Goal: Task Accomplishment & Management: Manage account settings

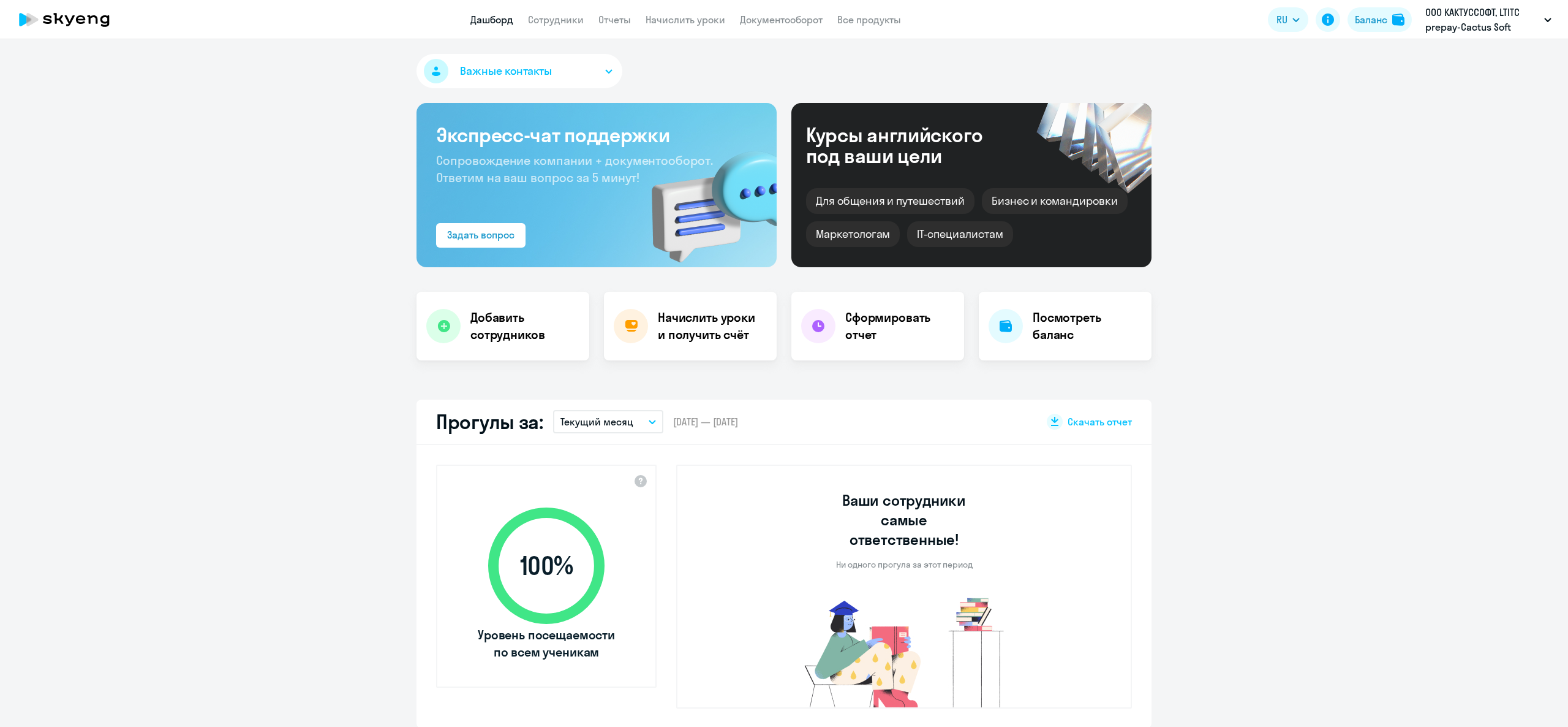
select select "30"
click at [1370, 5] on app-header-actions "RU Баланс ООО КАКТУССОФТ, LTITC prepay-Cactus Soft" at bounding box center [1412, 20] width 289 height 30
click at [1370, 17] on div "Баланс" at bounding box center [1371, 19] width 32 height 15
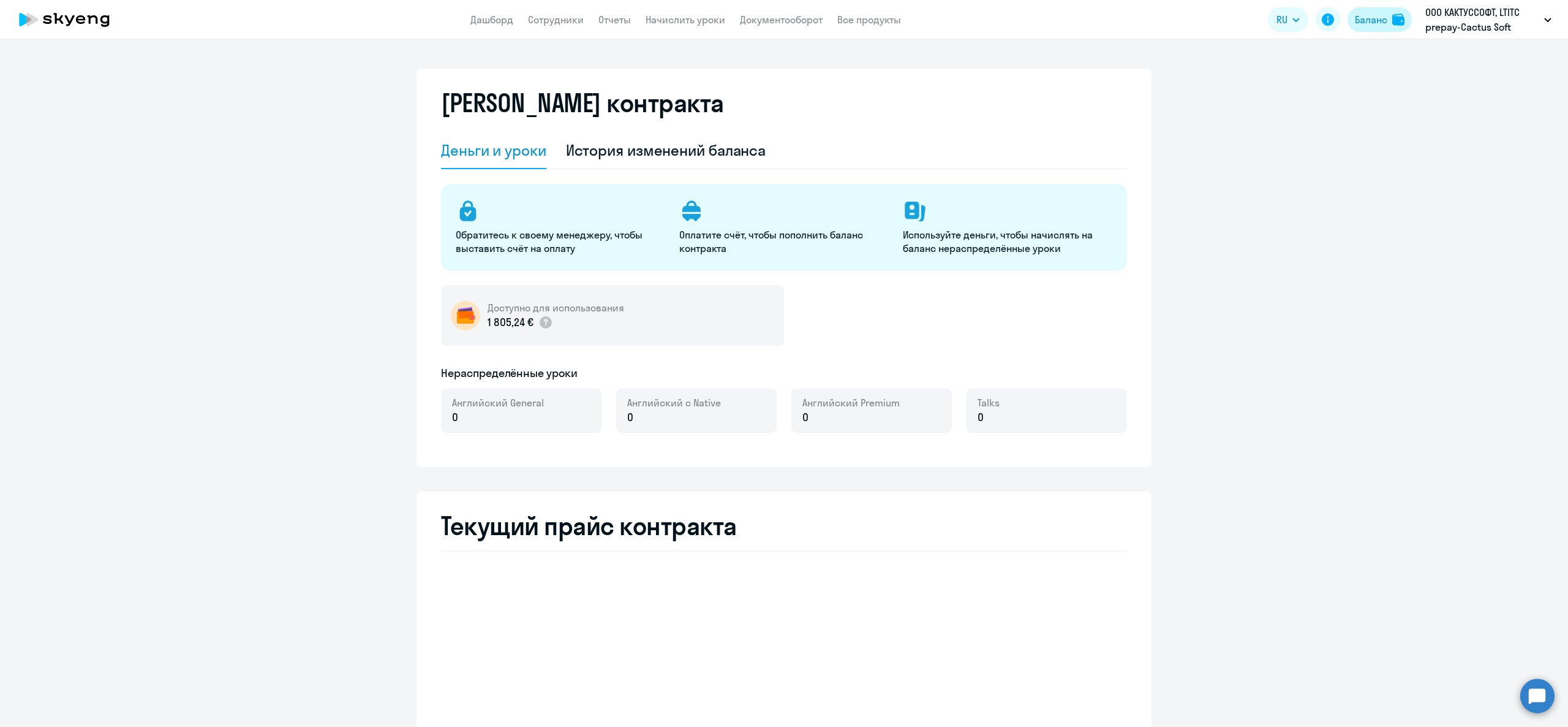
select select "english_adult_not_native_speaker"
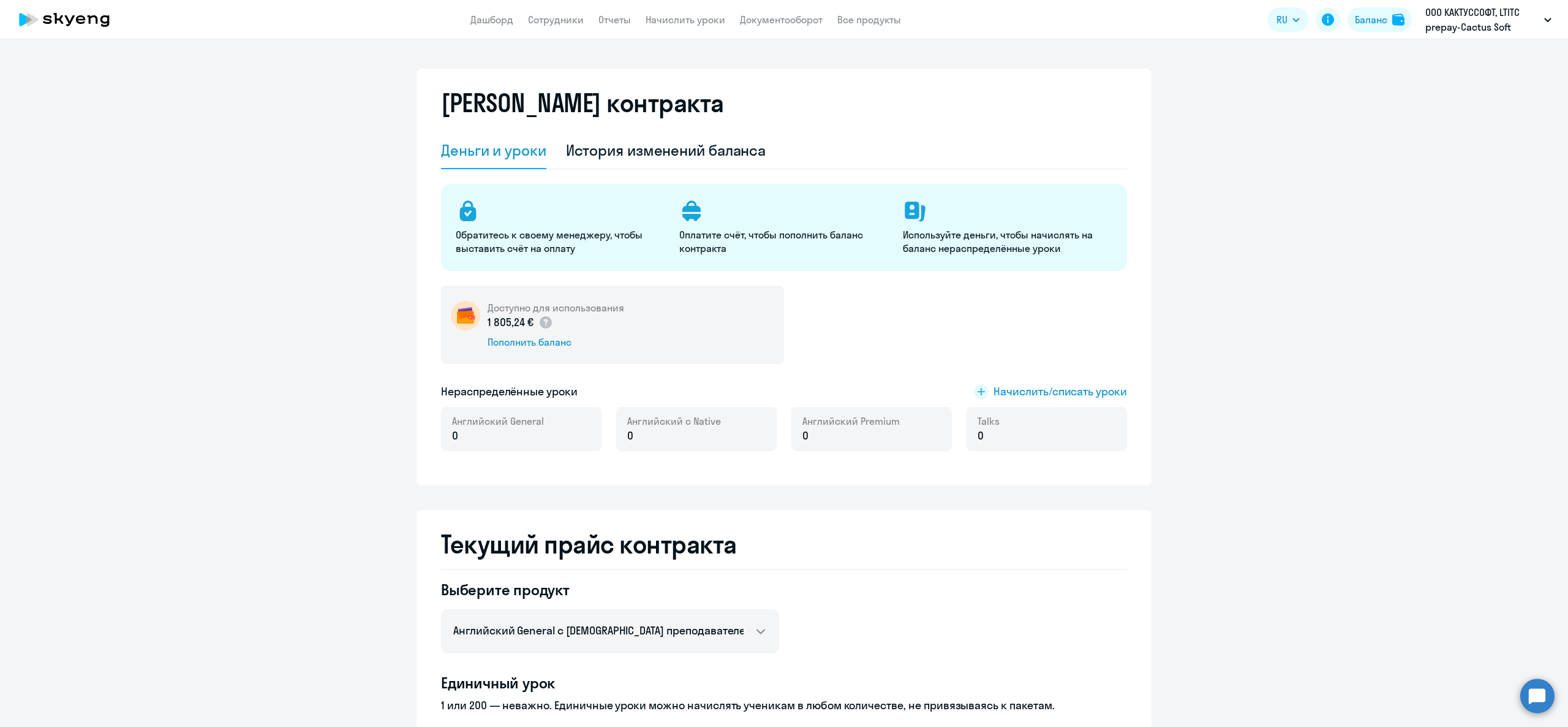
click at [489, 327] on p "1 805,24 €" at bounding box center [520, 322] width 66 height 16
click at [569, 24] on link "Сотрудники" at bounding box center [556, 19] width 56 height 12
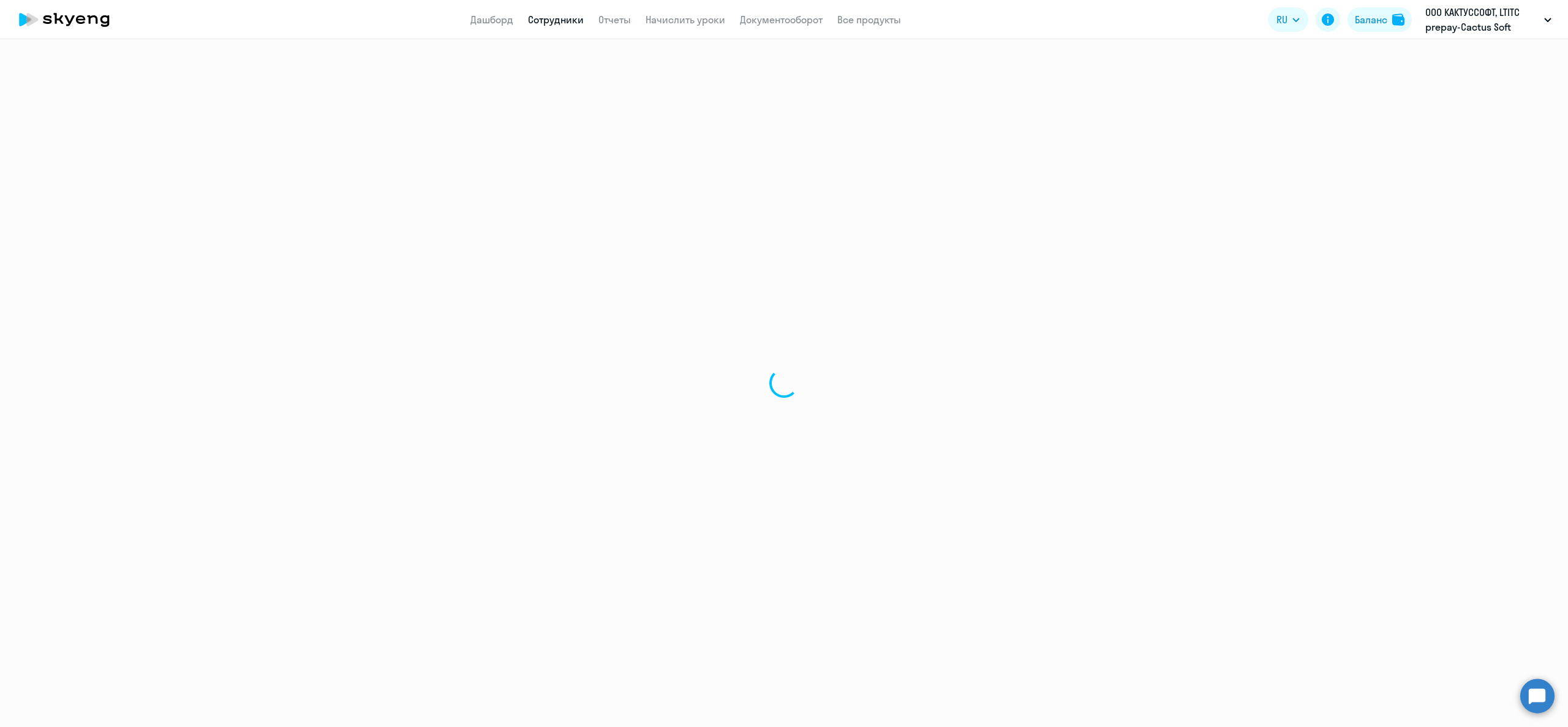
select select "30"
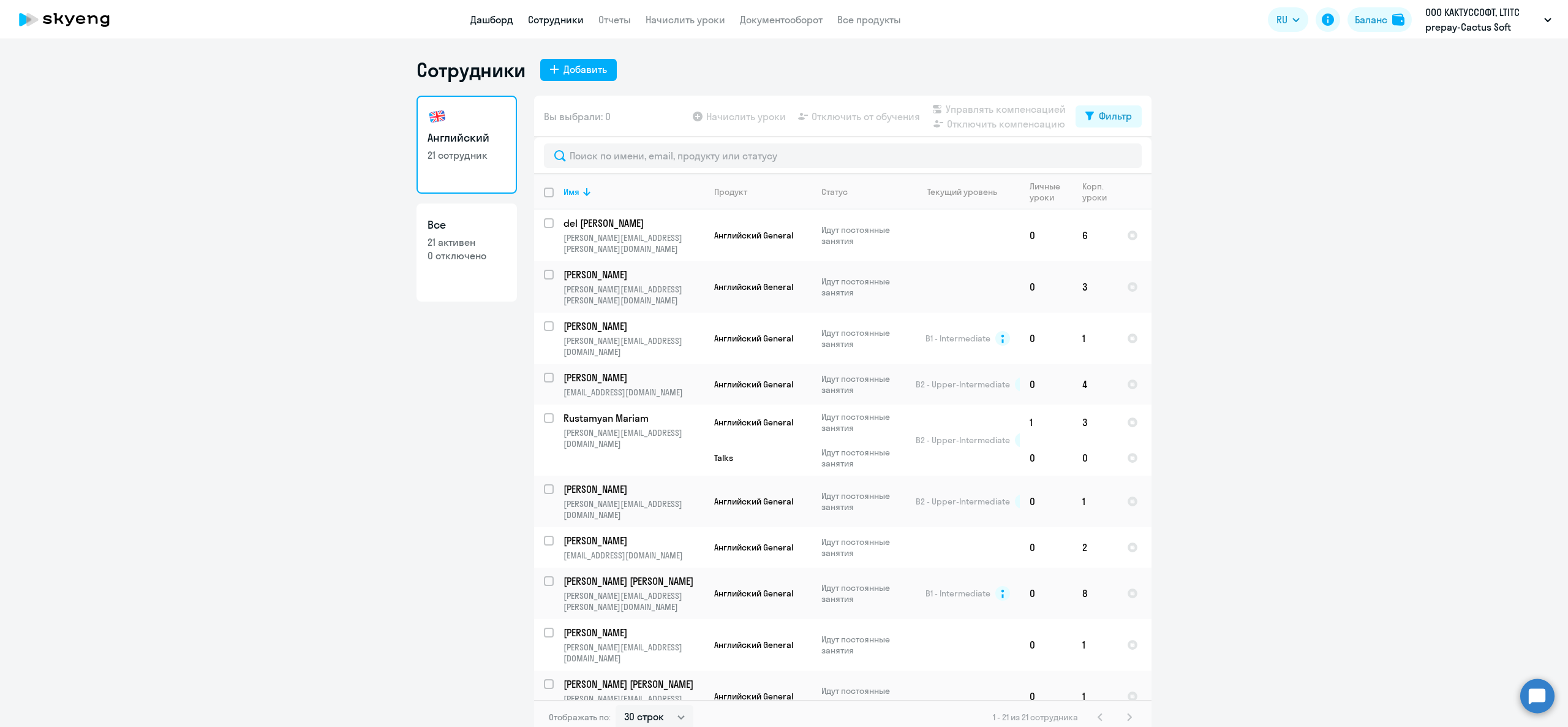
click at [493, 16] on link "Дашборд" at bounding box center [491, 19] width 43 height 12
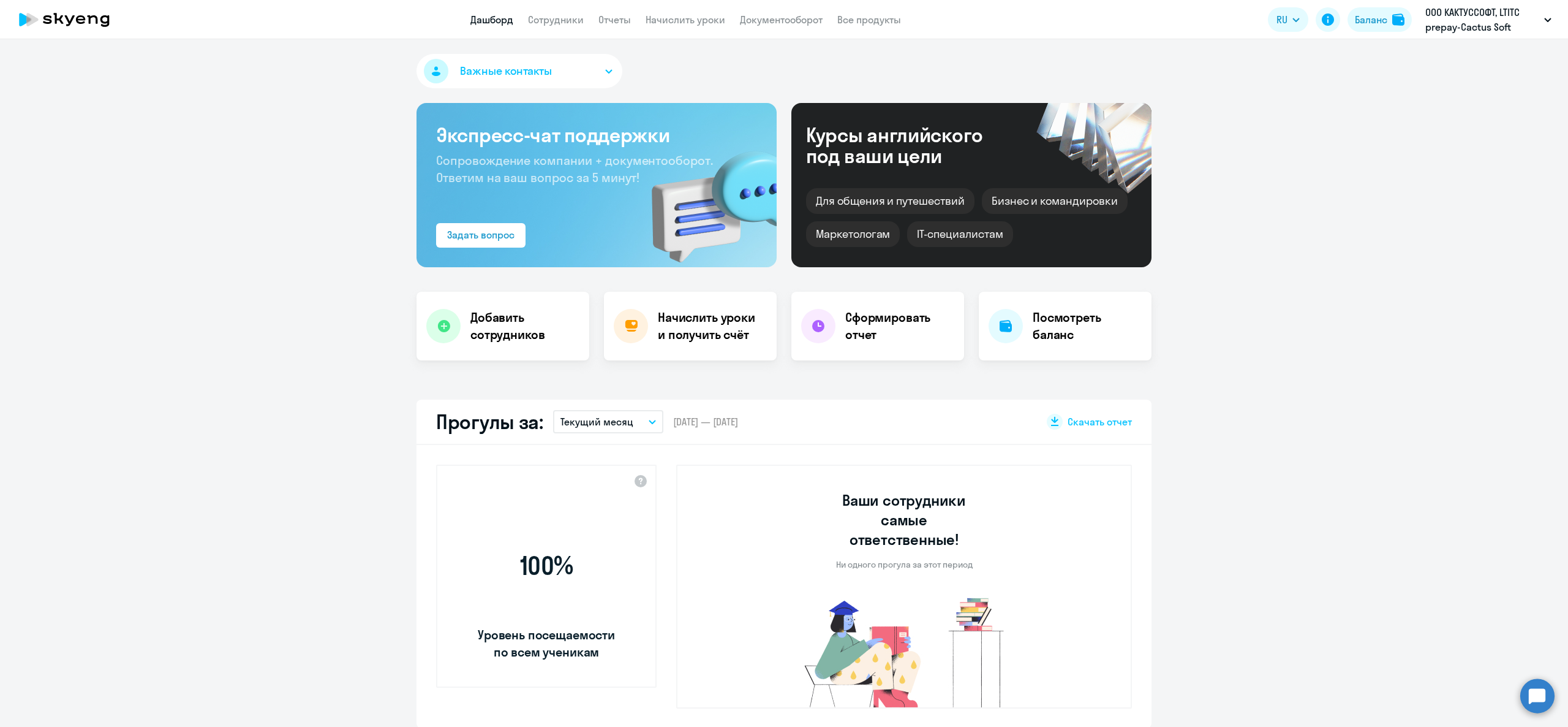
select select "30"
click at [709, 21] on link "Начислить уроки" at bounding box center [686, 19] width 80 height 12
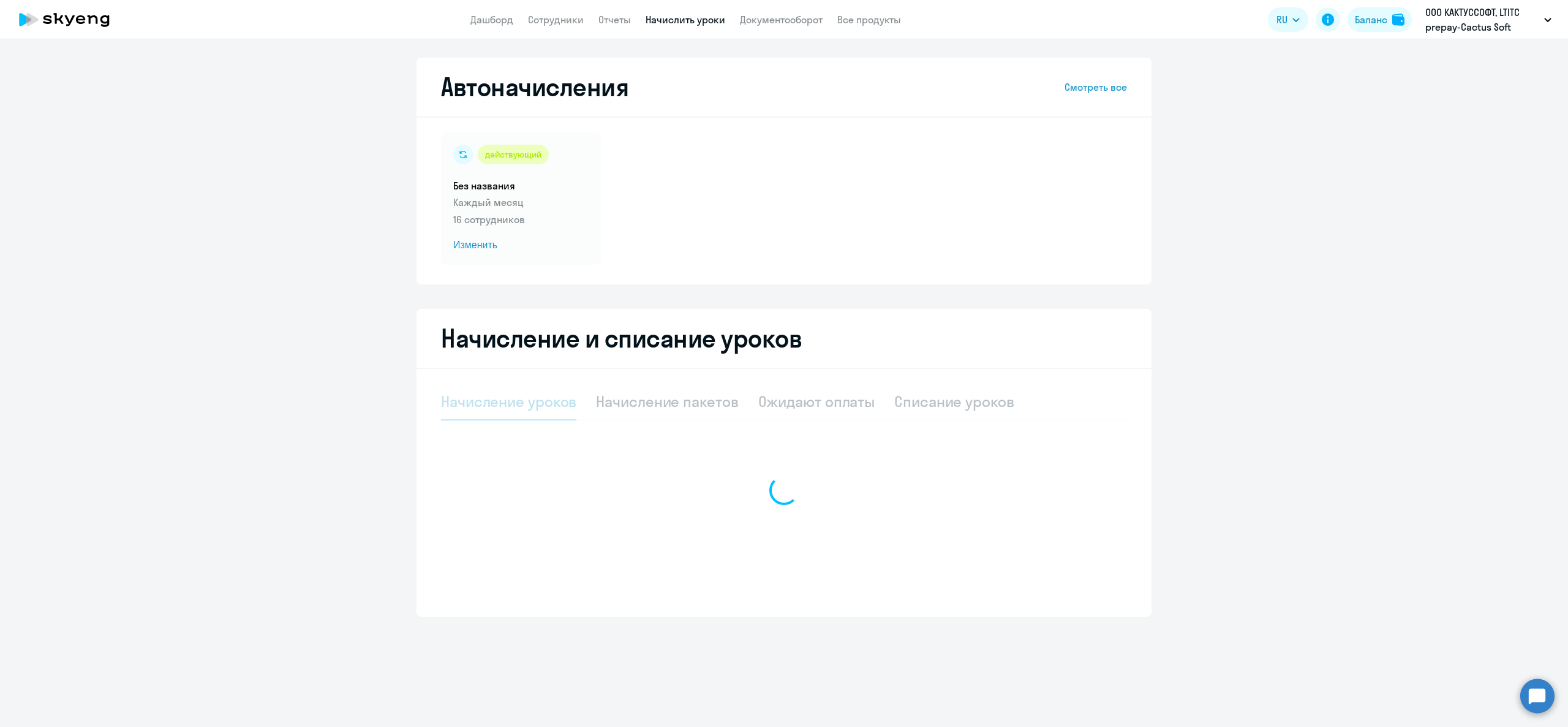
select select "10"
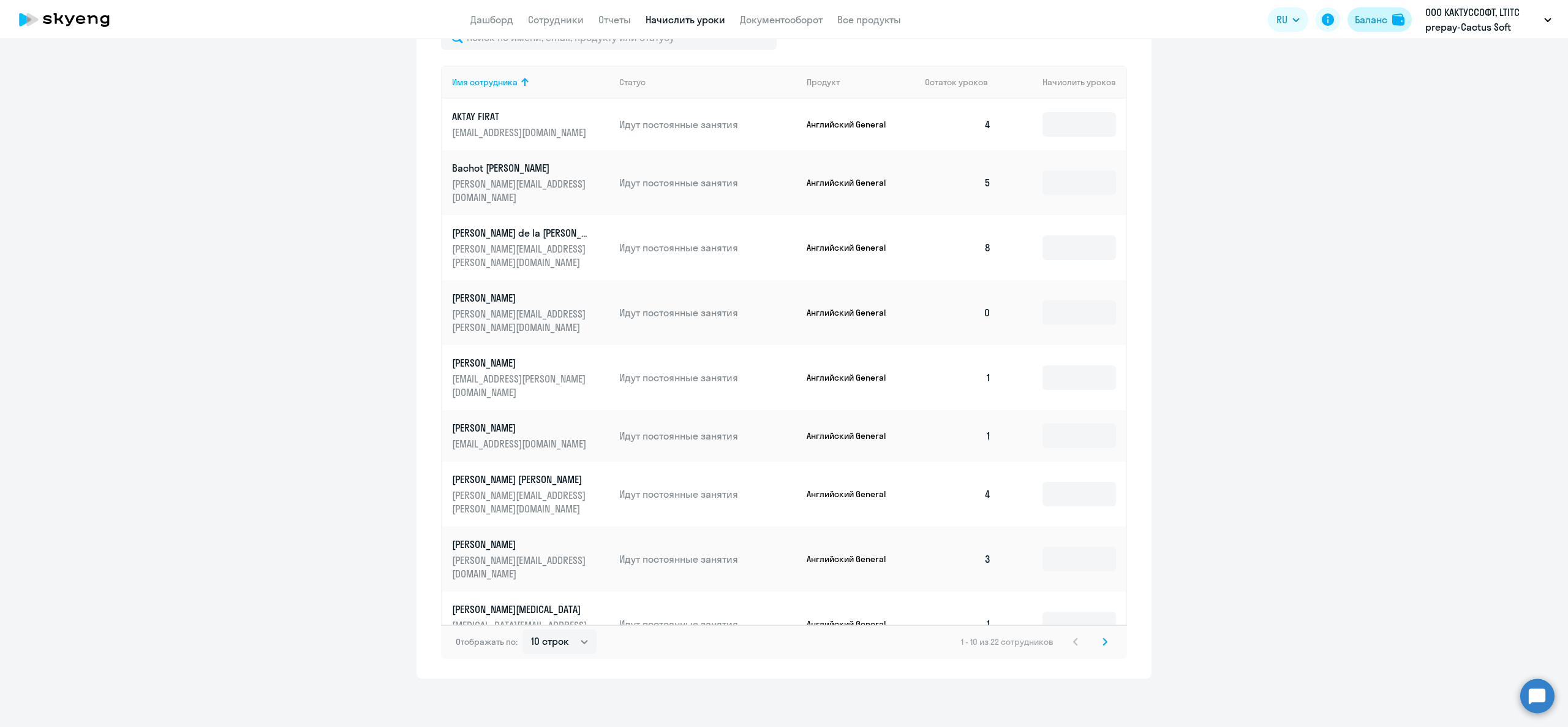
click at [1357, 27] on button "Баланс" at bounding box center [1380, 19] width 64 height 24
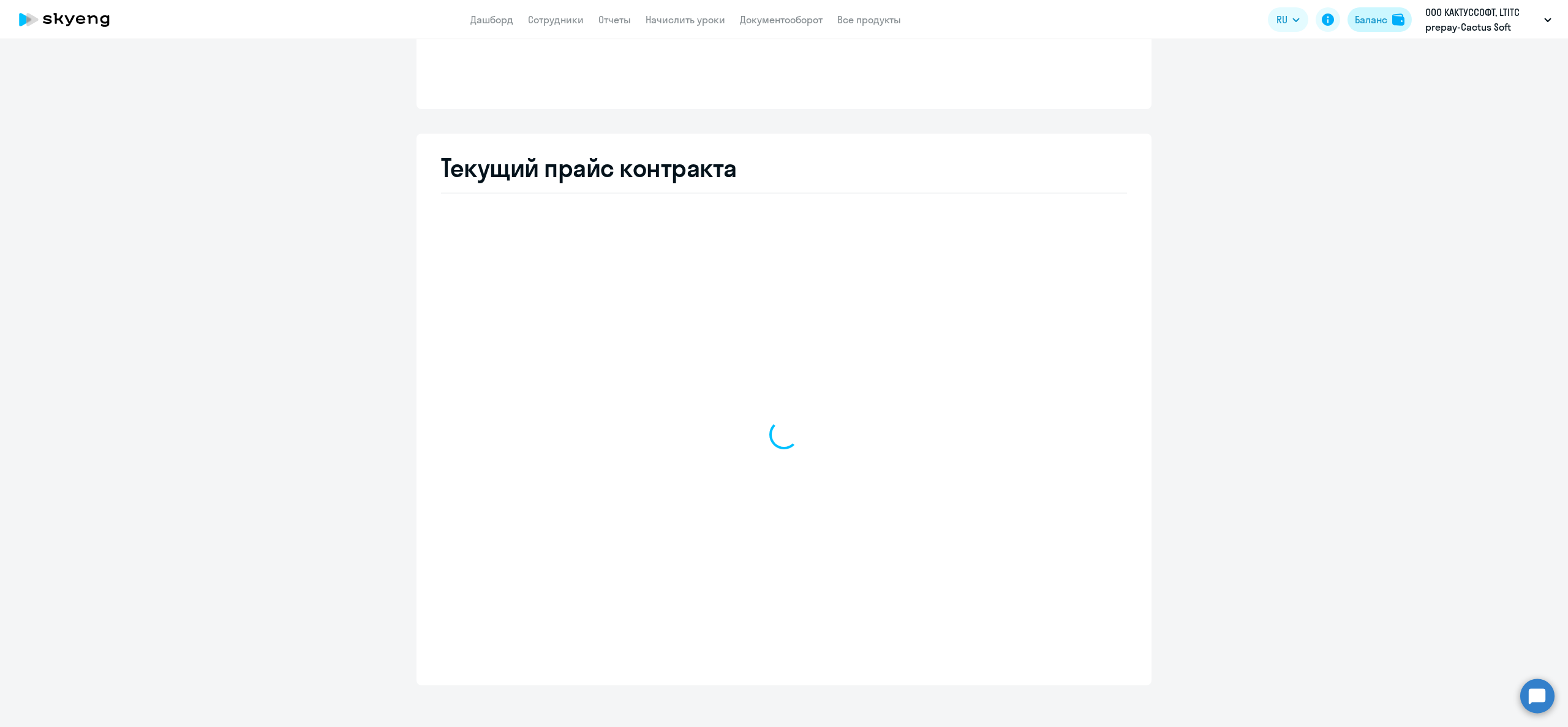
scroll to position [153, 0]
select select "english_adult_not_native_speaker"
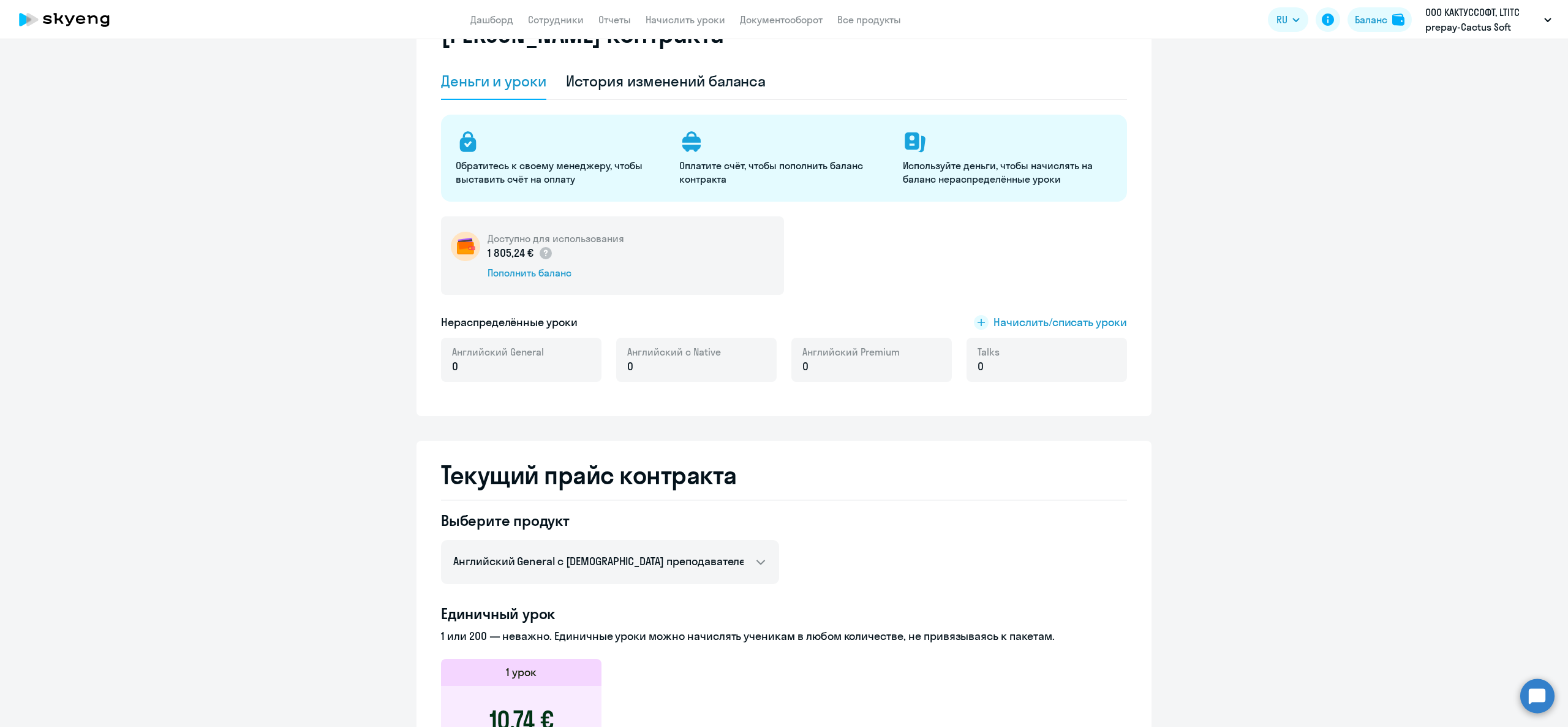
scroll to position [0, 0]
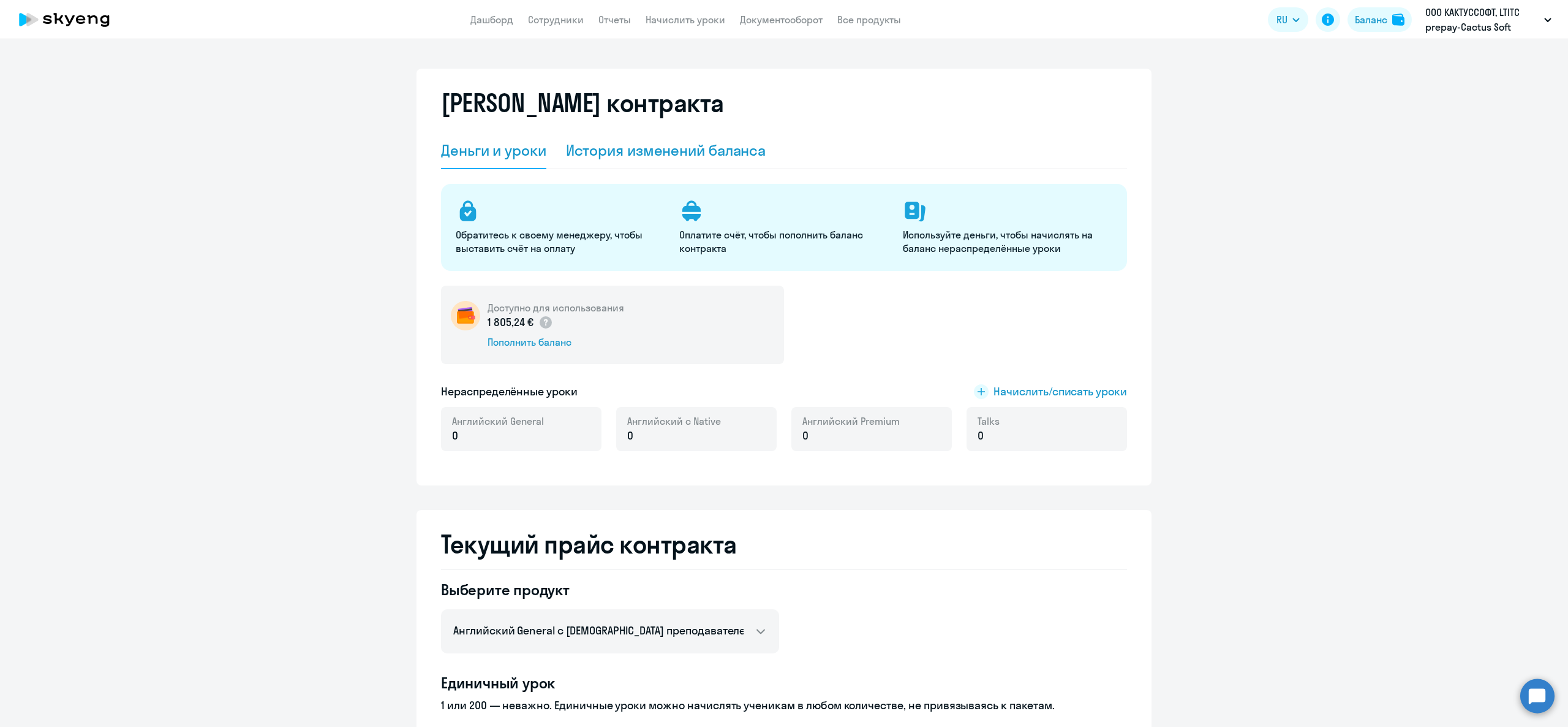
click at [621, 149] on div "История изменений баланса" at bounding box center [666, 150] width 200 height 19
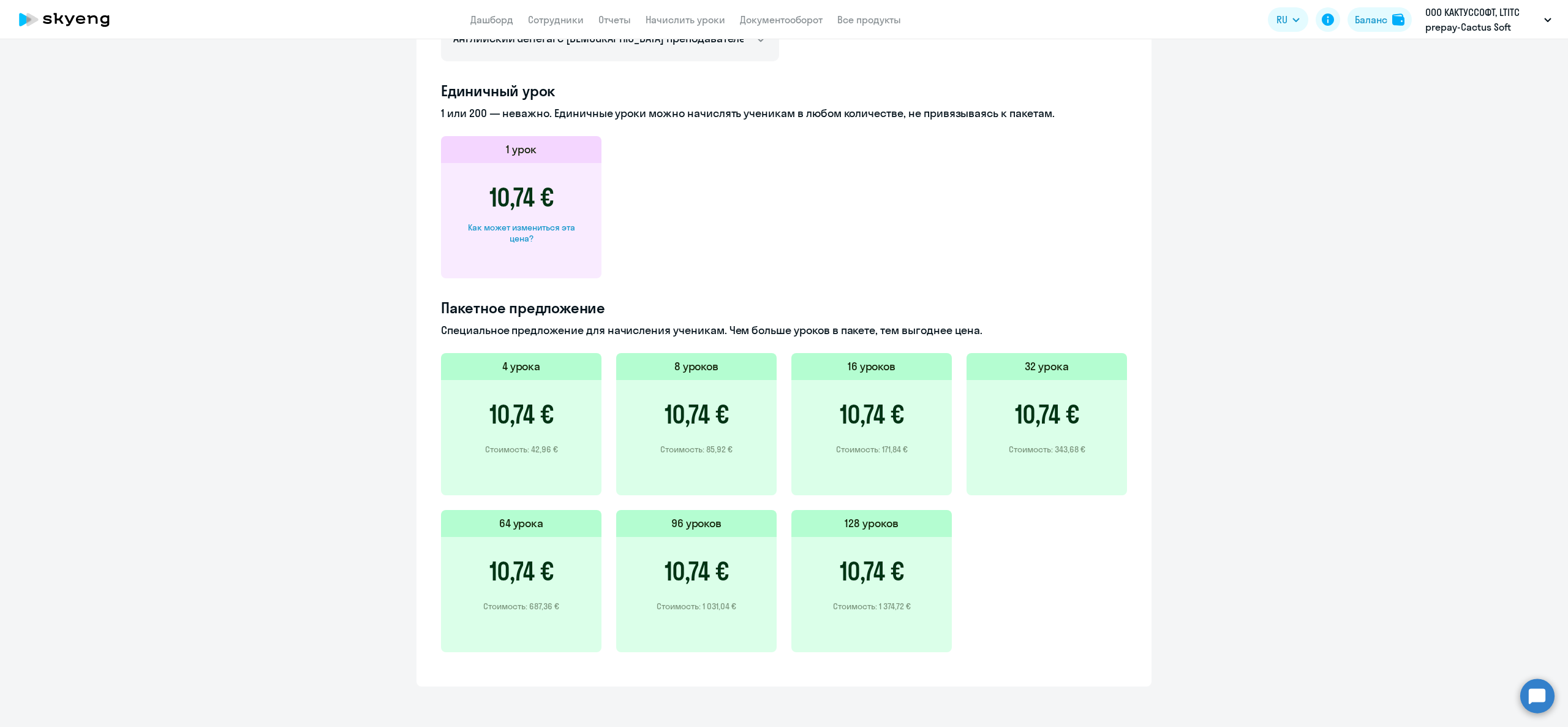
scroll to position [1612, 0]
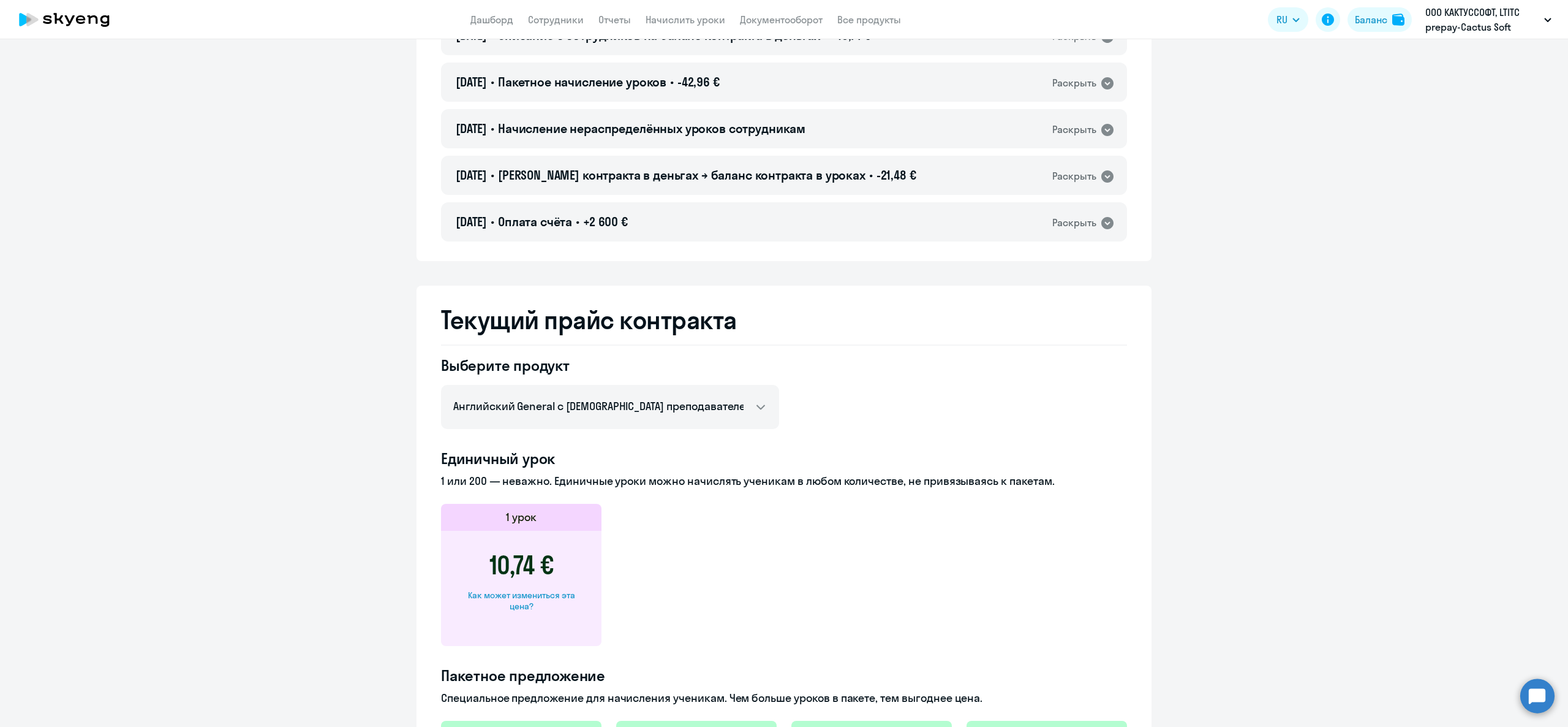
click at [682, 203] on div "[DATE] • Оплата счёта • +2 600 € Раскрыть" at bounding box center [784, 221] width 686 height 39
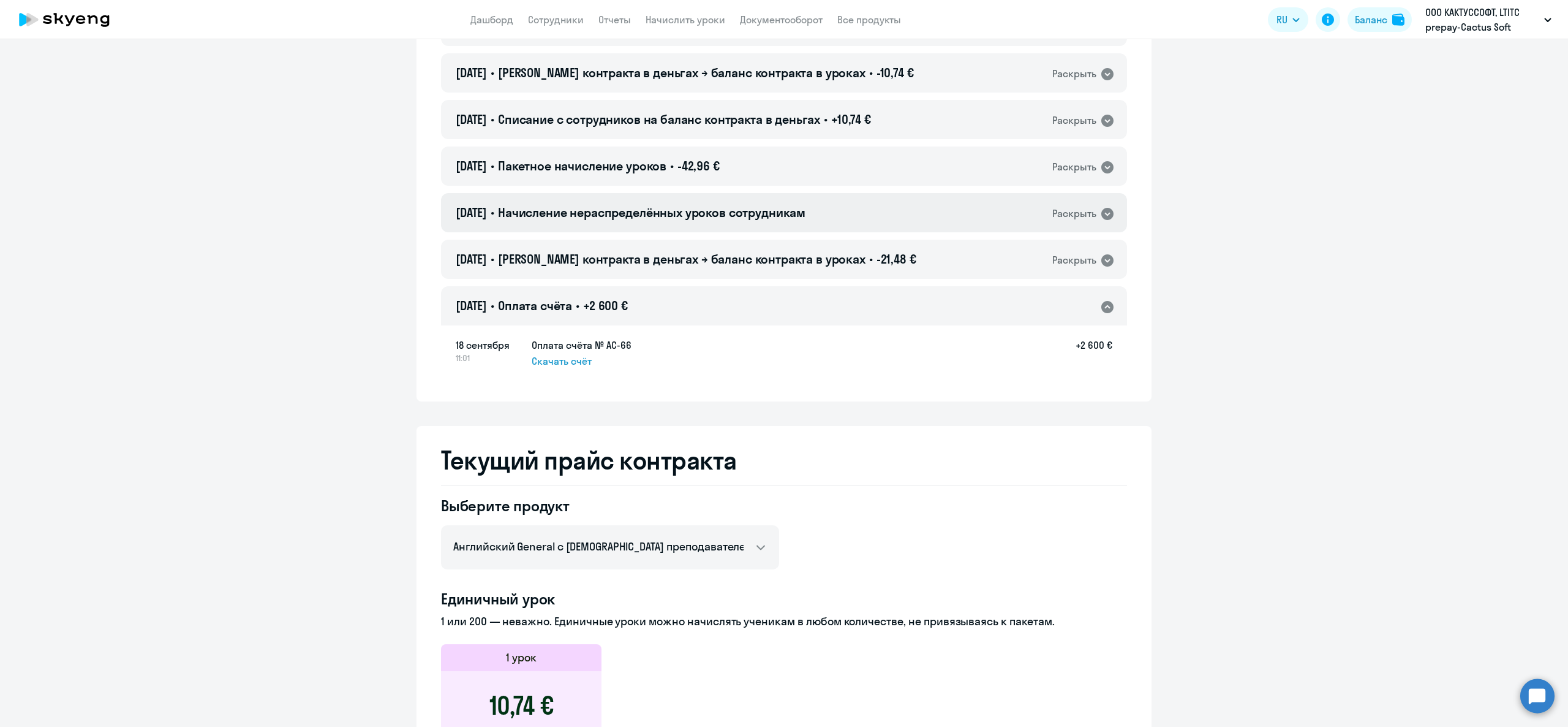
scroll to position [1489, 0]
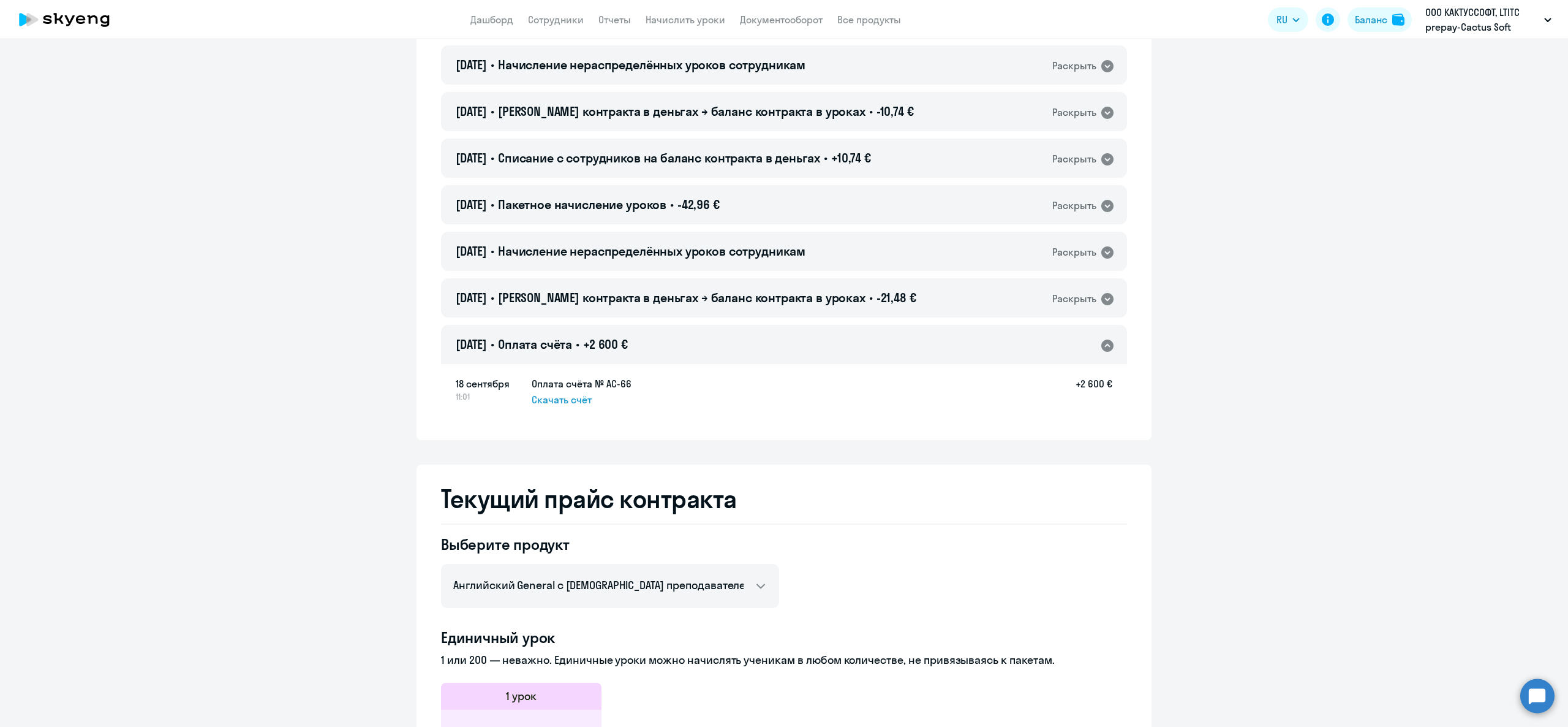
click at [686, 325] on div "[DATE] • Оплата счёта • +2 600 € Раскрыть" at bounding box center [784, 344] width 686 height 39
click at [686, 293] on span "[PERSON_NAME] контракта в деньгах → баланс контракта в уроках" at bounding box center [681, 297] width 367 height 15
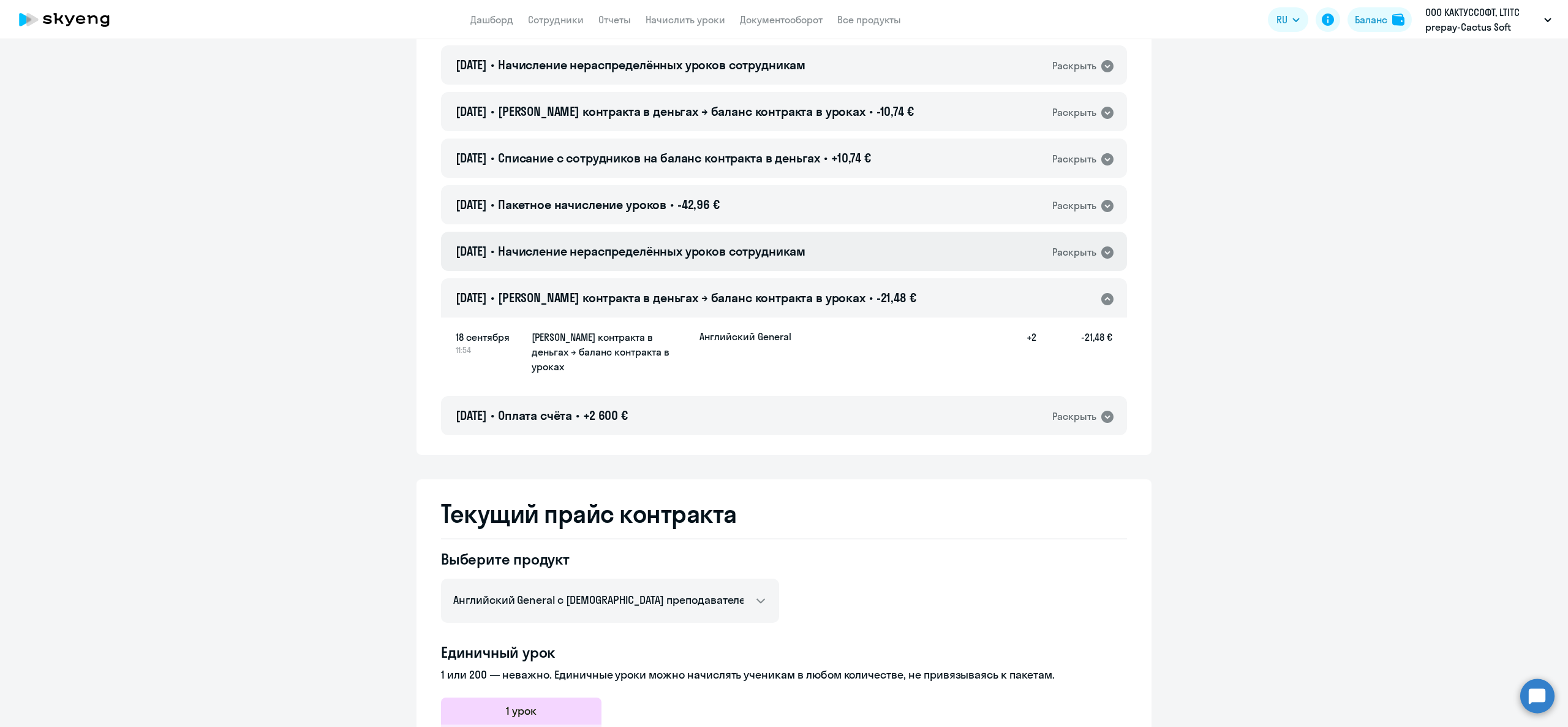
click at [662, 246] on span "Начисление нераспределённых уроков сотрудникам" at bounding box center [652, 251] width 307 height 15
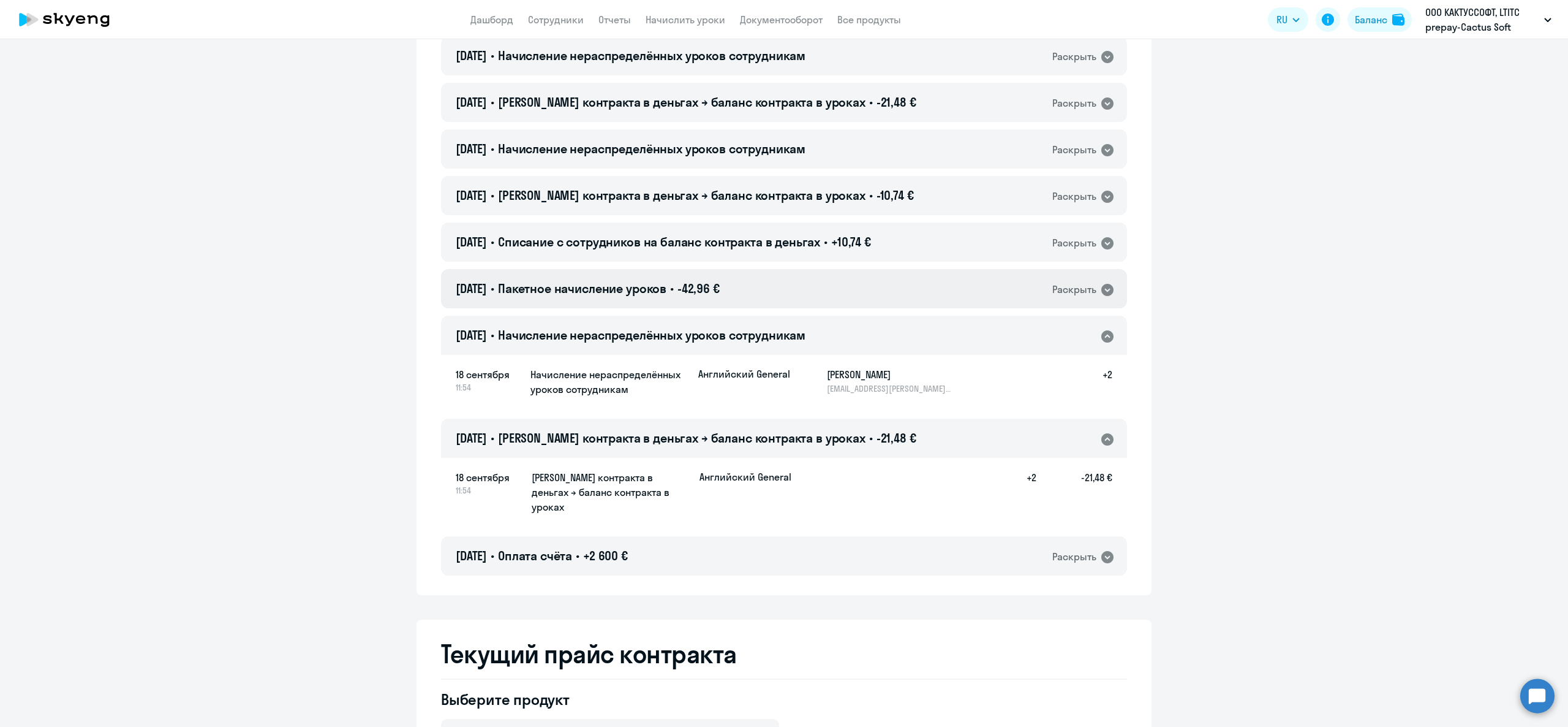
scroll to position [1367, 0]
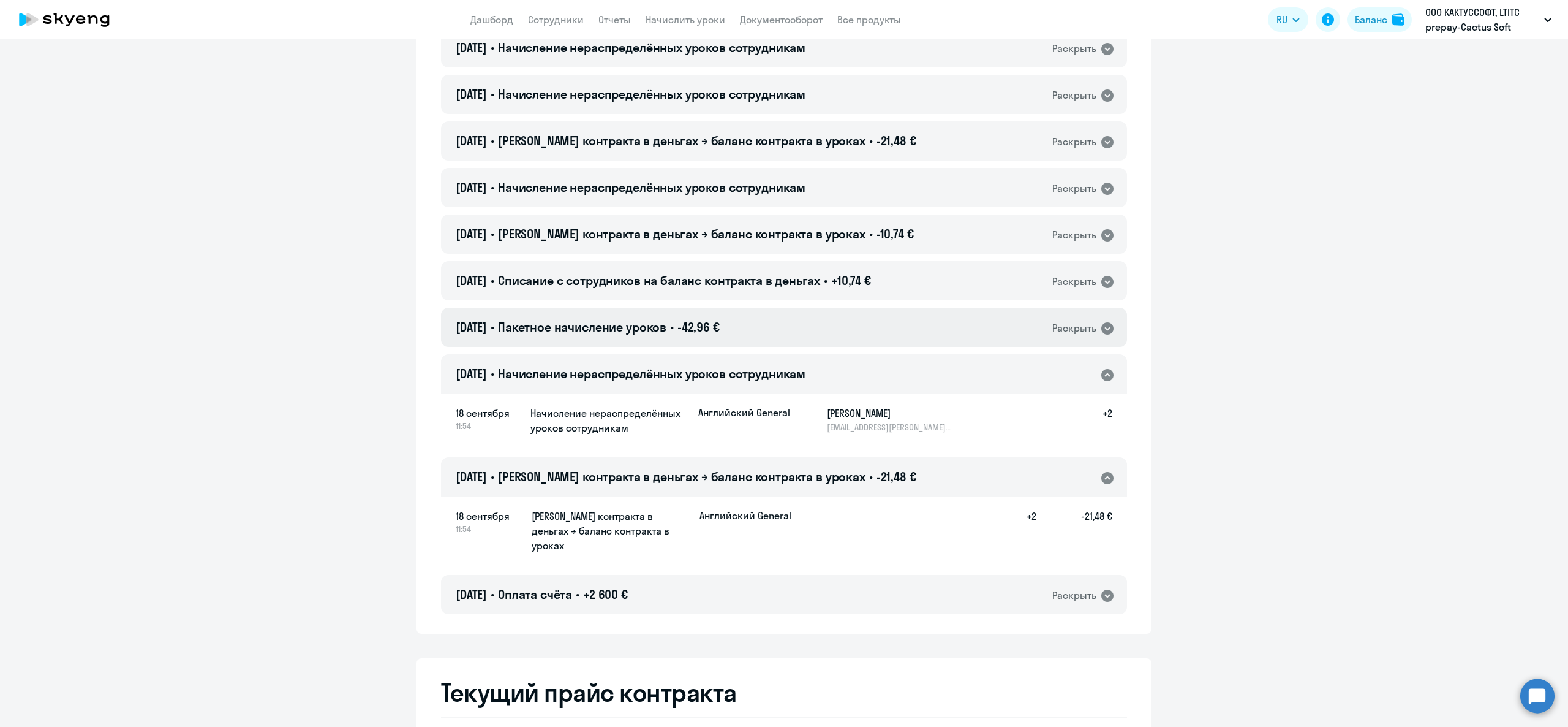
click at [703, 320] on span "-42,96 €" at bounding box center [698, 327] width 42 height 15
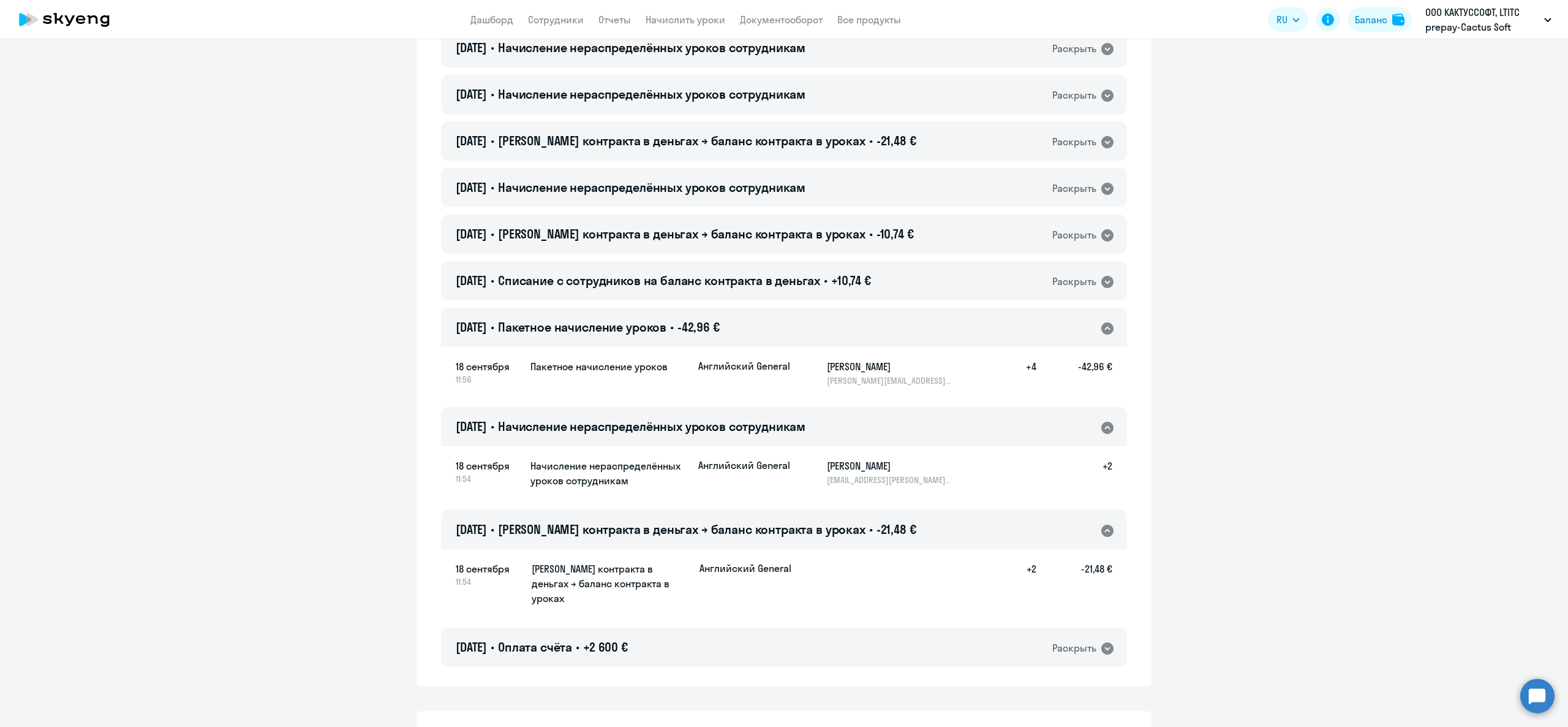
click at [677, 279] on span "Списание с сотрудников на баланс контракта в деньгах" at bounding box center [659, 281] width 322 height 15
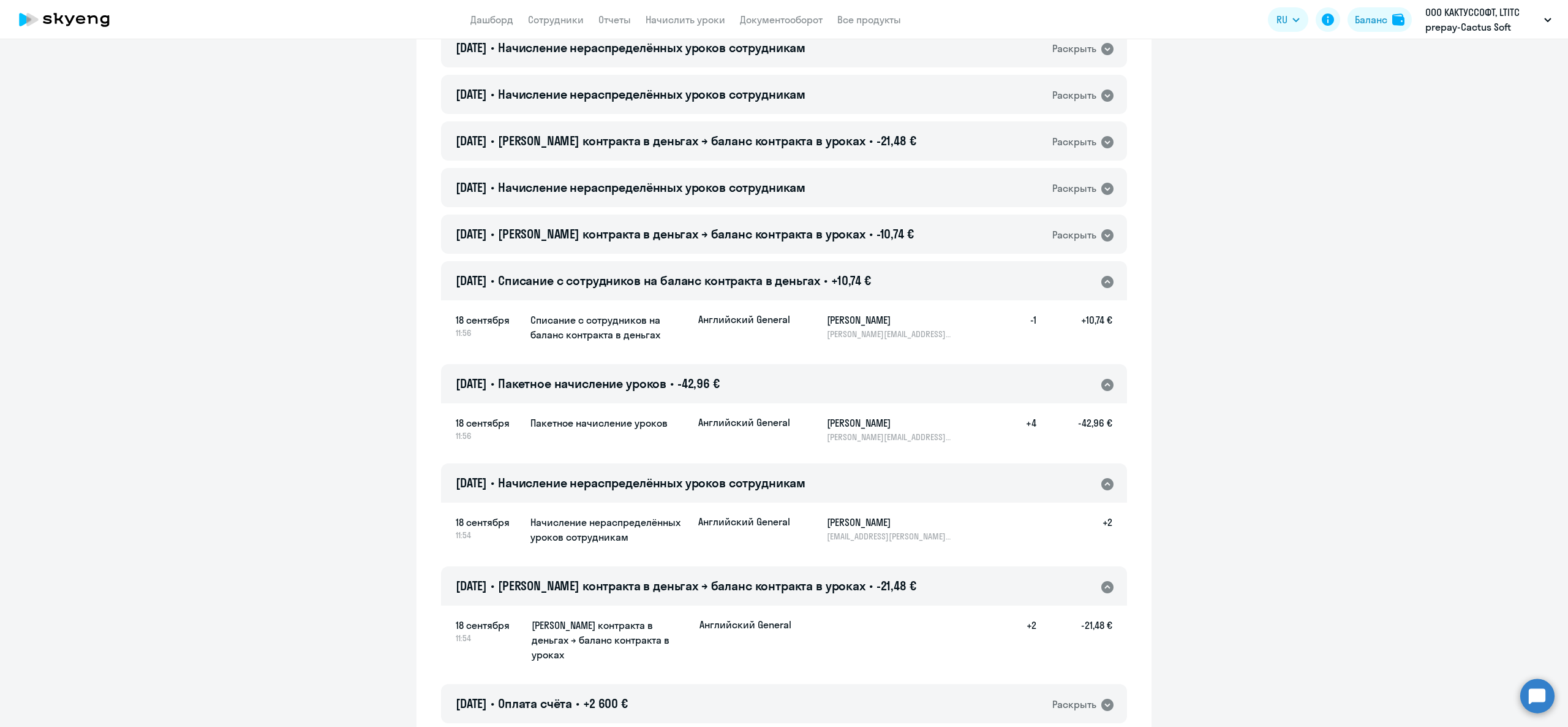
click at [704, 291] on div "[DATE] • Списание с сотрудников на баланс контракта в деньгах • +10,74 € Раскры…" at bounding box center [784, 281] width 686 height 39
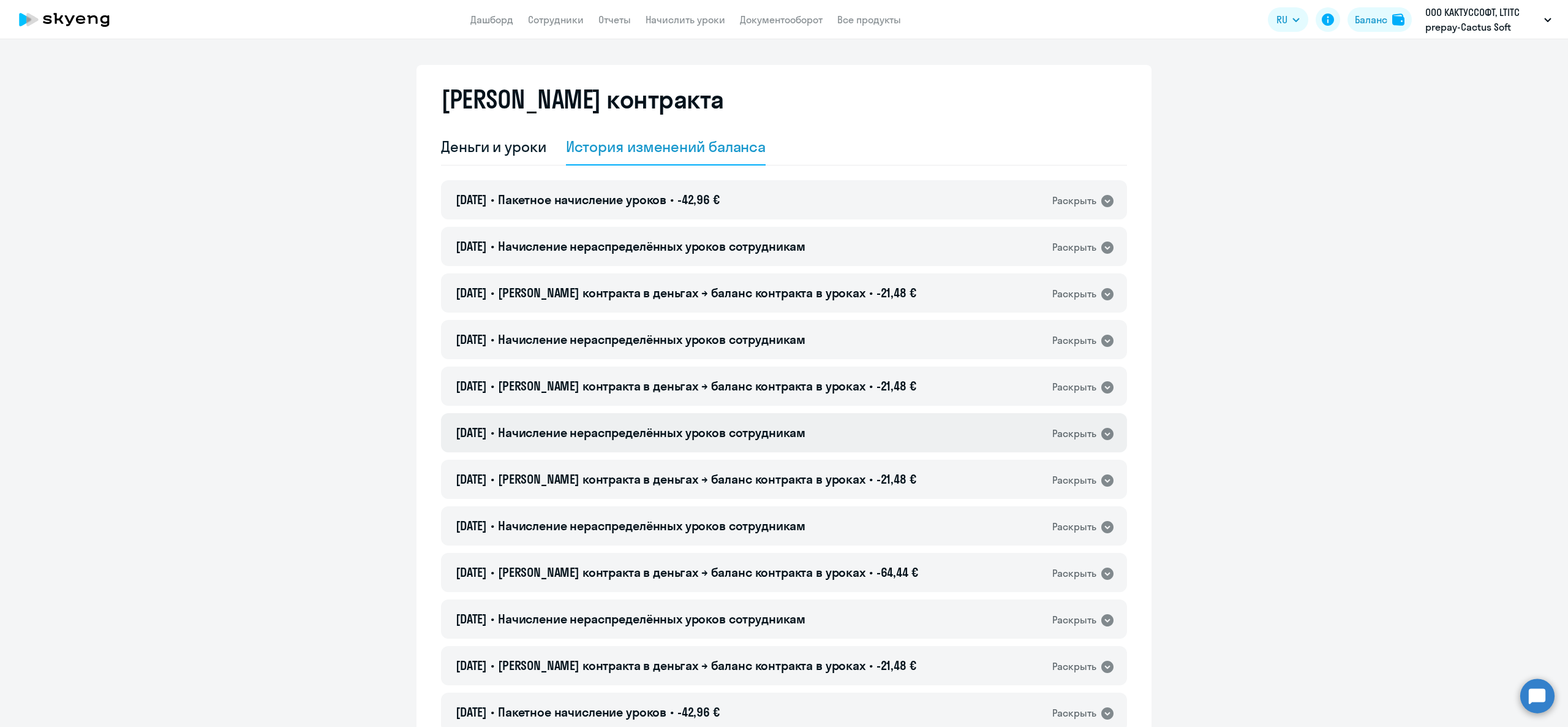
scroll to position [0, 0]
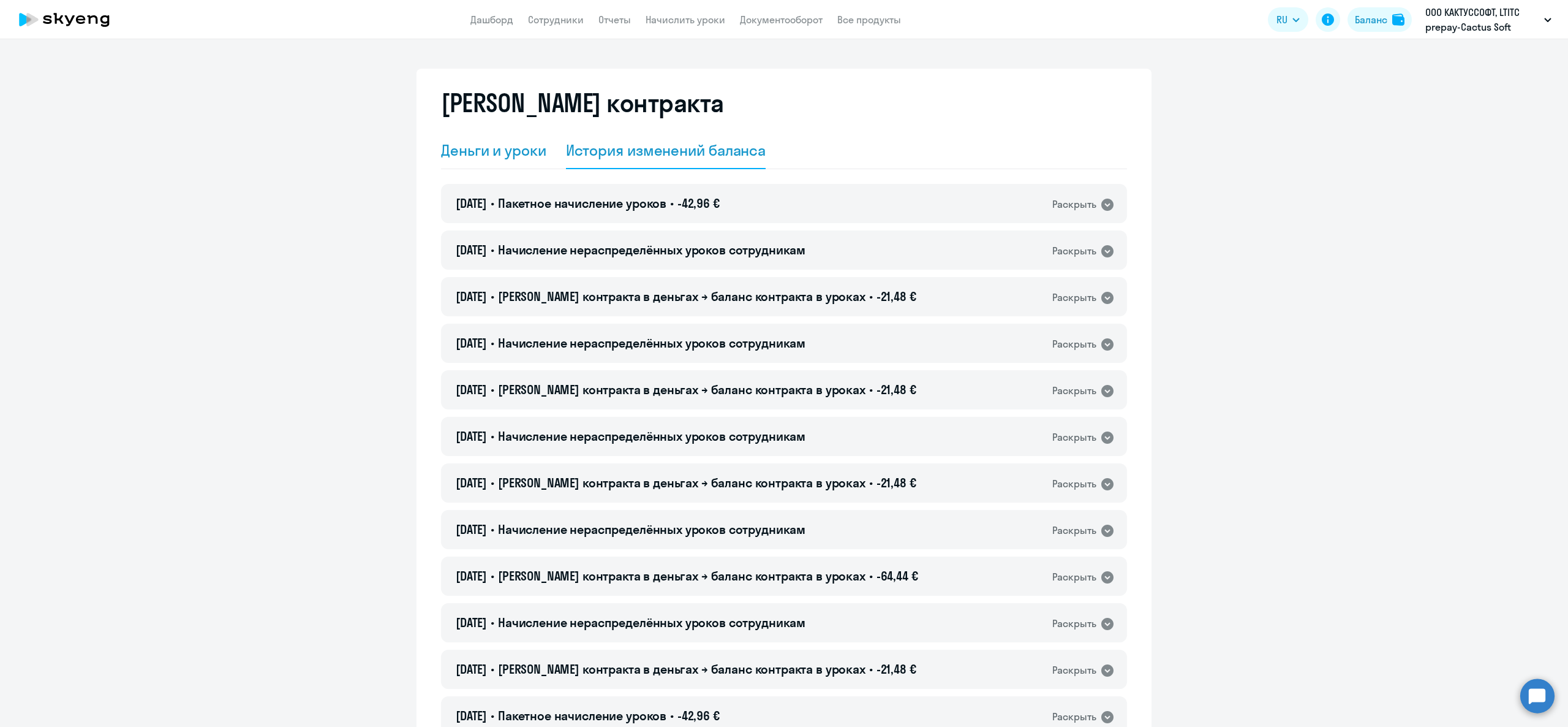
click at [520, 160] on div "Деньги и уроки" at bounding box center [494, 150] width 105 height 19
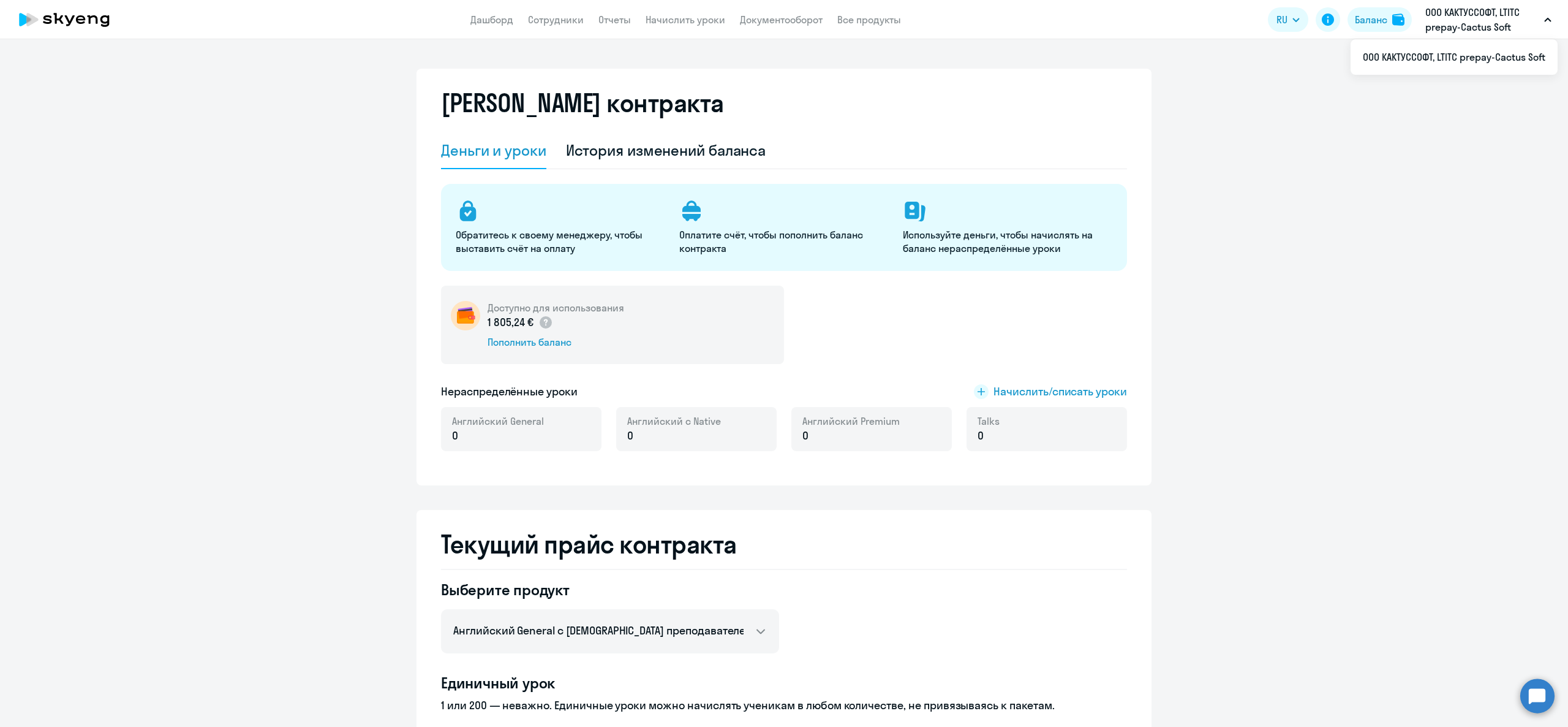
click at [458, 6] on app-header "Дашборд Сотрудники Отчеты Начислить уроки Документооборот Все продукты Дашборд …" at bounding box center [784, 19] width 1568 height 39
click at [469, 21] on app-header "Дашборд Сотрудники Отчеты Начислить уроки Документооборот Все продукты Дашборд …" at bounding box center [784, 19] width 1568 height 39
click at [482, 26] on link "Дашборд" at bounding box center [491, 19] width 43 height 12
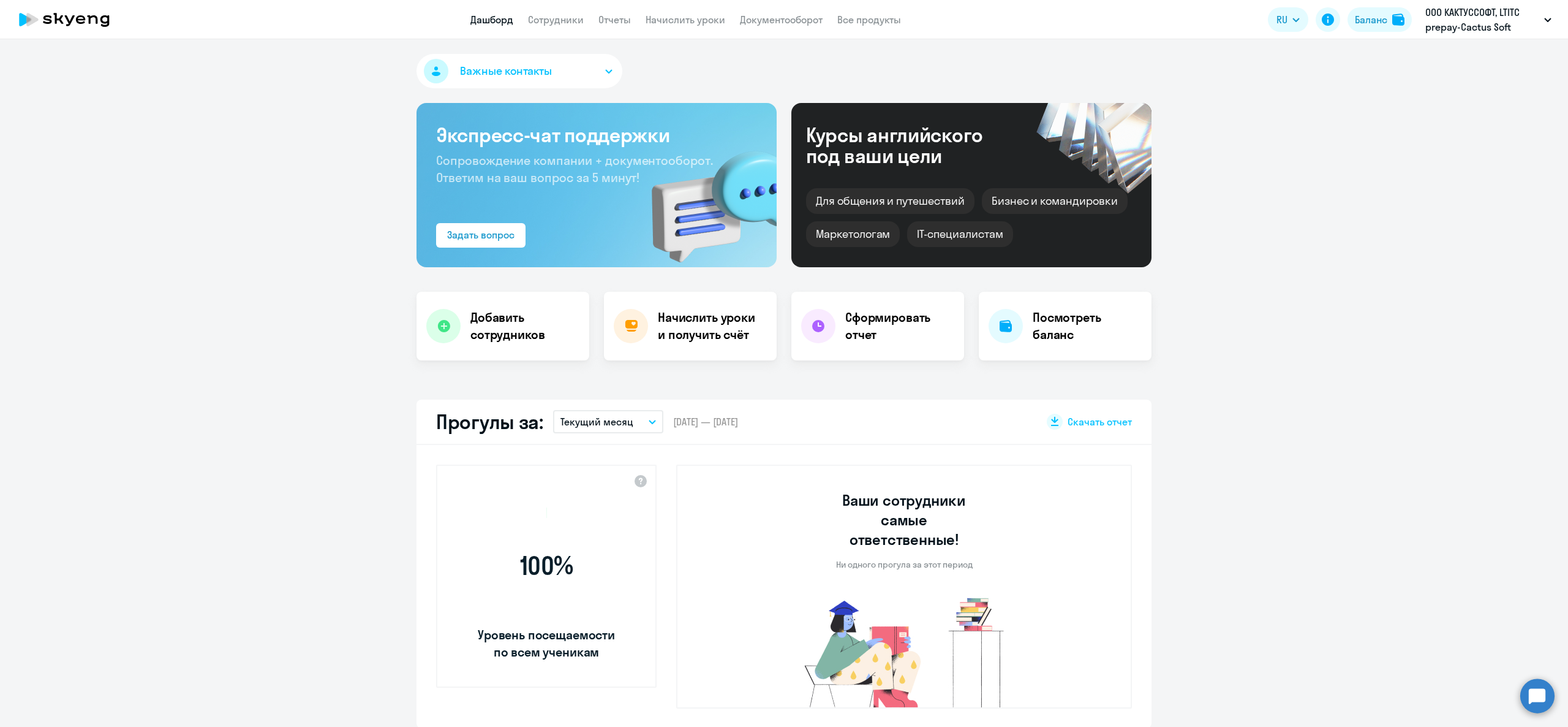
select select "30"
click at [563, 26] on app-menu-item-link "Сотрудники" at bounding box center [556, 20] width 56 height 15
click at [560, 21] on link "Сотрудники" at bounding box center [556, 19] width 56 height 12
select select "30"
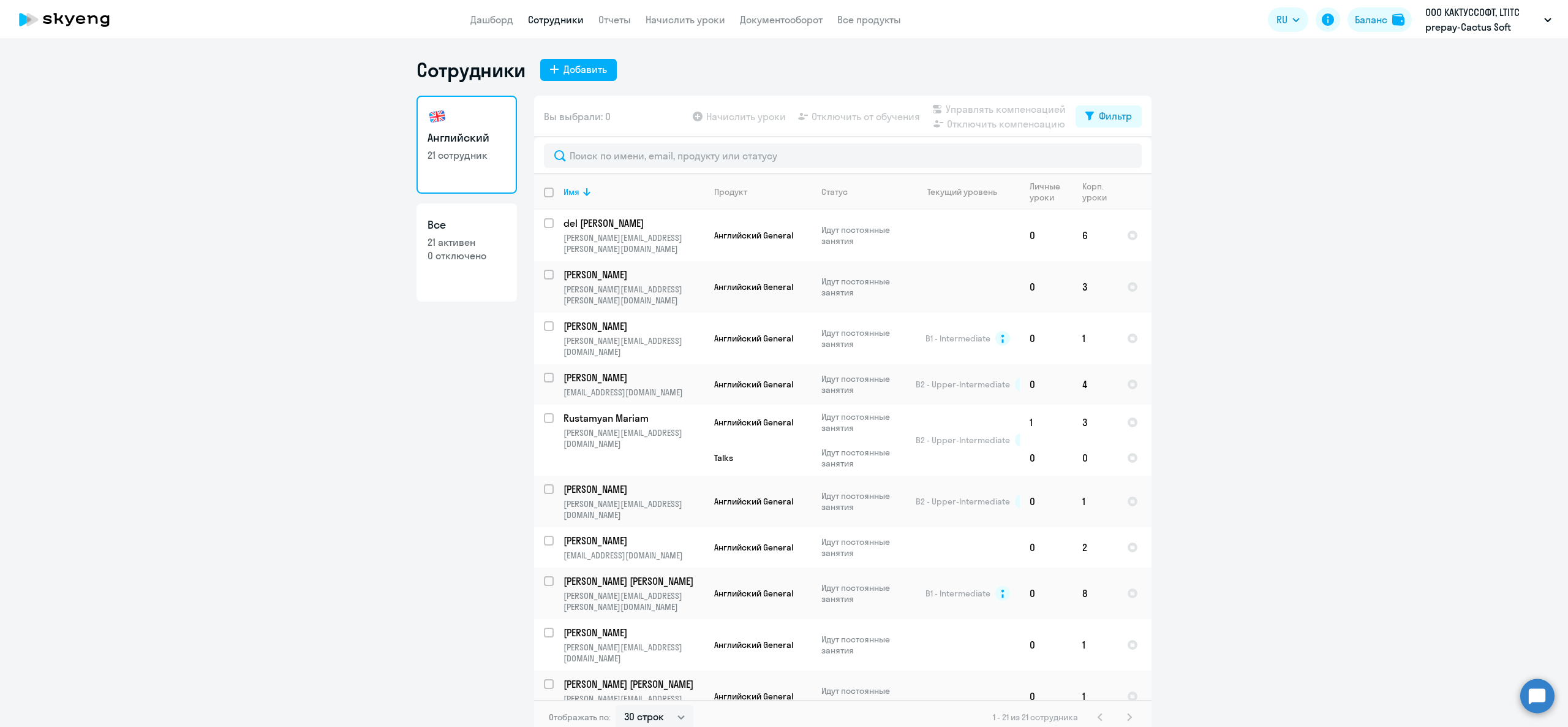
click at [614, 33] on app-header "Дашборд Сотрудники Отчеты Начислить уроки Документооборот Все продукты Дашборд …" at bounding box center [784, 19] width 1568 height 39
click at [615, 23] on link "Отчеты" at bounding box center [614, 19] width 32 height 12
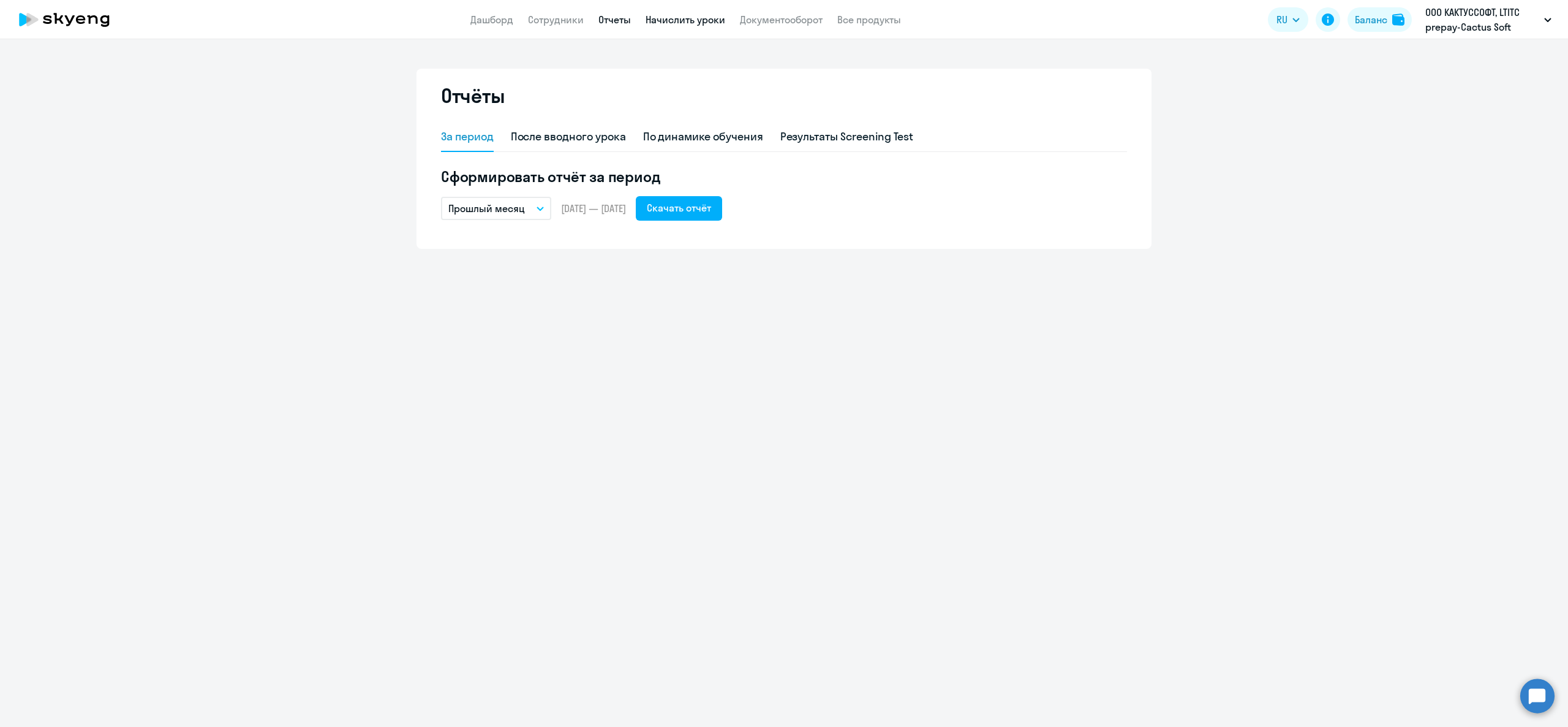
click at [701, 16] on link "Начислить уроки" at bounding box center [686, 19] width 80 height 12
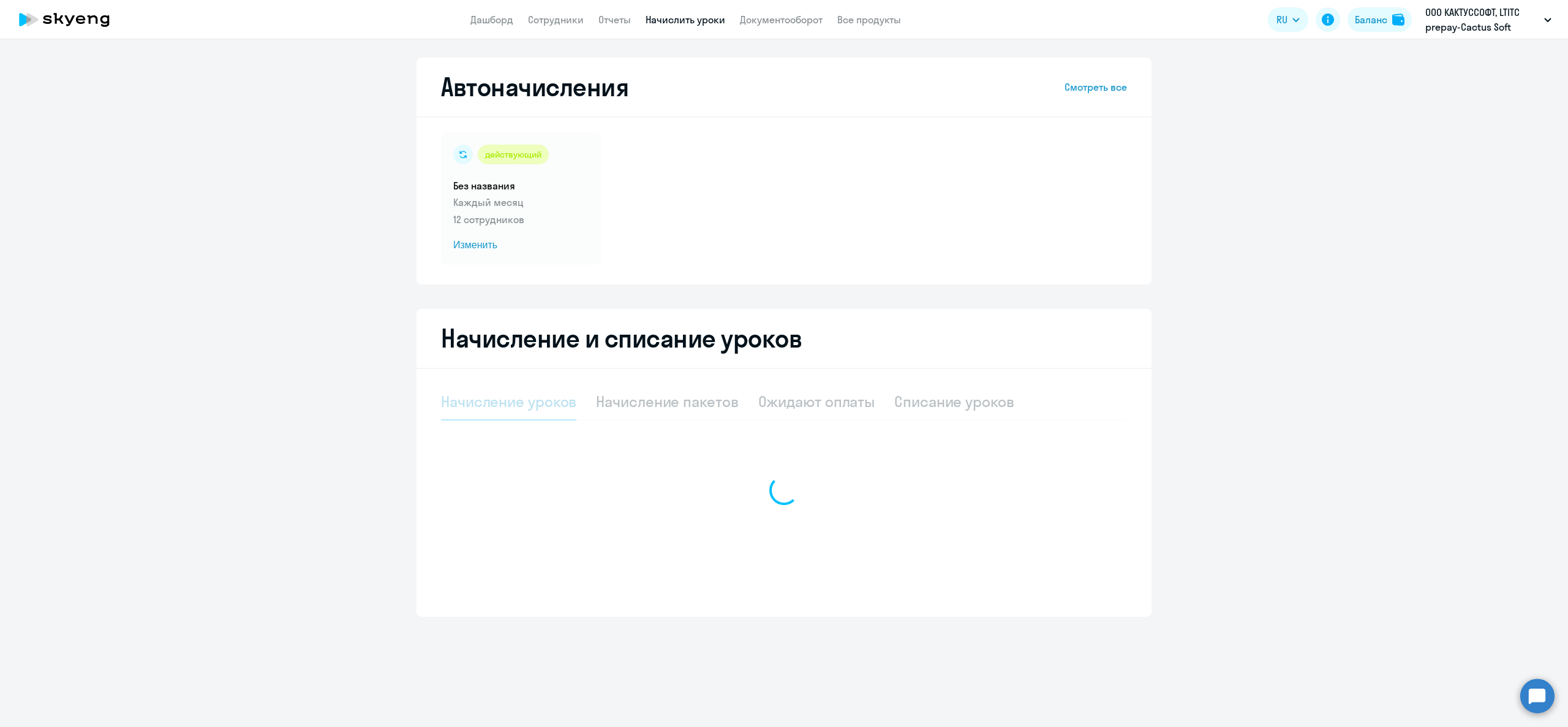
select select "10"
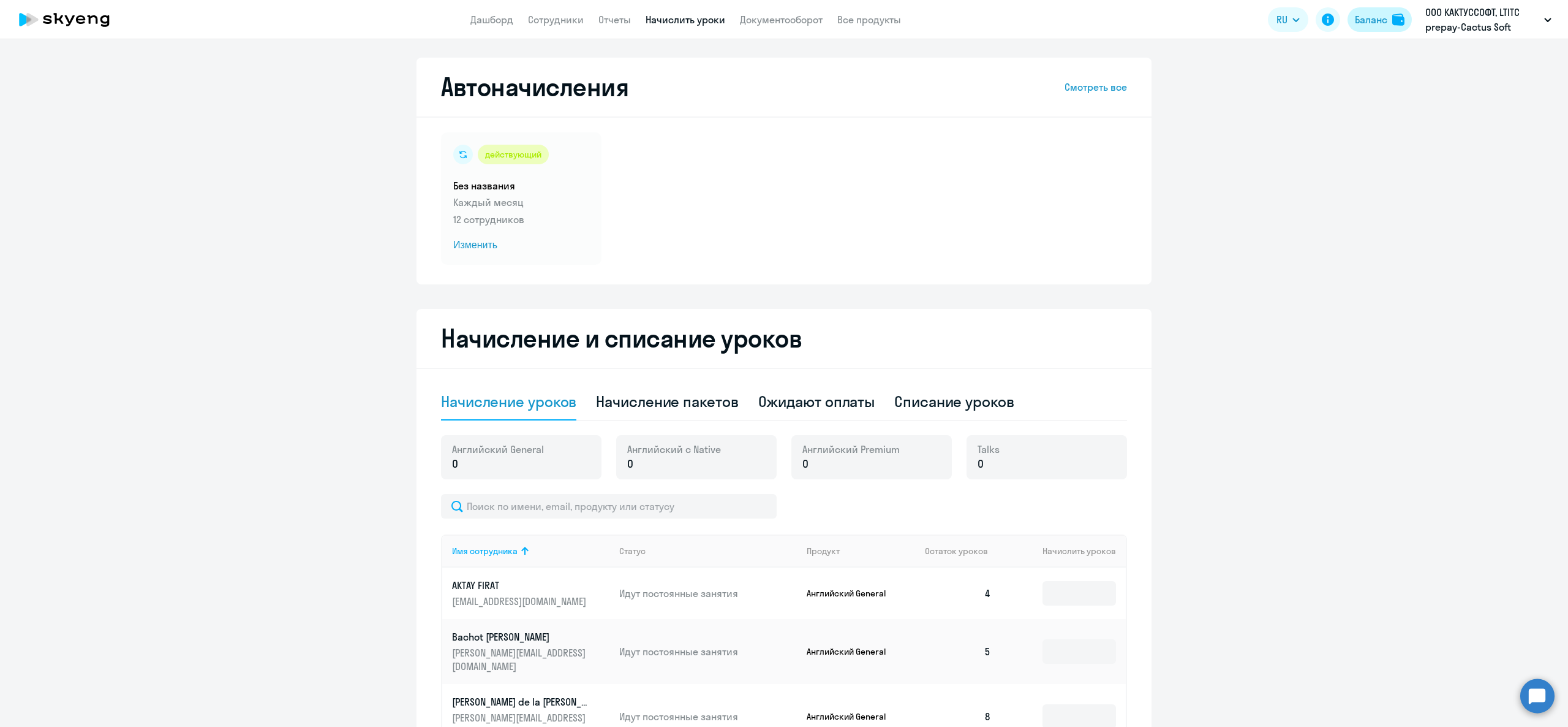
click at [1361, 29] on button "Баланс" at bounding box center [1380, 19] width 64 height 24
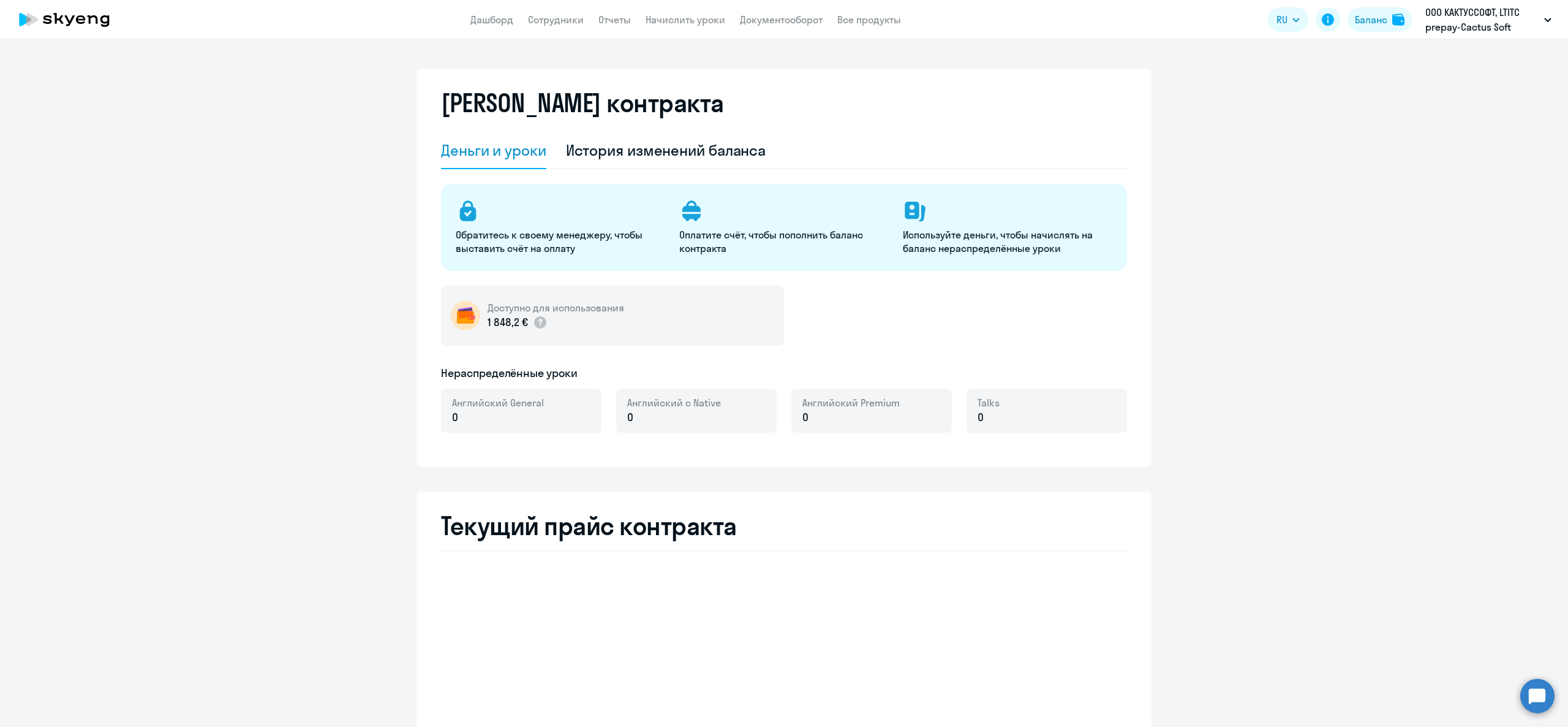
select select "english_adult_not_native_speaker"
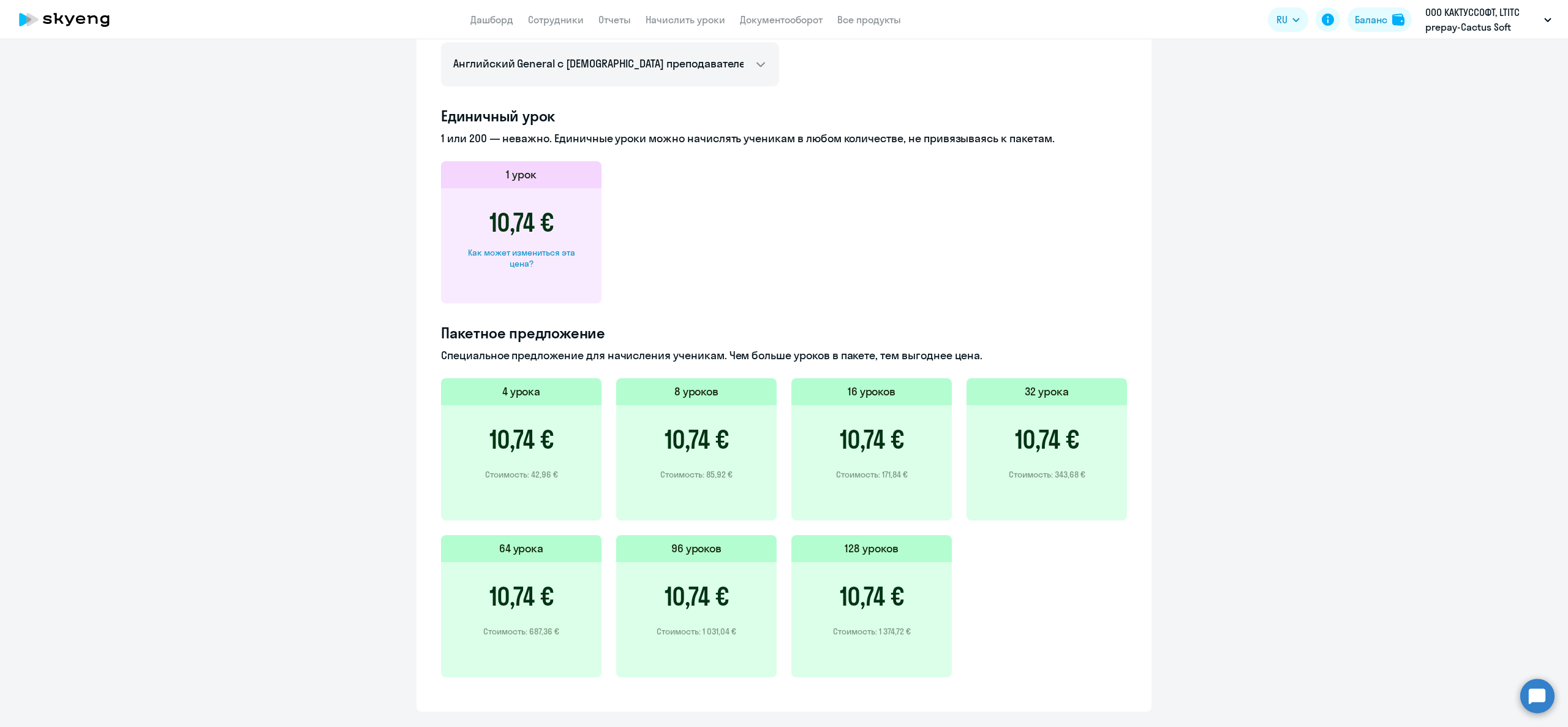
scroll to position [592, 0]
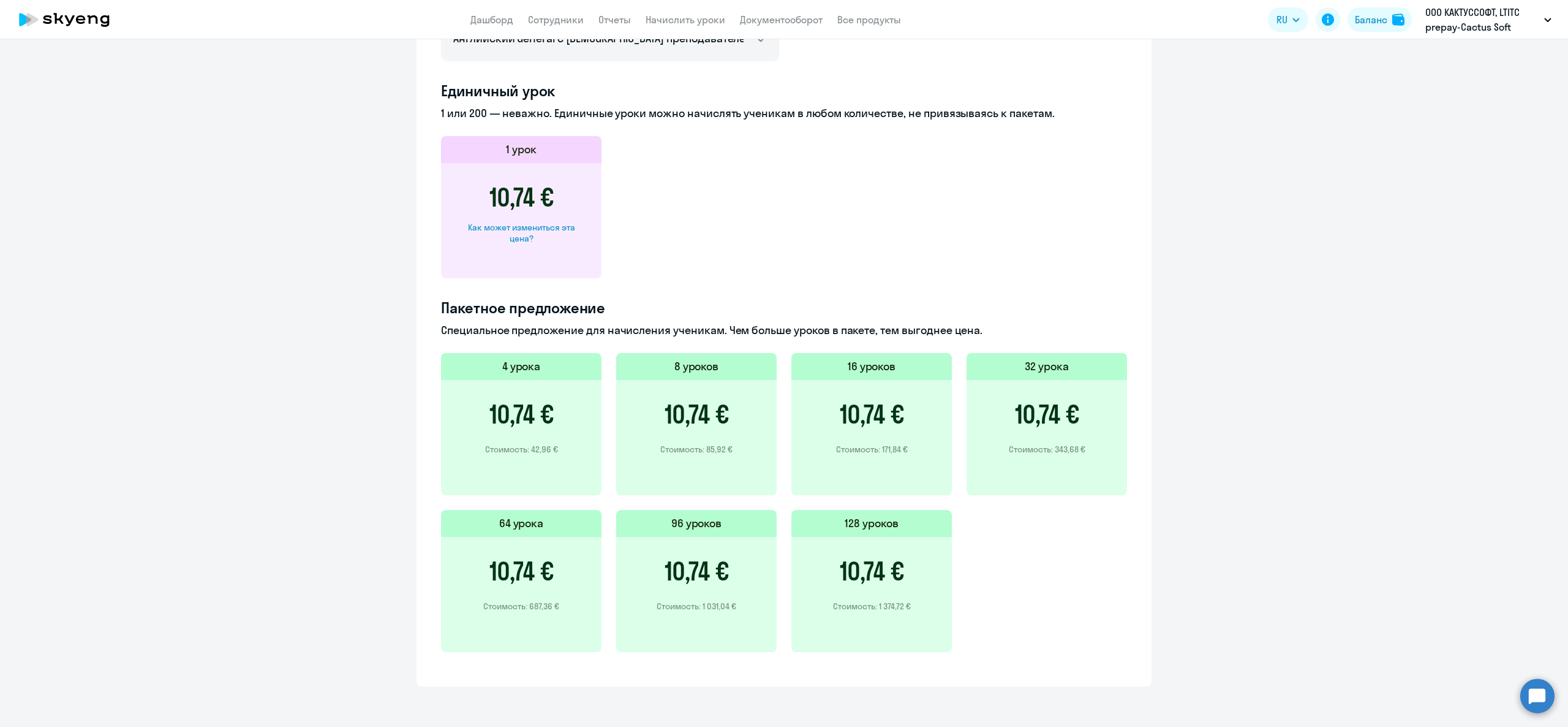
click at [527, 387] on div "10,74 € Стоимость: 42,96 €" at bounding box center [522, 437] width 161 height 115
click at [530, 400] on h3 "10,74 €" at bounding box center [522, 414] width 64 height 30
click at [545, 215] on div "10,74 € Как может измениться эта цена?" at bounding box center [522, 220] width 161 height 115
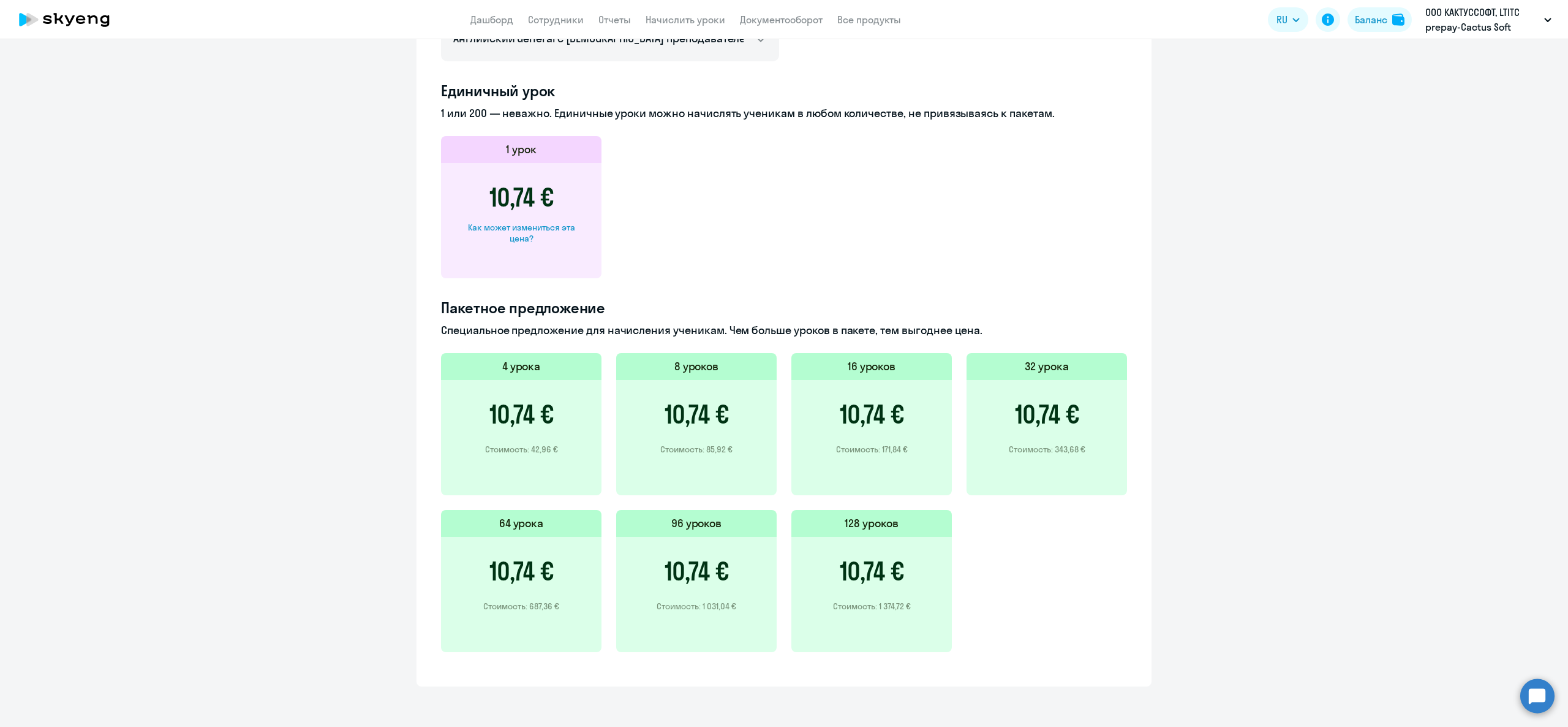
click at [556, 230] on div "Как может измениться эта цена?" at bounding box center [521, 233] width 122 height 22
select select "english_adult_not_native_speaker"
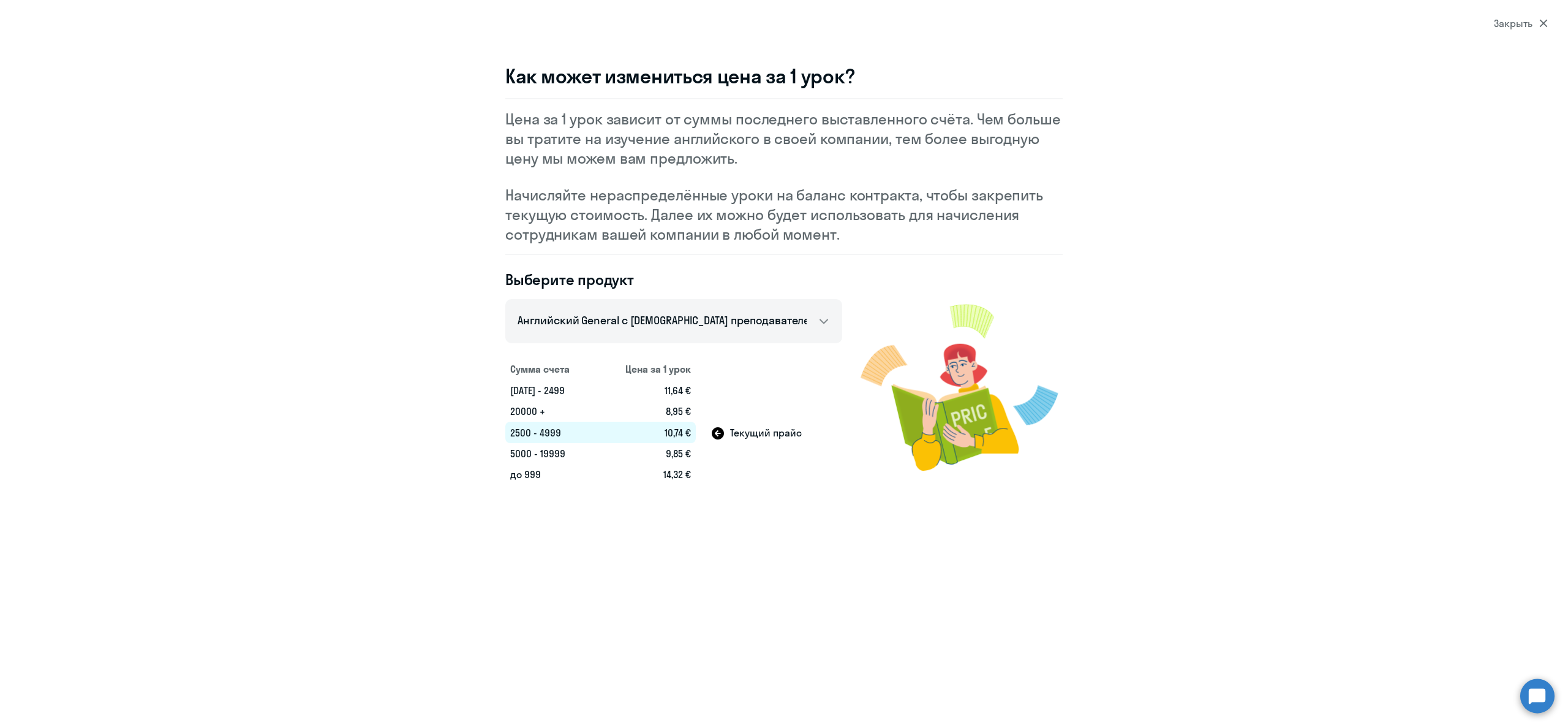
click at [522, 421] on td "2500 - 4999" at bounding box center [551, 432] width 91 height 21
click at [551, 434] on td "2500 - 4999" at bounding box center [551, 432] width 91 height 21
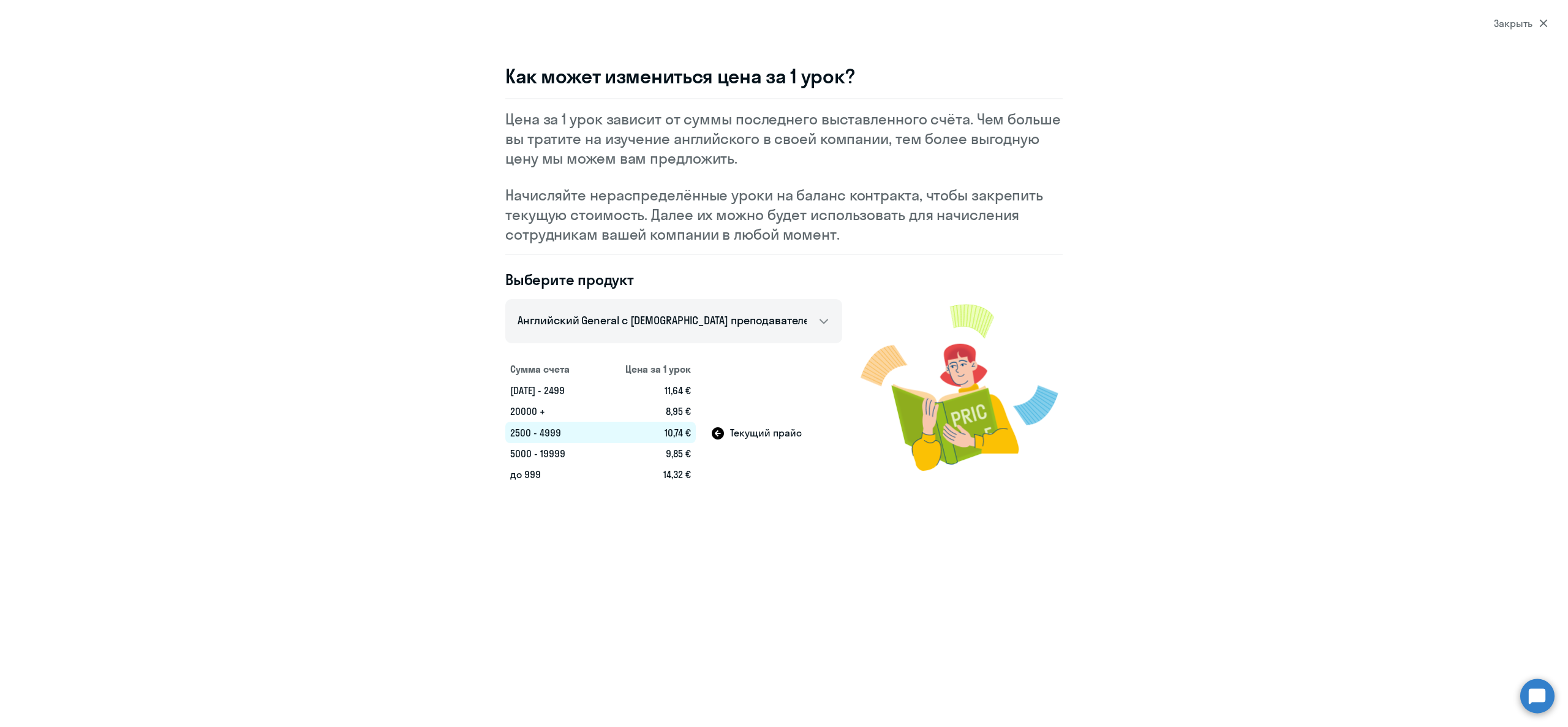
click at [551, 450] on td "5000 - 19999" at bounding box center [551, 454] width 91 height 21
click at [1509, 14] on section "Закрыть Как может измениться цена за 1 урок? Цена за 1 урок зависит от суммы по…" at bounding box center [784, 364] width 1568 height 727
click at [1511, 21] on div "Закрыть" at bounding box center [1521, 23] width 54 height 15
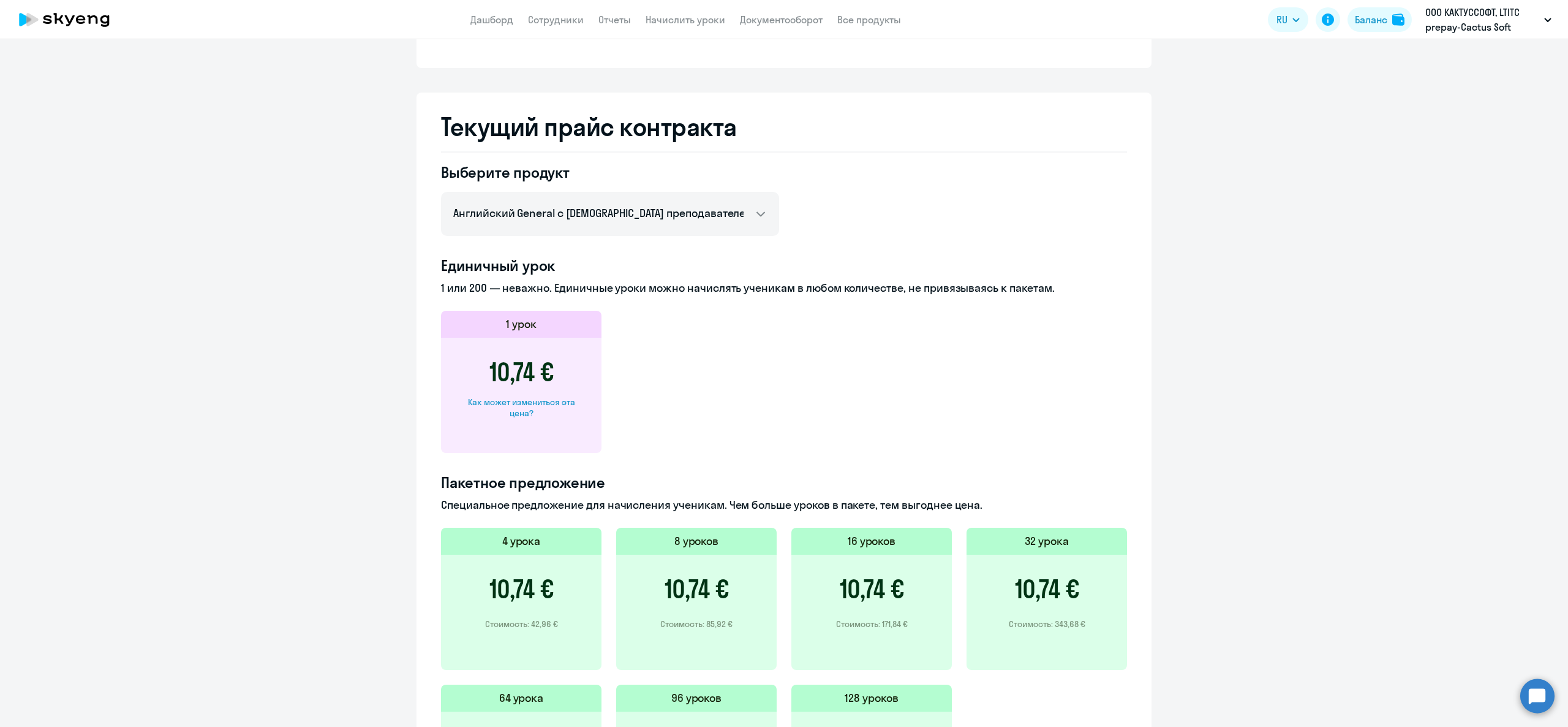
scroll to position [347, 0]
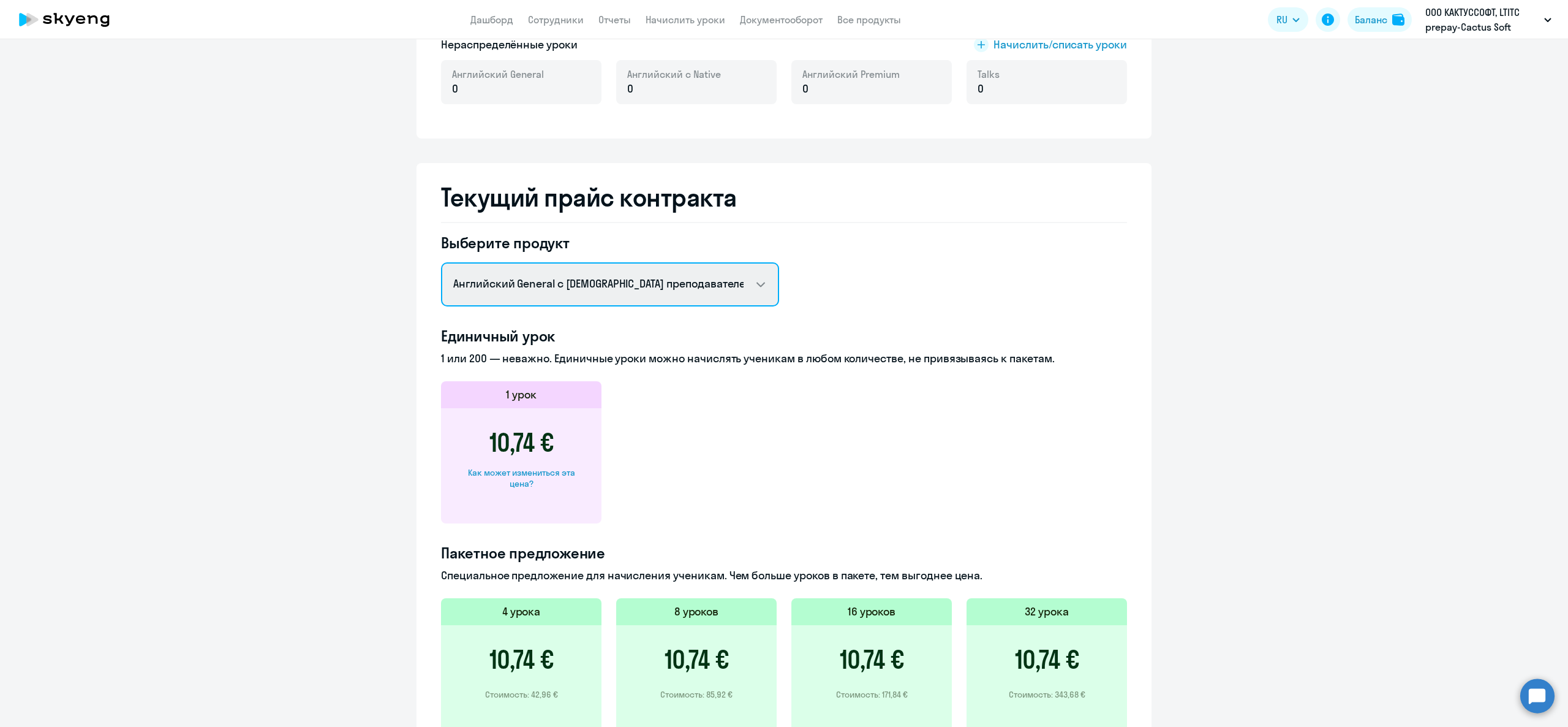
click at [605, 290] on select "Английский General с [DEMOGRAPHIC_DATA] преподавателем Английский General с [DE…" at bounding box center [610, 284] width 338 height 44
click at [441, 262] on select "Английский General с [DEMOGRAPHIC_DATA] преподавателем Английский General с [DE…" at bounding box center [610, 284] width 338 height 44
click at [594, 286] on select "Английский General с [DEMOGRAPHIC_DATA] преподавателем Английский General с [DE…" at bounding box center [610, 284] width 338 height 44
click at [441, 262] on select "Английский General с [DEMOGRAPHIC_DATA] преподавателем Английский General с [DE…" at bounding box center [610, 284] width 338 height 44
click at [581, 291] on select "Английский General с [DEMOGRAPHIC_DATA] преподавателем Английский General с [DE…" at bounding box center [610, 284] width 338 height 44
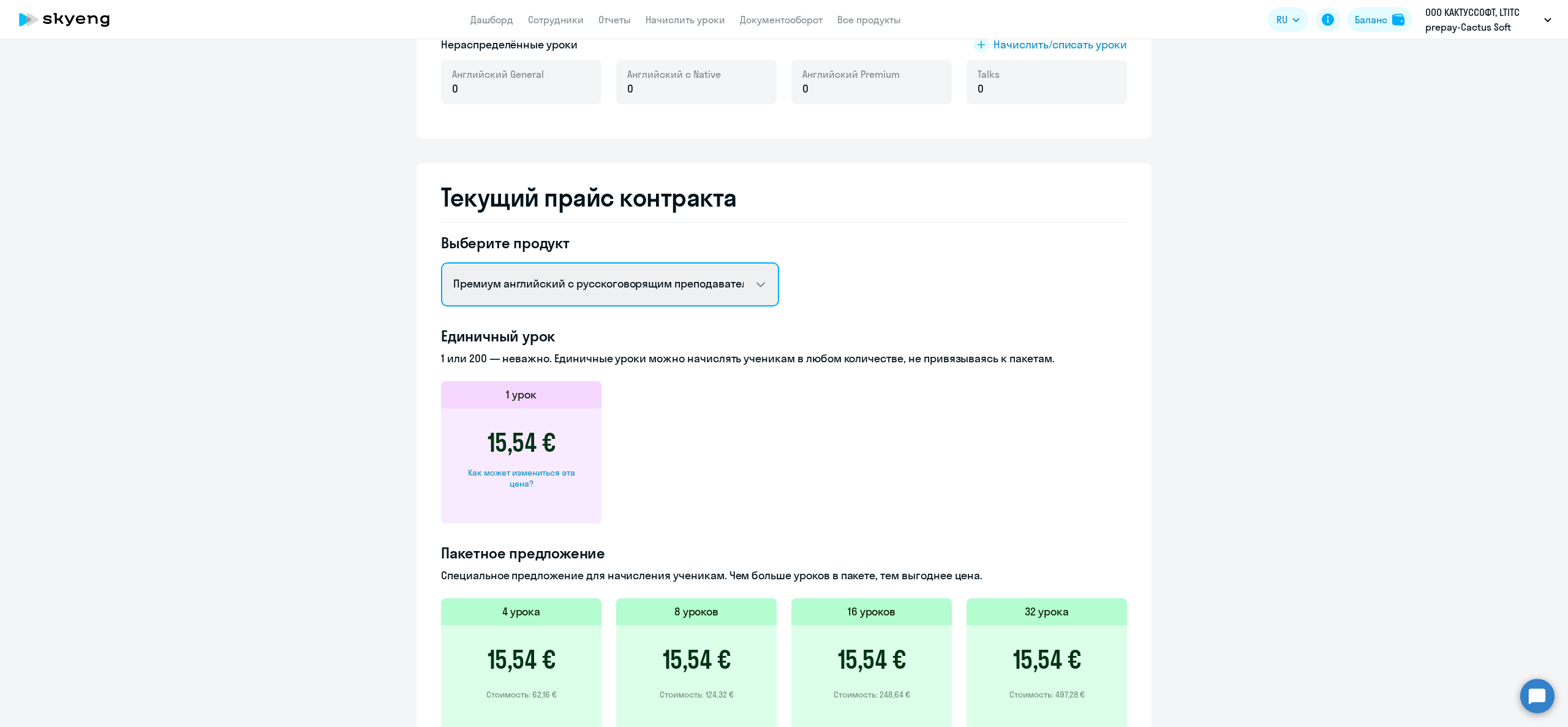
select select "english_adult_not_native_speaker"
click at [441, 262] on select "Английский General с [DEMOGRAPHIC_DATA] преподавателем Английский General с [DE…" at bounding box center [610, 284] width 338 height 44
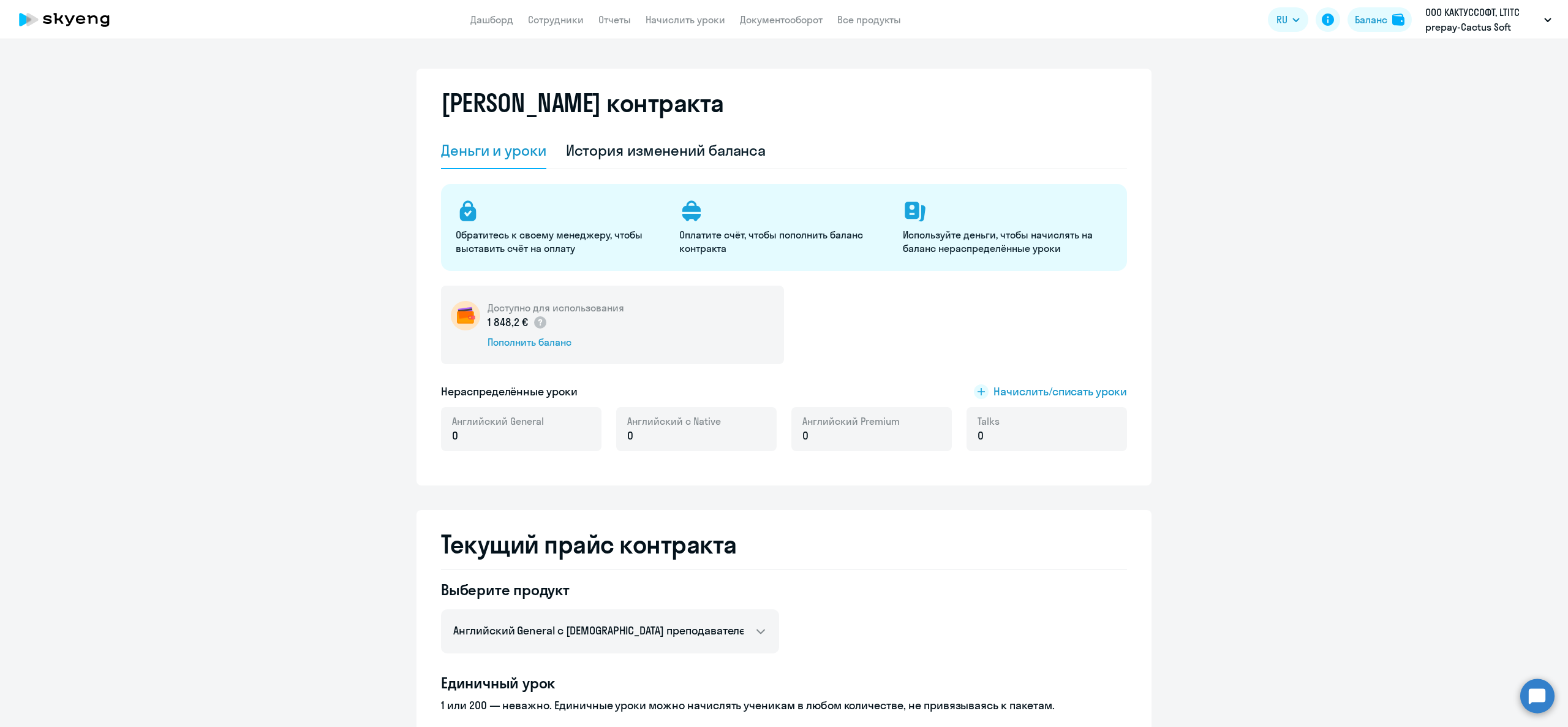
click at [1373, 259] on ng-component "[PERSON_NAME] контракта [PERSON_NAME] и уроки История изменений баланса Обратит…" at bounding box center [784, 674] width 1568 height 1210
click at [483, 24] on link "Дашборд" at bounding box center [491, 19] width 43 height 12
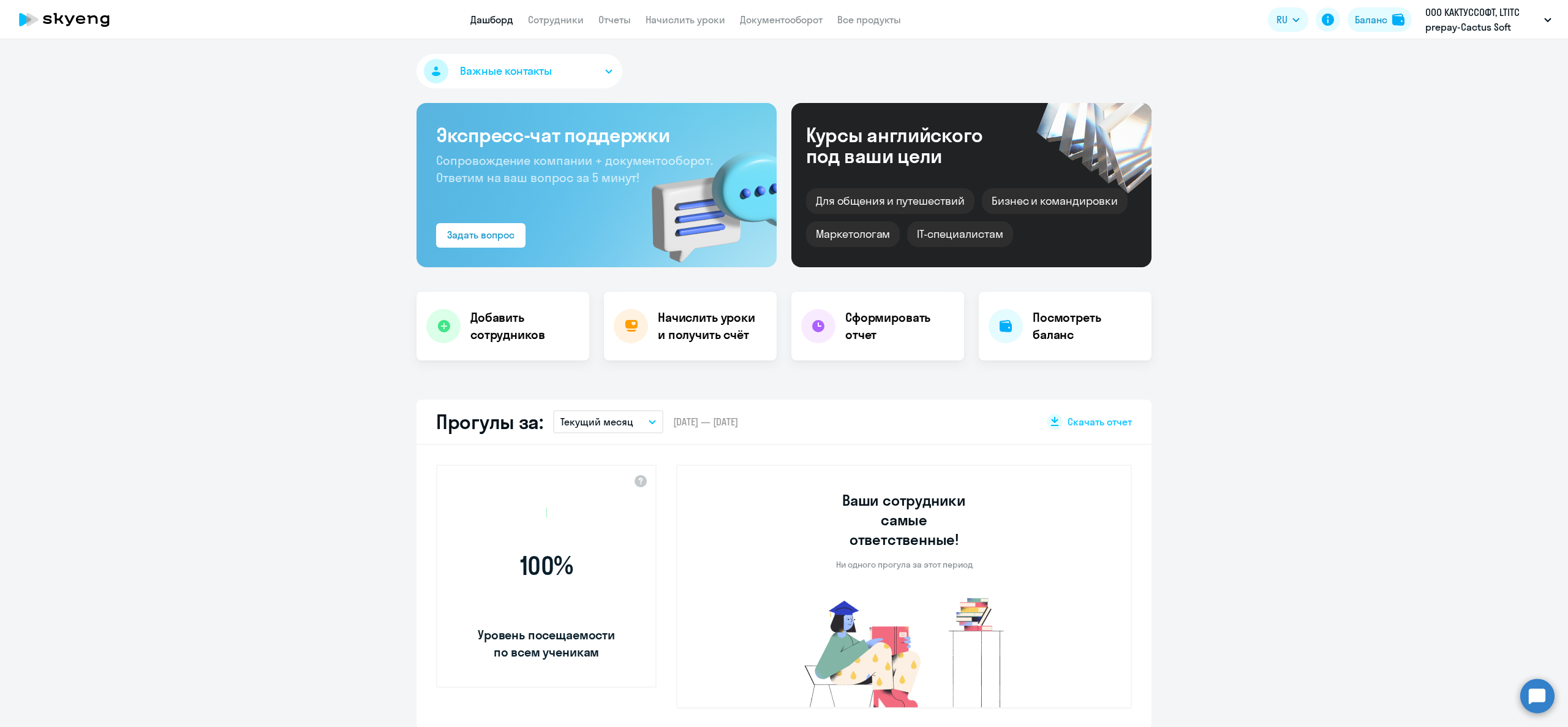
select select "30"
click at [562, 15] on link "Сотрудники" at bounding box center [556, 19] width 56 height 12
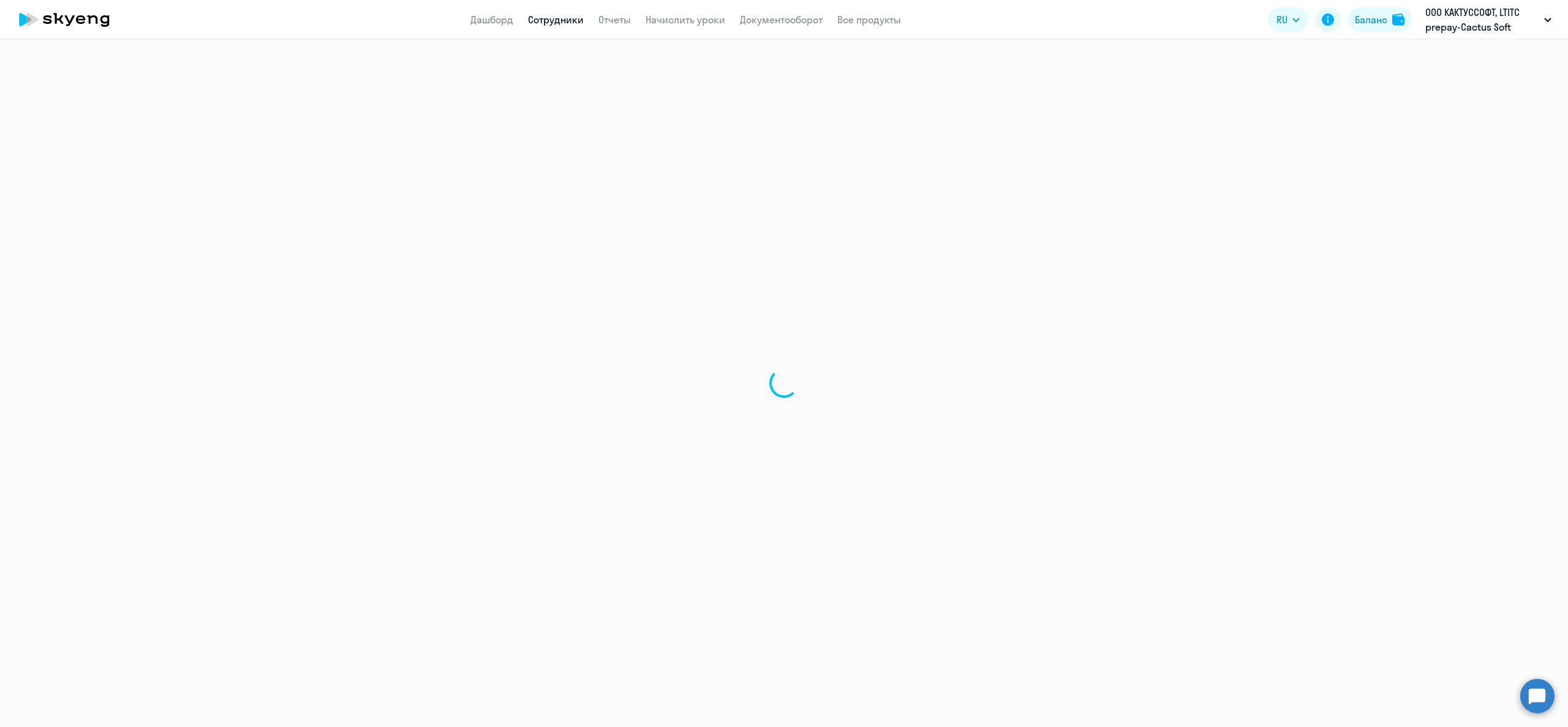
select select "30"
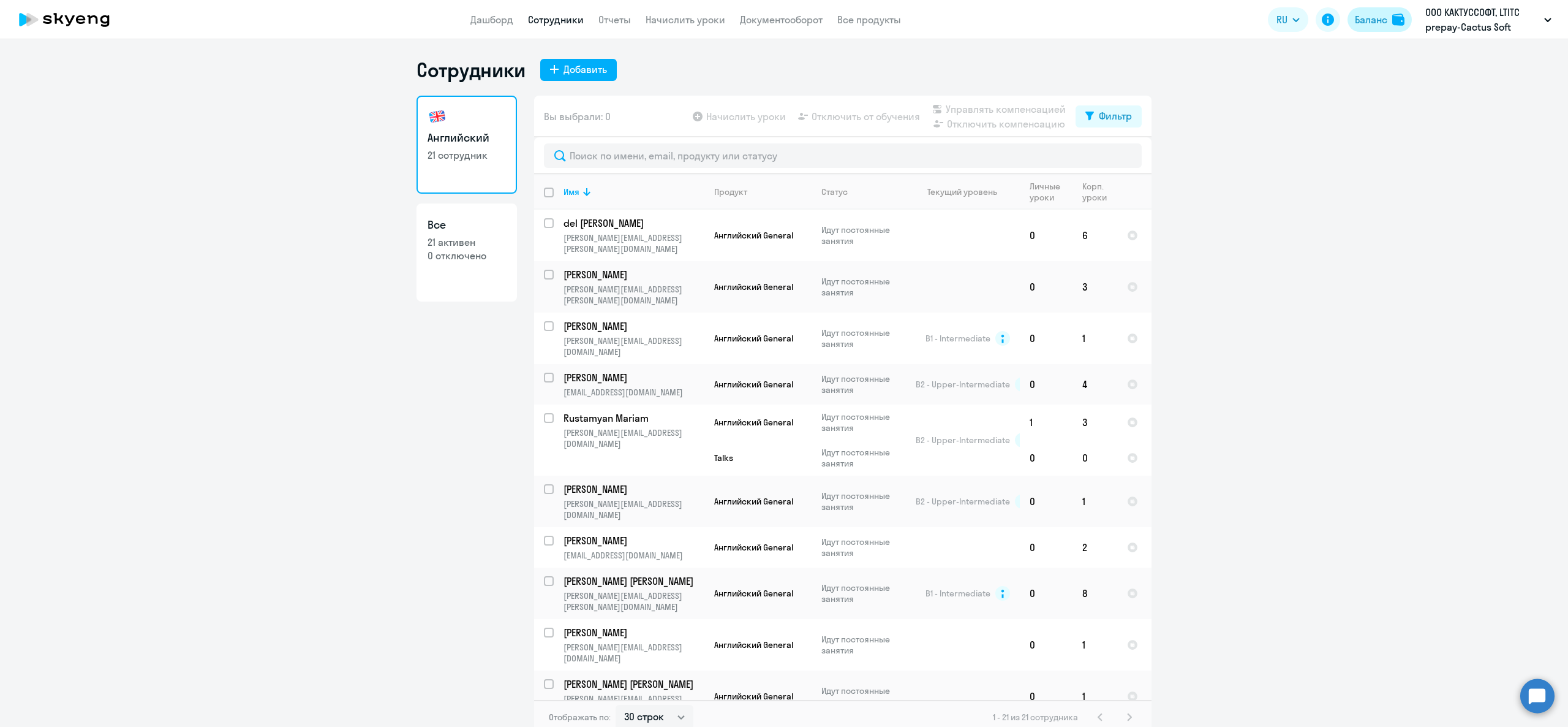
click at [1375, 12] on div "Баланс" at bounding box center [1371, 19] width 32 height 15
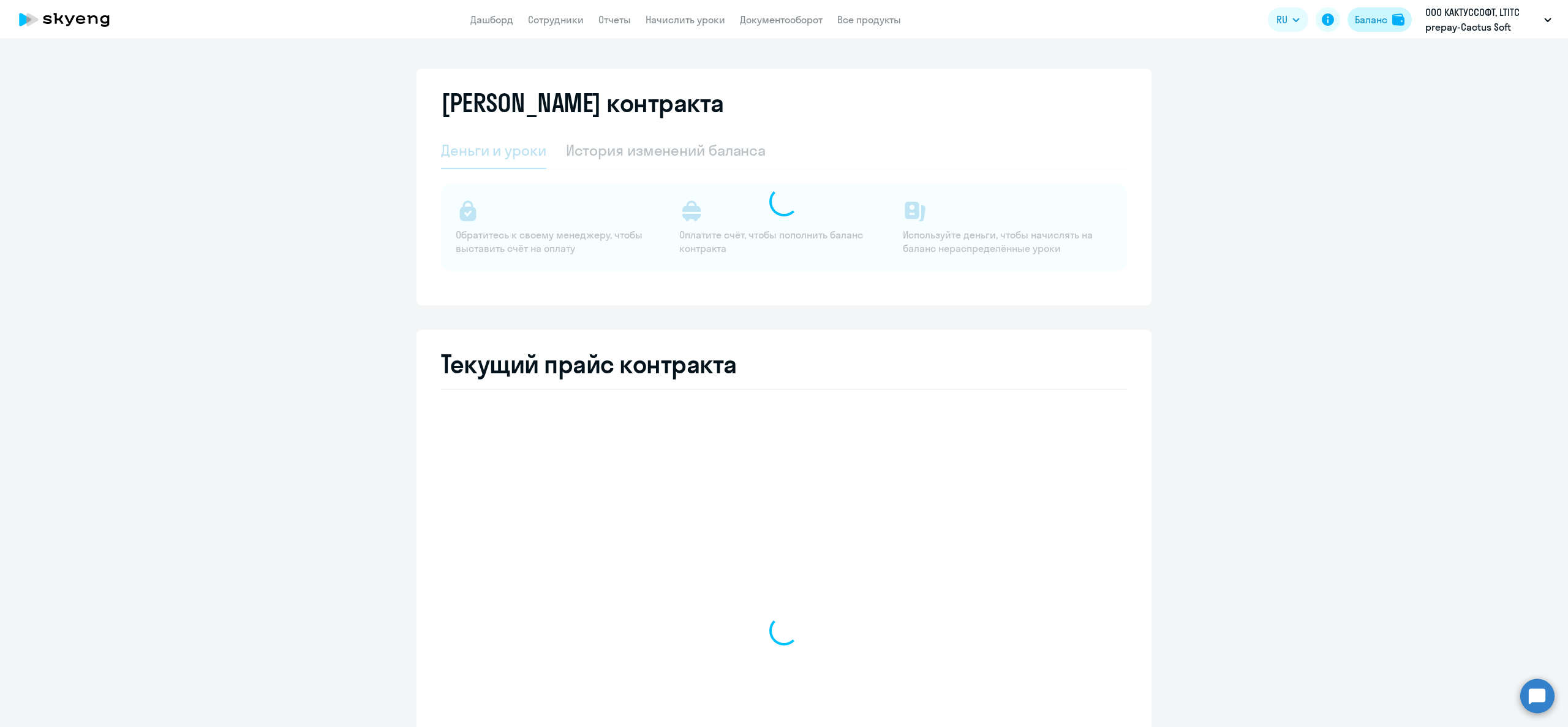
select select "english_adult_not_native_speaker"
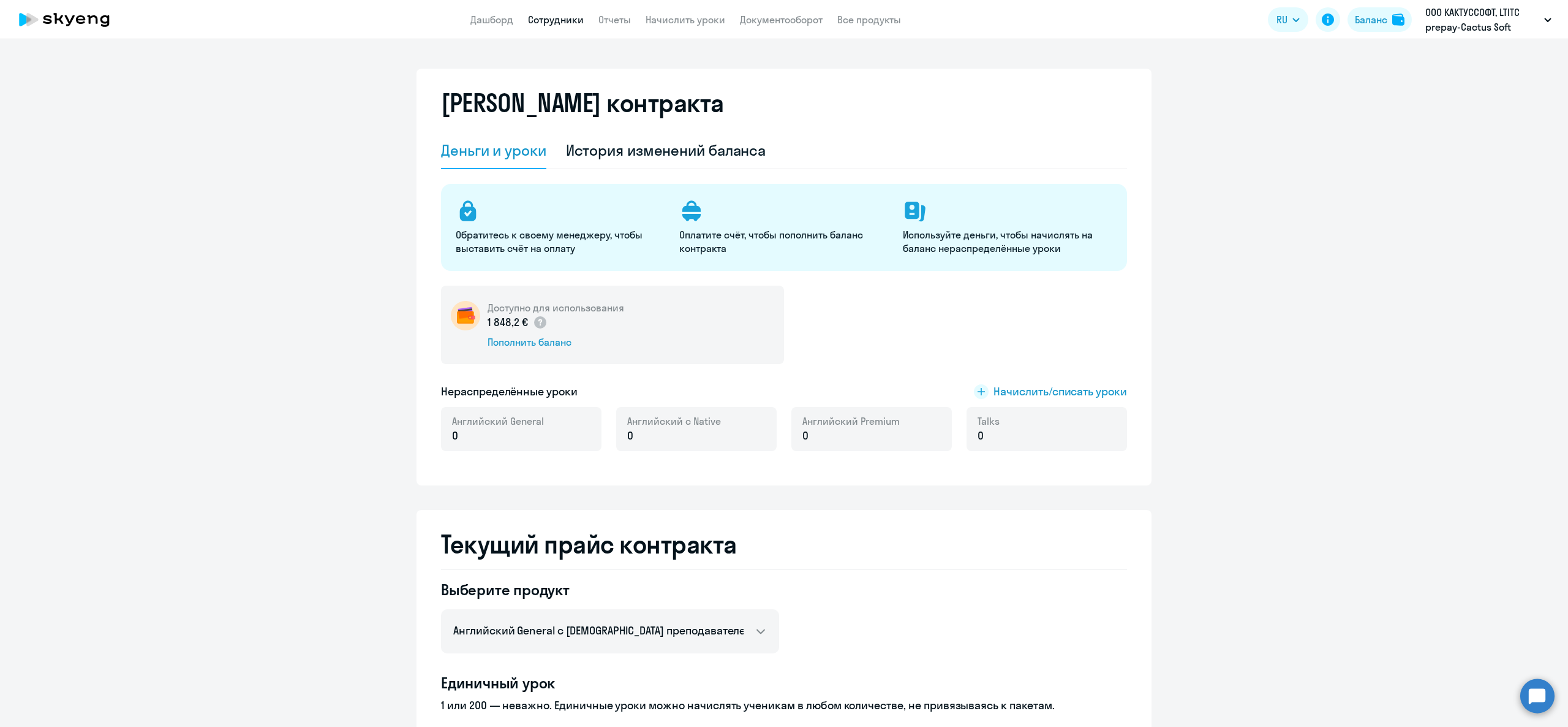
click at [569, 16] on link "Сотрудники" at bounding box center [556, 19] width 56 height 12
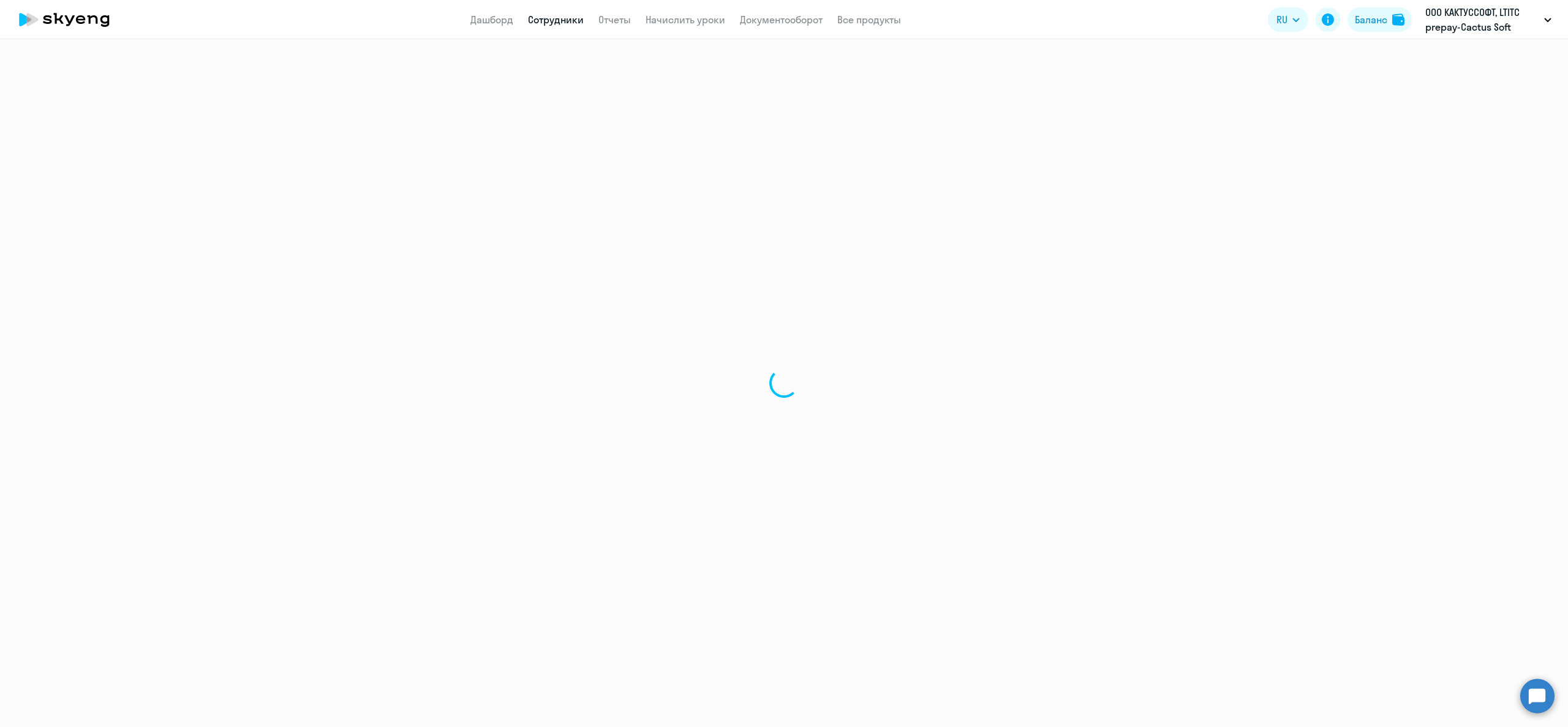
select select "30"
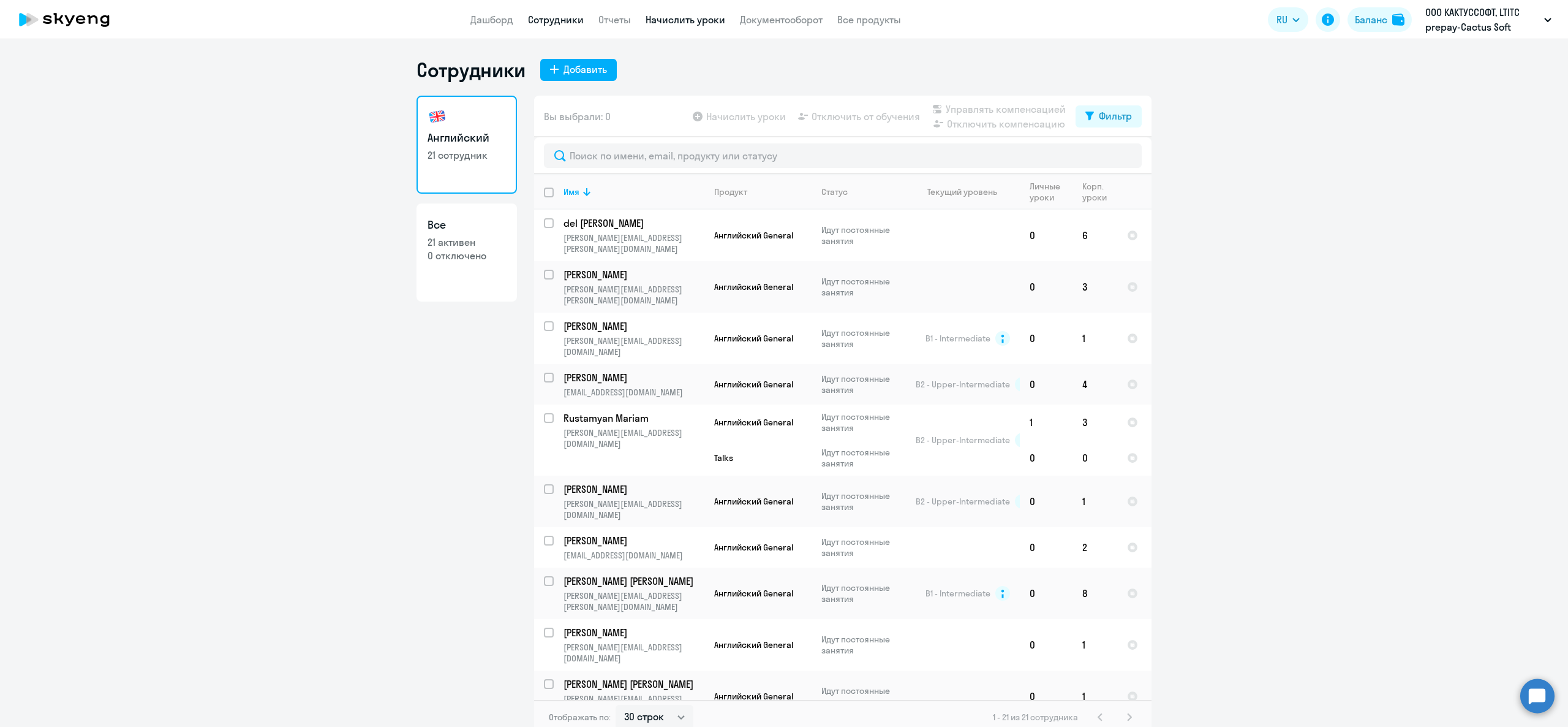
click at [694, 21] on link "Начислить уроки" at bounding box center [686, 19] width 80 height 12
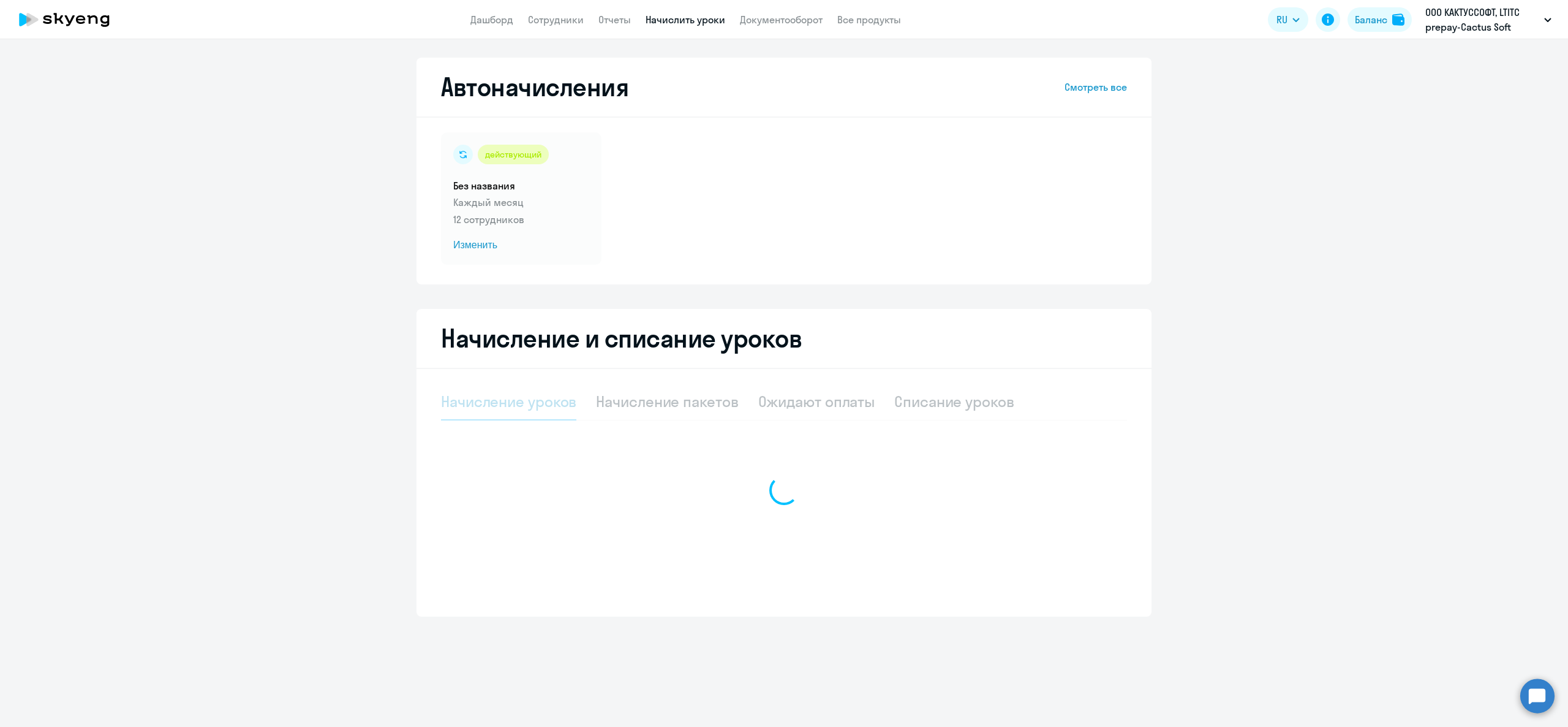
select select "10"
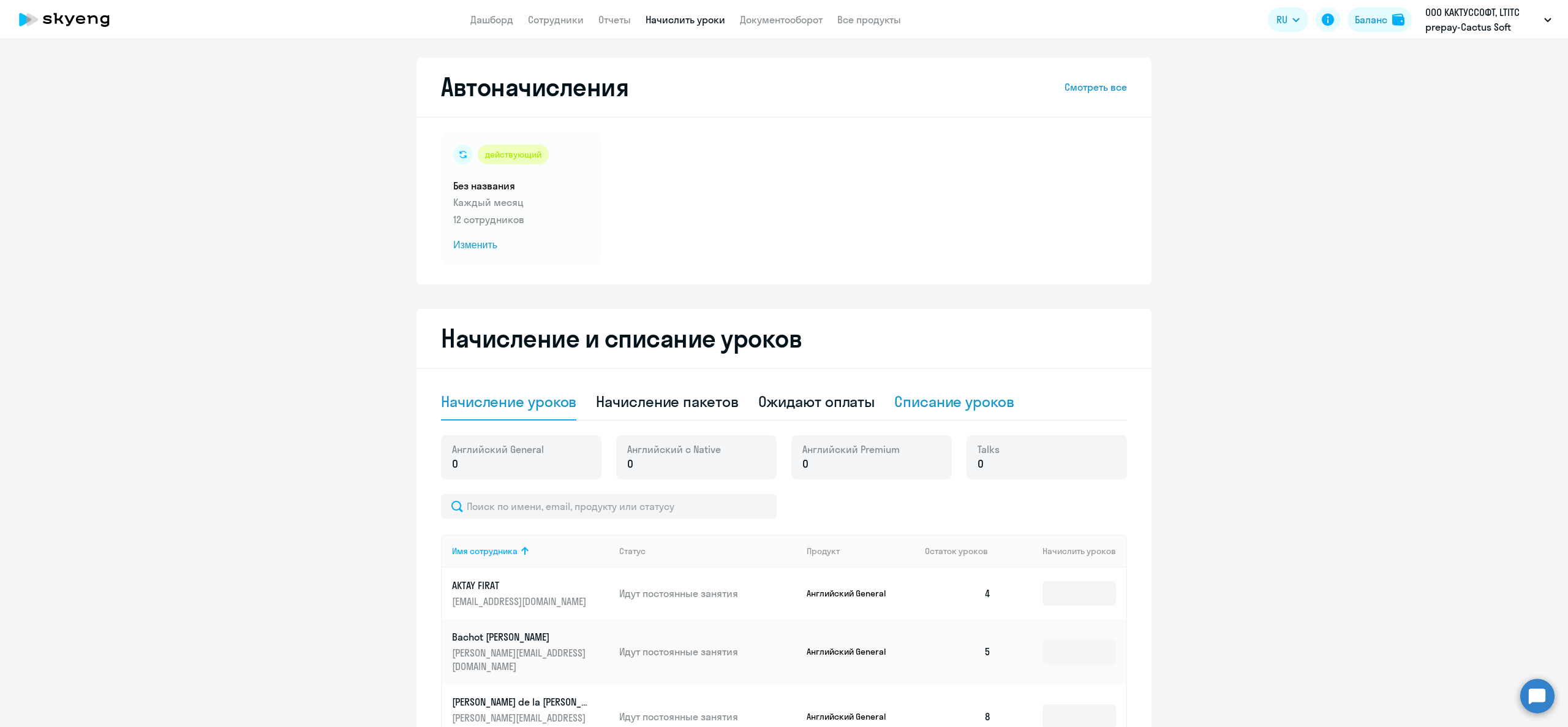
click at [974, 390] on div "Списание уроков" at bounding box center [954, 401] width 120 height 37
select select "10"
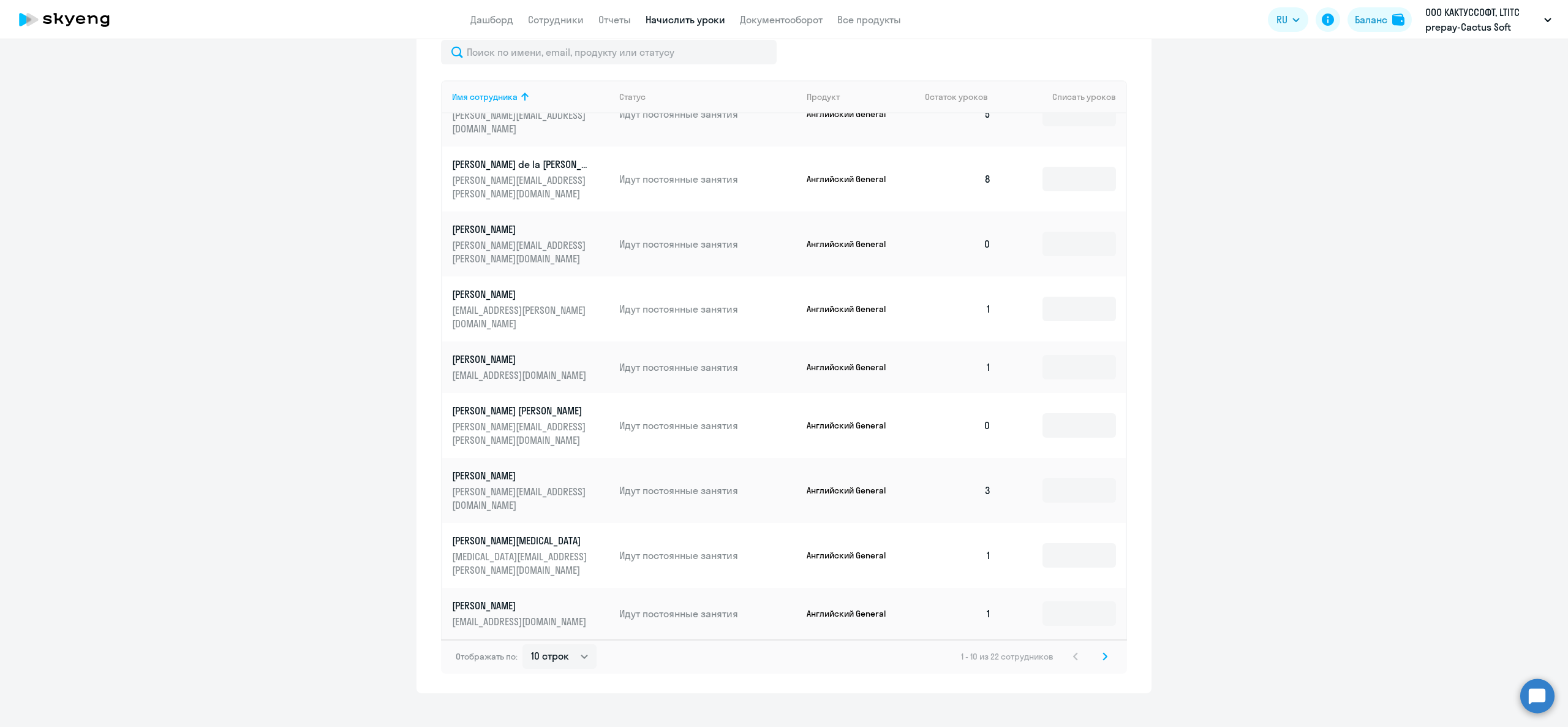
scroll to position [410, 0]
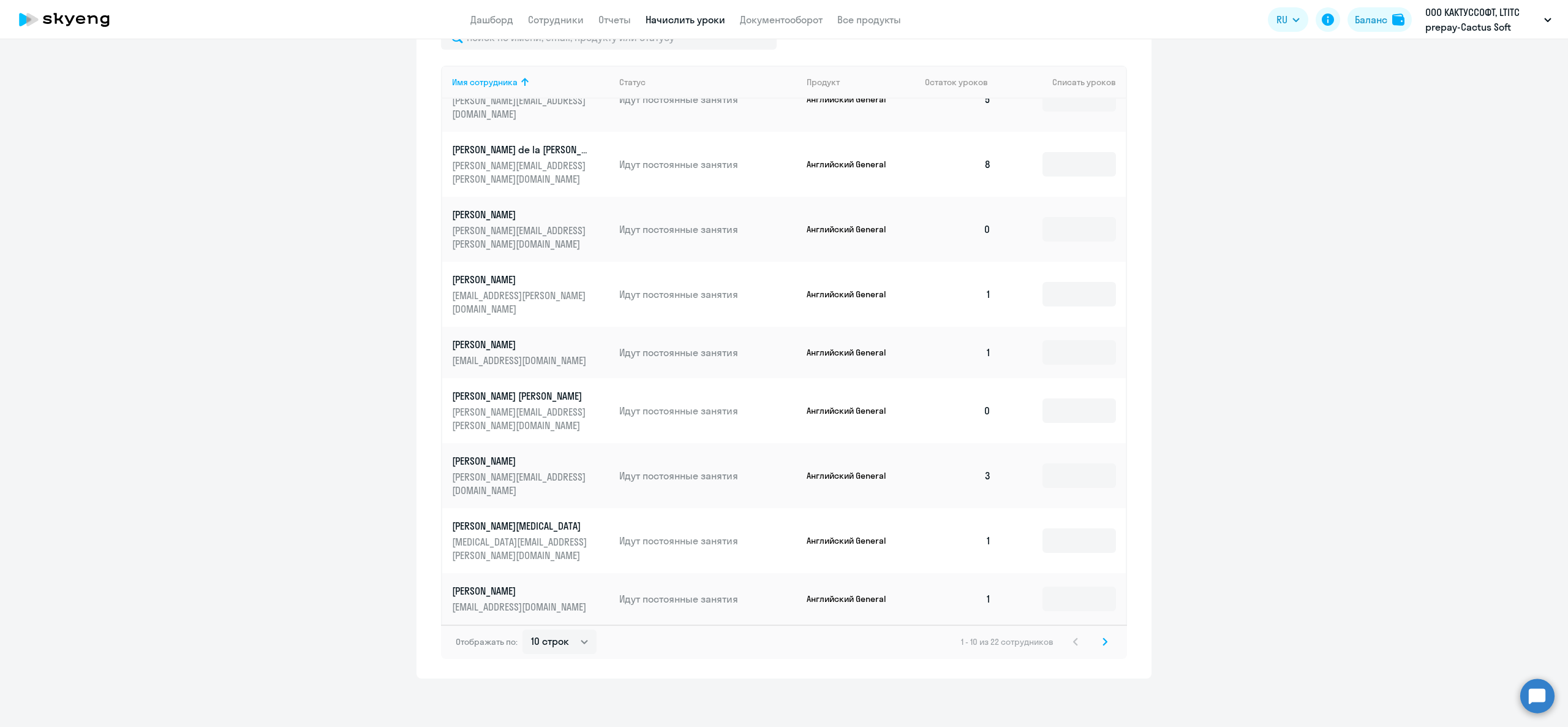
click at [1102, 637] on icon at bounding box center [1105, 641] width 5 height 8
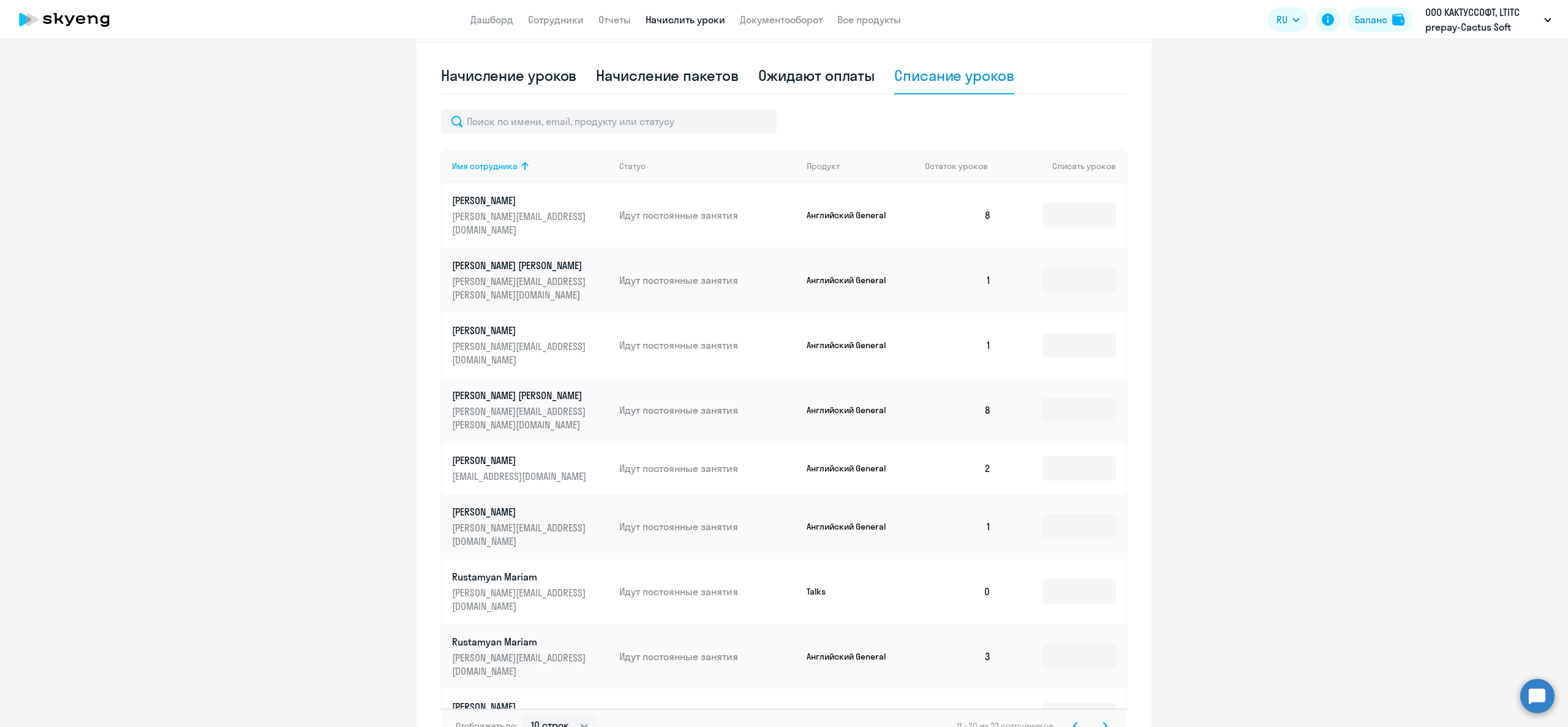
scroll to position [288, 0]
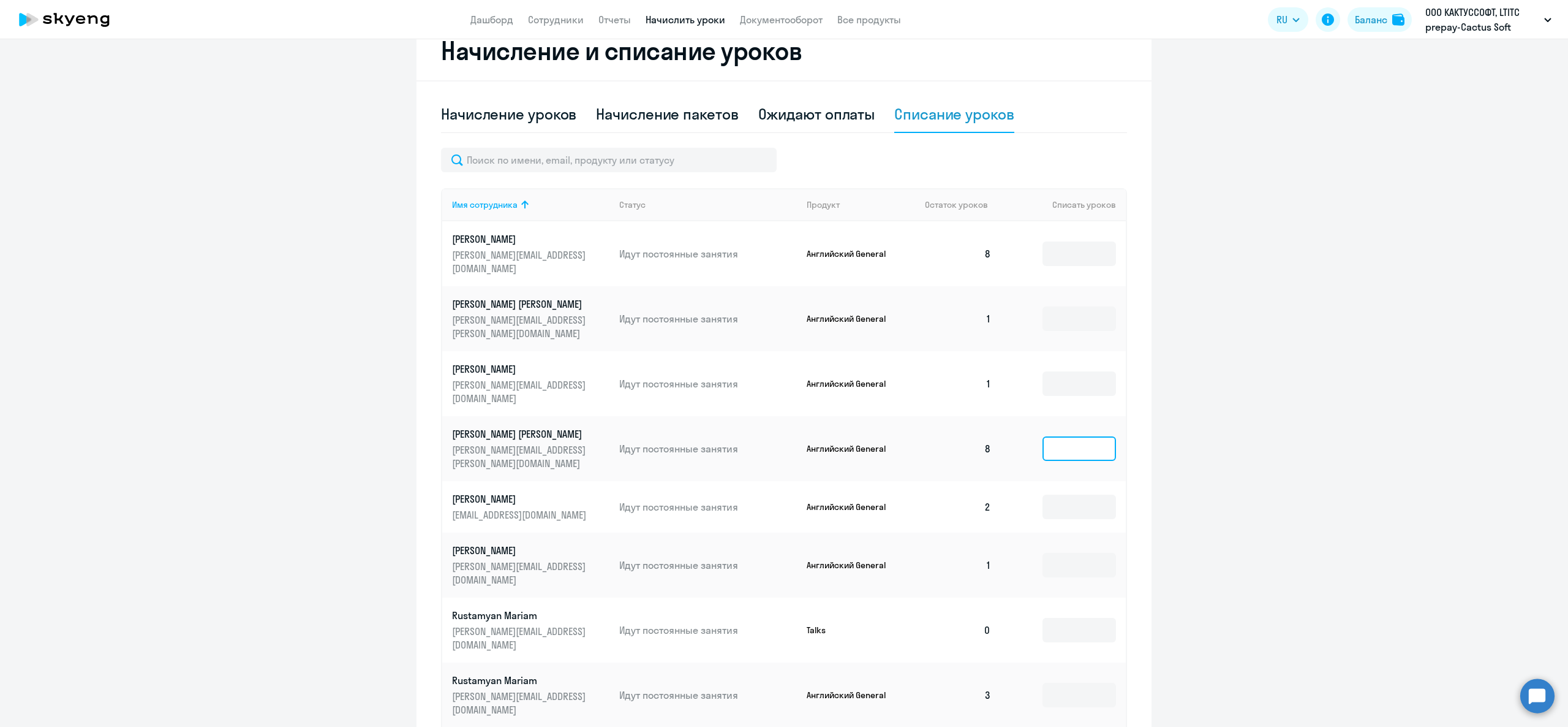
click at [1045, 440] on input at bounding box center [1079, 448] width 73 height 24
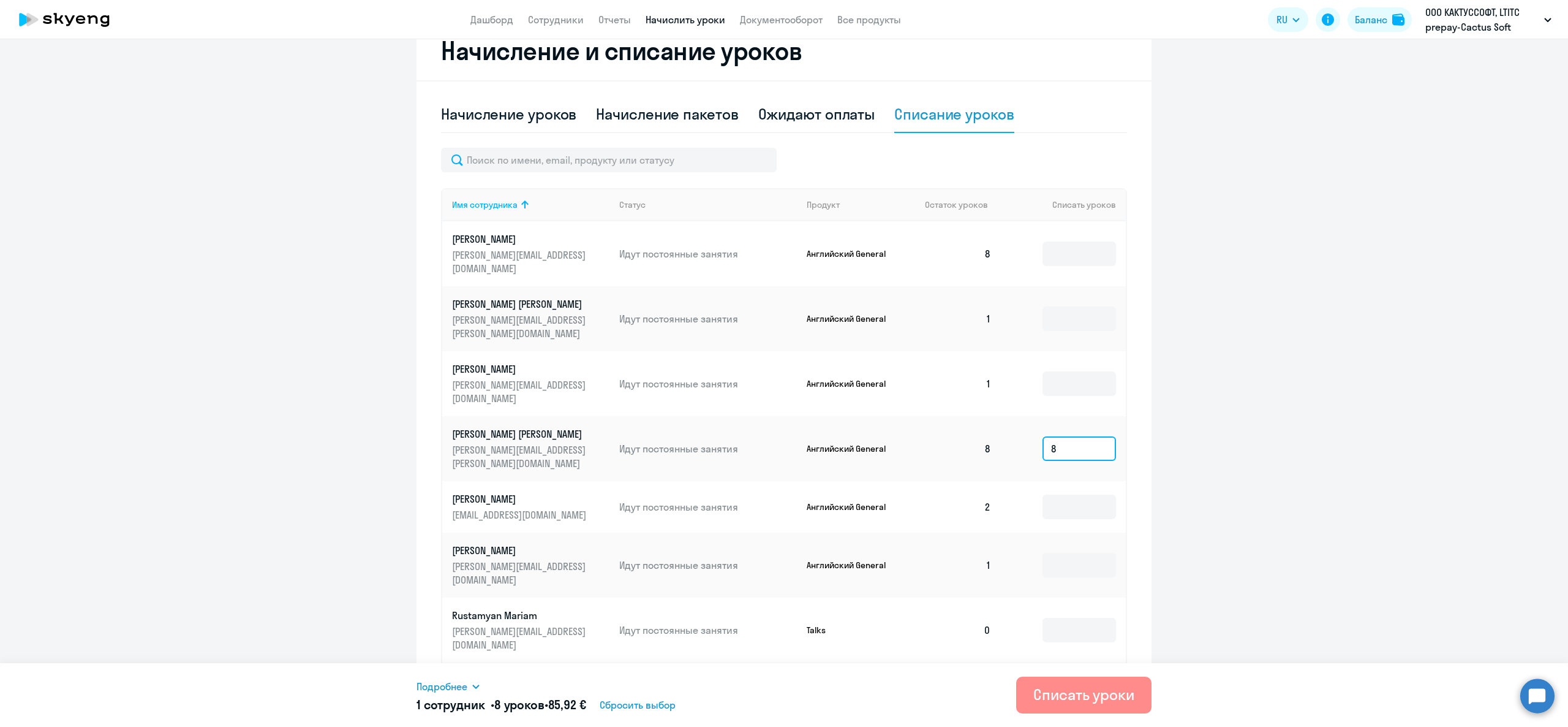
type input "8"
click at [1090, 696] on div "Списать уроки" at bounding box center [1084, 694] width 101 height 19
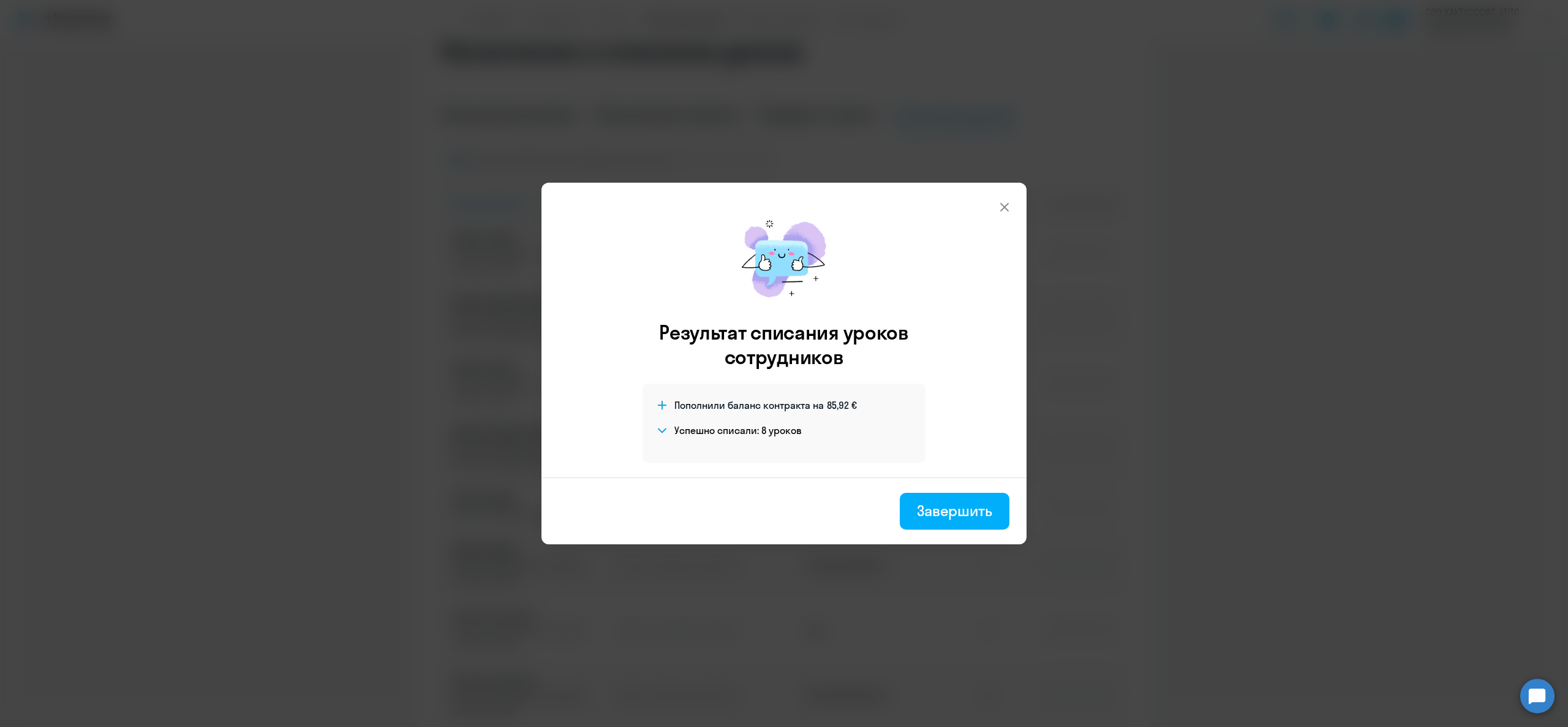
click at [687, 431] on h4 "Успешно списали: 8 уроков" at bounding box center [738, 430] width 127 height 14
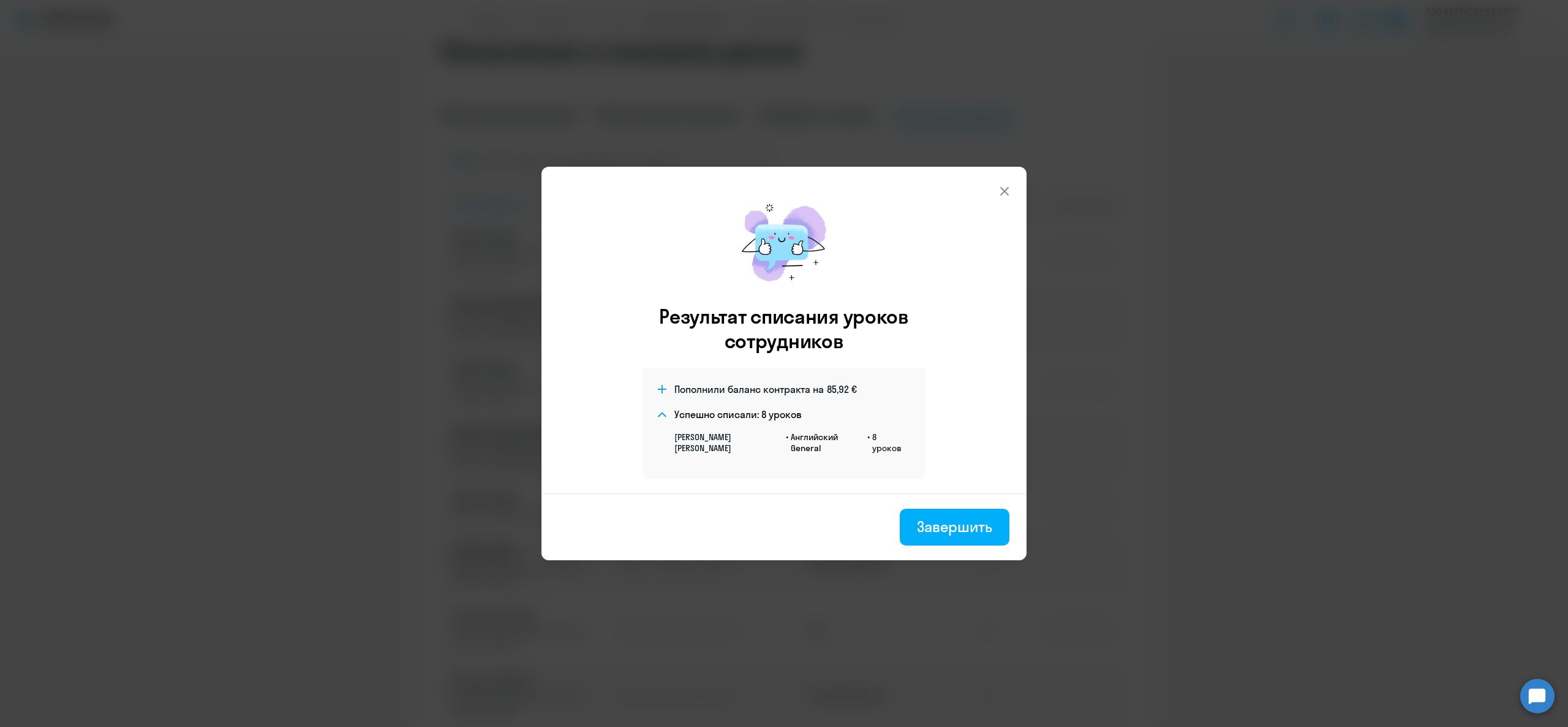
click at [699, 389] on span "Пополнили баланс контракта на" at bounding box center [749, 389] width 149 height 14
click at [971, 526] on div "Завершить" at bounding box center [954, 526] width 75 height 19
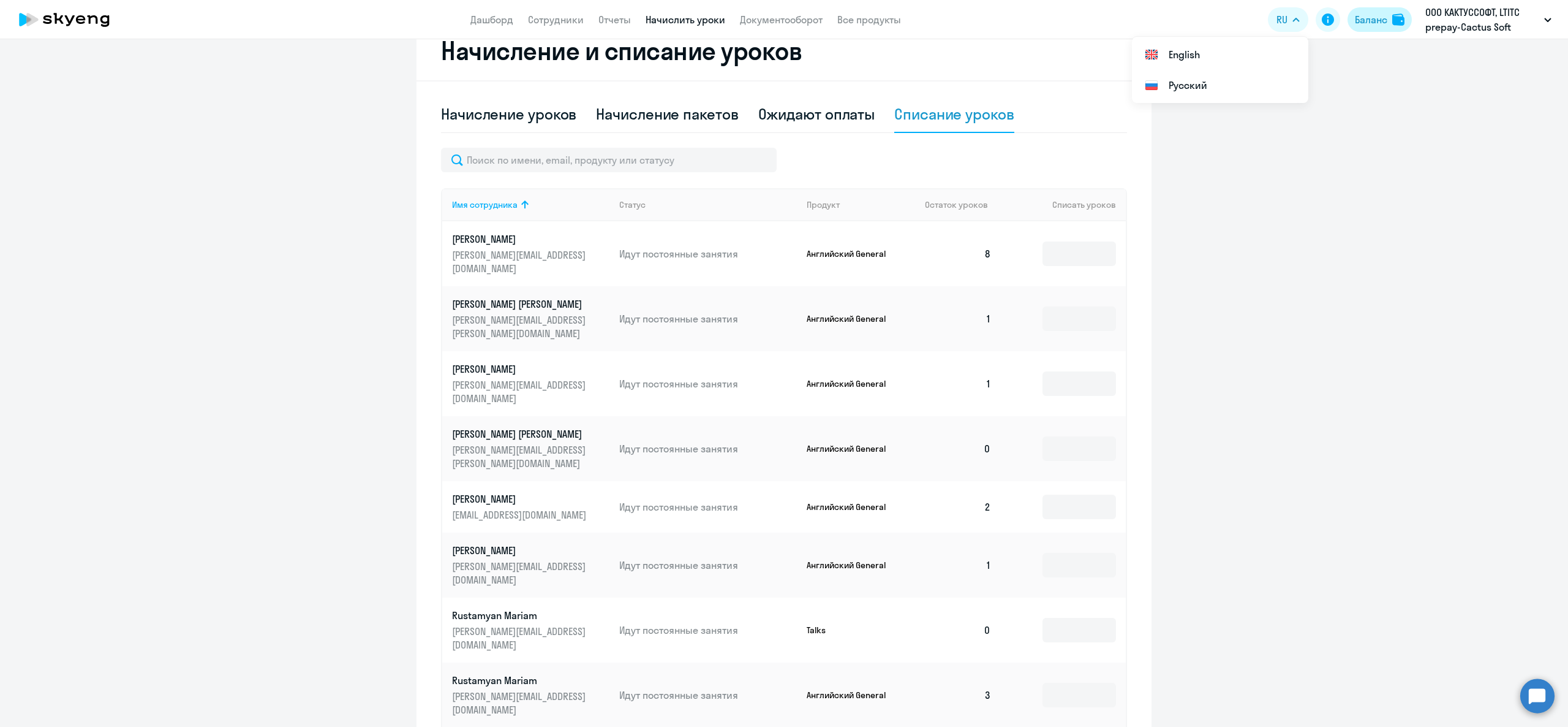
click at [1389, 17] on button "Баланс" at bounding box center [1380, 19] width 64 height 24
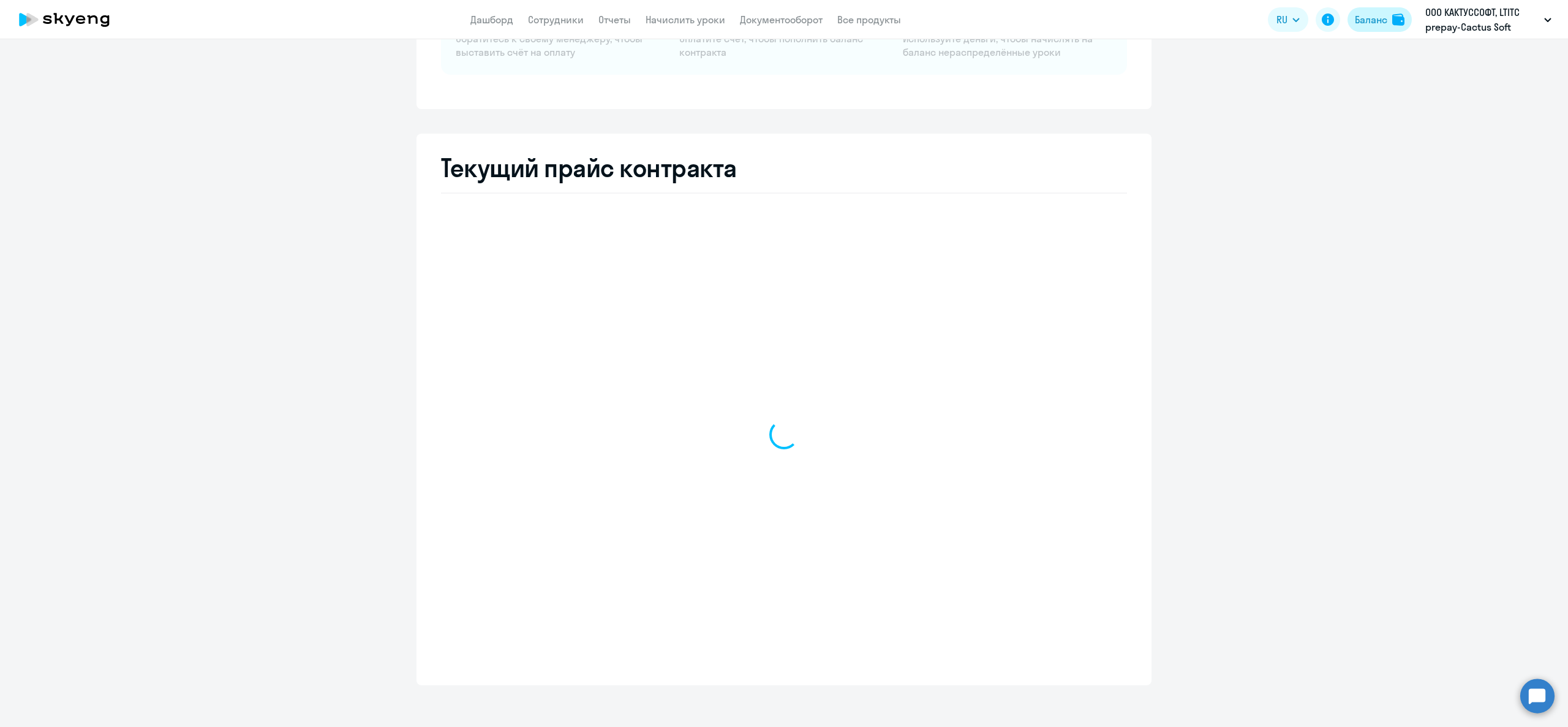
scroll to position [153, 0]
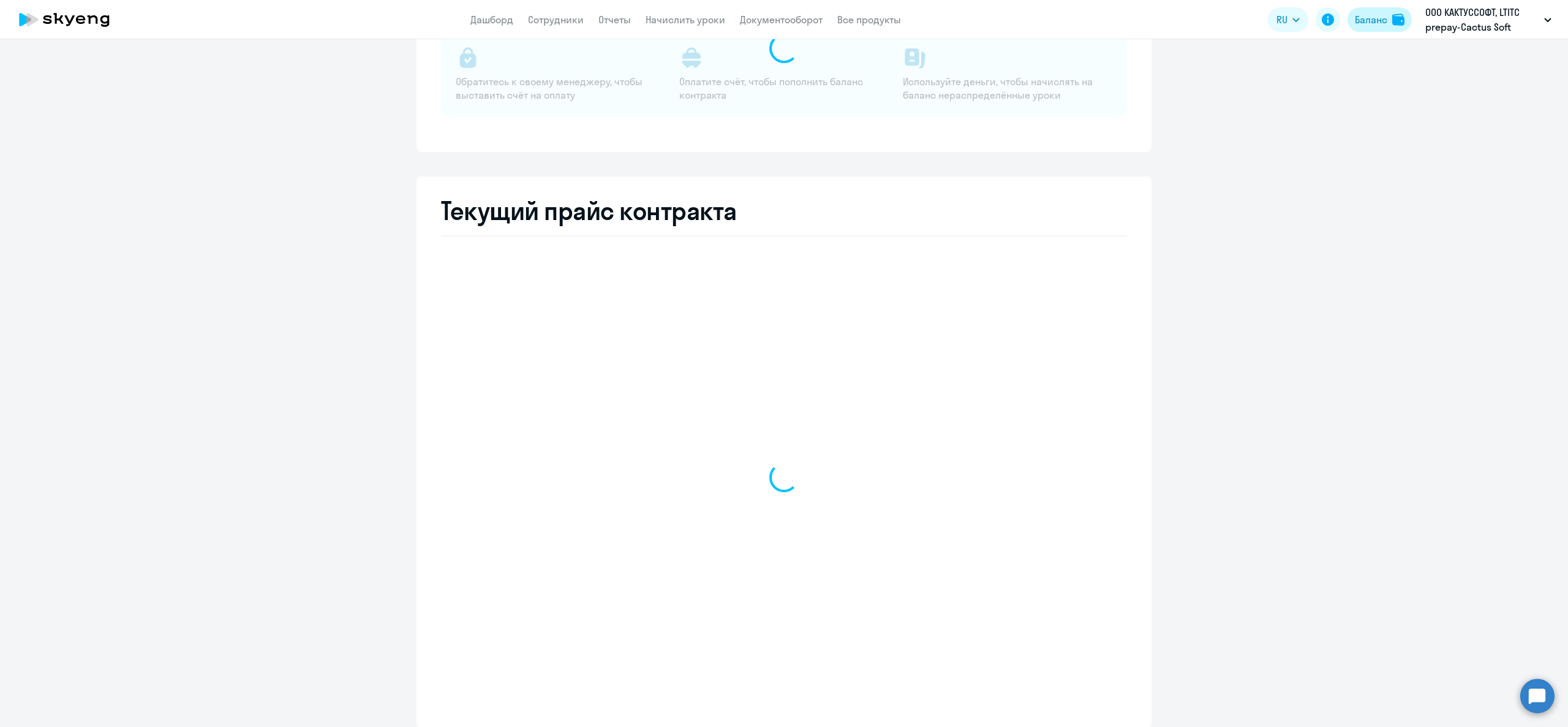
select select "english_adult_not_native_speaker"
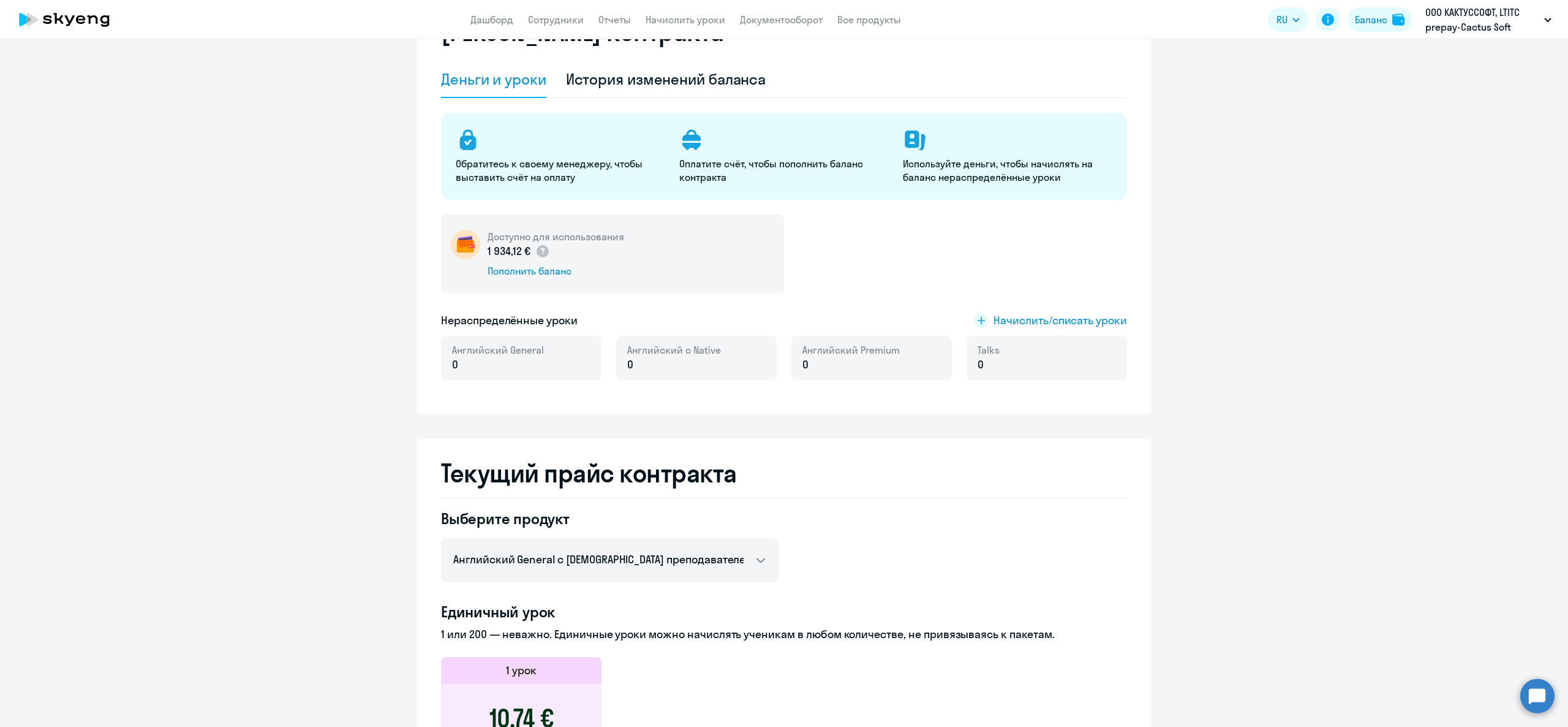
scroll to position [0, 0]
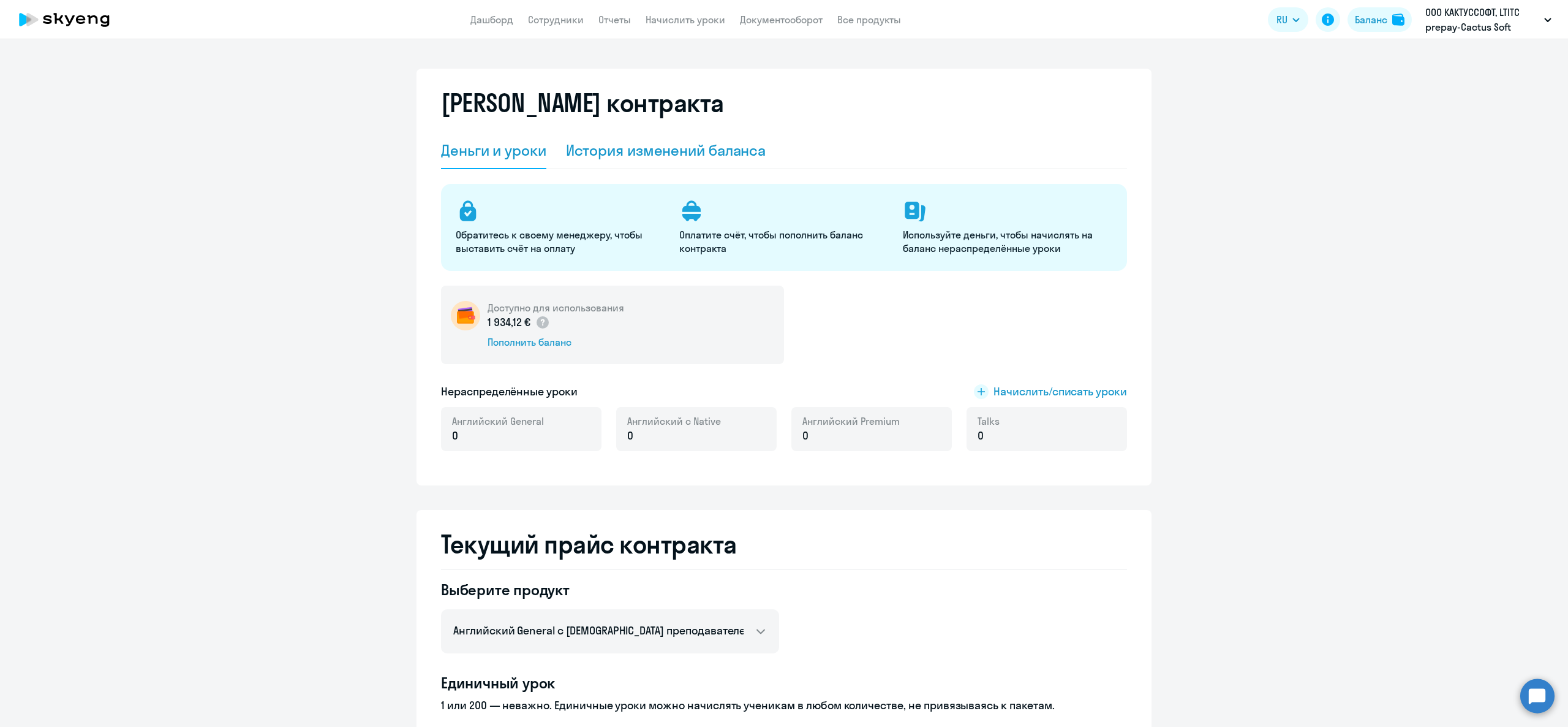
click at [692, 147] on div "История изменений баланса" at bounding box center [666, 150] width 200 height 19
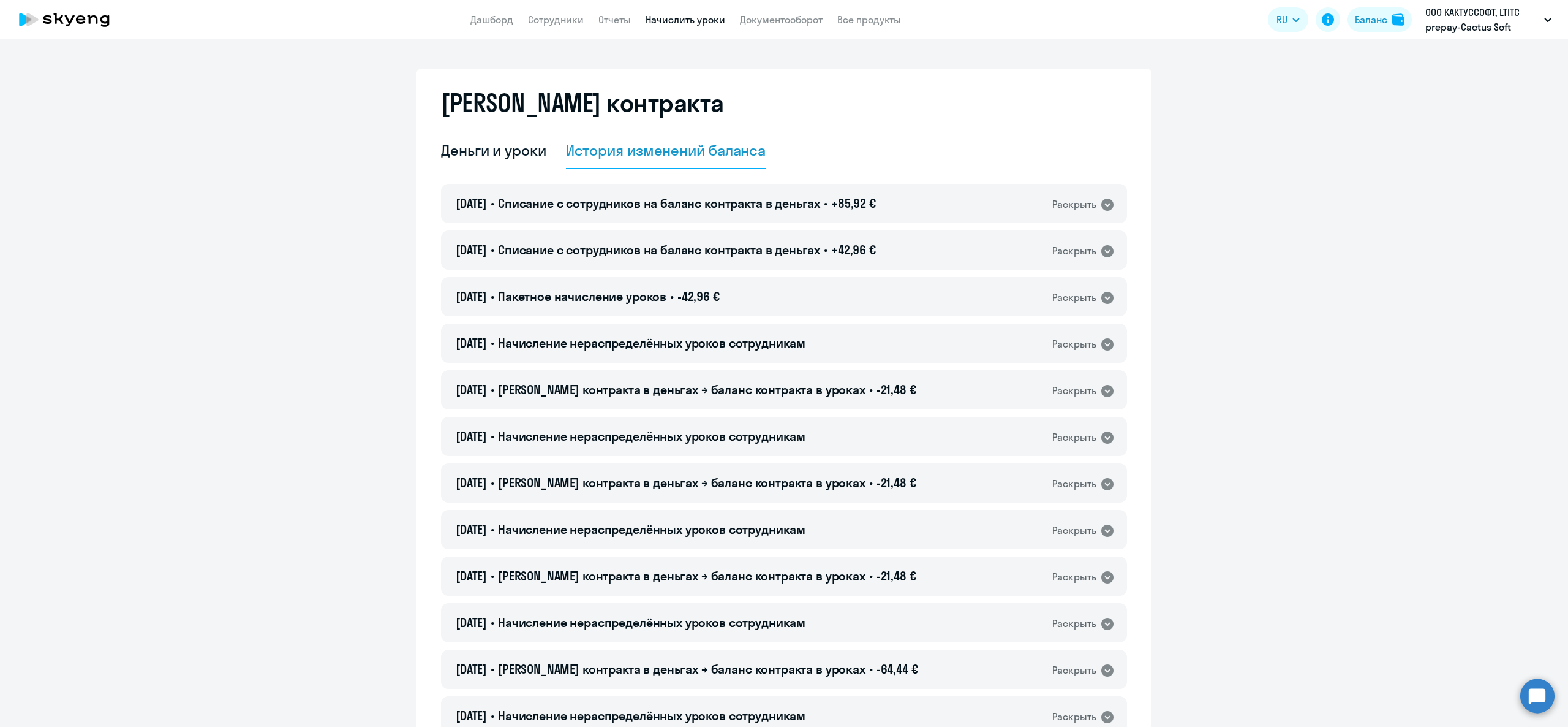
click at [703, 24] on link "Начислить уроки" at bounding box center [686, 19] width 80 height 12
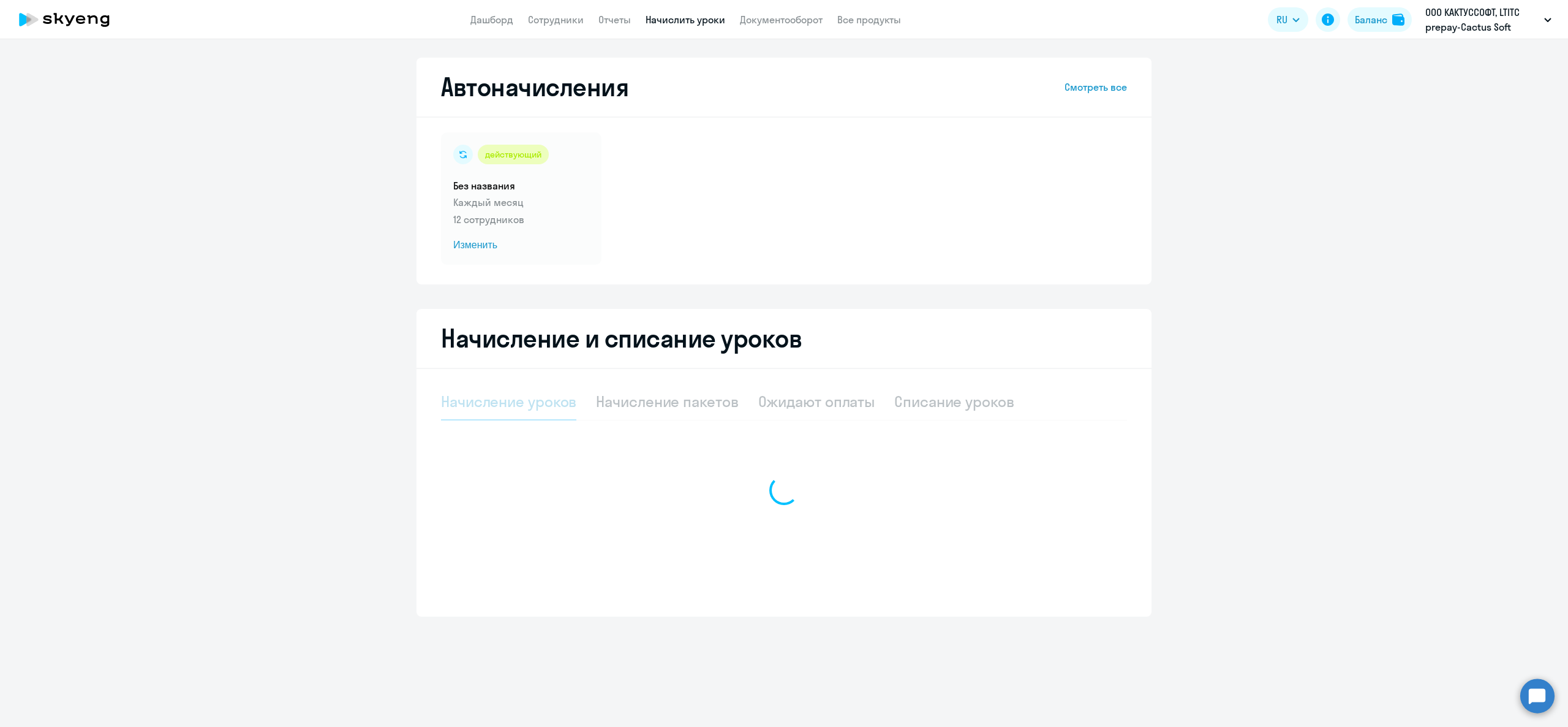
select select "10"
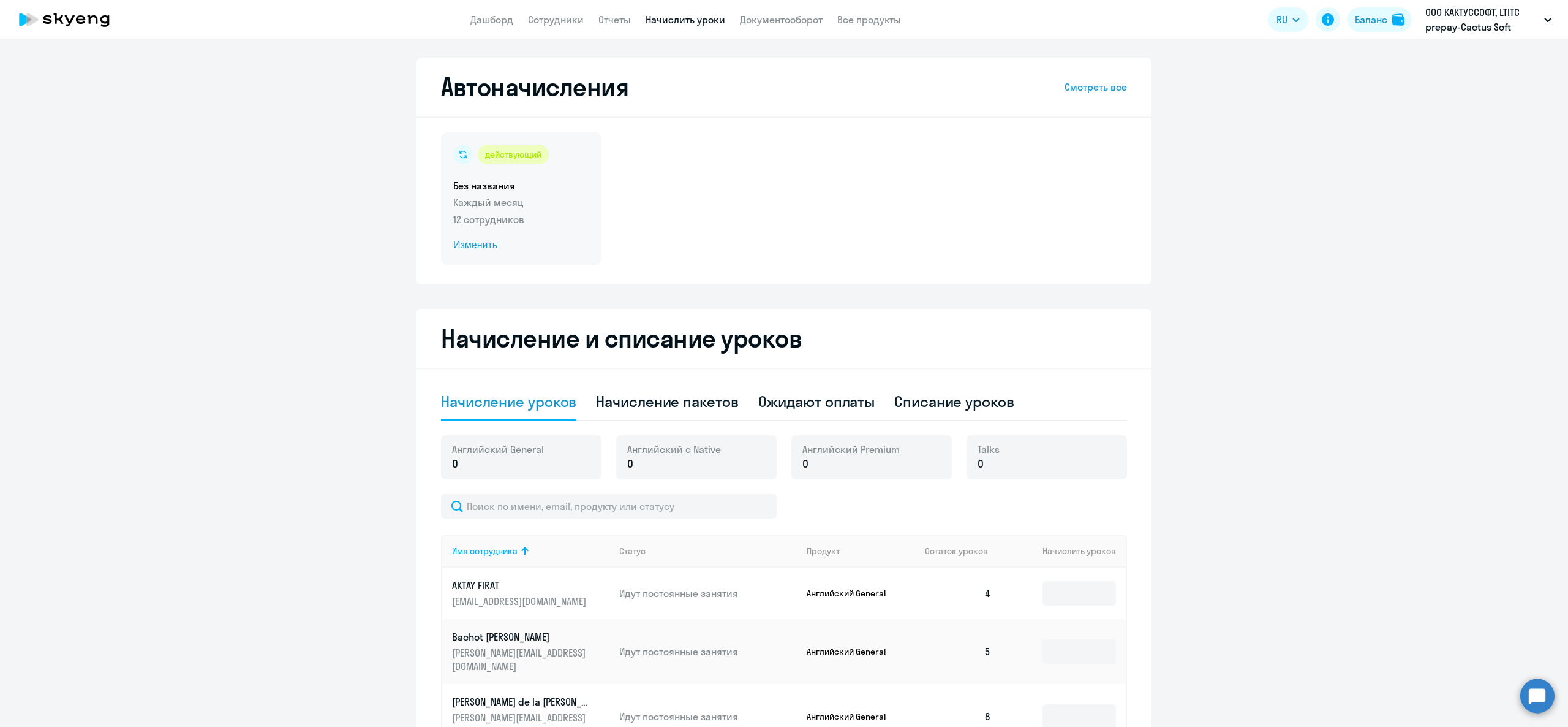
click at [521, 207] on p "Каждый месяц" at bounding box center [521, 202] width 136 height 15
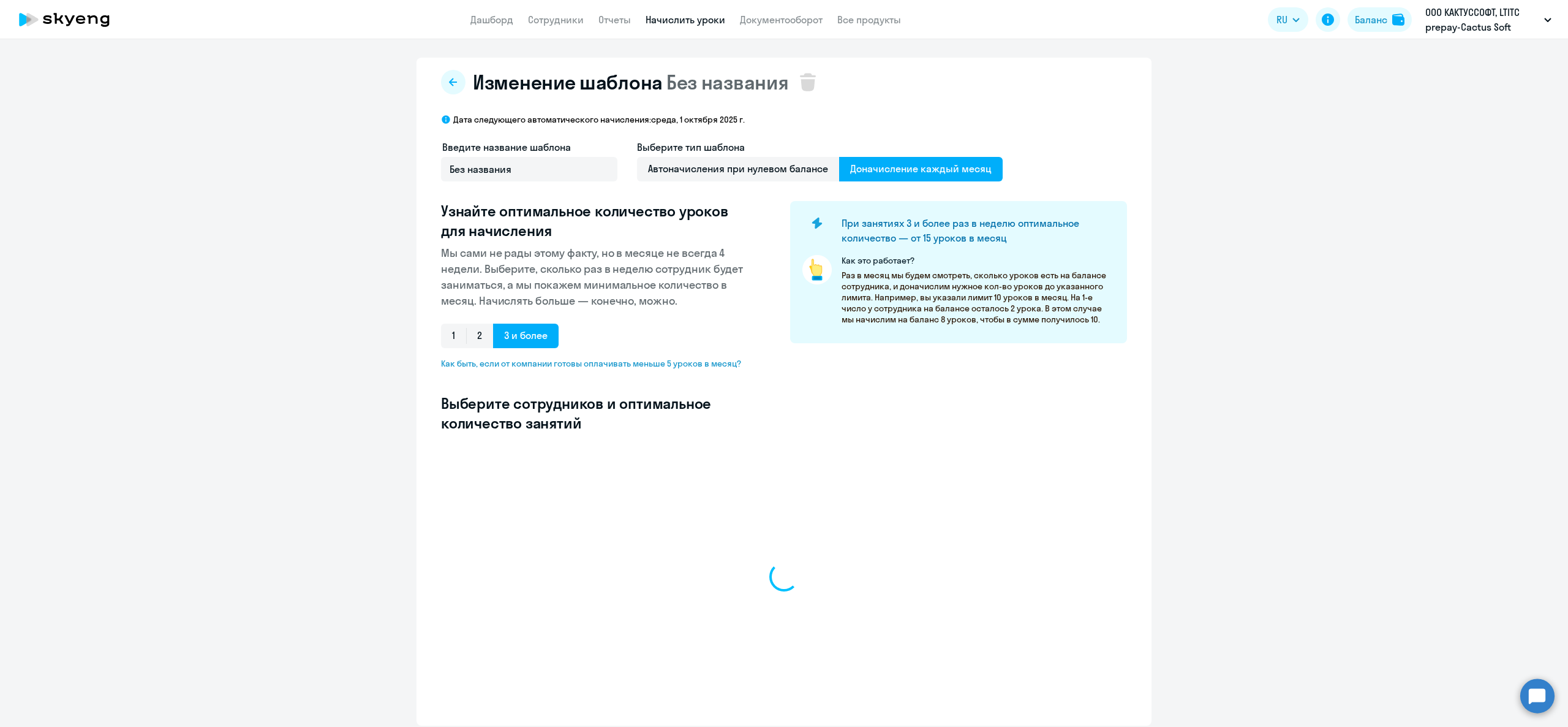
select select "10"
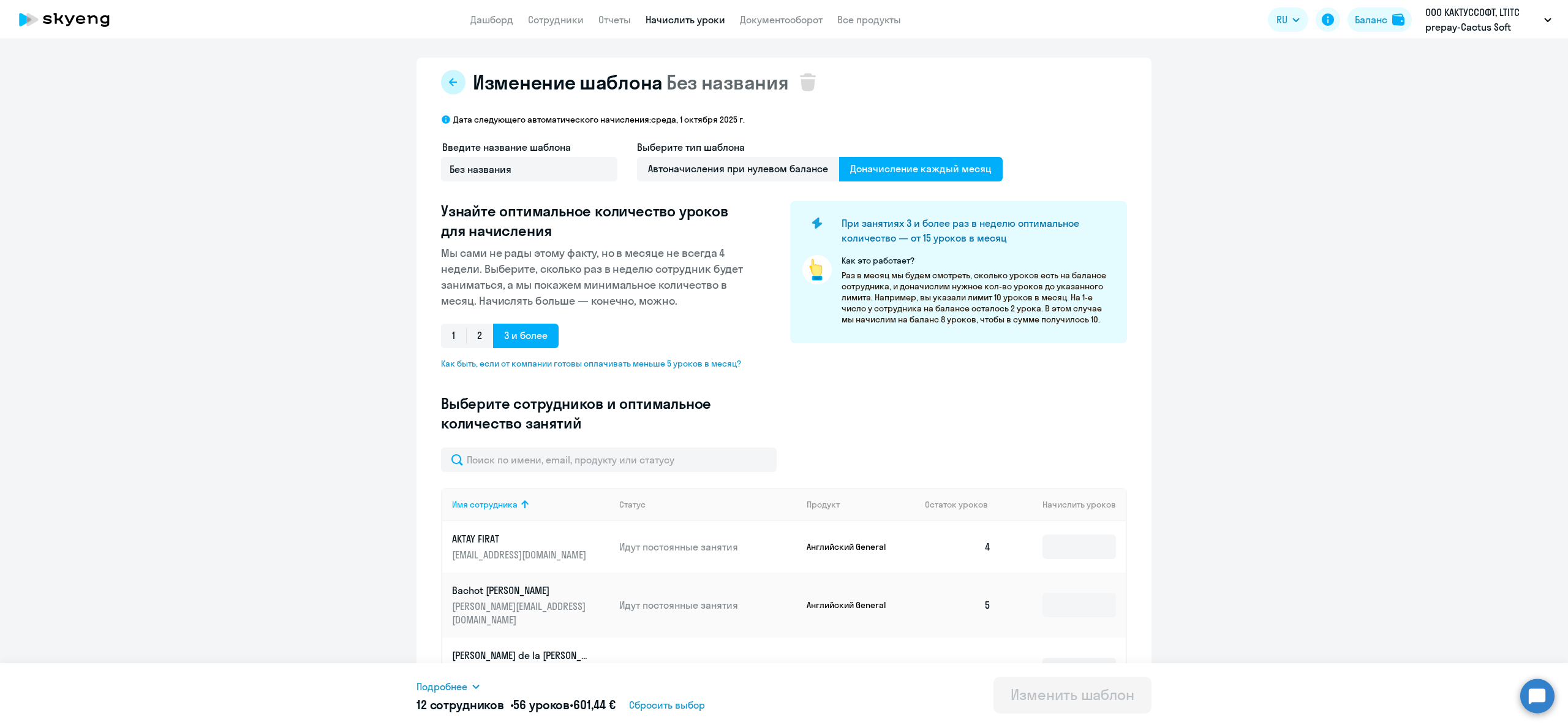
click at [449, 83] on icon at bounding box center [453, 82] width 8 height 8
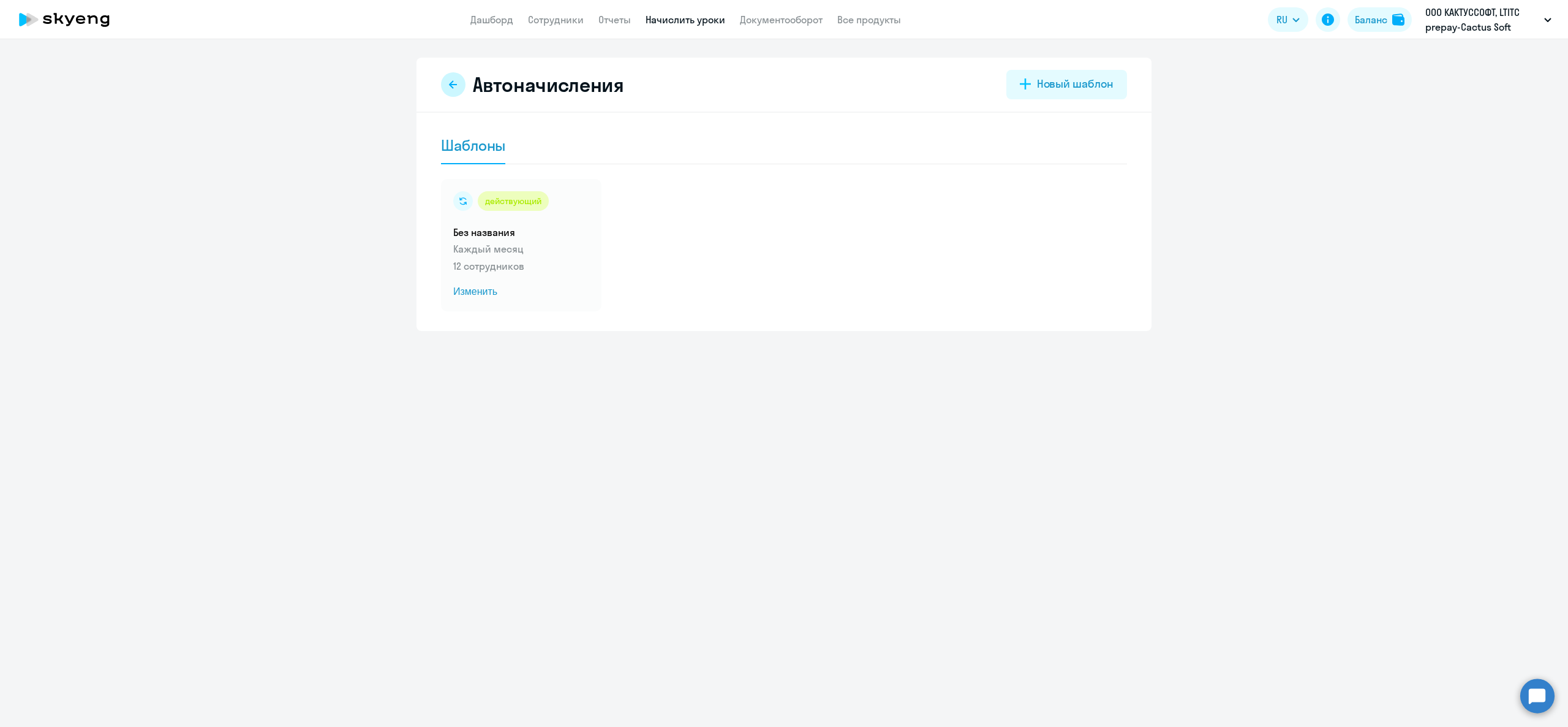
click at [457, 91] on button at bounding box center [453, 84] width 24 height 24
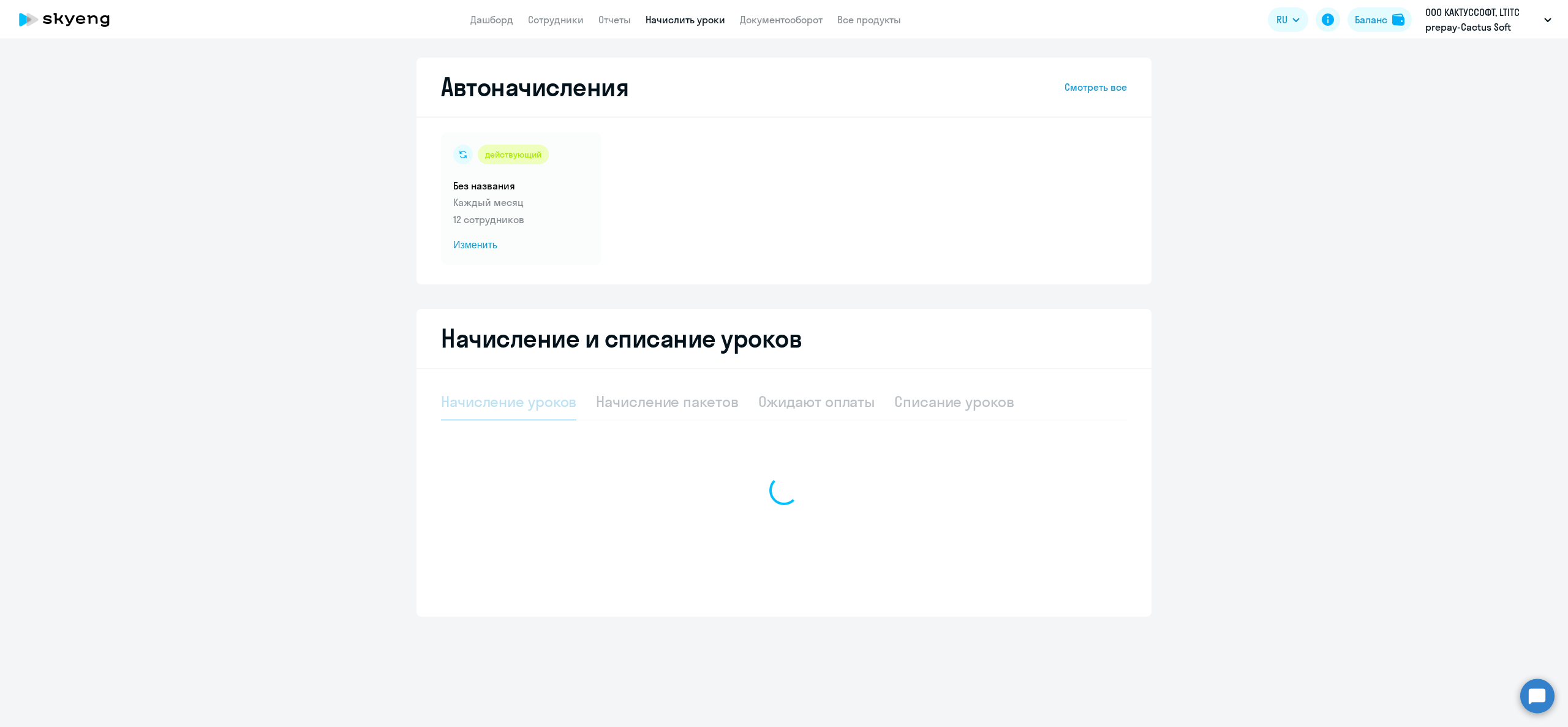
select select "10"
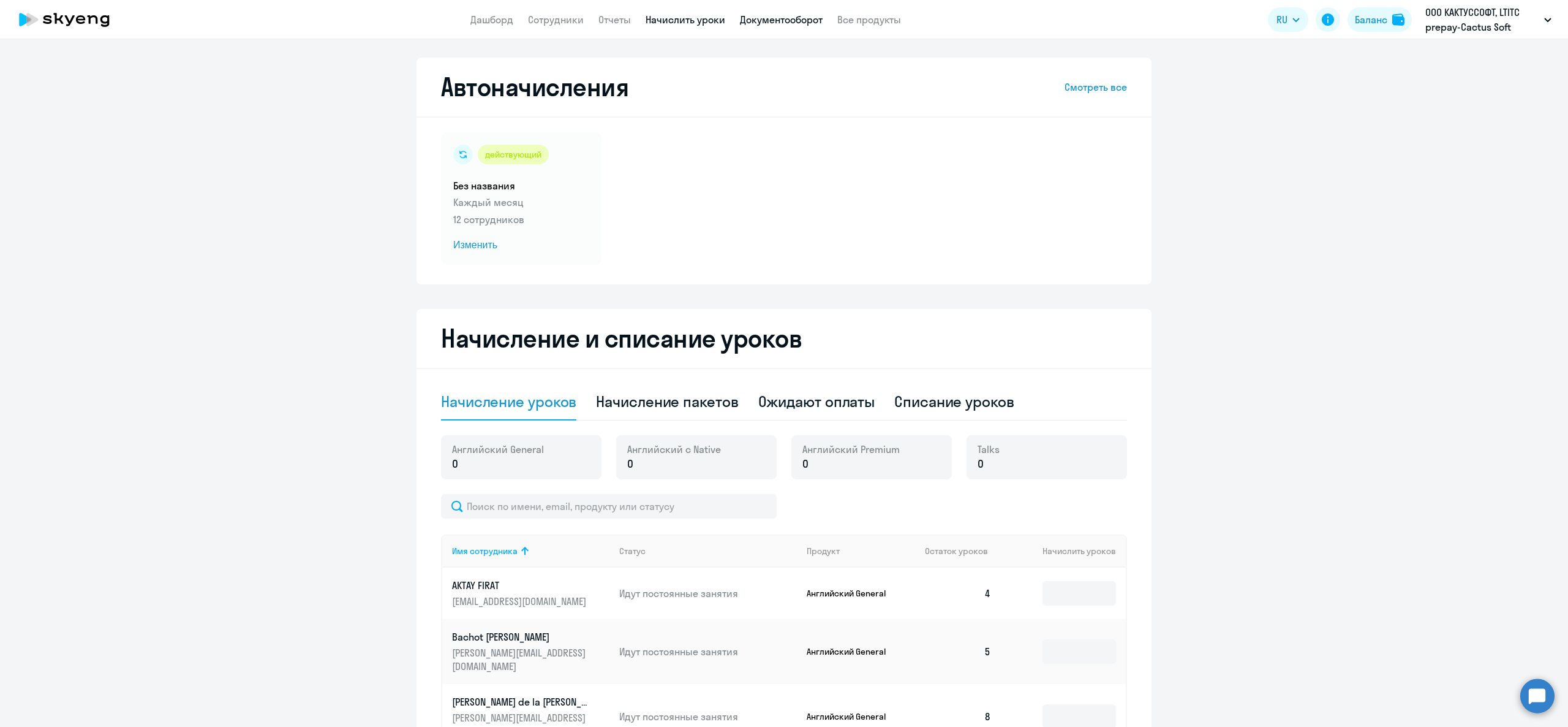
click at [781, 14] on link "Документооборот" at bounding box center [781, 19] width 83 height 12
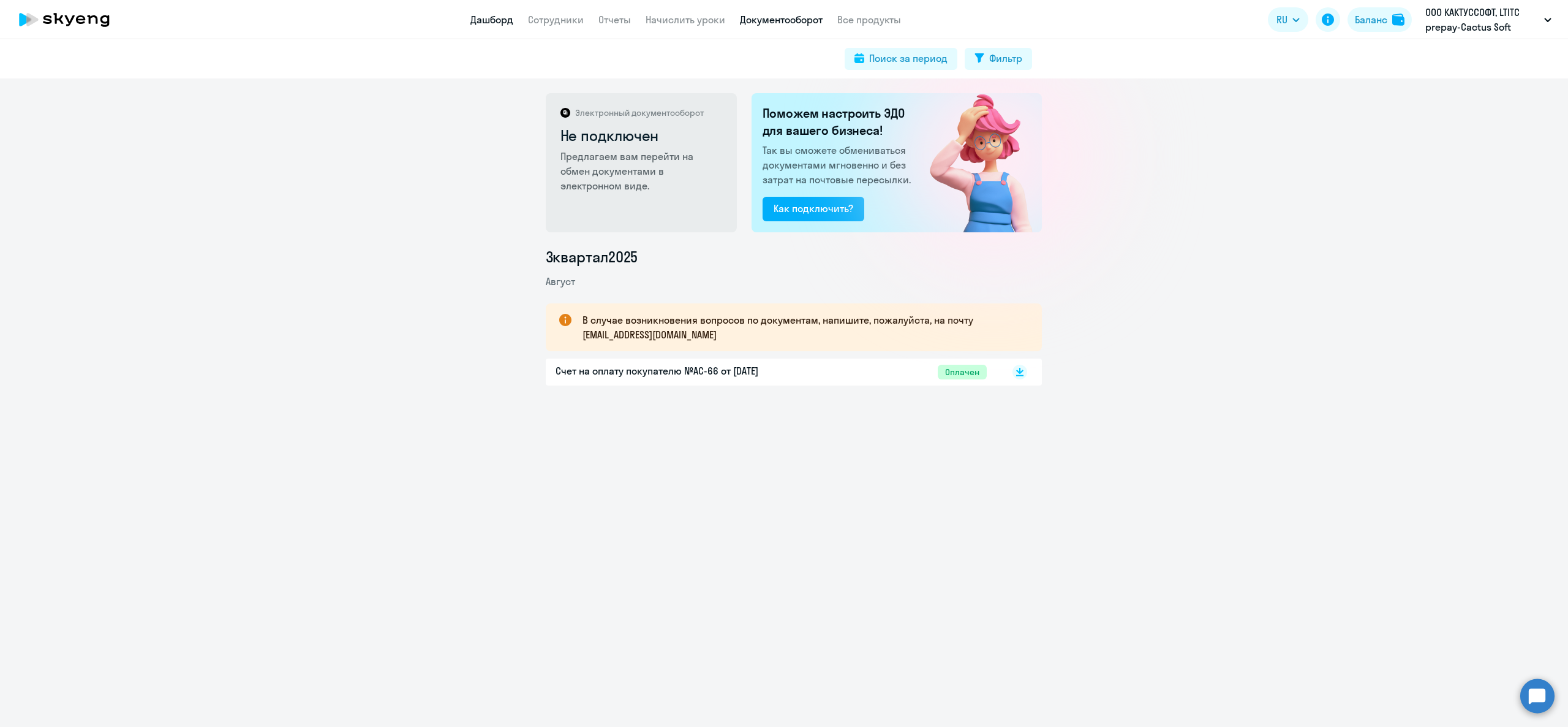
click at [496, 14] on link "Дашборд" at bounding box center [491, 19] width 43 height 12
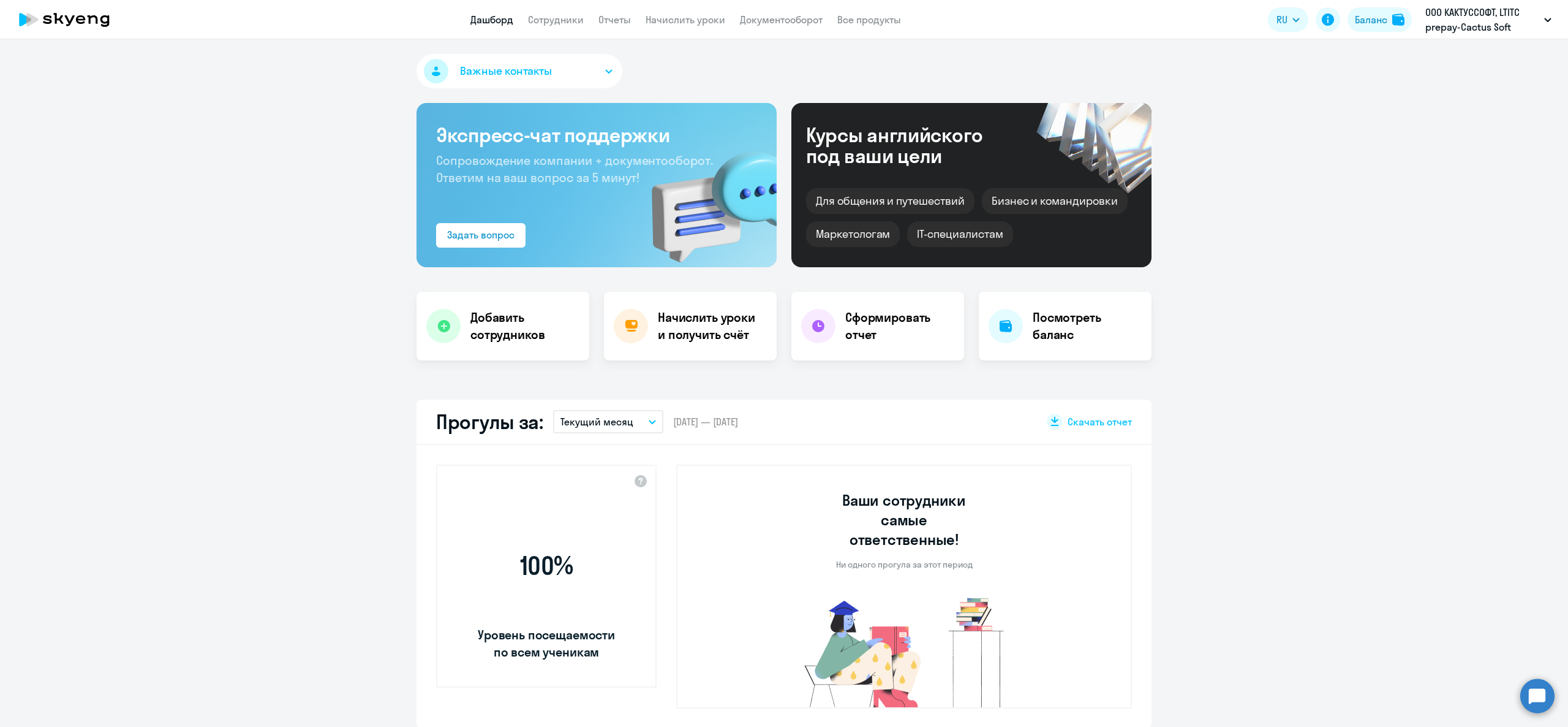
select select "30"
click at [1374, 23] on div "Баланс" at bounding box center [1371, 19] width 32 height 15
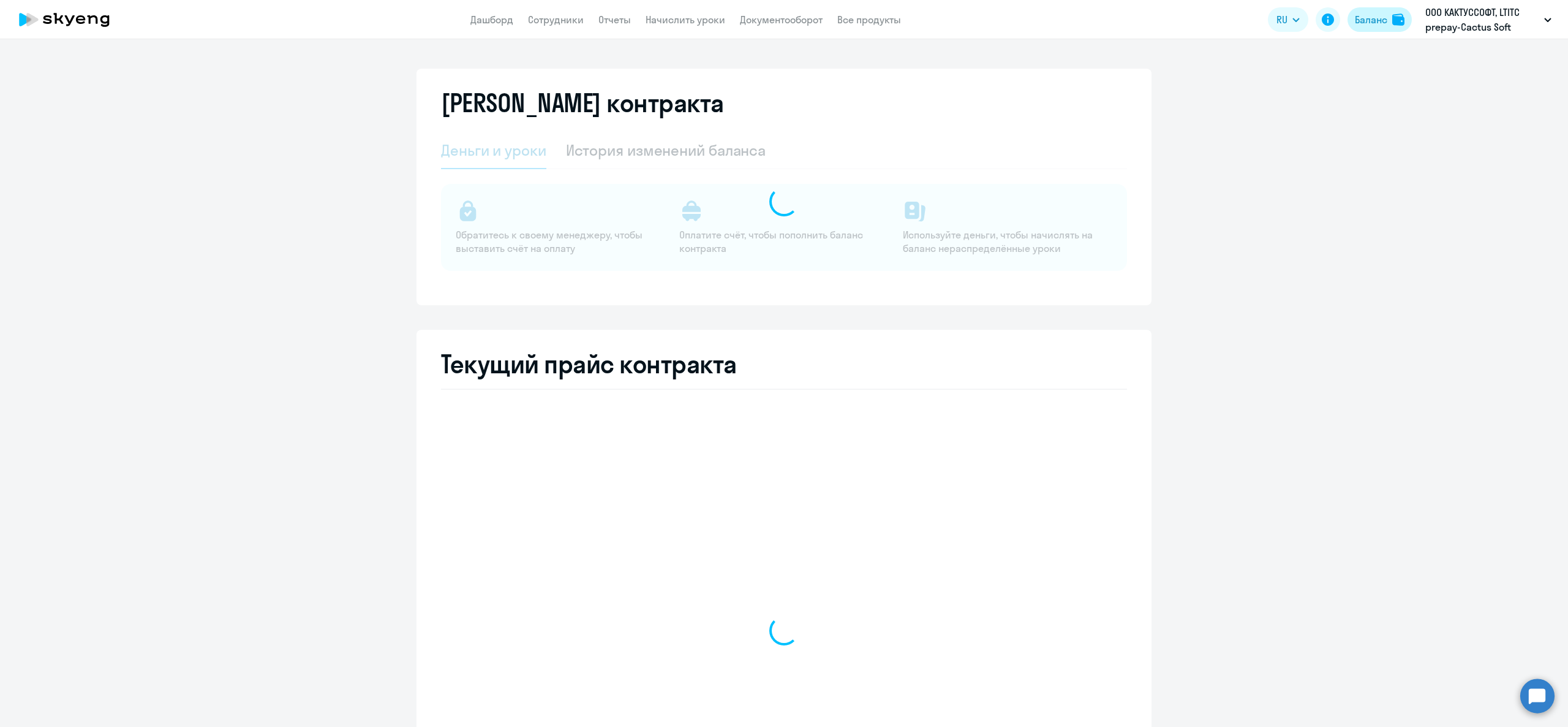
select select "english_adult_not_native_speaker"
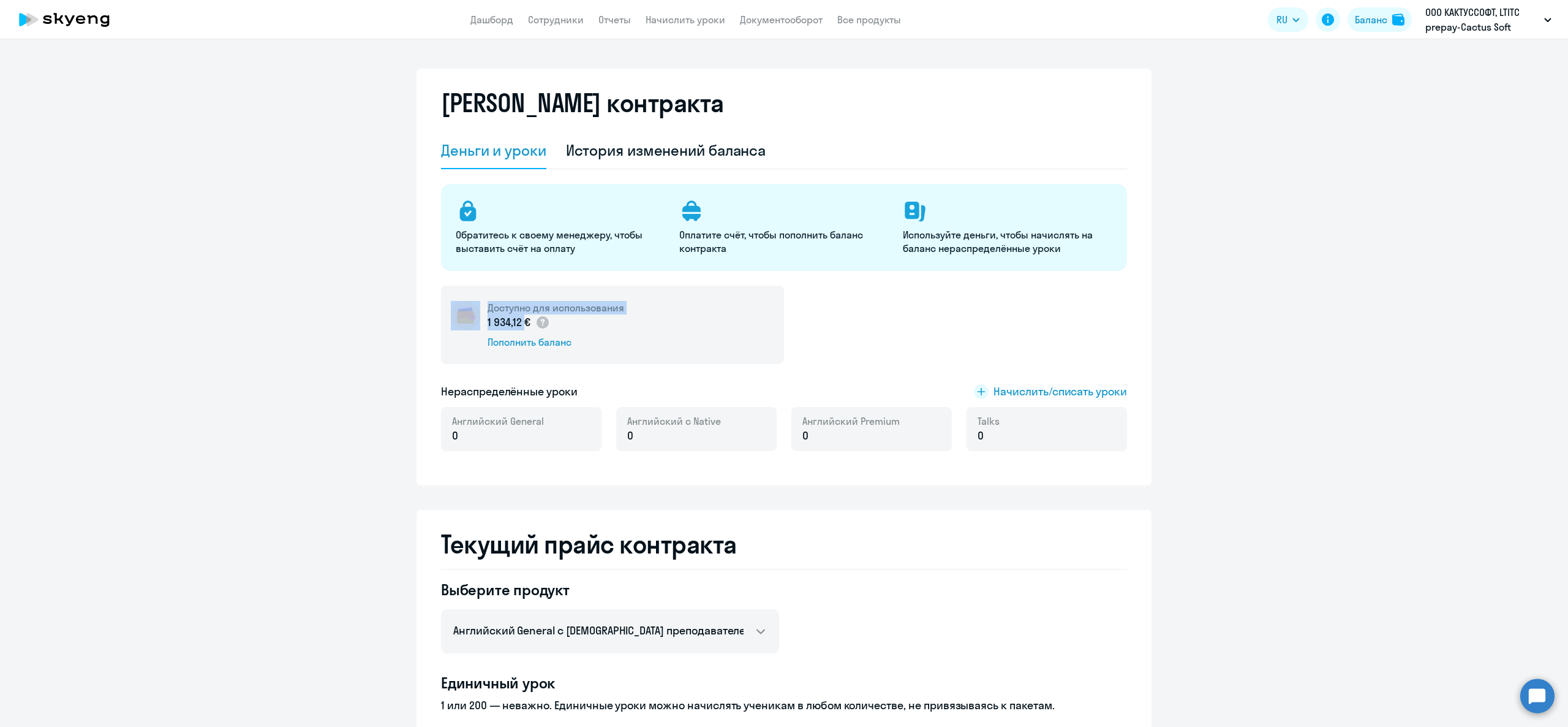
drag, startPoint x: 471, startPoint y: 306, endPoint x: 511, endPoint y: 327, distance: 45.2
click at [511, 327] on div "Доступно для использования 1 934,12 € Пополнить баланс" at bounding box center [612, 325] width 343 height 78
click at [500, 323] on p "1 934,12 €" at bounding box center [518, 322] width 62 height 16
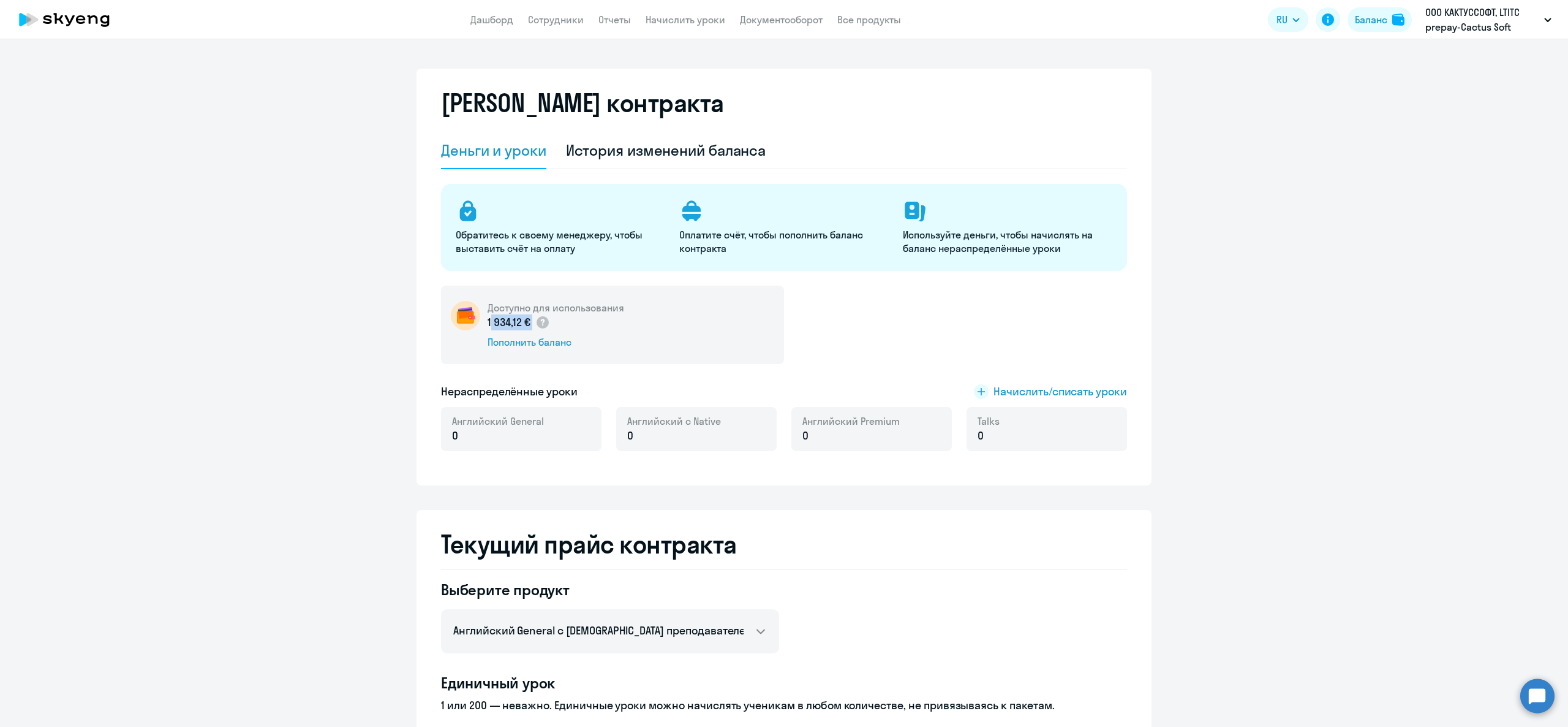
click at [500, 323] on p "1 934,12 €" at bounding box center [518, 322] width 62 height 16
click at [502, 306] on h5 "Доступно для использования" at bounding box center [556, 308] width 136 height 14
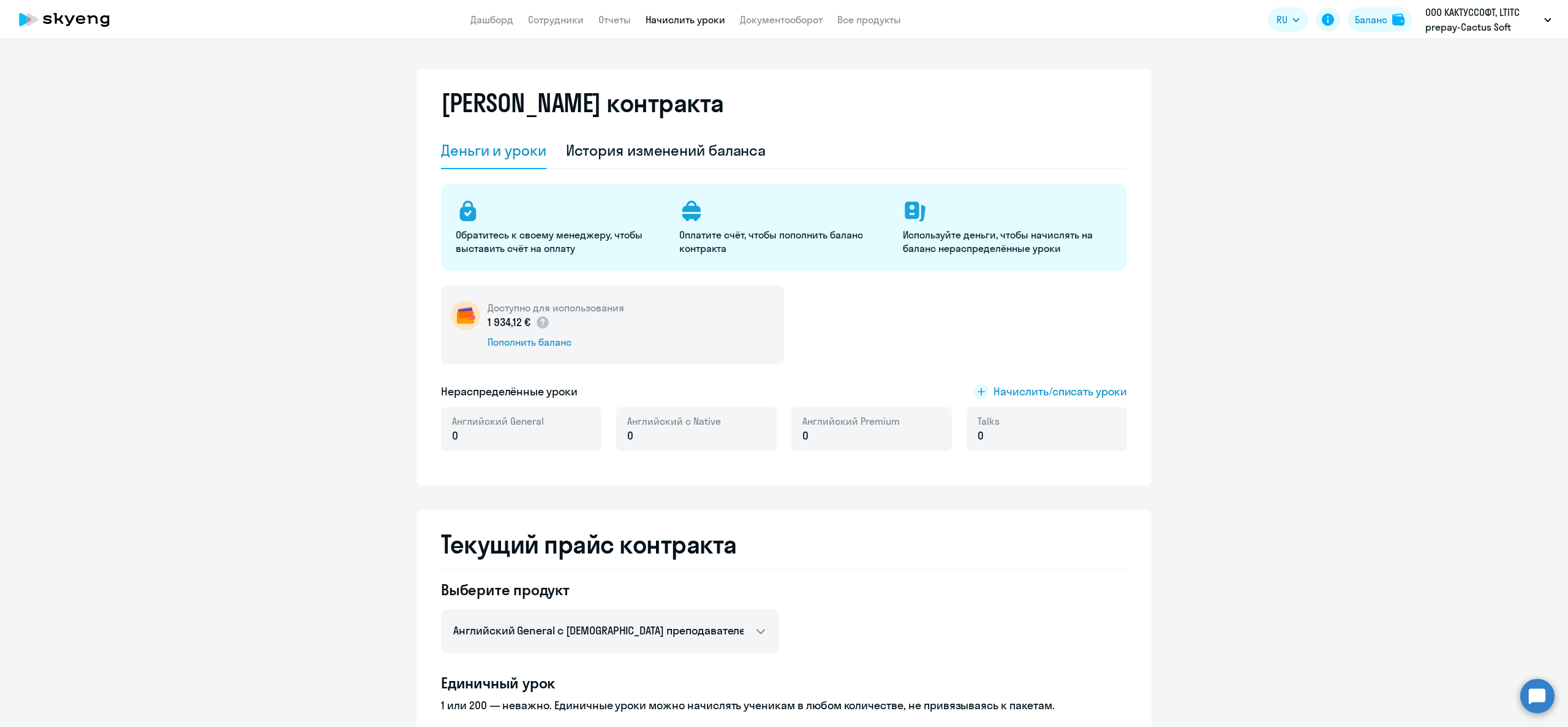
click at [685, 15] on link "Начислить уроки" at bounding box center [686, 19] width 80 height 12
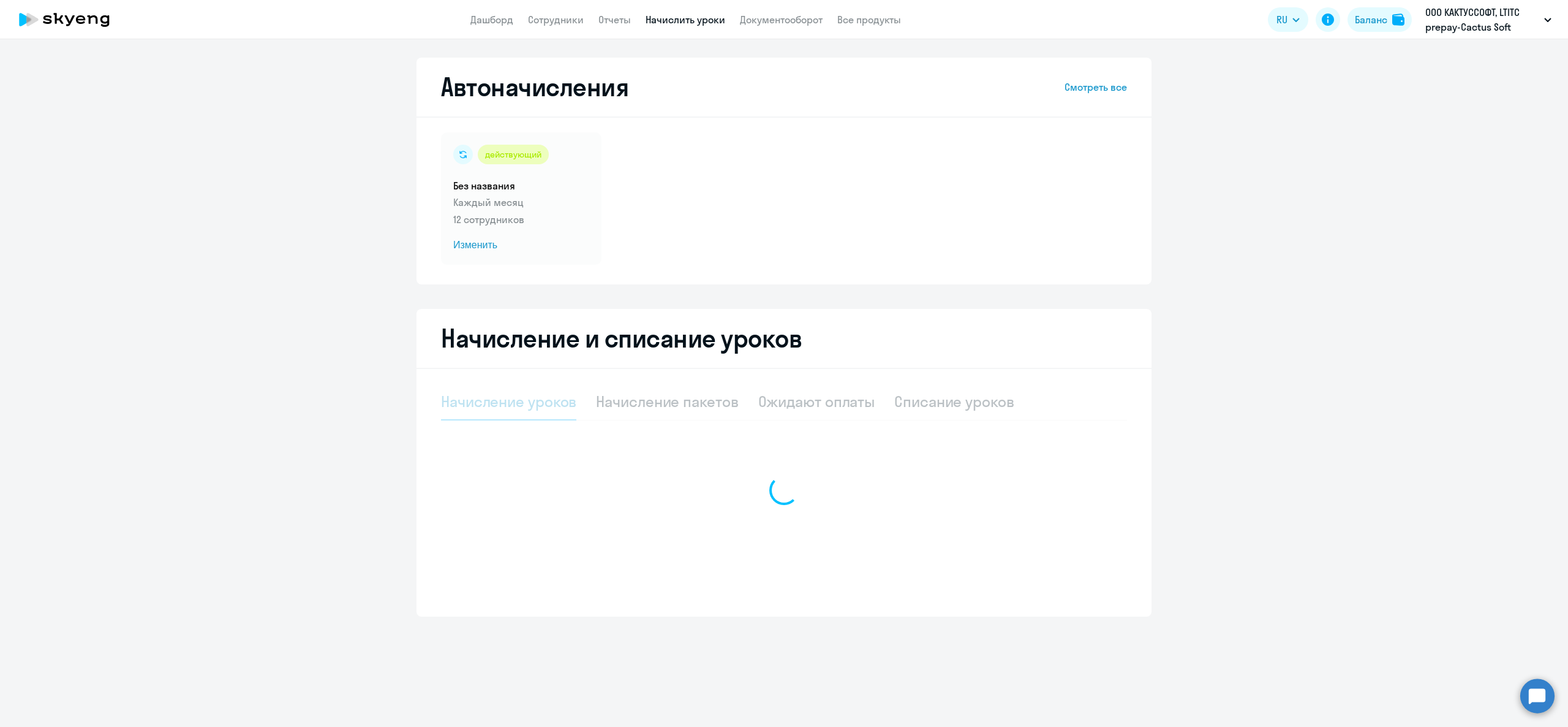
select select "10"
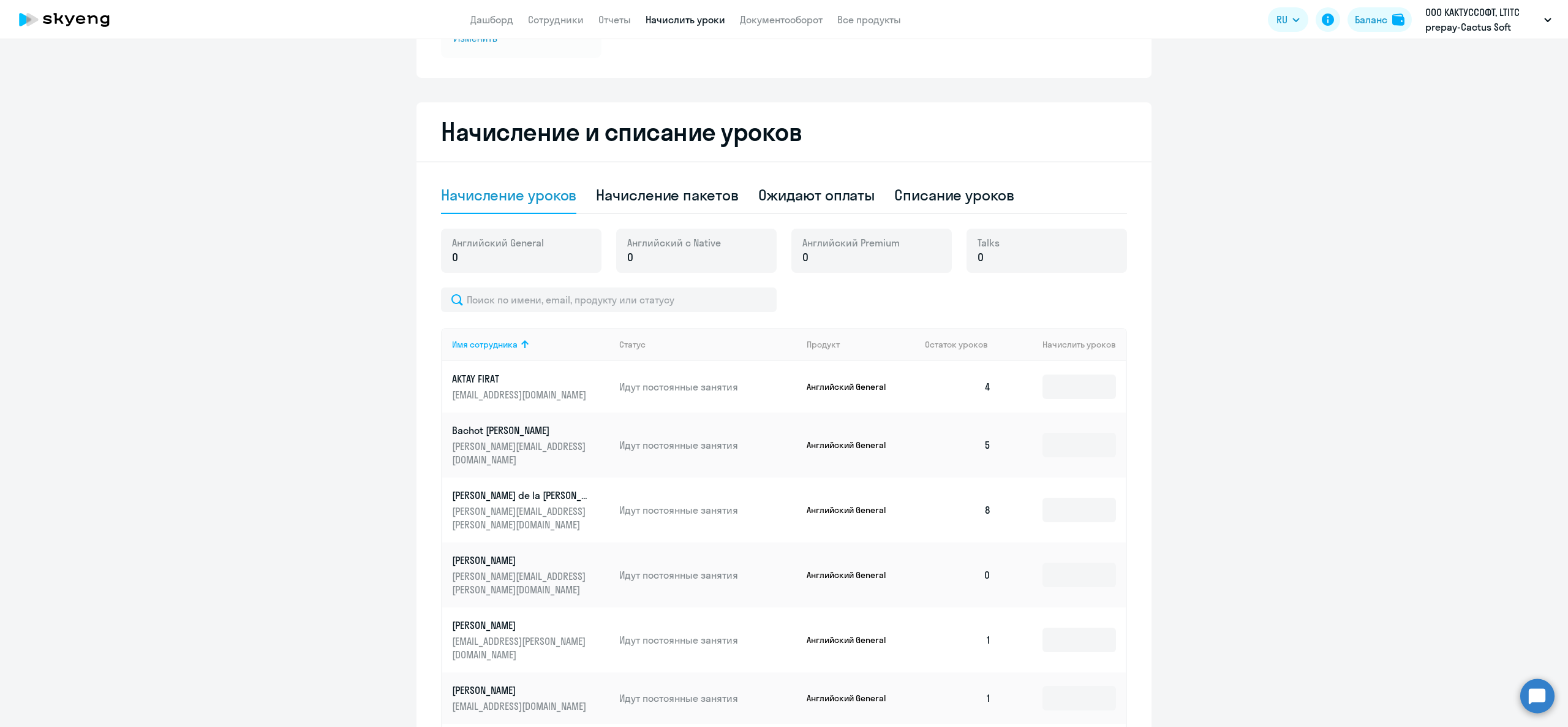
scroll to position [245, 0]
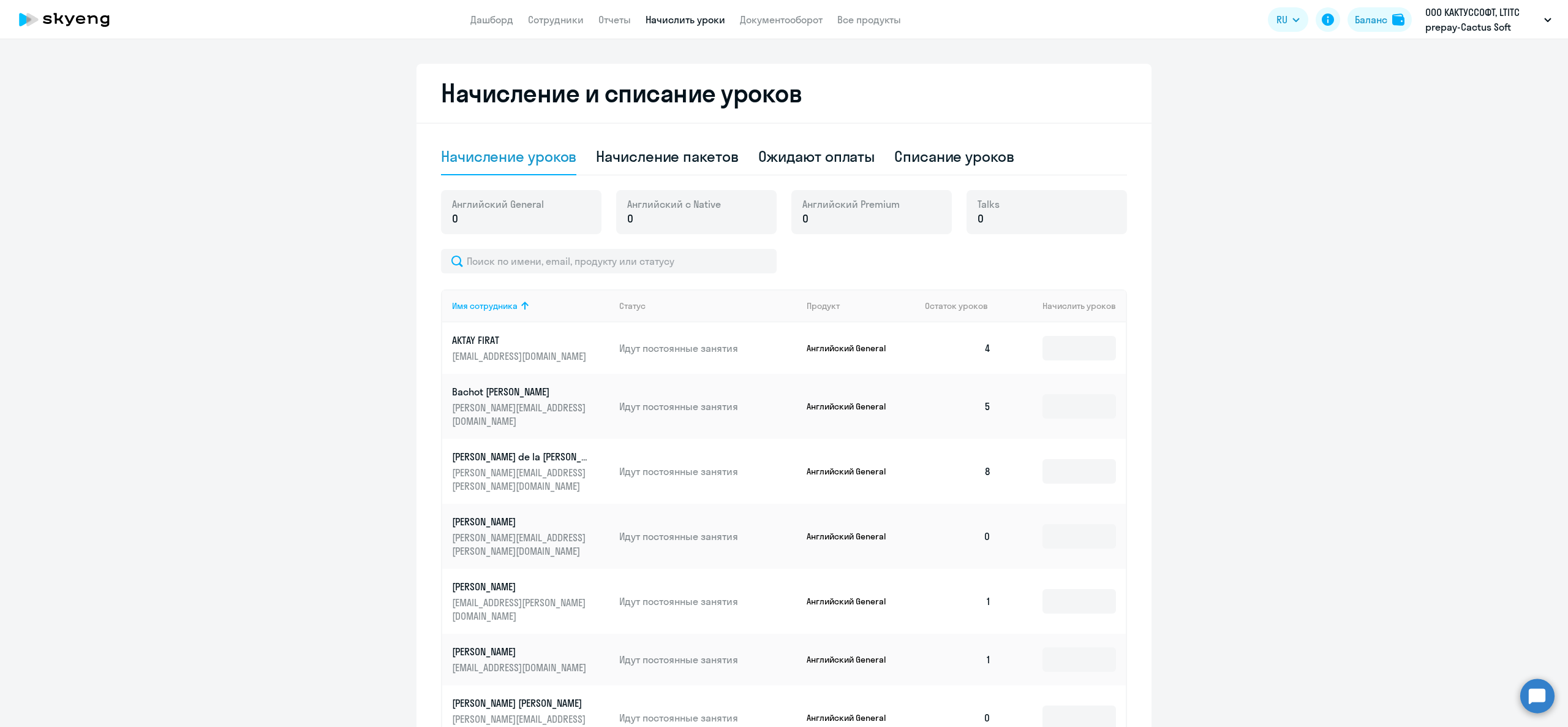
click at [1043, 363] on td at bounding box center [1063, 348] width 125 height 51
click at [1044, 357] on input at bounding box center [1079, 348] width 73 height 24
type input "4"
click at [1374, 24] on div "Баланс" at bounding box center [1371, 19] width 32 height 15
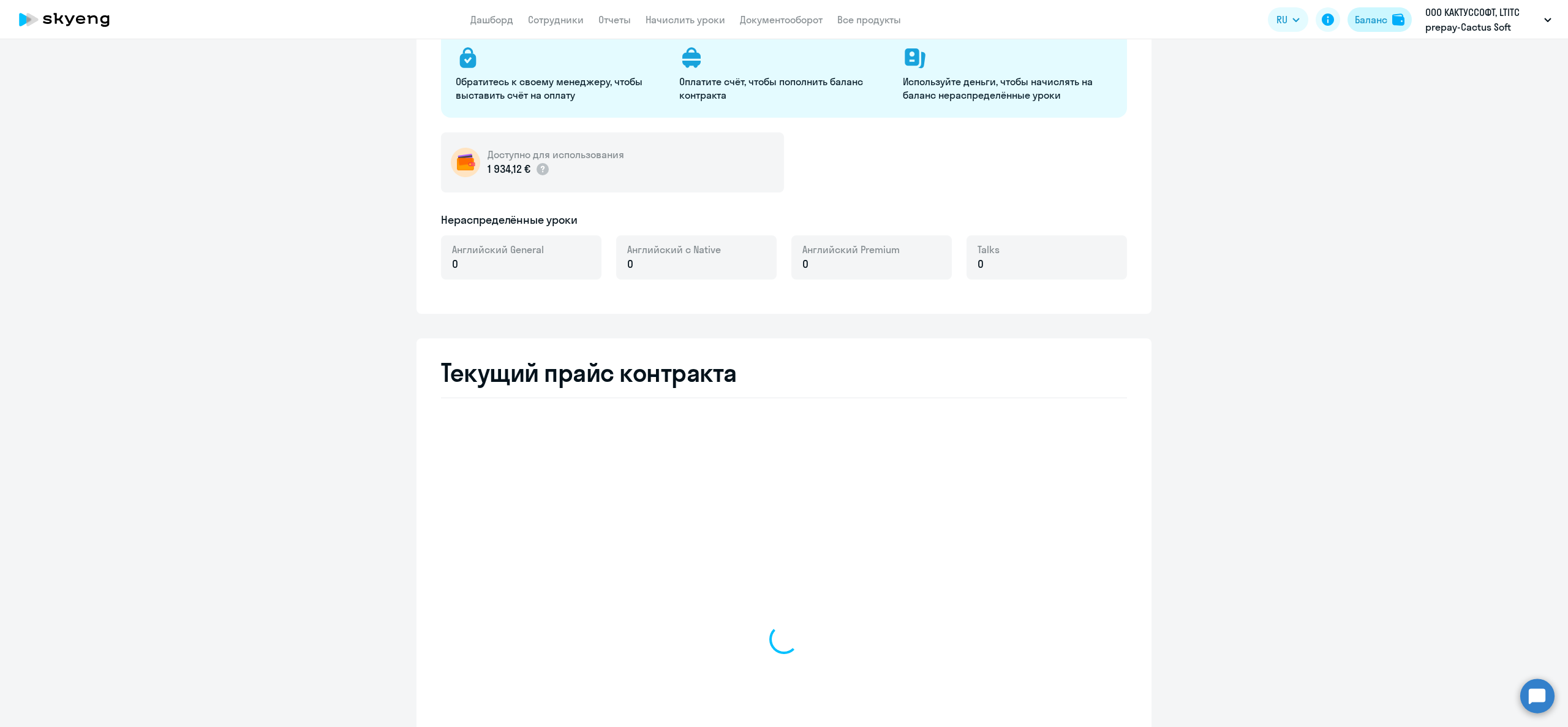
select select "english_adult_not_native_speaker"
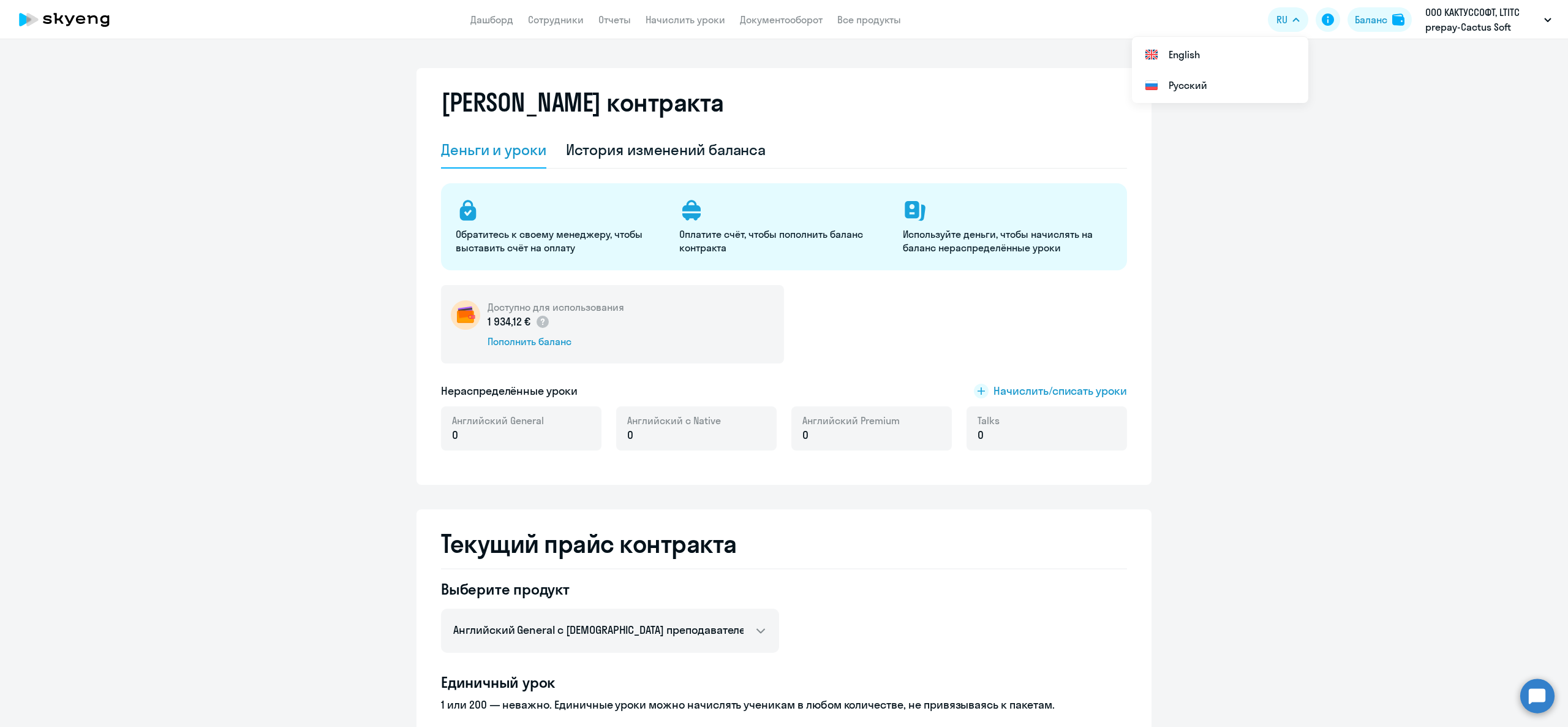
scroll to position [0, 0]
drag, startPoint x: 423, startPoint y: 392, endPoint x: 561, endPoint y: 387, distance: 138.1
click at [567, 387] on div "[PERSON_NAME] контракта [PERSON_NAME] и уроки История изменений баланса Обратит…" at bounding box center [784, 277] width 735 height 417
click at [558, 385] on h5 "Нераспределённые уроки" at bounding box center [509, 391] width 136 height 16
click at [1012, 398] on span "Начислить/списать уроки" at bounding box center [1061, 391] width 134 height 16
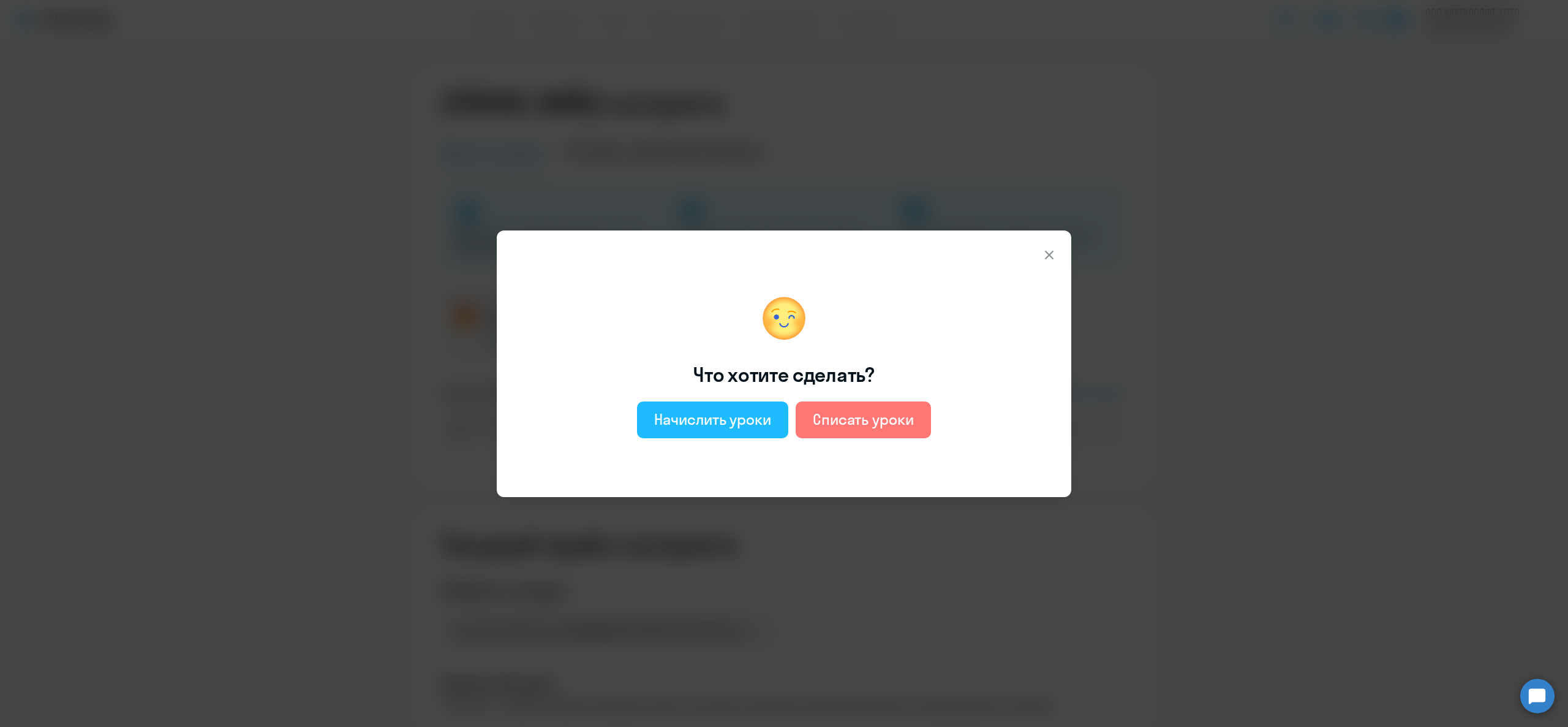
click at [714, 421] on div "Начислить уроки" at bounding box center [713, 419] width 117 height 19
select select "english_adult_not_native_speaker"
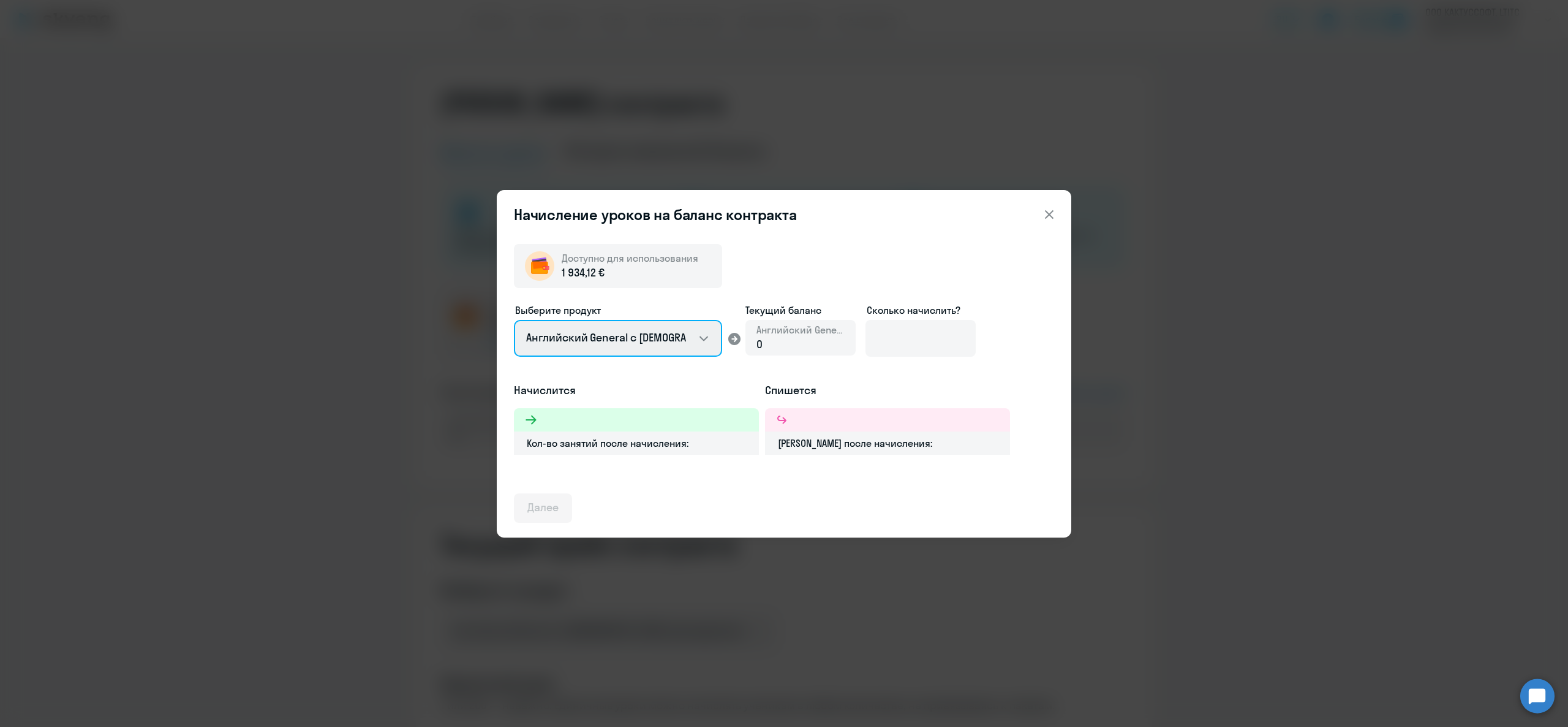
click at [682, 342] on select "Английский General с [DEMOGRAPHIC_DATA] преподавателем Английский General с [DE…" at bounding box center [618, 338] width 208 height 37
click at [514, 320] on select "Английский General с [DEMOGRAPHIC_DATA] преподавателем Английский General с [DE…" at bounding box center [618, 338] width 208 height 37
click at [929, 332] on input at bounding box center [920, 338] width 110 height 37
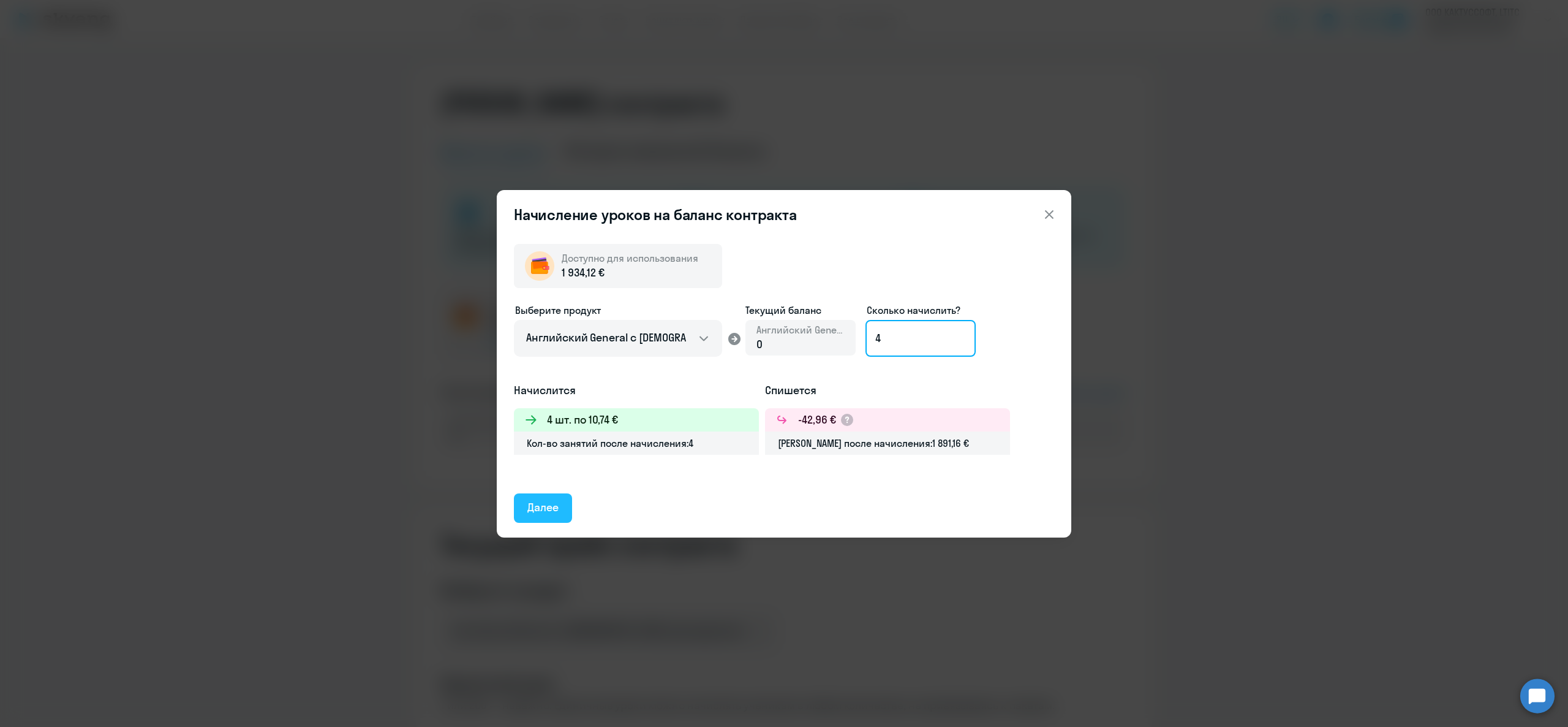
type input "4"
click at [559, 506] on div "Далее" at bounding box center [543, 507] width 32 height 16
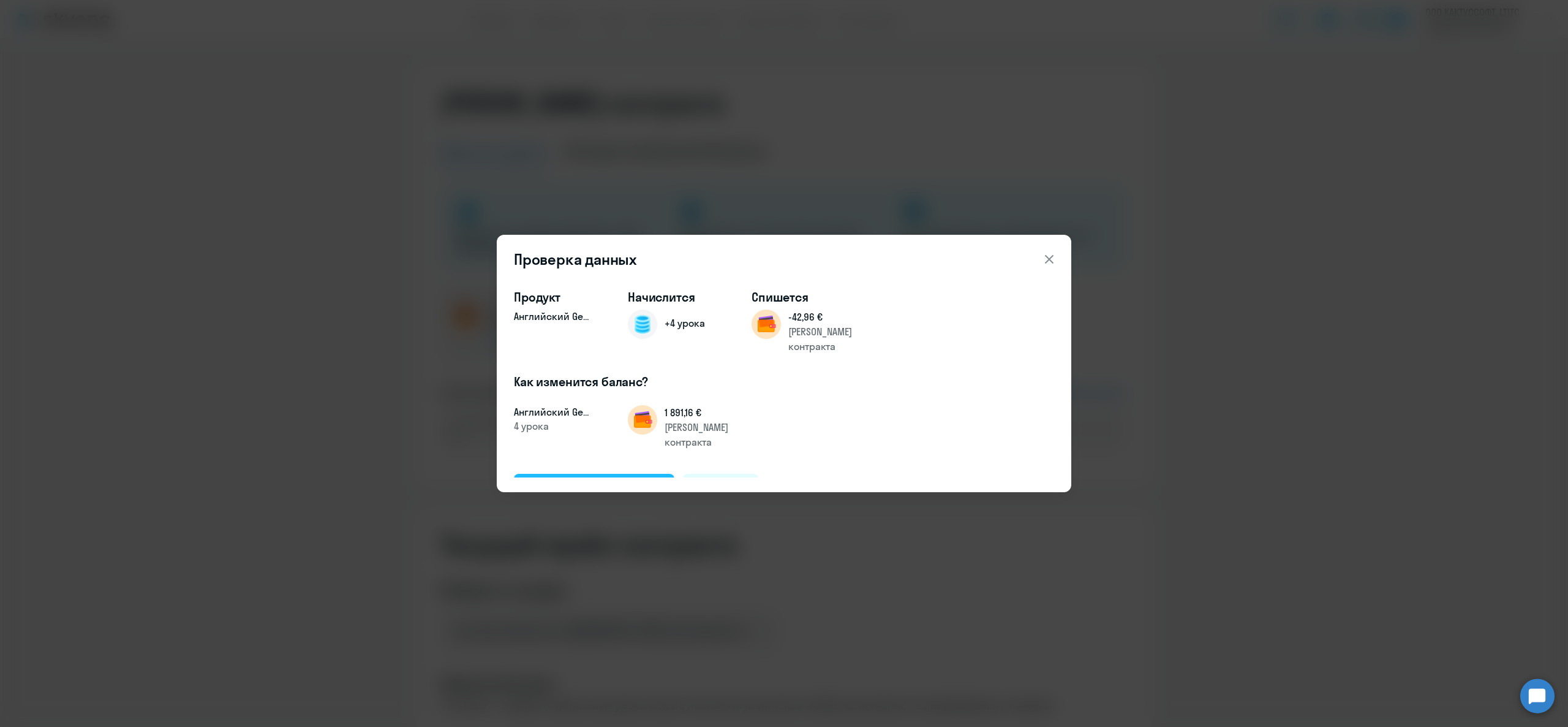
click at [590, 480] on div "Подтвердить и начислить" at bounding box center [594, 488] width 134 height 16
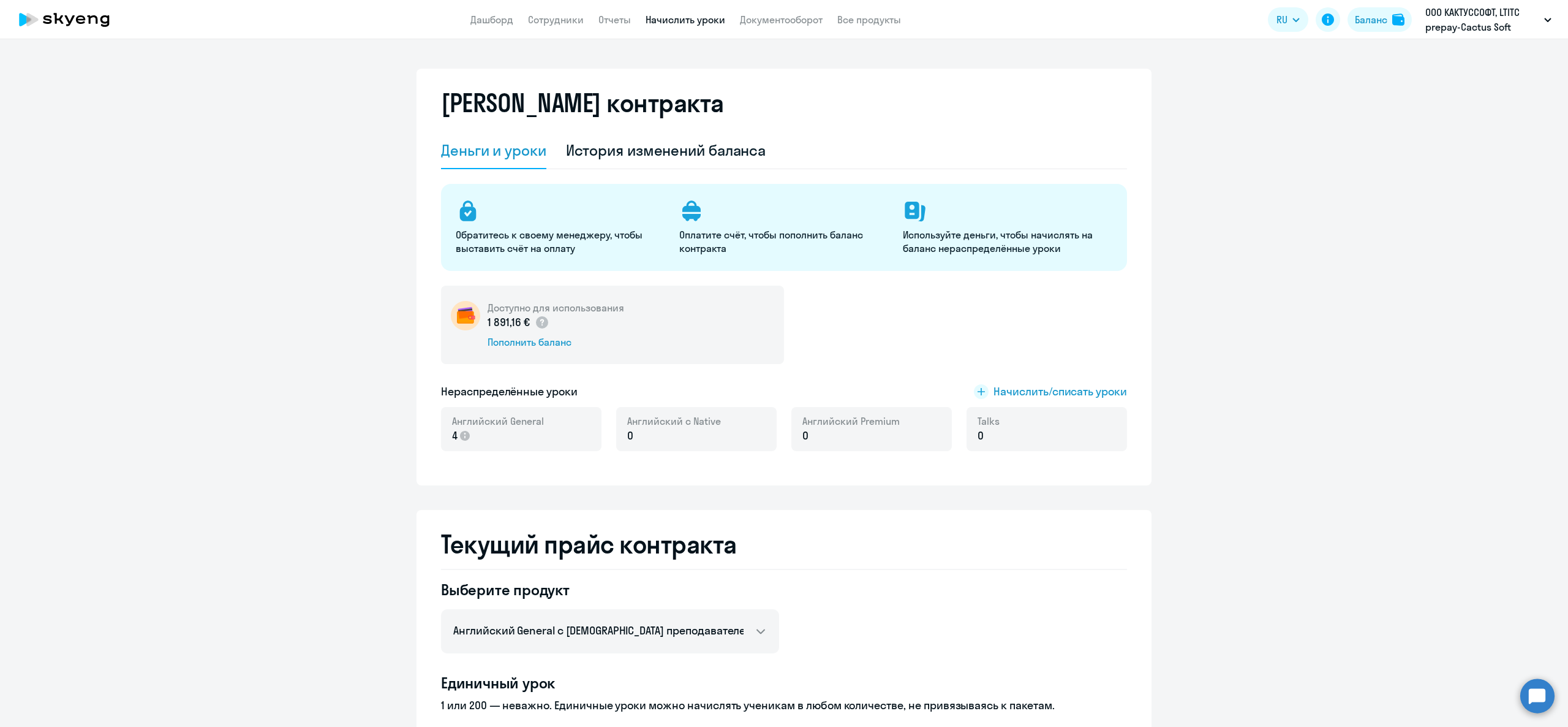
click at [687, 24] on link "Начислить уроки" at bounding box center [686, 19] width 80 height 12
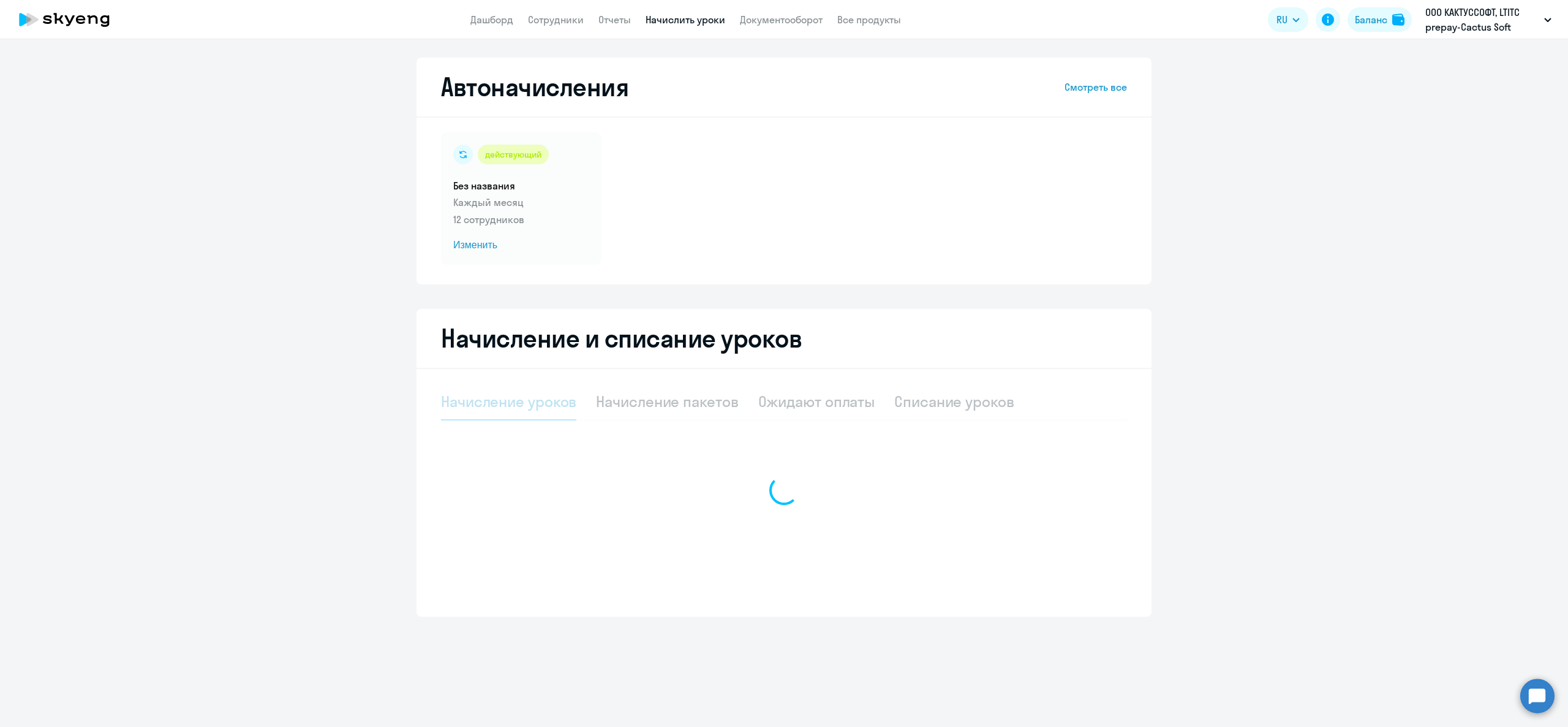
select select "10"
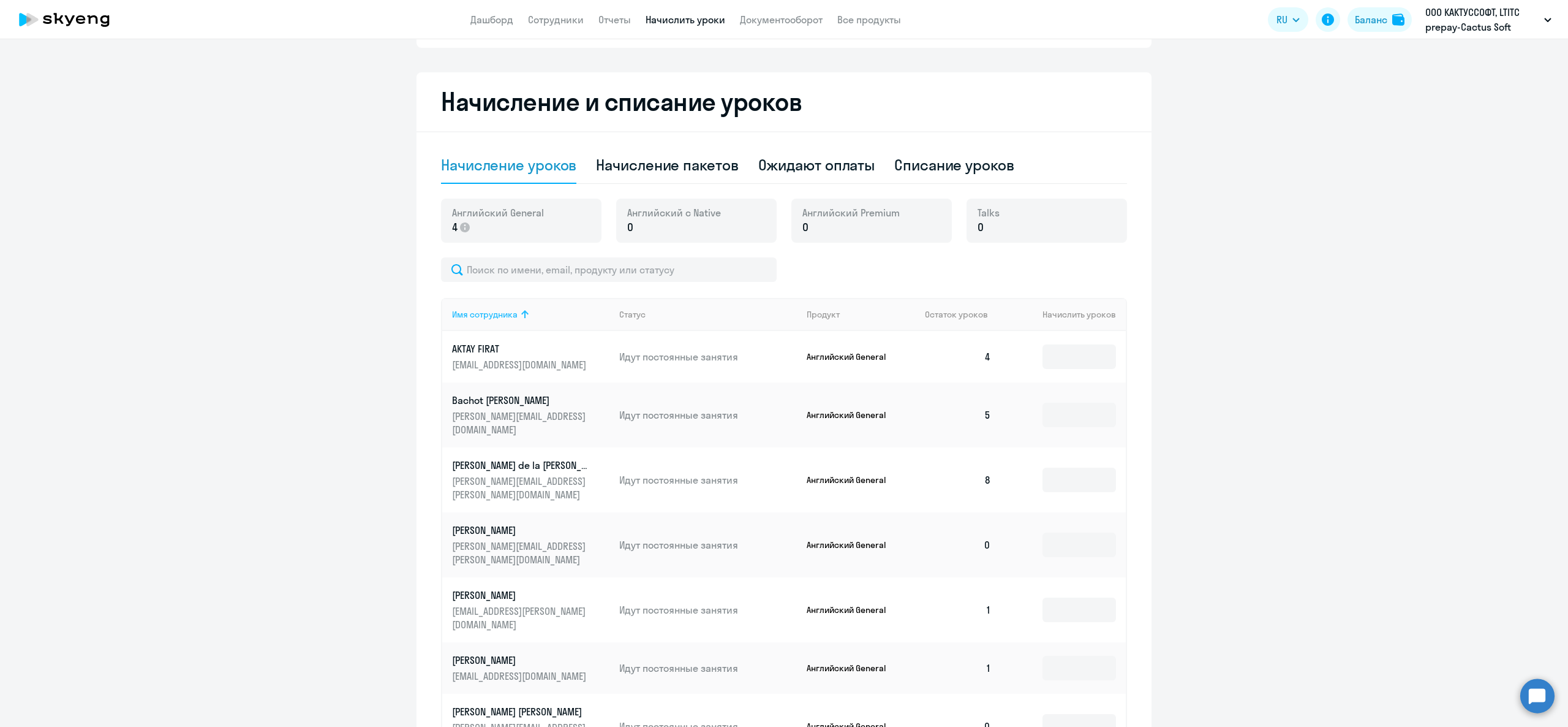
scroll to position [245, 0]
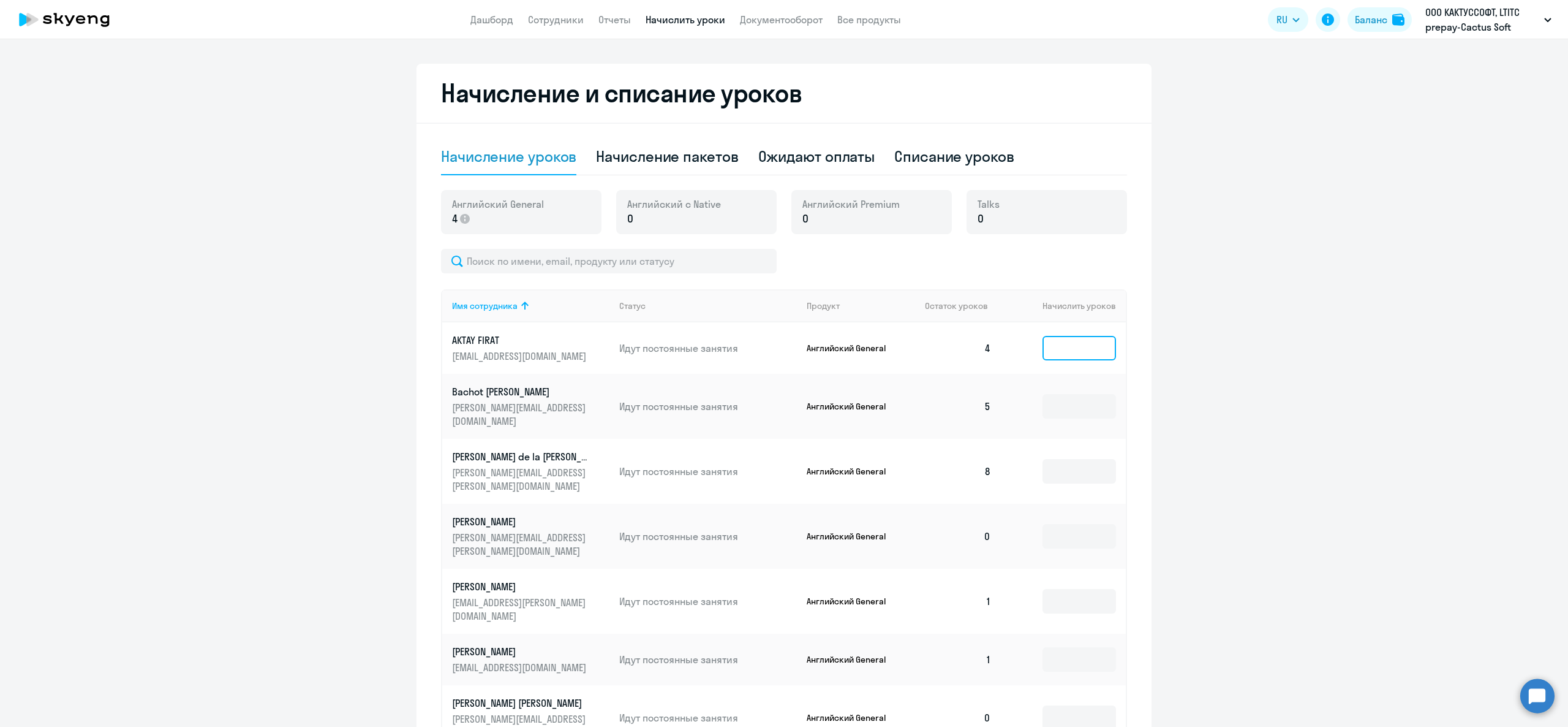
click at [1052, 355] on input at bounding box center [1079, 348] width 73 height 24
type input "4"
click at [1387, 14] on div "Баланс" at bounding box center [1371, 19] width 32 height 15
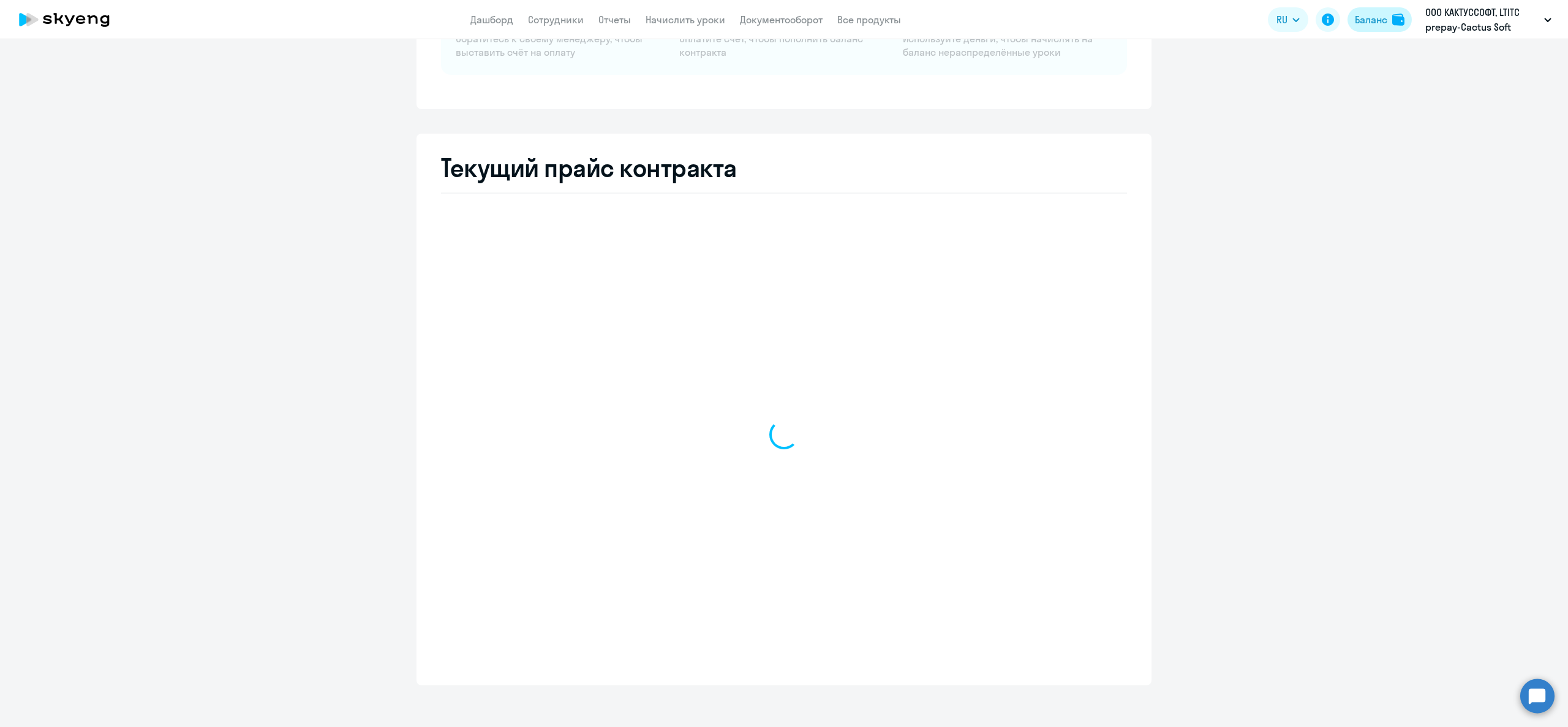
scroll to position [153, 0]
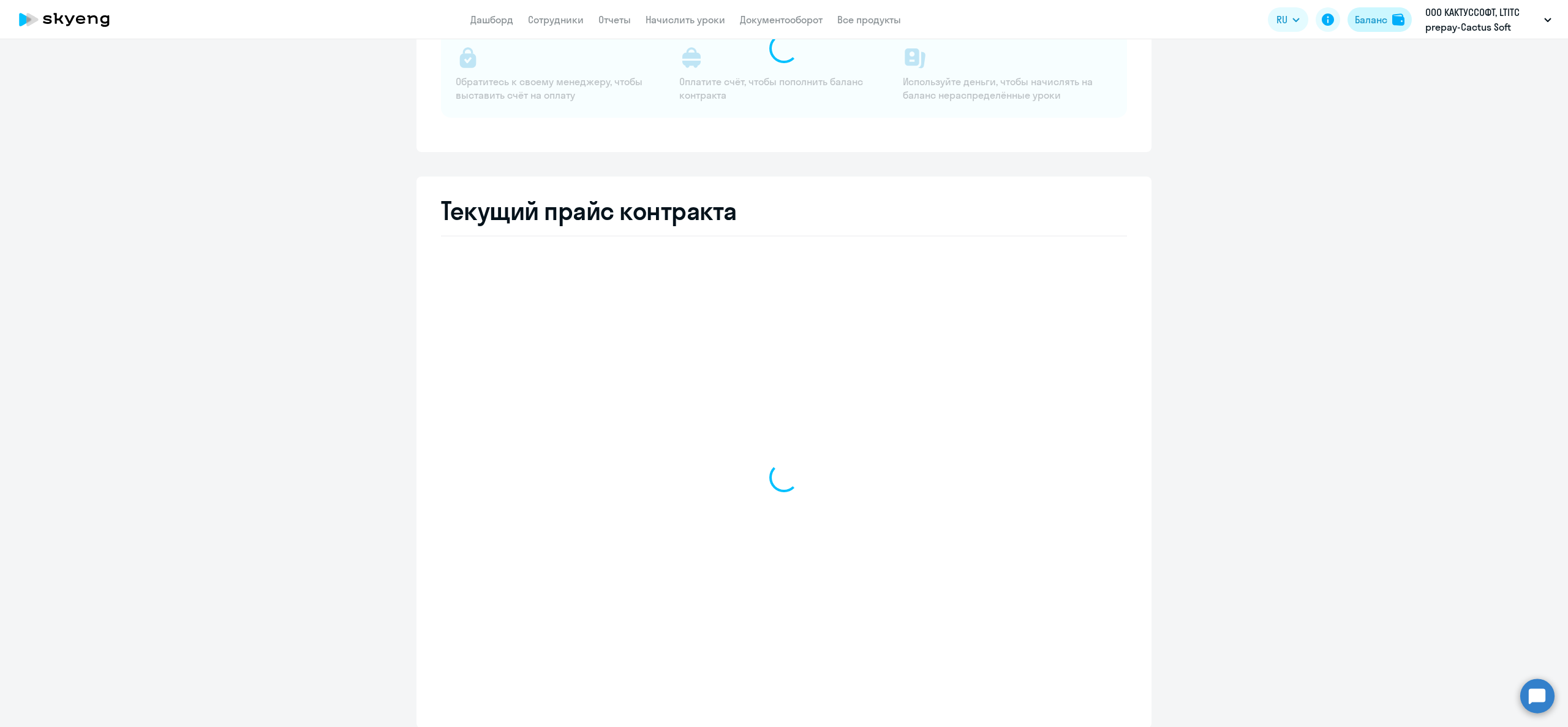
select select "english_adult_not_native_speaker"
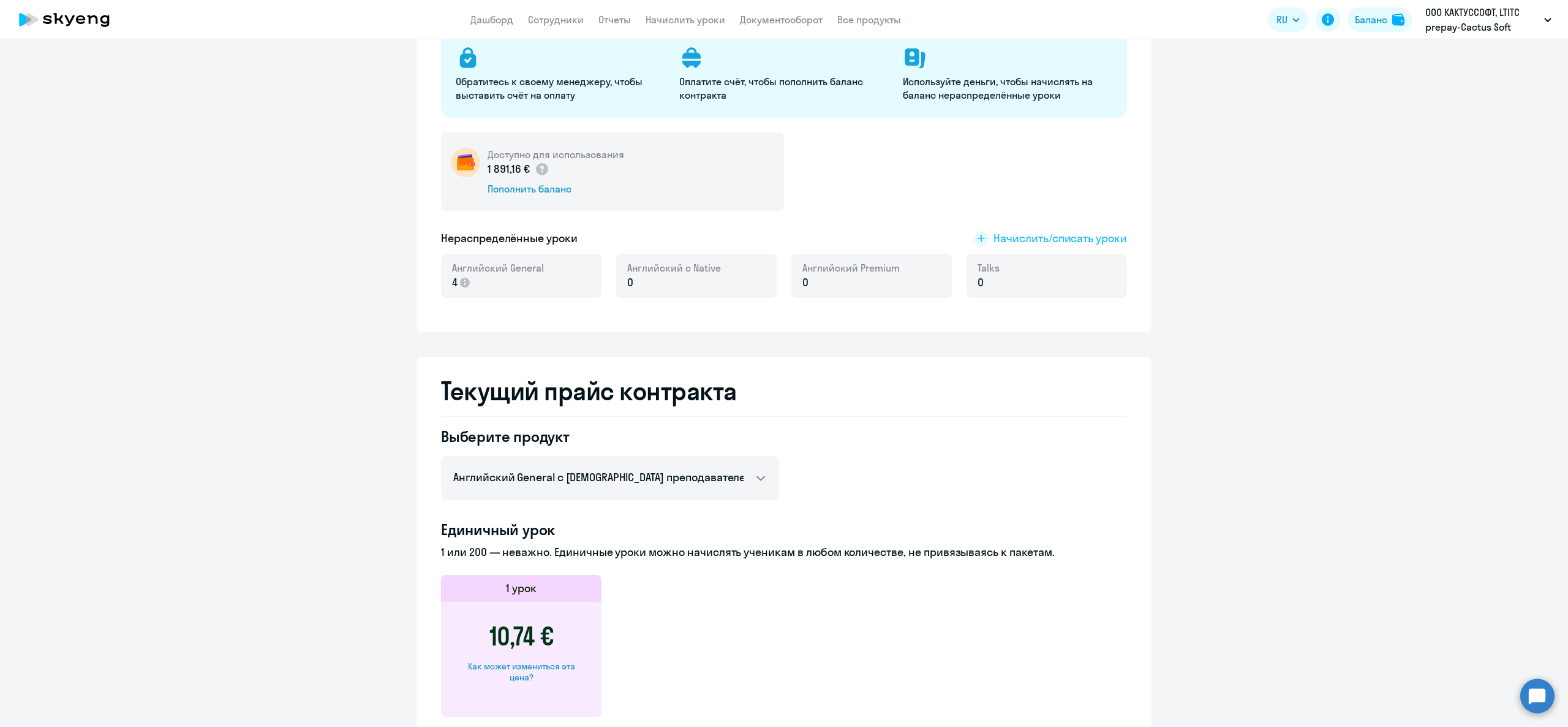
click at [1002, 241] on span "Начислить/списать уроки" at bounding box center [1061, 238] width 134 height 16
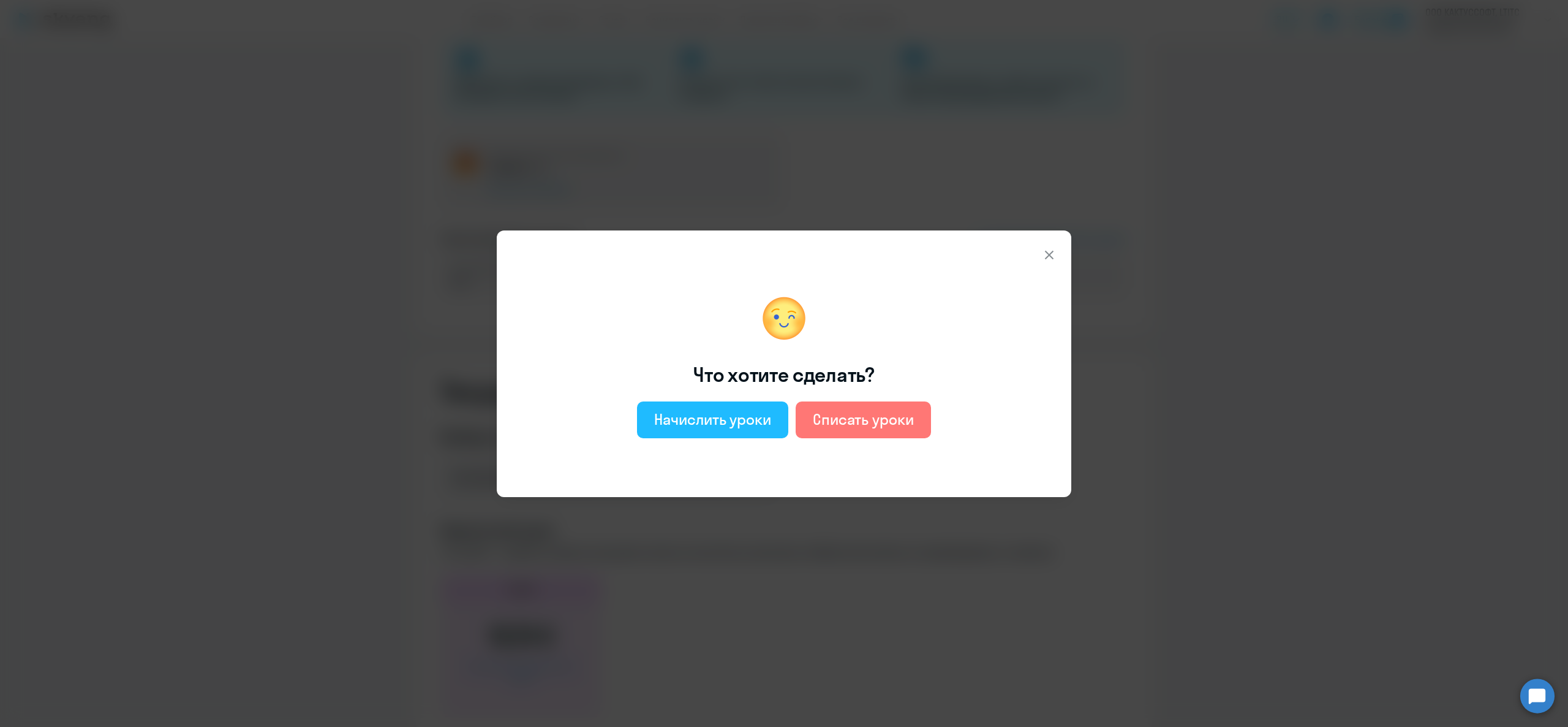
click at [733, 421] on div "Начислить уроки" at bounding box center [713, 419] width 117 height 19
select select "english_adult_not_native_speaker"
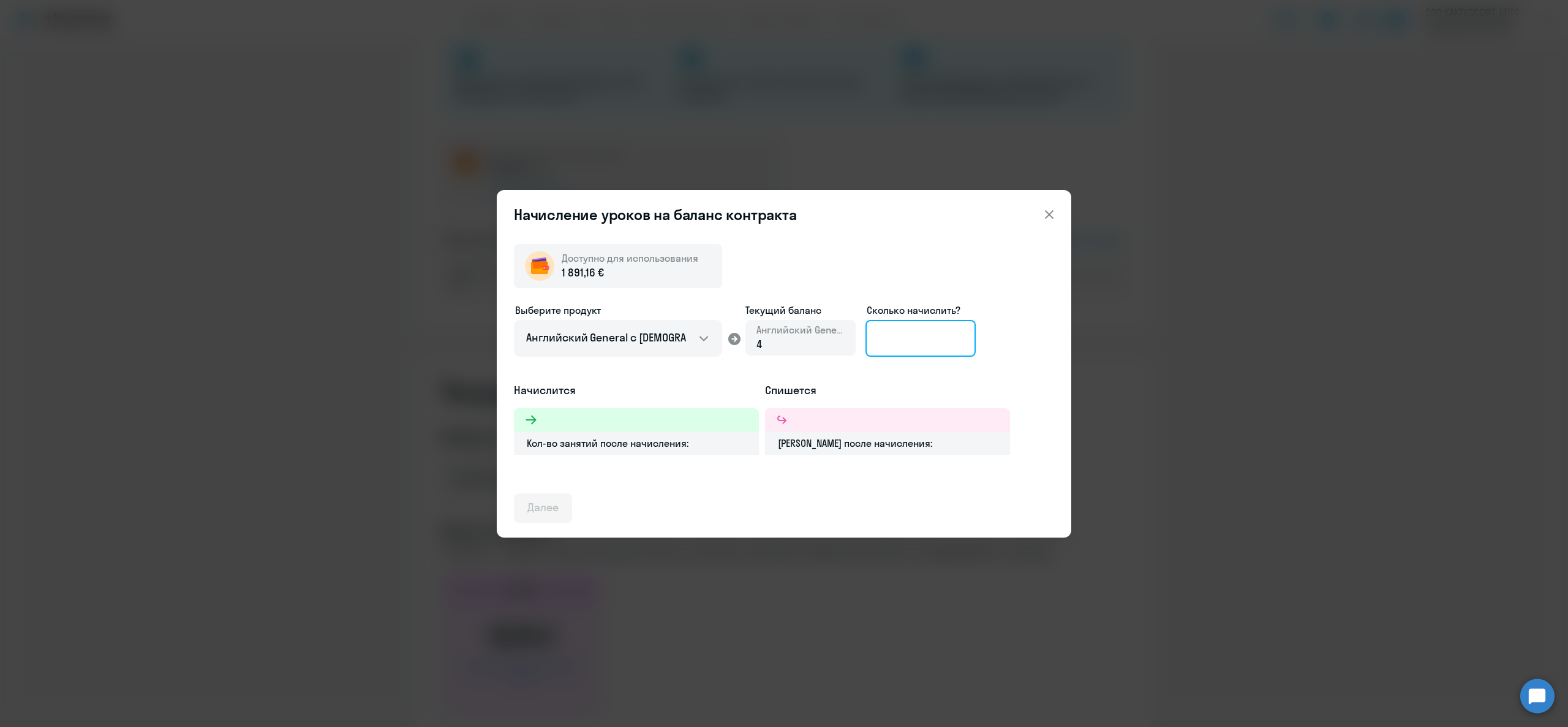
click at [875, 340] on input at bounding box center [920, 338] width 110 height 37
type input "170"
click at [1047, 214] on icon at bounding box center [1049, 214] width 15 height 15
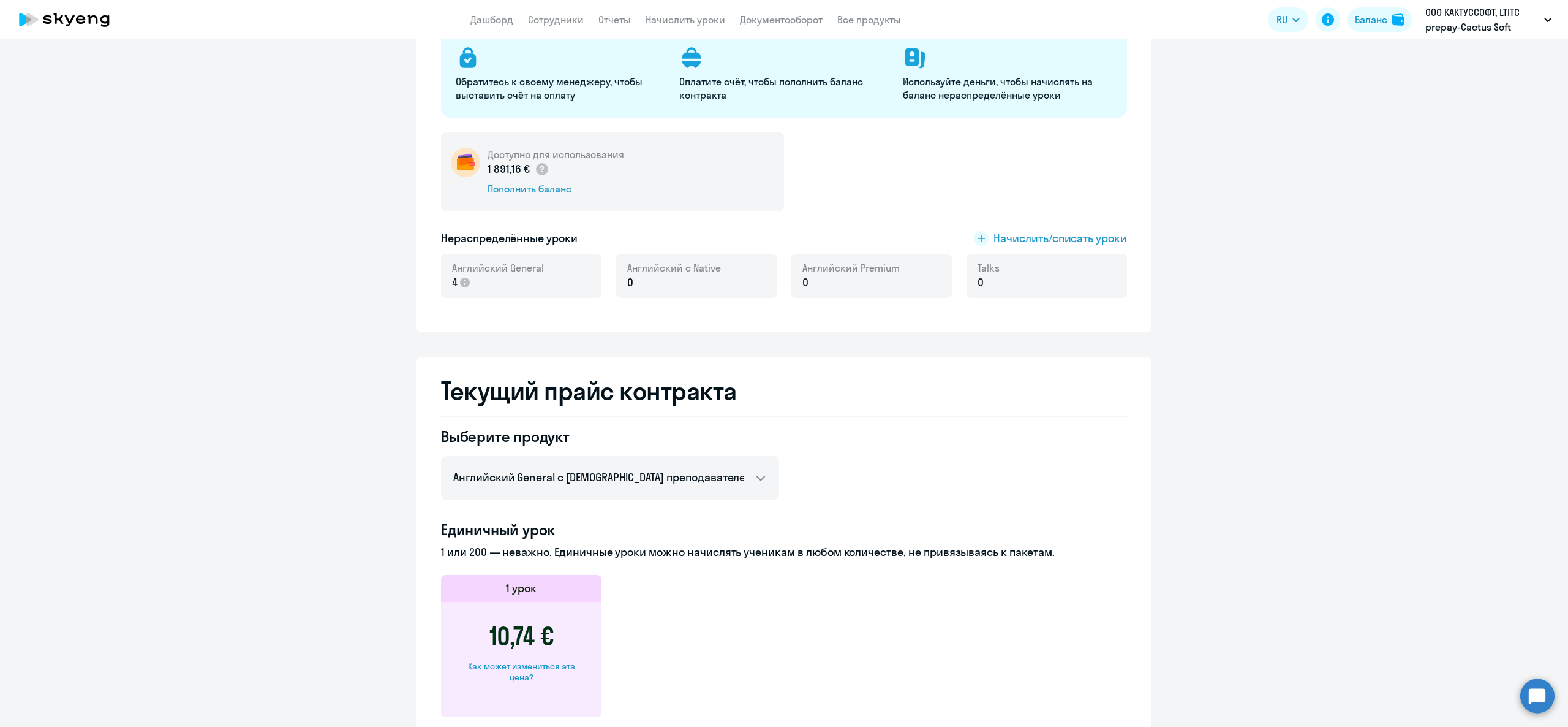
scroll to position [0, 0]
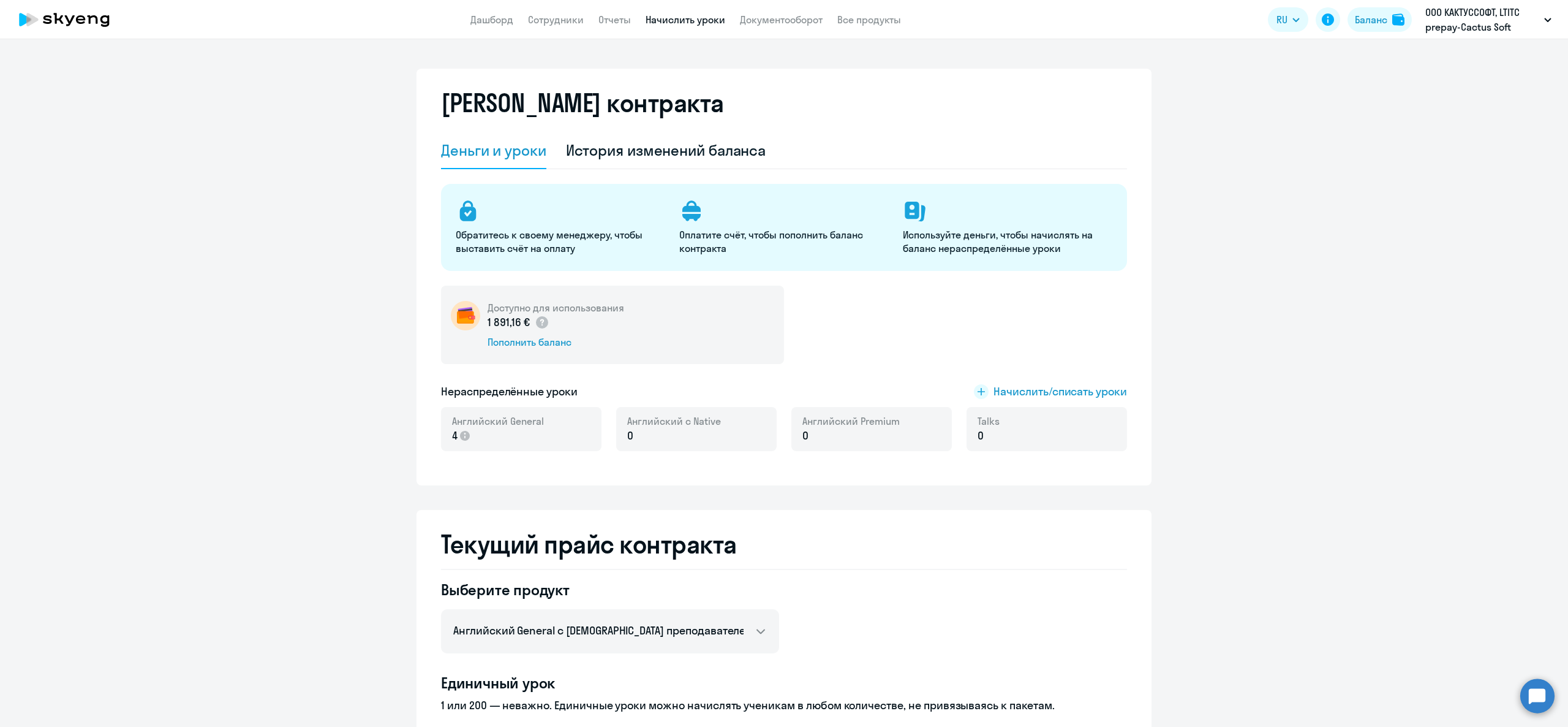
click at [701, 21] on link "Начислить уроки" at bounding box center [686, 19] width 80 height 12
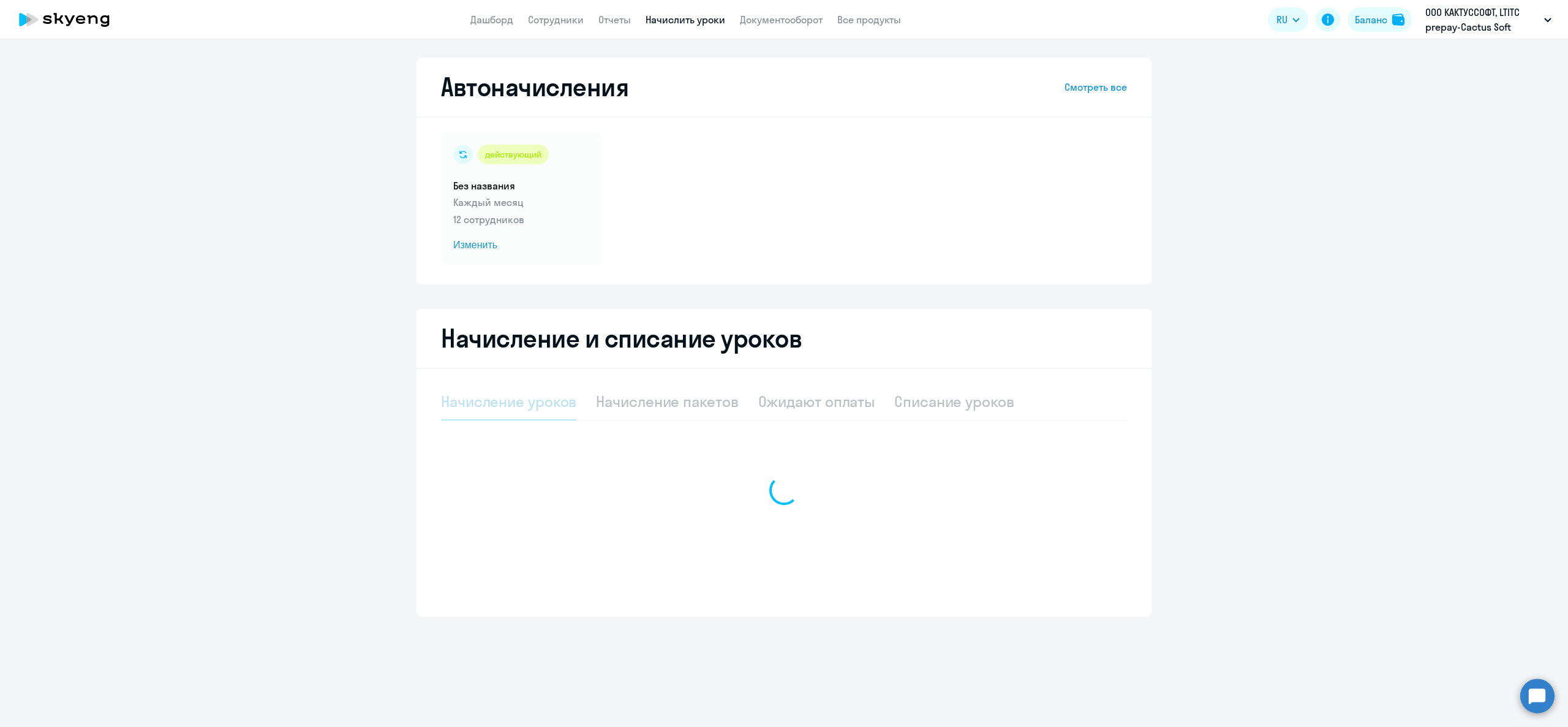
select select "10"
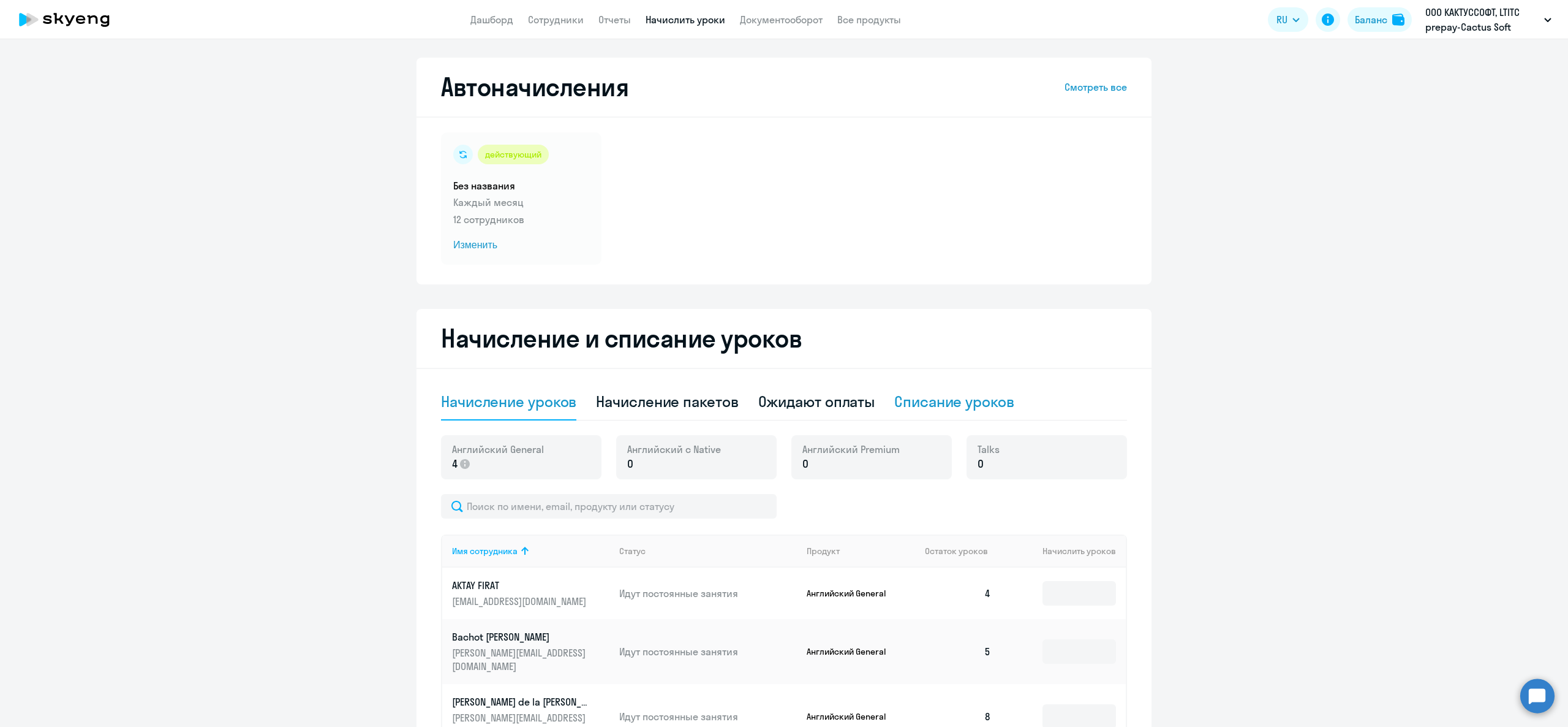
click at [912, 404] on div "Списание уроков" at bounding box center [954, 401] width 120 height 19
select select "10"
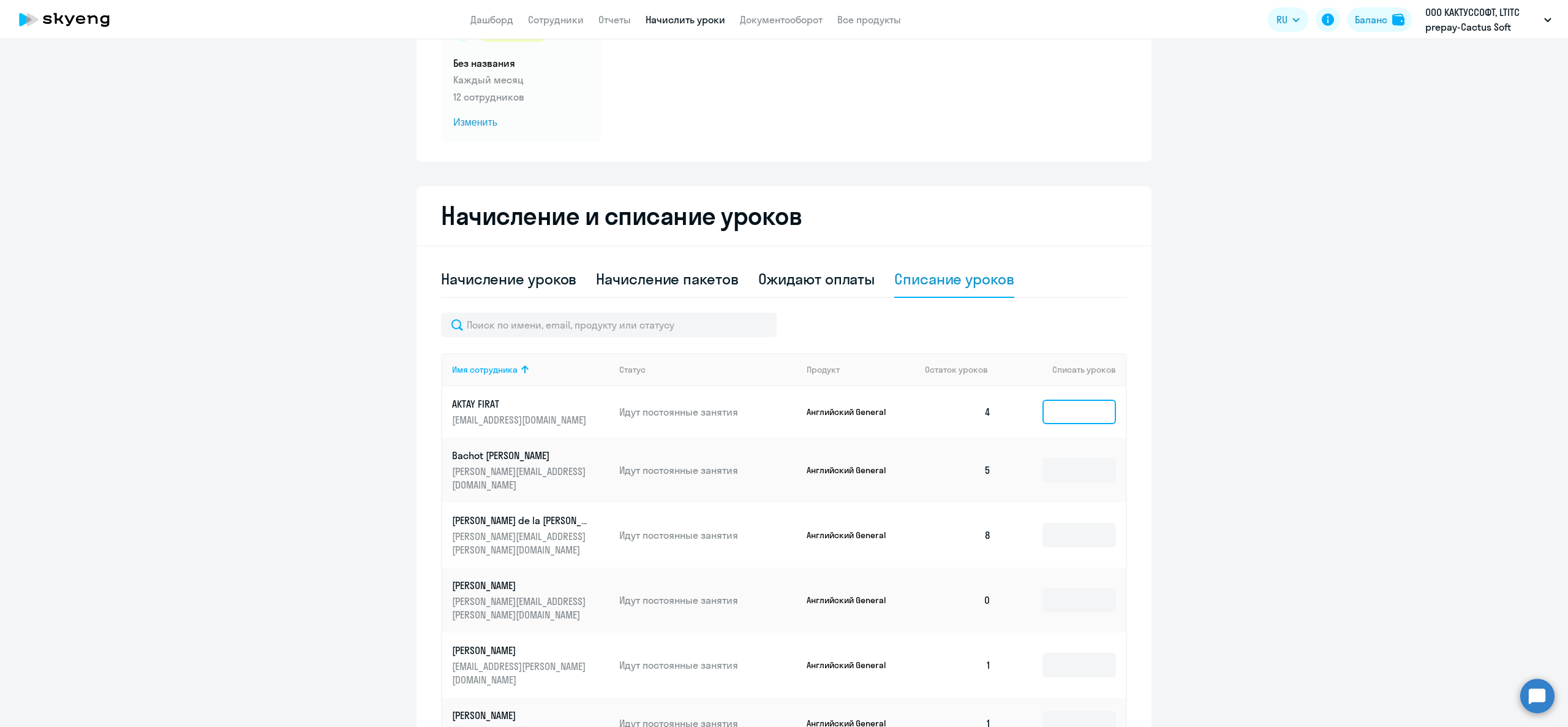
click at [1069, 420] on input at bounding box center [1079, 412] width 73 height 24
type input "4"
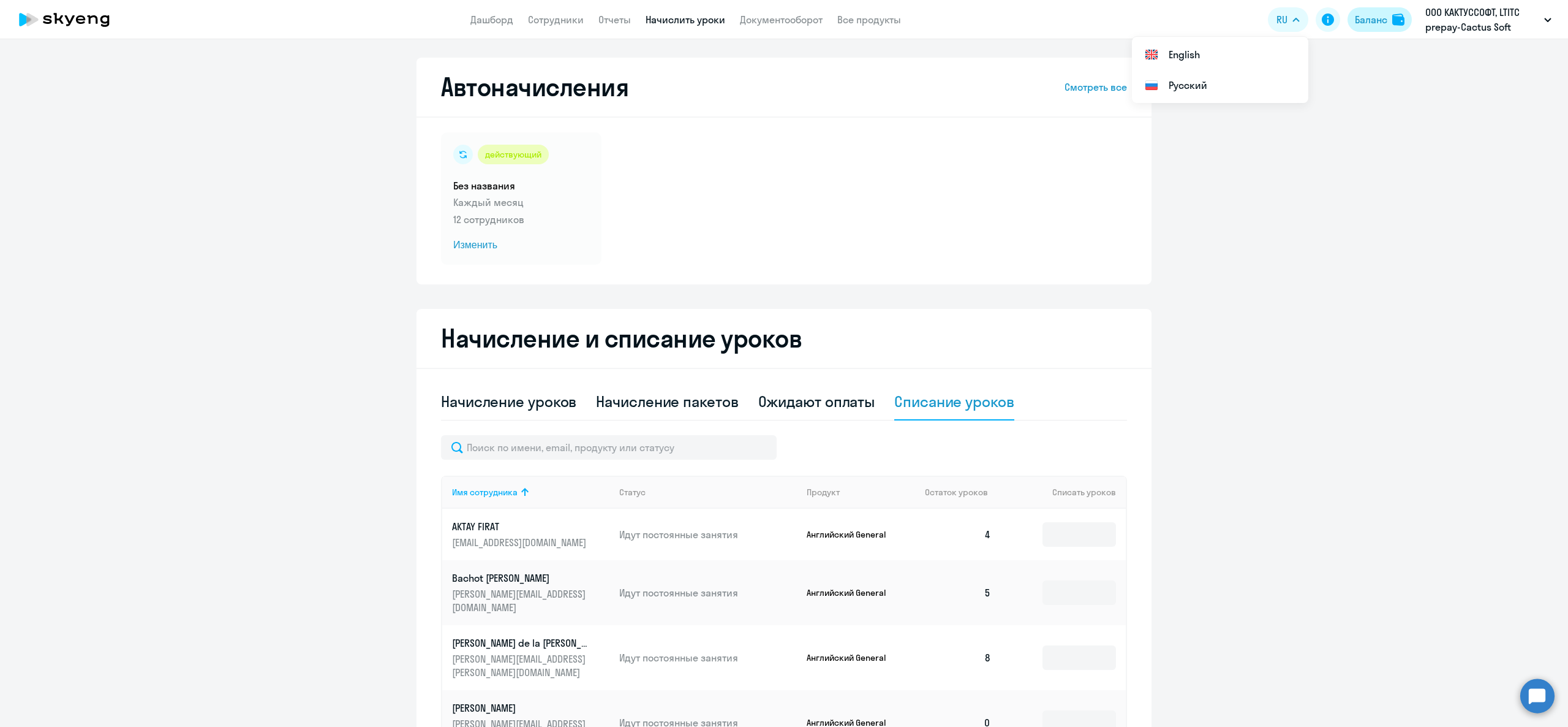
click at [1383, 24] on div "Баланс" at bounding box center [1371, 19] width 32 height 15
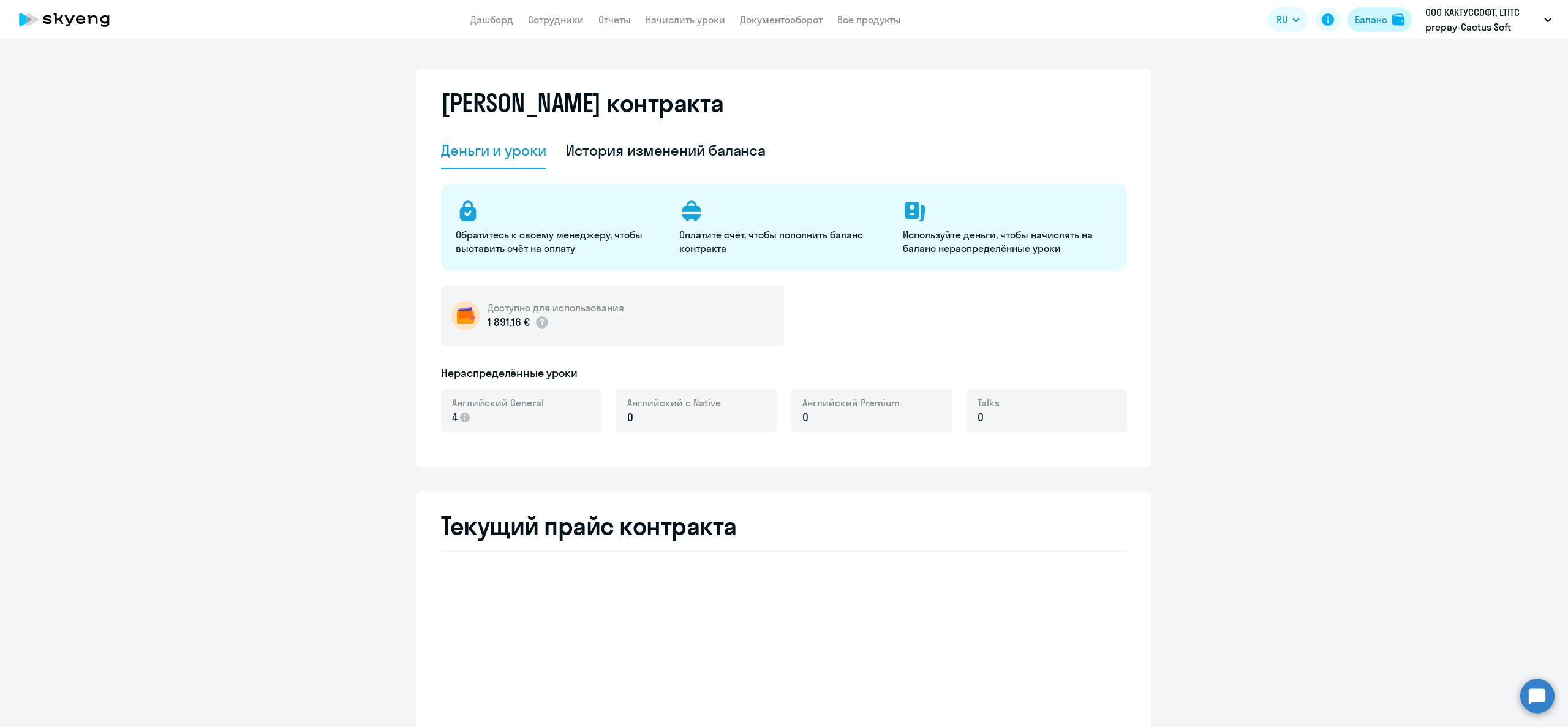
select select "english_adult_not_native_speaker"
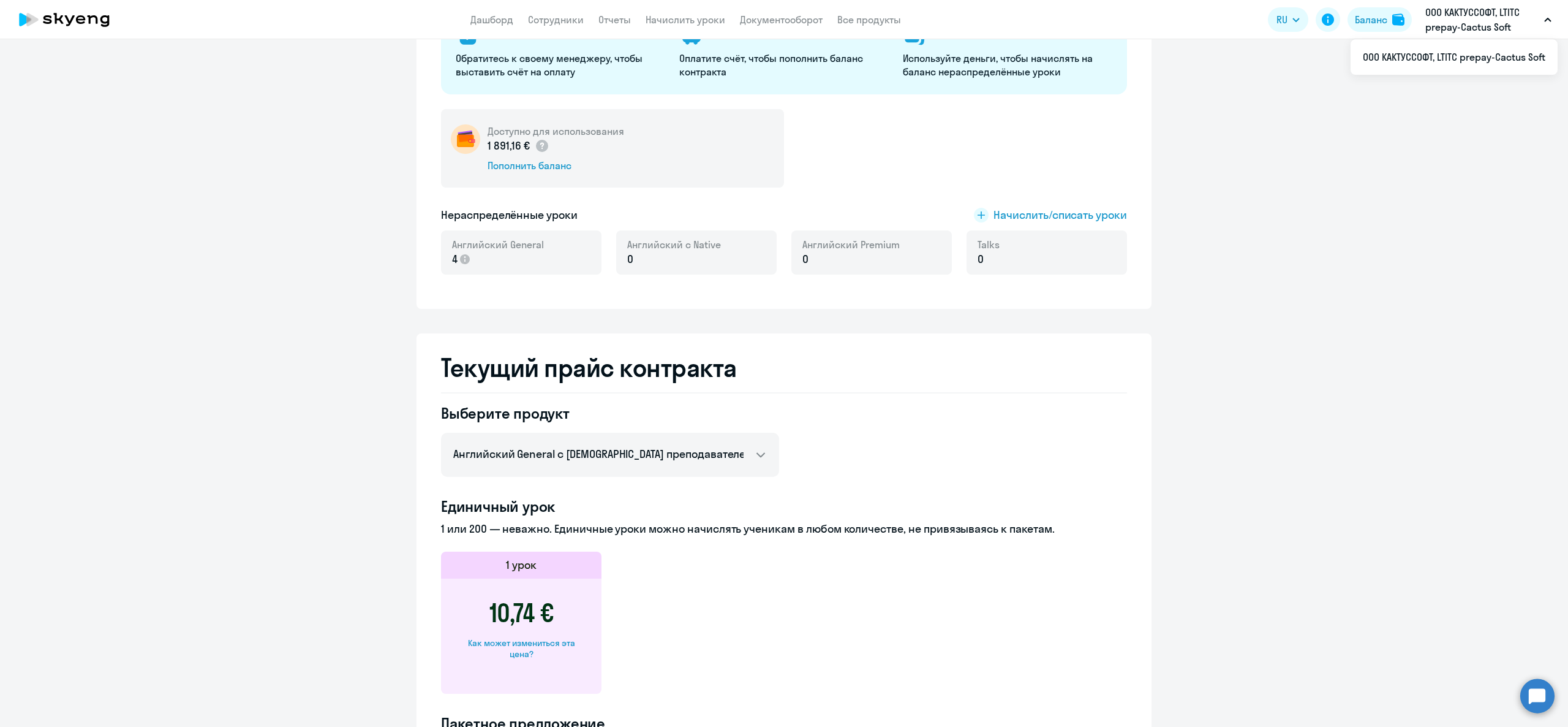
scroll to position [122, 0]
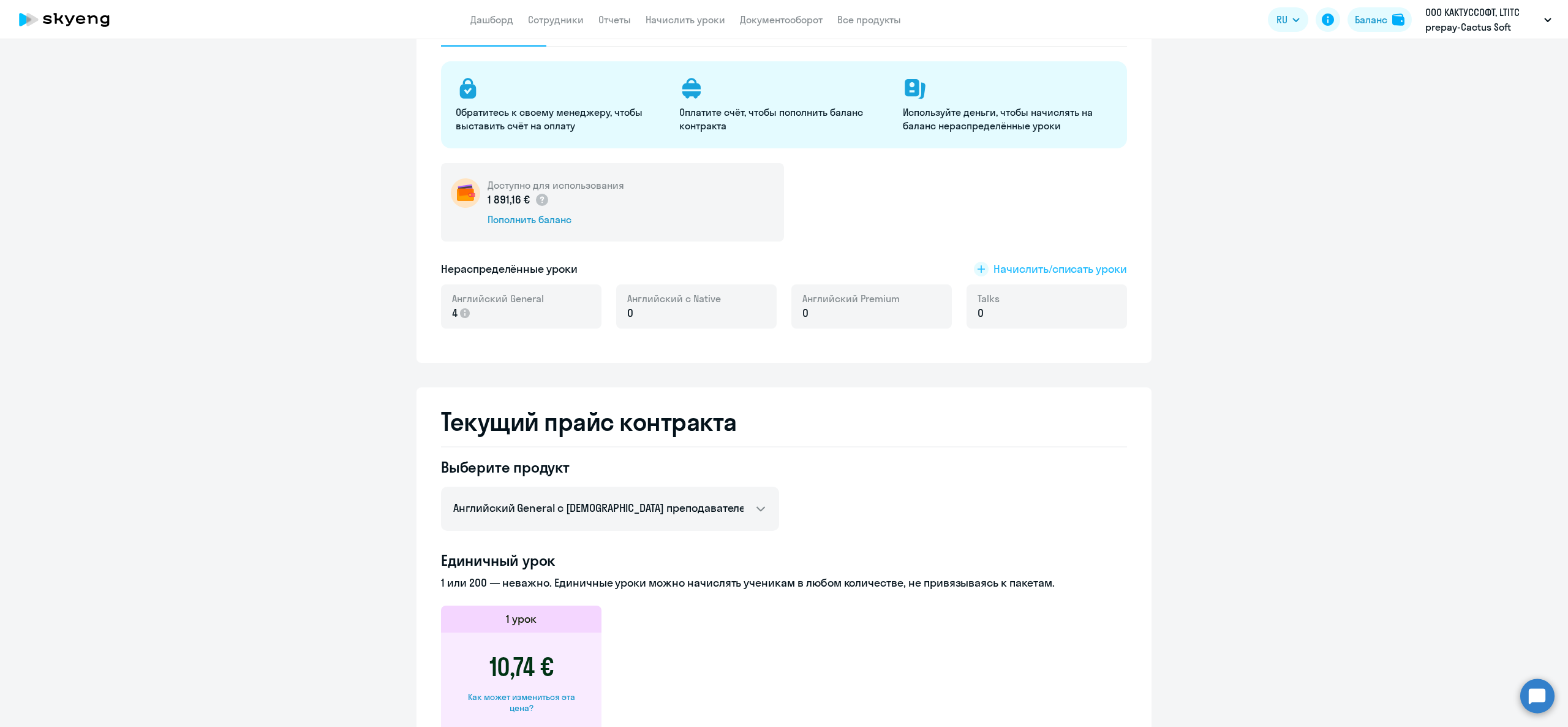
click at [1007, 267] on span "Начислить/списать уроки" at bounding box center [1061, 269] width 134 height 16
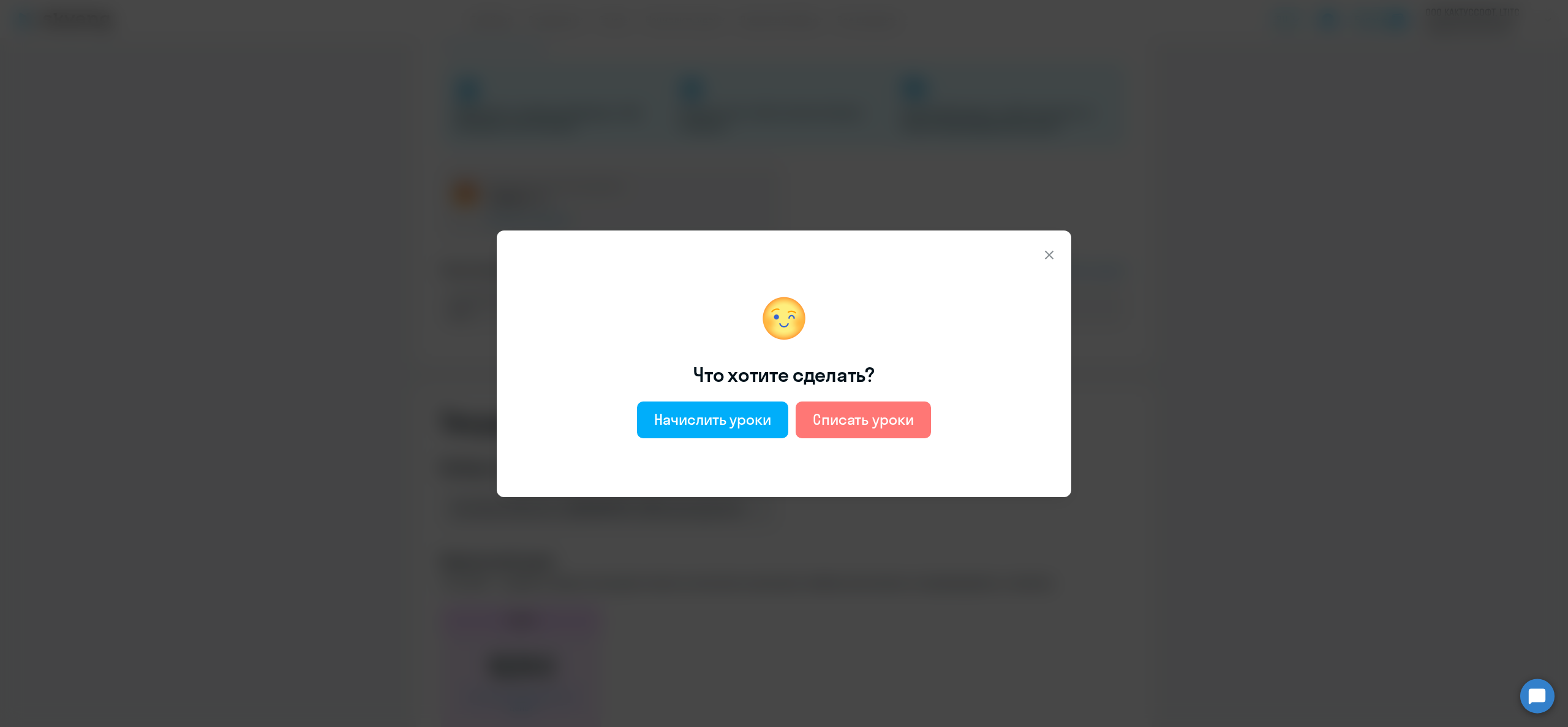
click at [1061, 253] on button at bounding box center [1049, 255] width 24 height 24
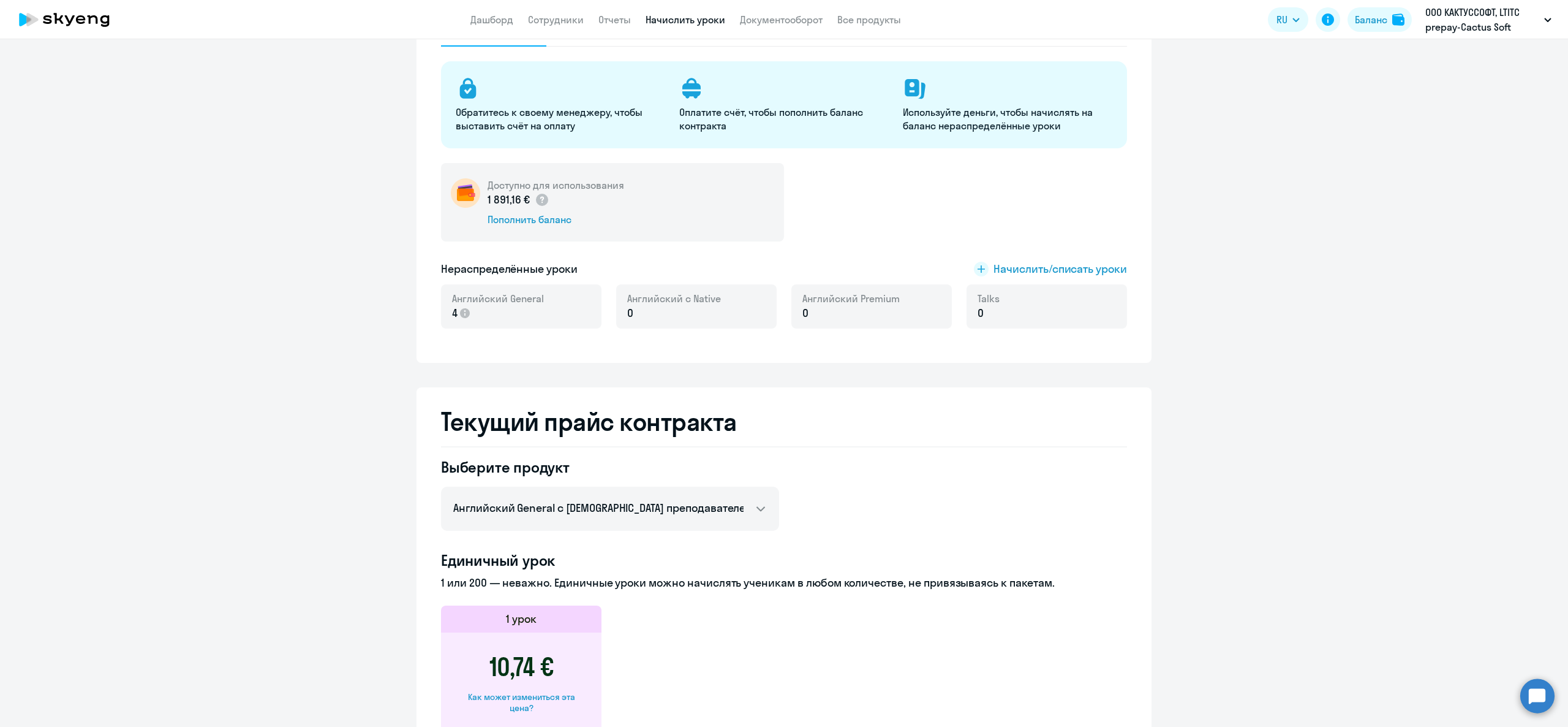
click at [688, 21] on link "Начислить уроки" at bounding box center [686, 19] width 80 height 12
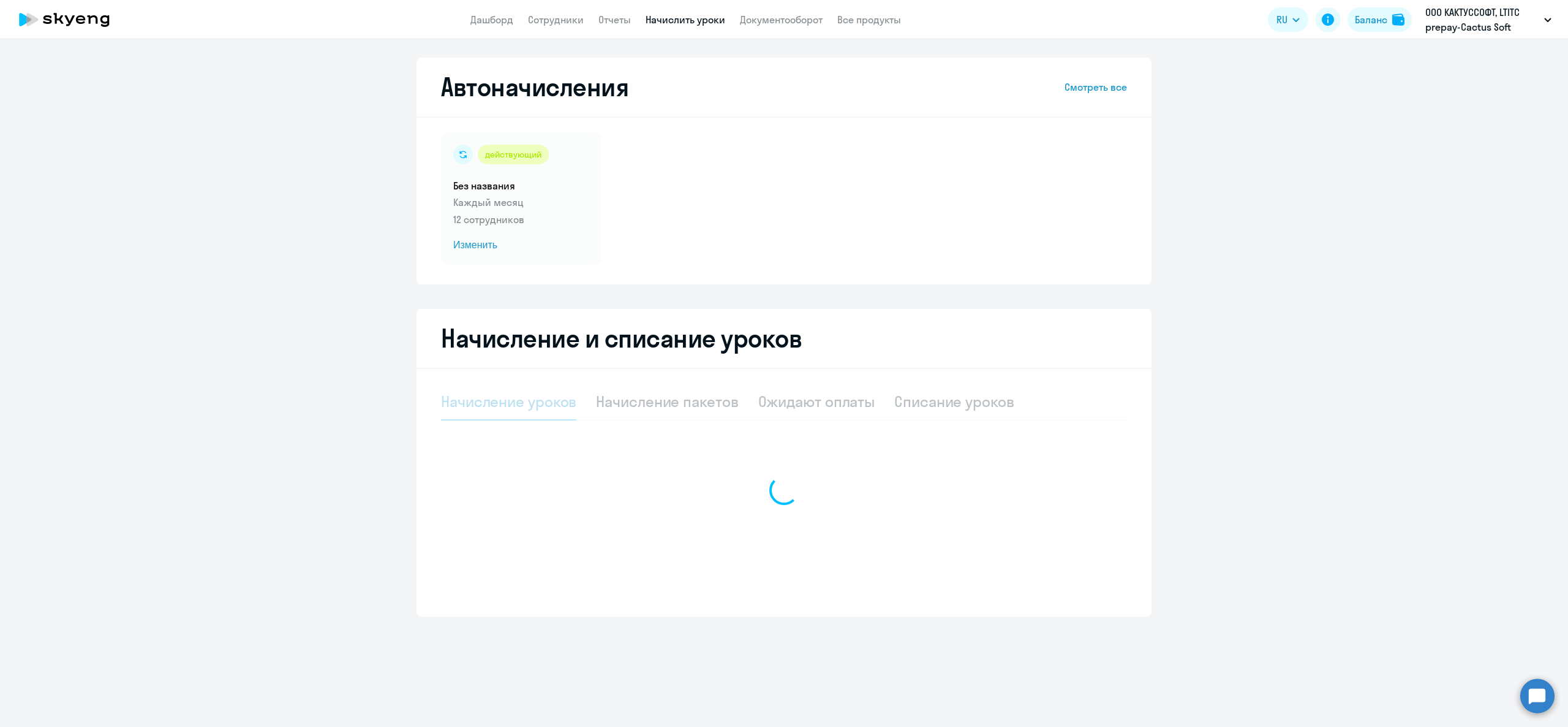
select select "10"
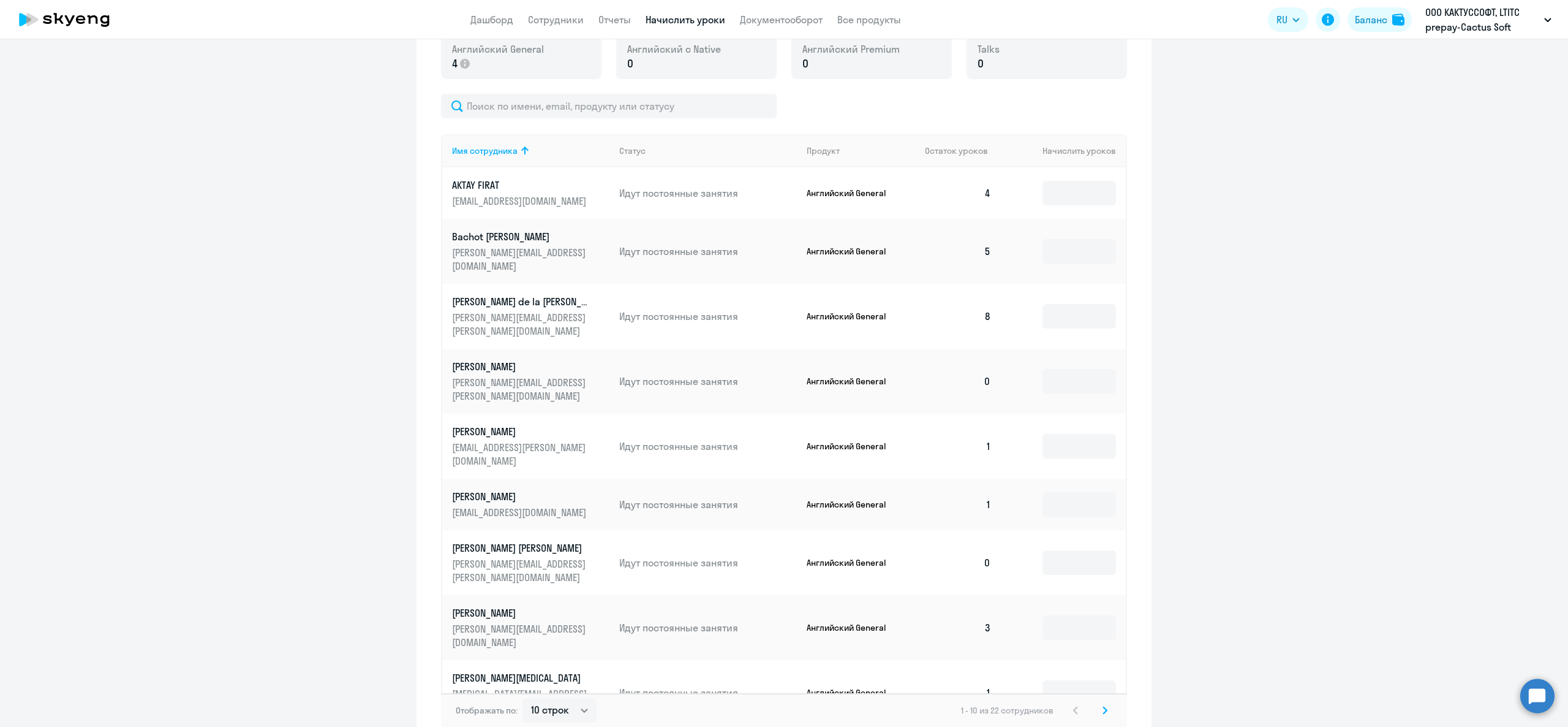
scroll to position [469, 0]
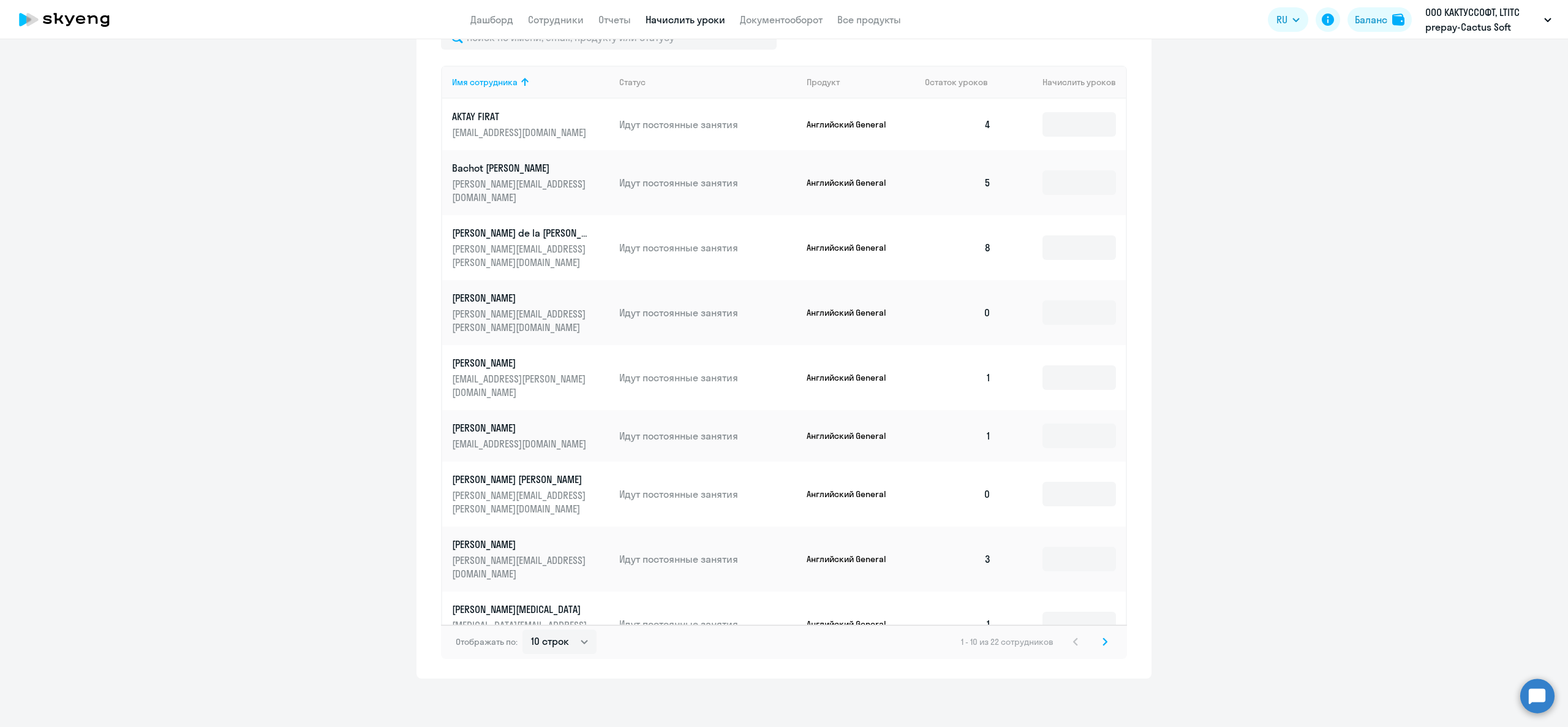
click at [1048, 151] on td at bounding box center [1063, 182] width 125 height 65
click at [1043, 129] on input at bounding box center [1079, 124] width 73 height 24
type input "4"
click at [1370, 17] on div "Баланс" at bounding box center [1371, 19] width 32 height 15
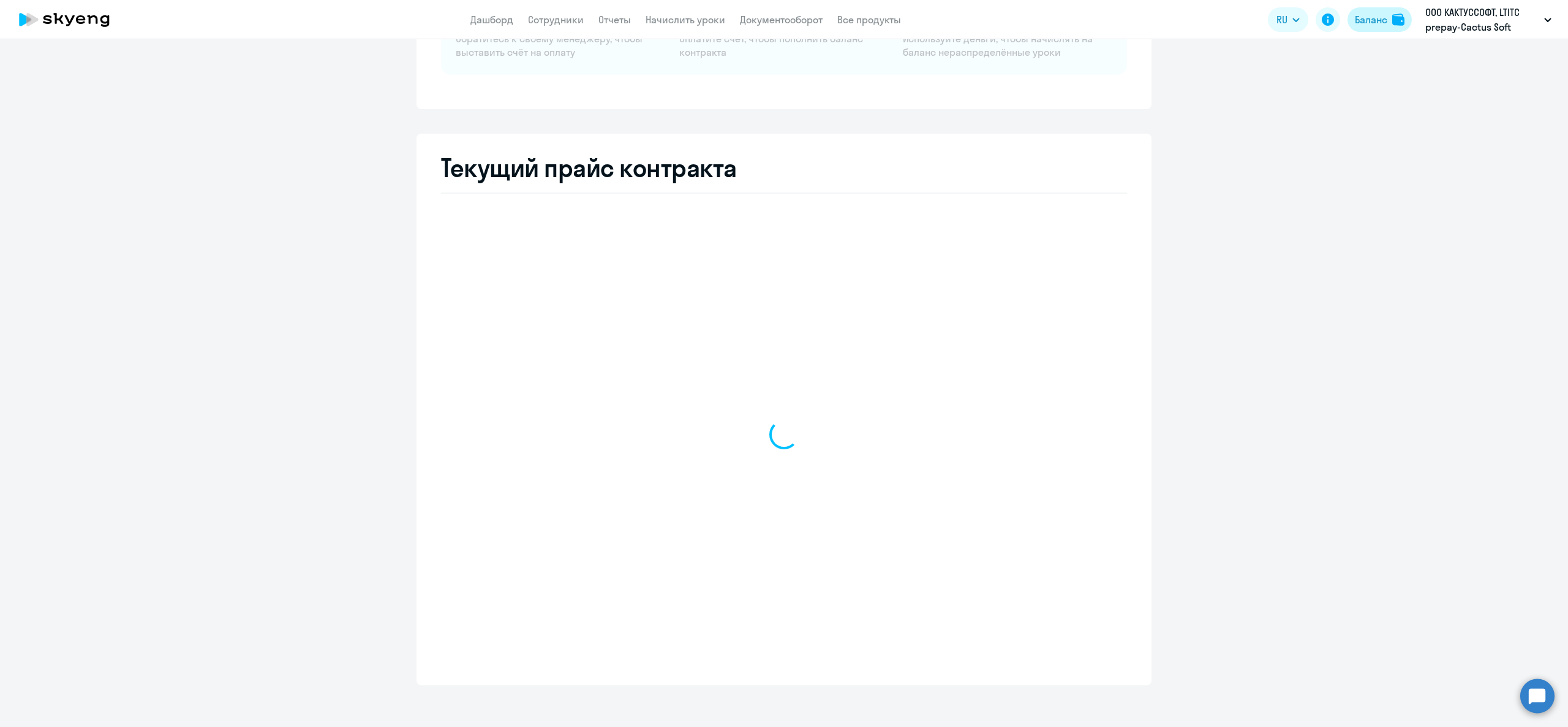
scroll to position [153, 0]
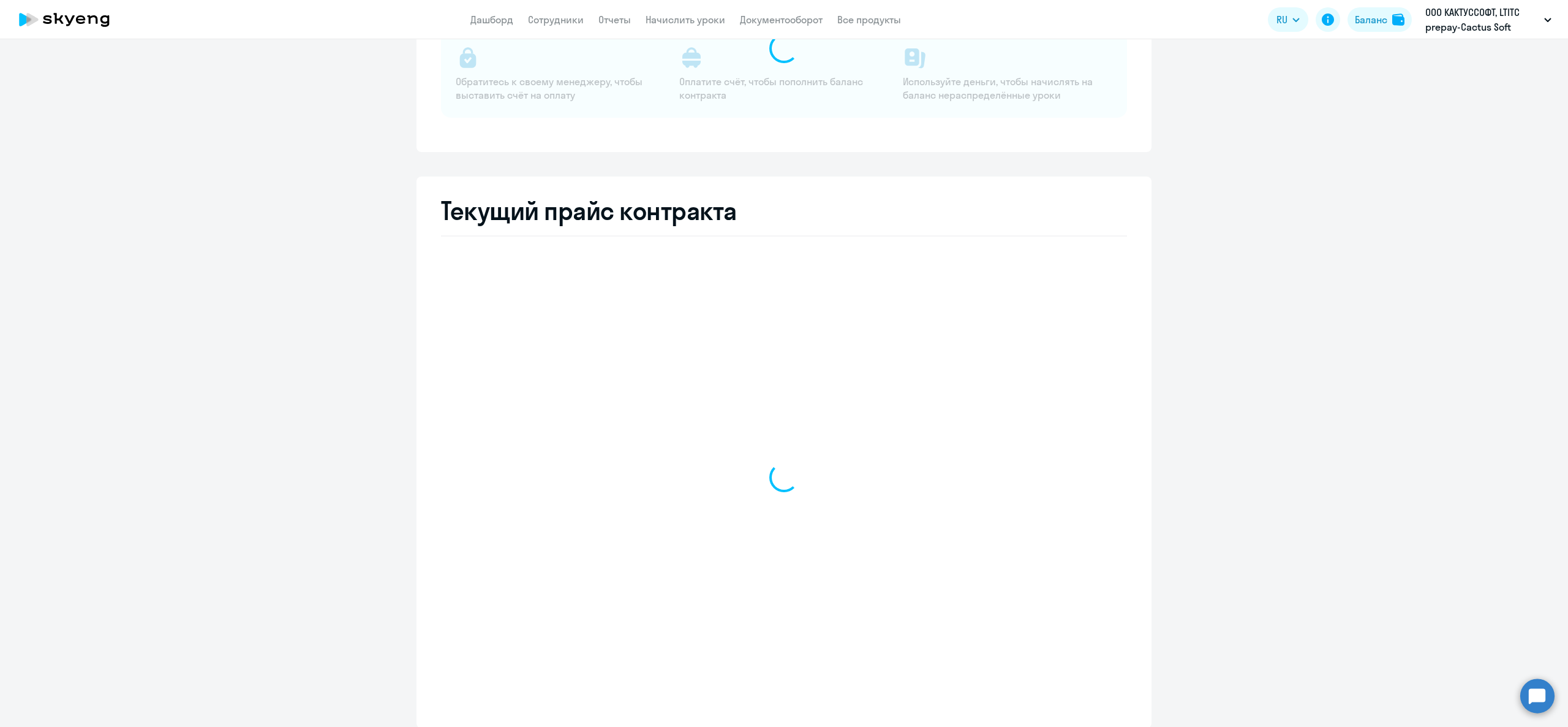
select select "english_adult_not_native_speaker"
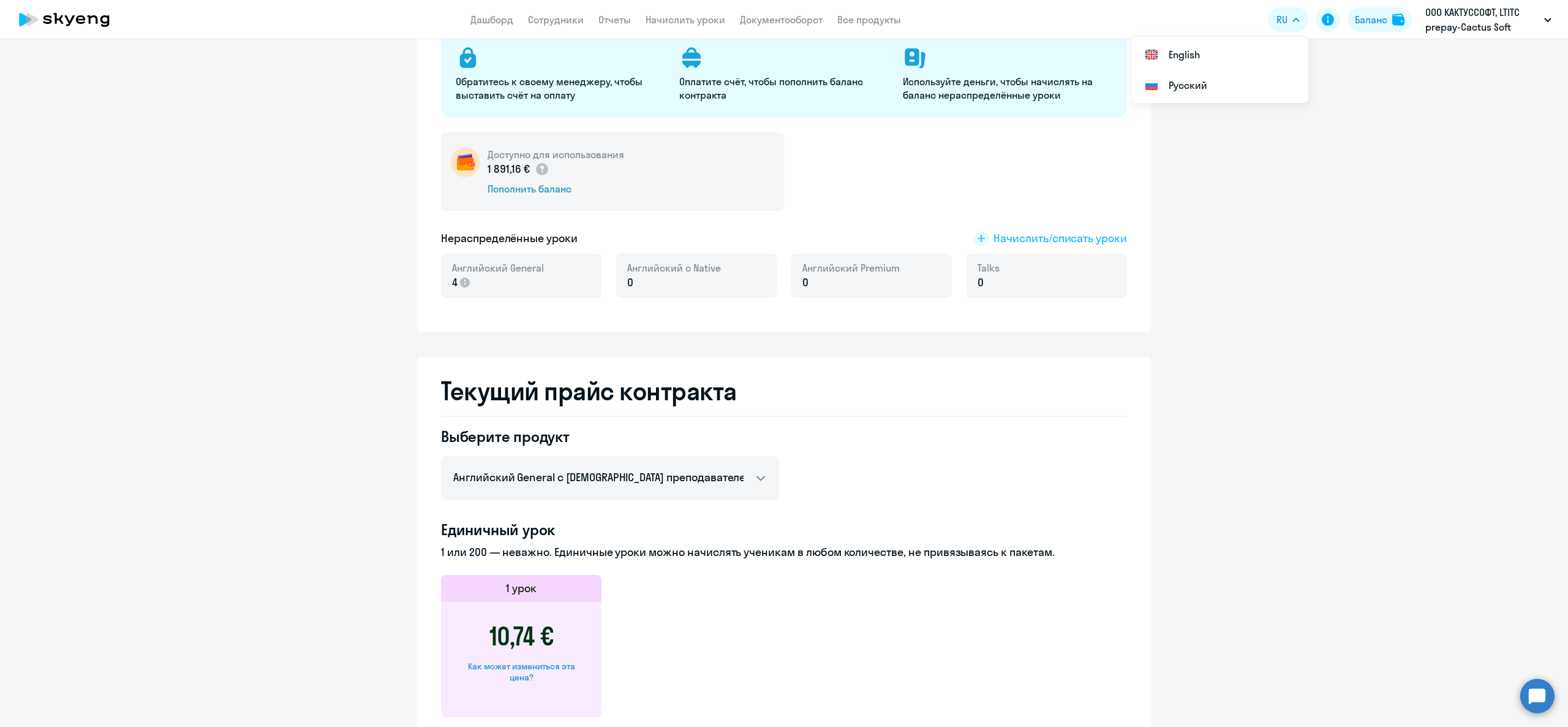
click at [996, 232] on span "Начислить/списать уроки" at bounding box center [1061, 238] width 134 height 16
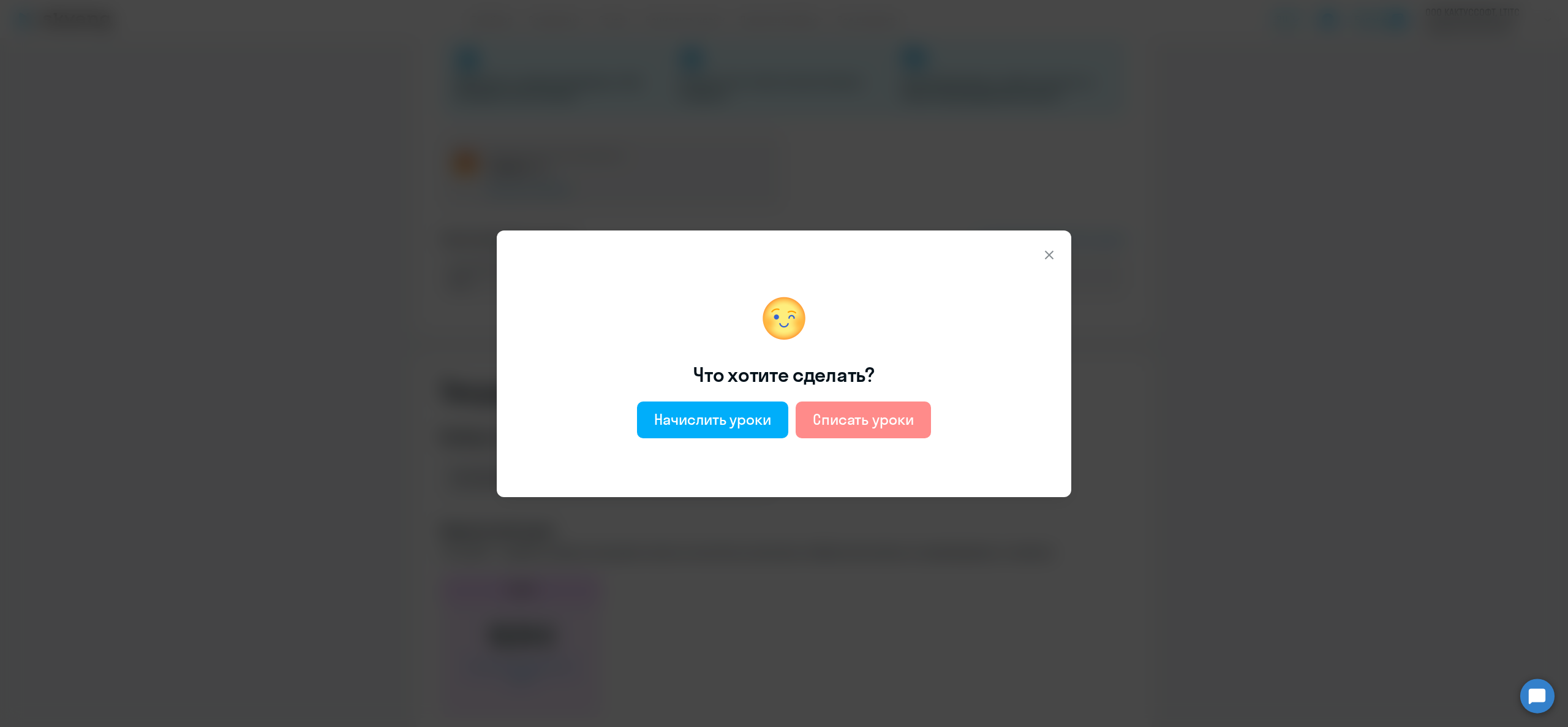
click at [883, 425] on div "Списать уроки" at bounding box center [863, 419] width 101 height 19
select select "english_adult_not_native_speaker"
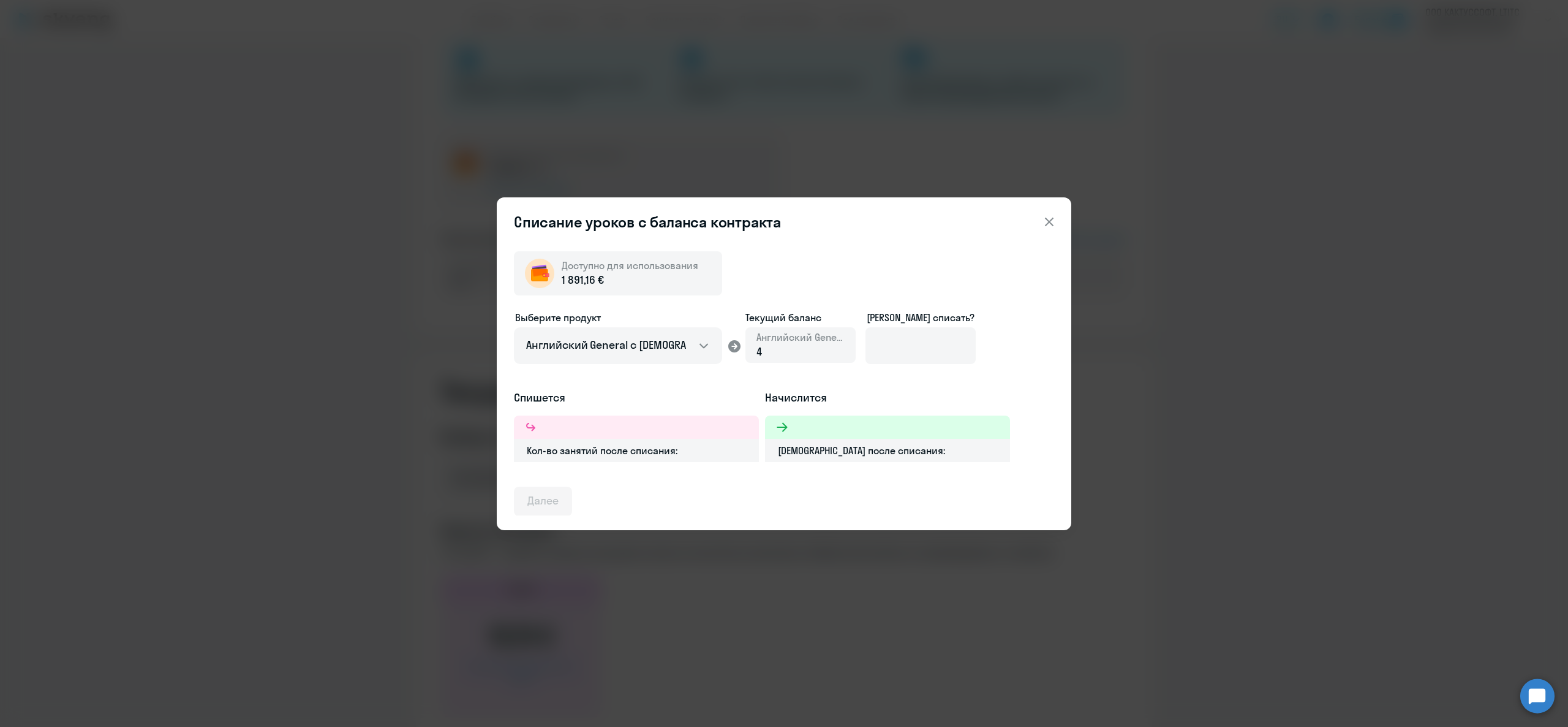
click at [956, 324] on div "[PERSON_NAME] списать?" at bounding box center [920, 317] width 110 height 15
click at [929, 338] on input at bounding box center [920, 345] width 110 height 37
type input "4"
click at [572, 504] on button "Далее" at bounding box center [543, 501] width 58 height 30
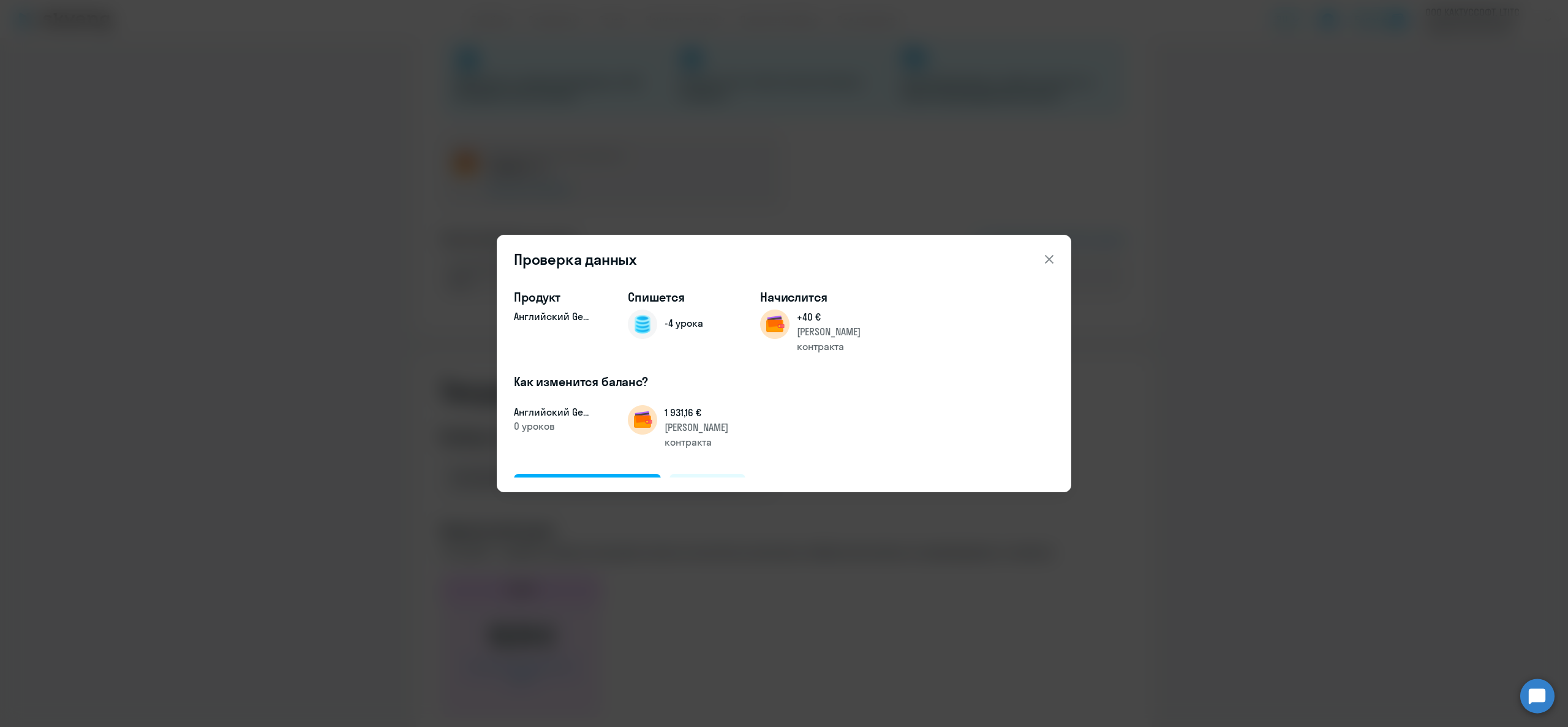
click at [549, 499] on div "Проверка данных Продукт Английский General Спишется -4 урока Начислится +40 € Б…" at bounding box center [784, 363] width 593 height 661
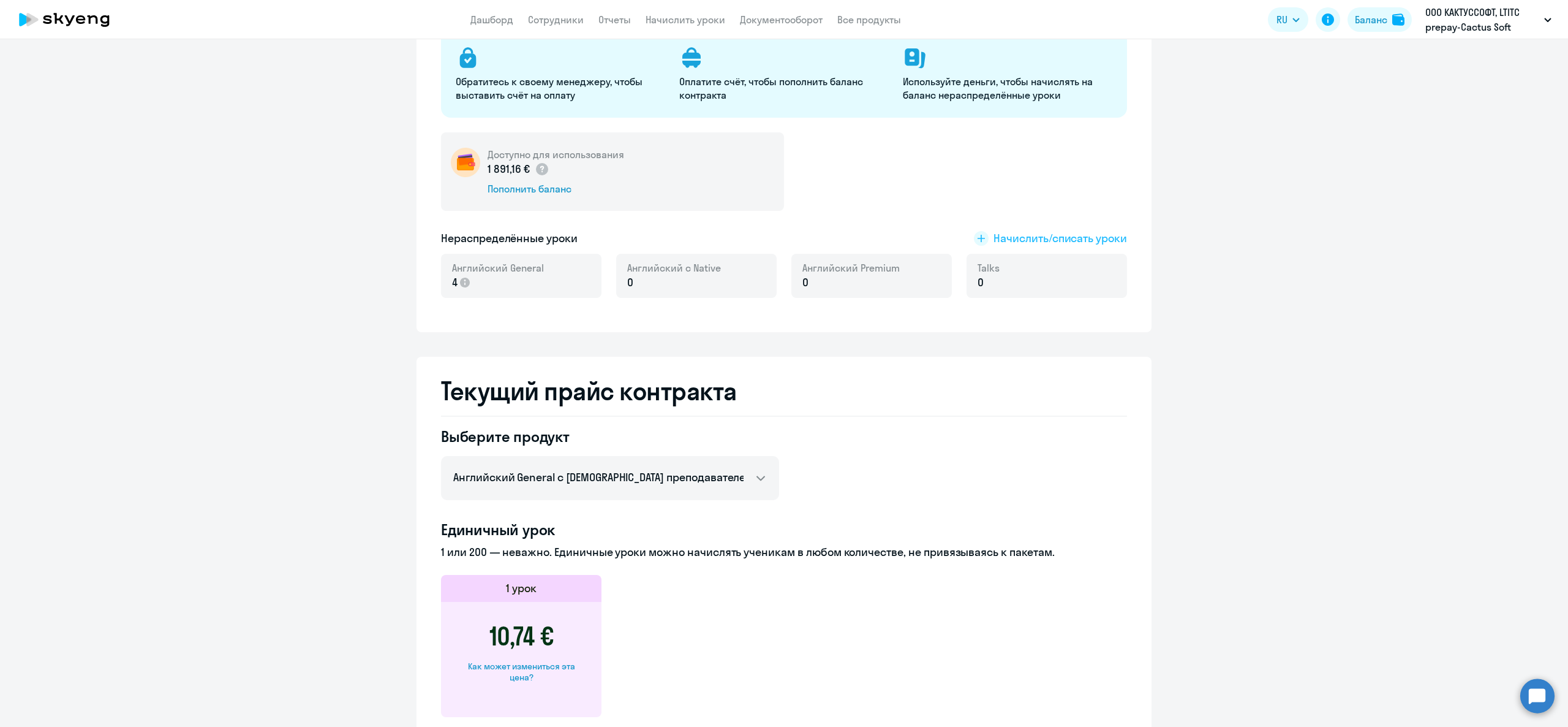
click at [1003, 230] on span "Начислить/списать уроки" at bounding box center [1061, 238] width 134 height 16
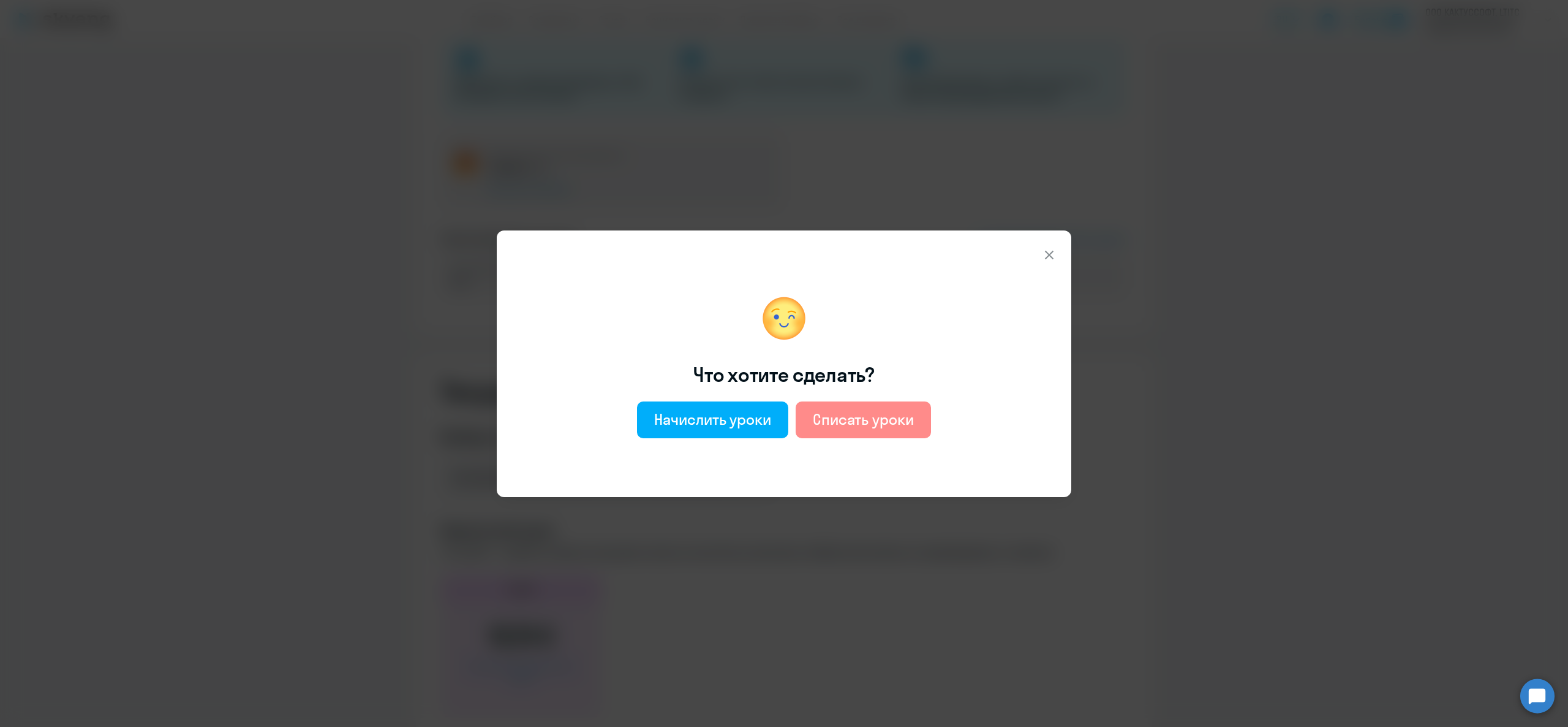
click at [857, 413] on div "Списать уроки" at bounding box center [863, 419] width 101 height 19
select select "english_adult_not_native_speaker"
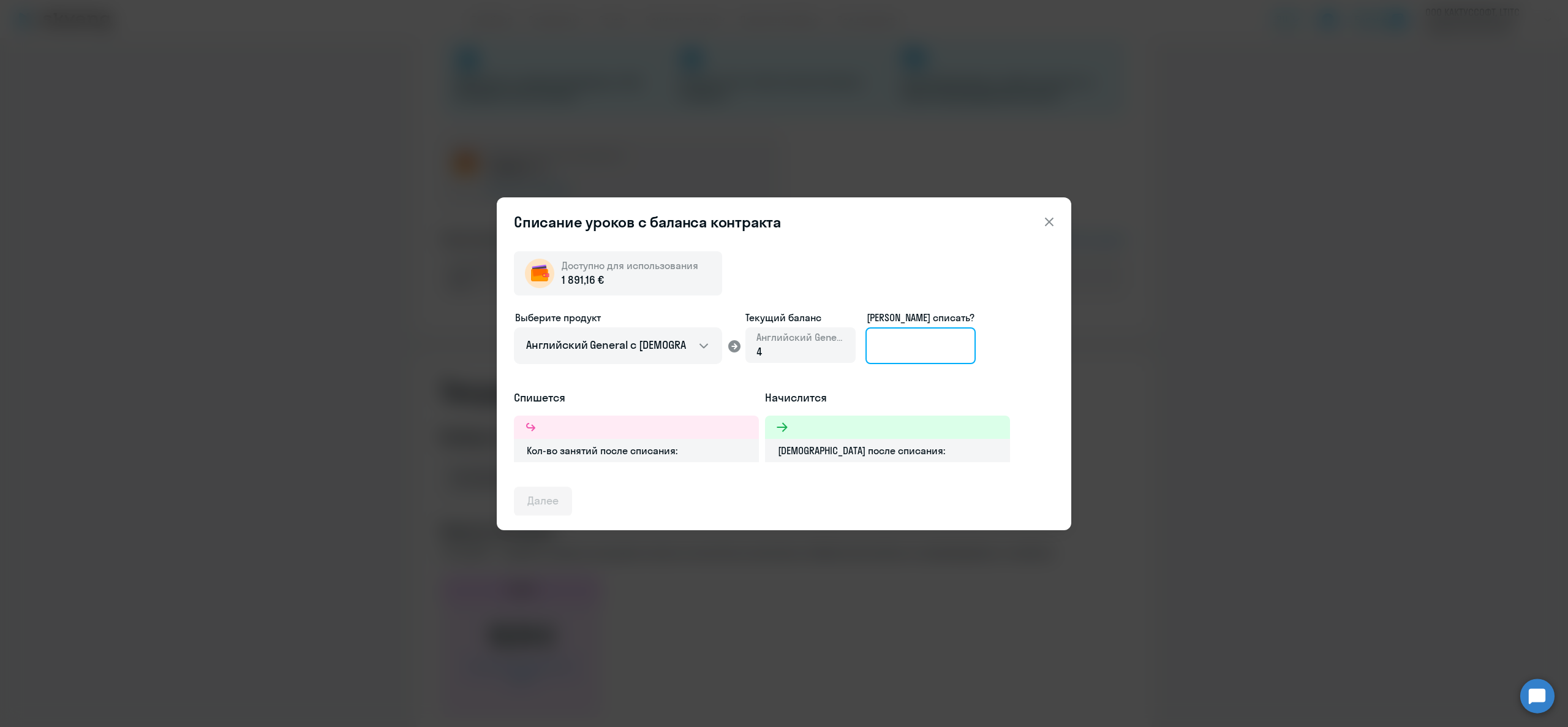
click at [889, 338] on input at bounding box center [920, 345] width 110 height 37
type input "4"
click at [552, 490] on button "Далее" at bounding box center [543, 501] width 58 height 30
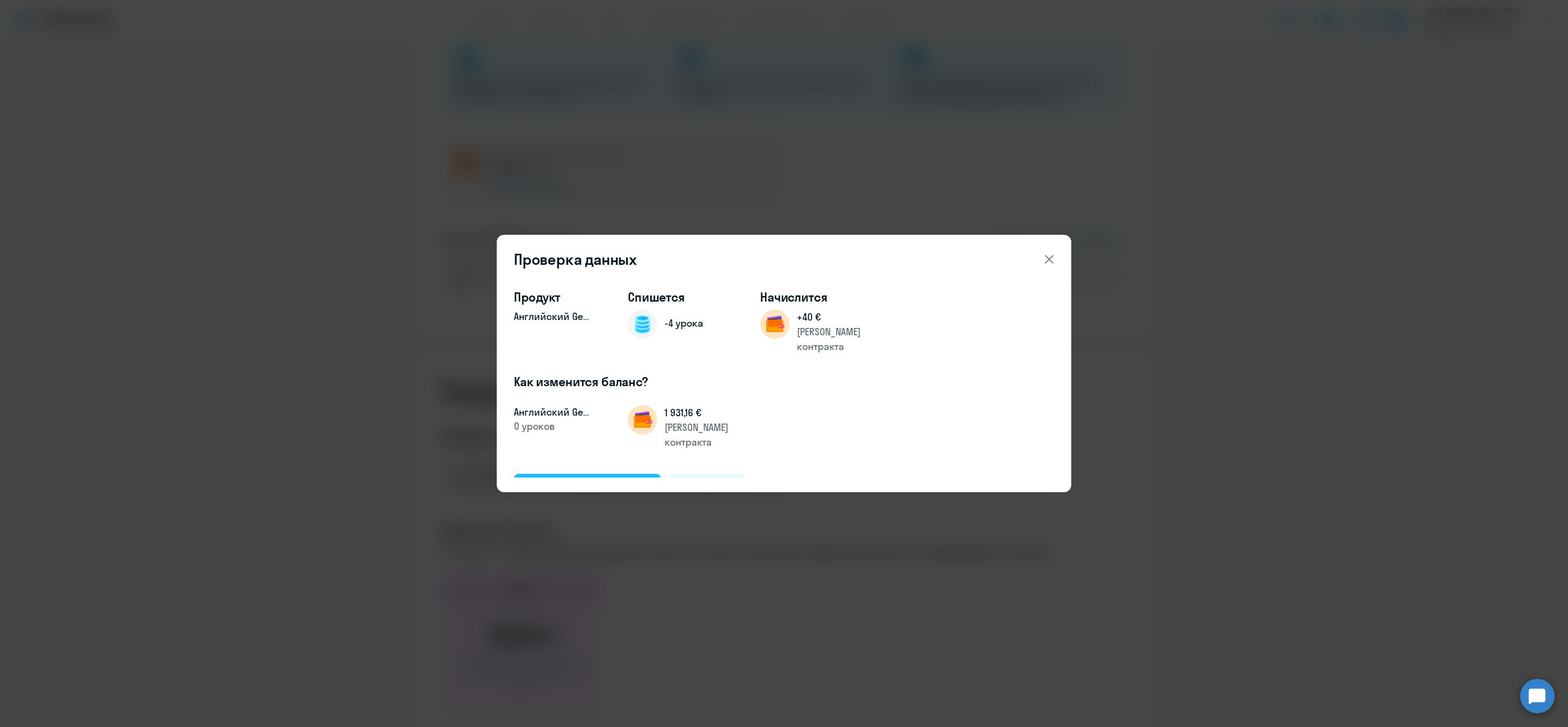
click at [579, 480] on div "Подтвердить и списать" at bounding box center [587, 488] width 120 height 16
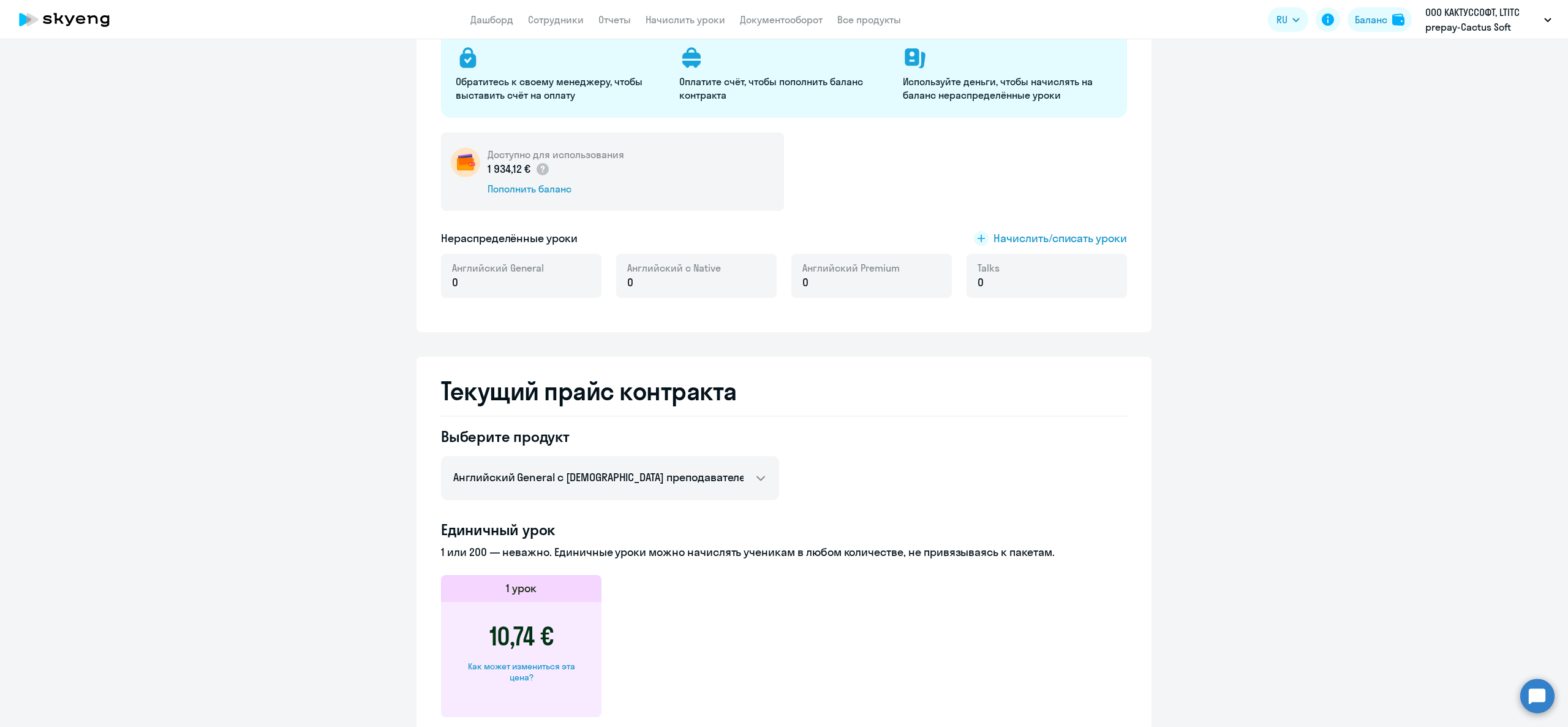
scroll to position [31, 0]
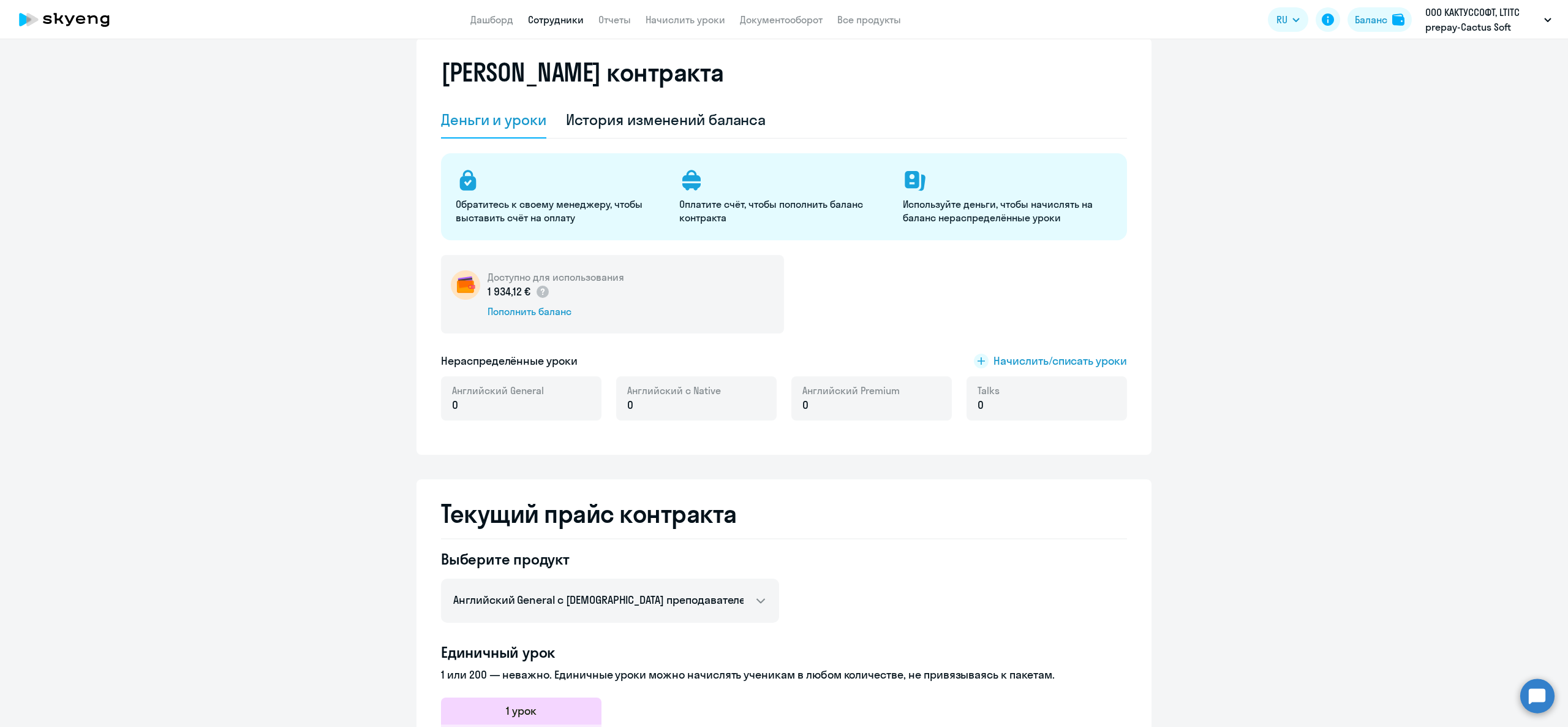
click at [561, 24] on link "Сотрудники" at bounding box center [556, 19] width 56 height 12
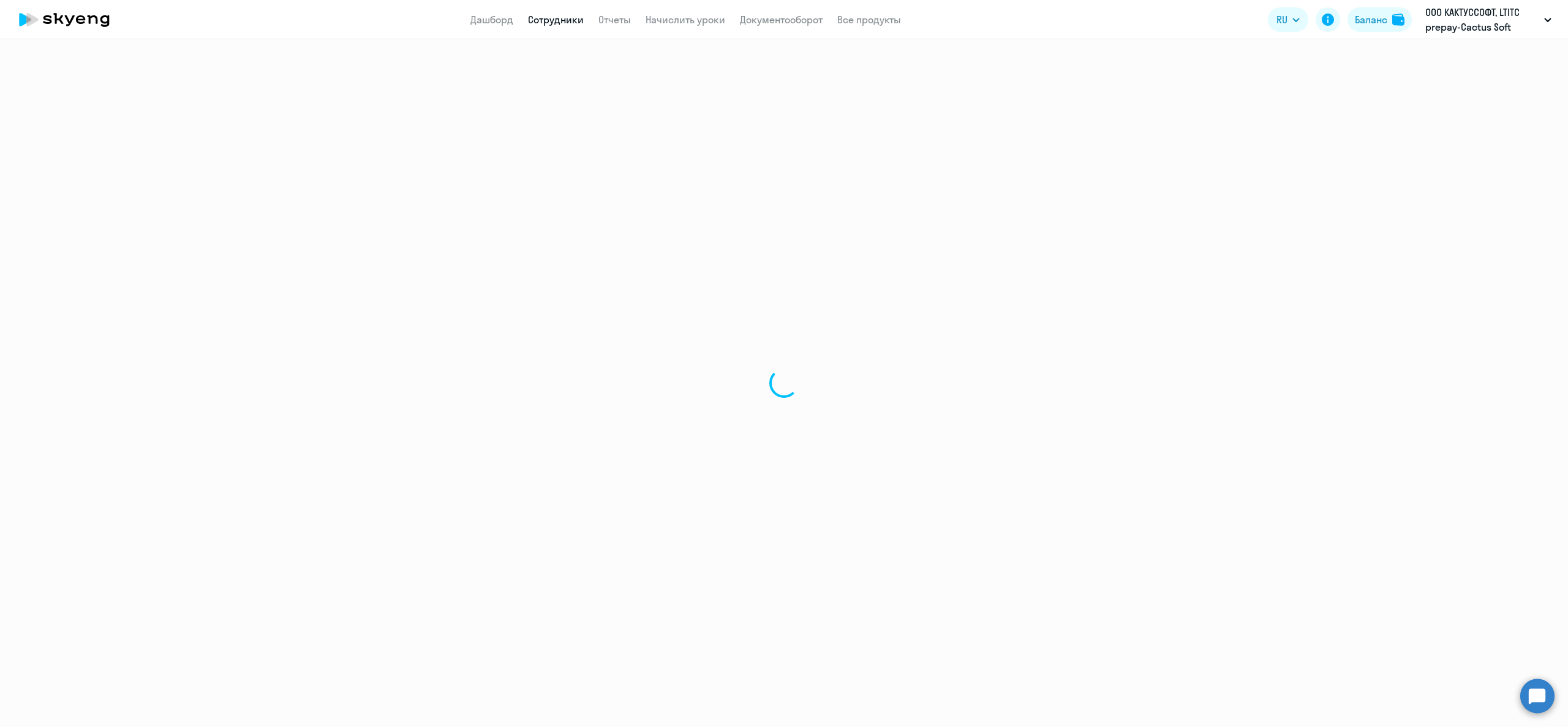
select select "30"
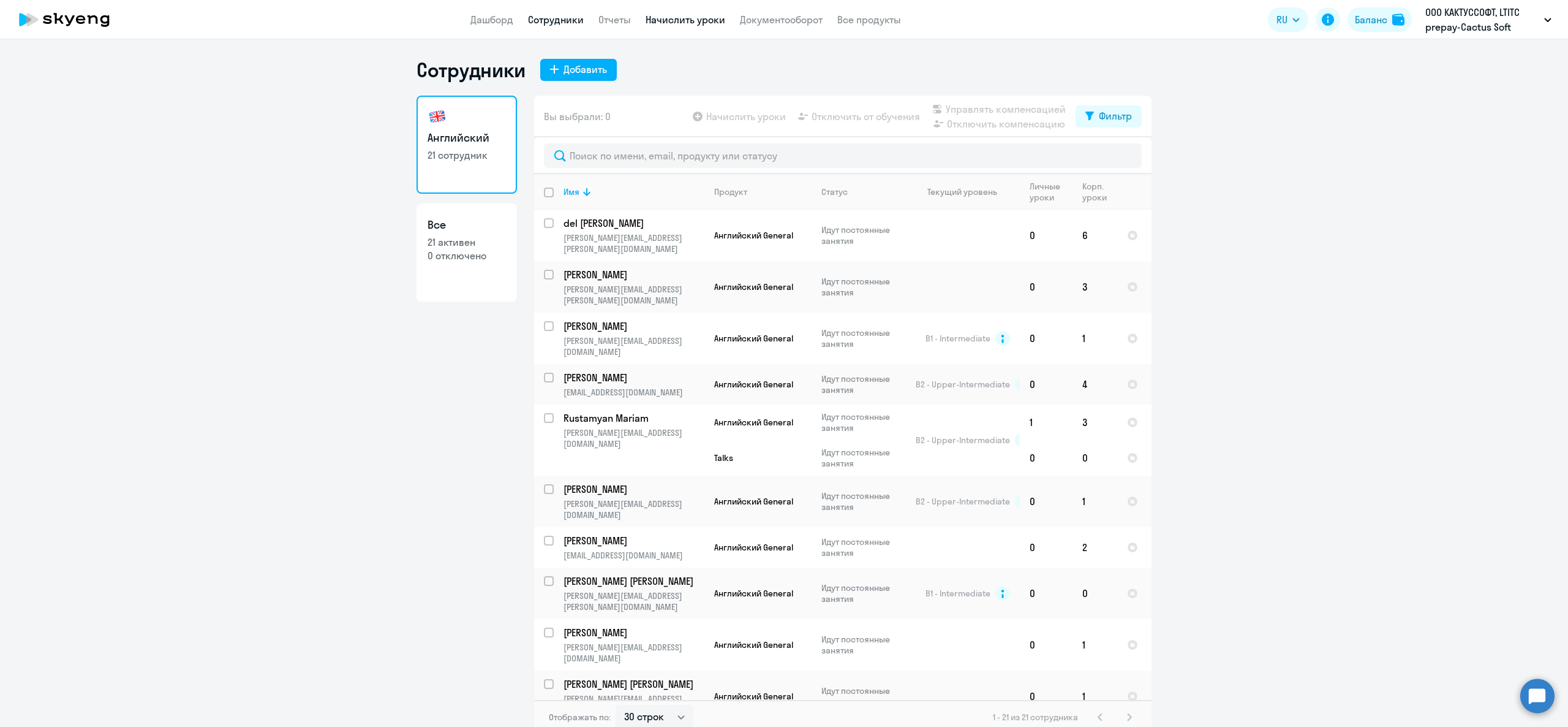
click at [711, 23] on link "Начислить уроки" at bounding box center [686, 19] width 80 height 12
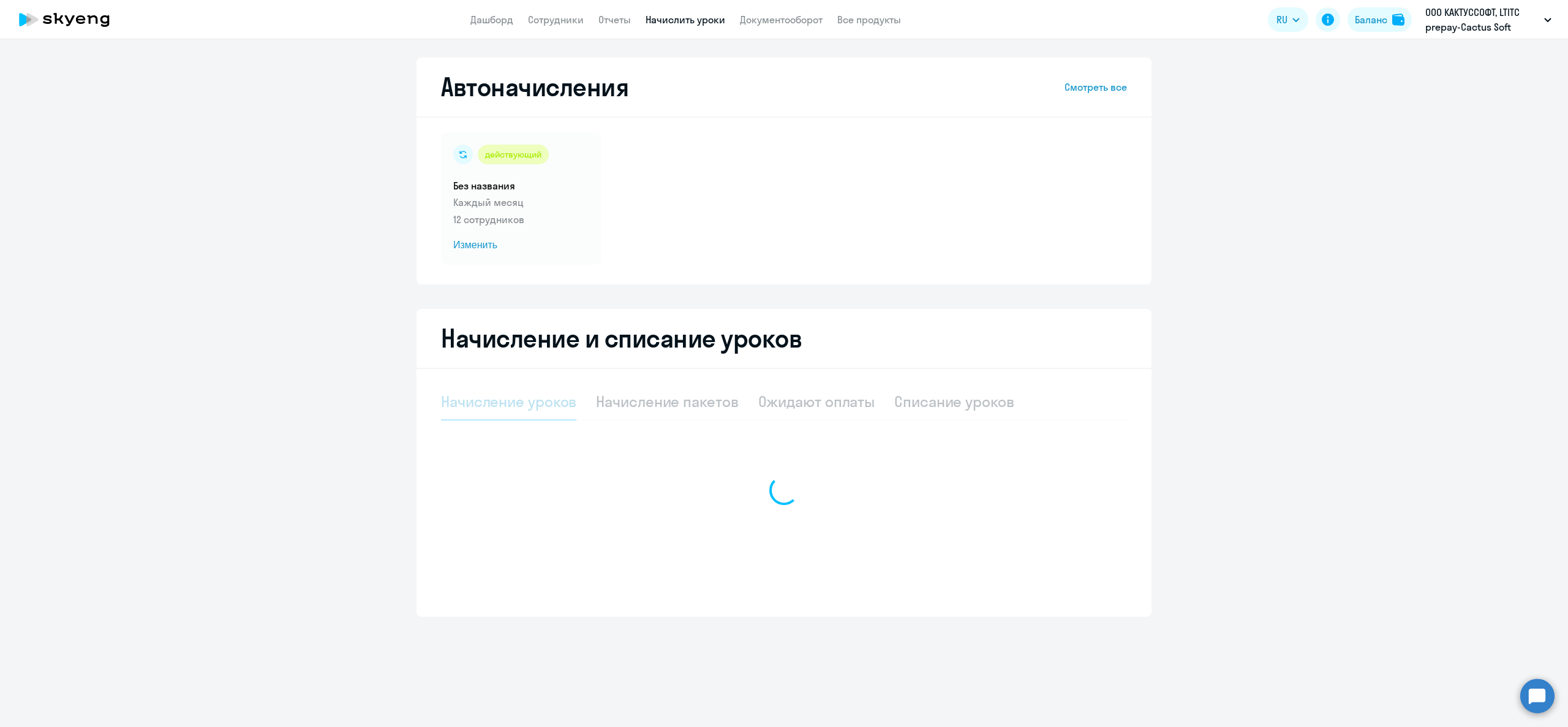
select select "10"
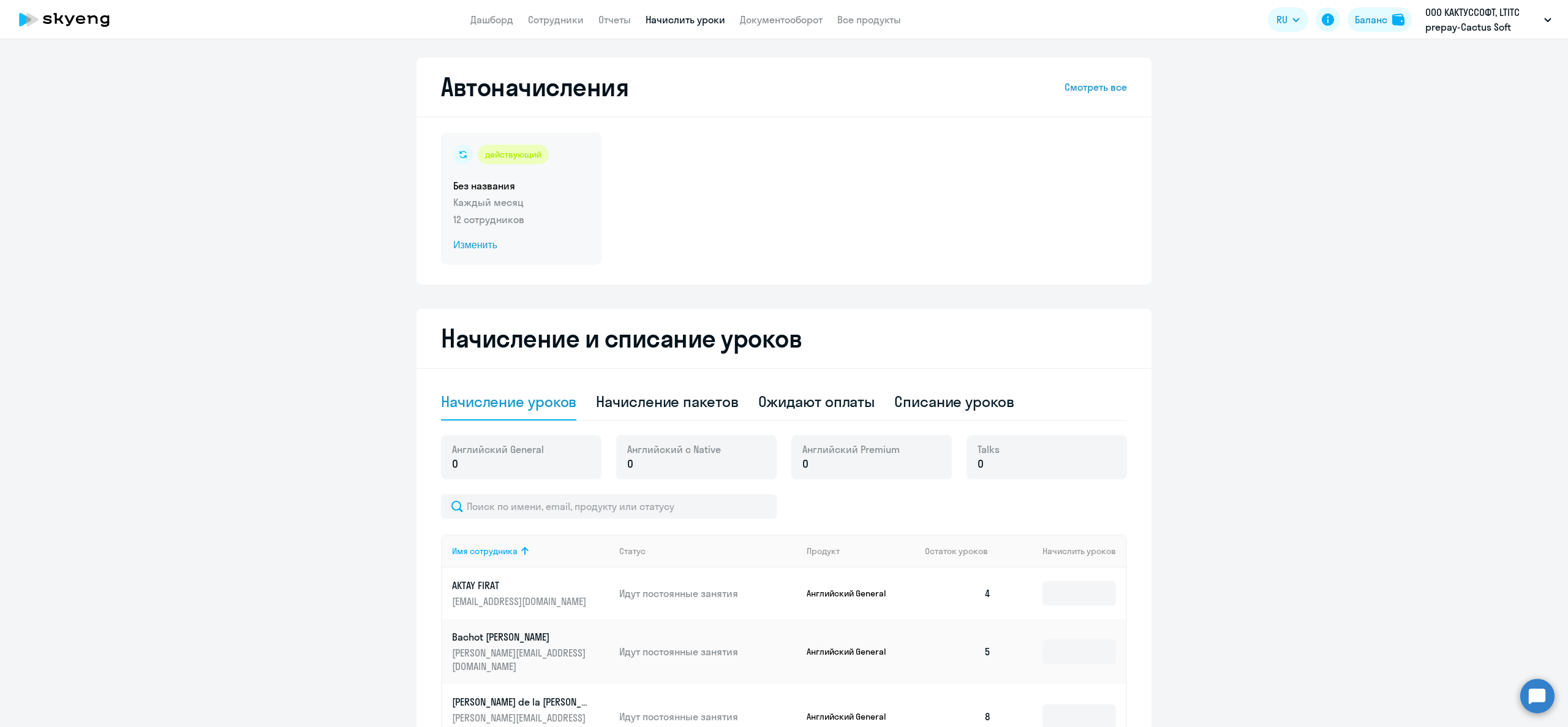
click at [509, 213] on p "12 сотрудников" at bounding box center [521, 219] width 136 height 15
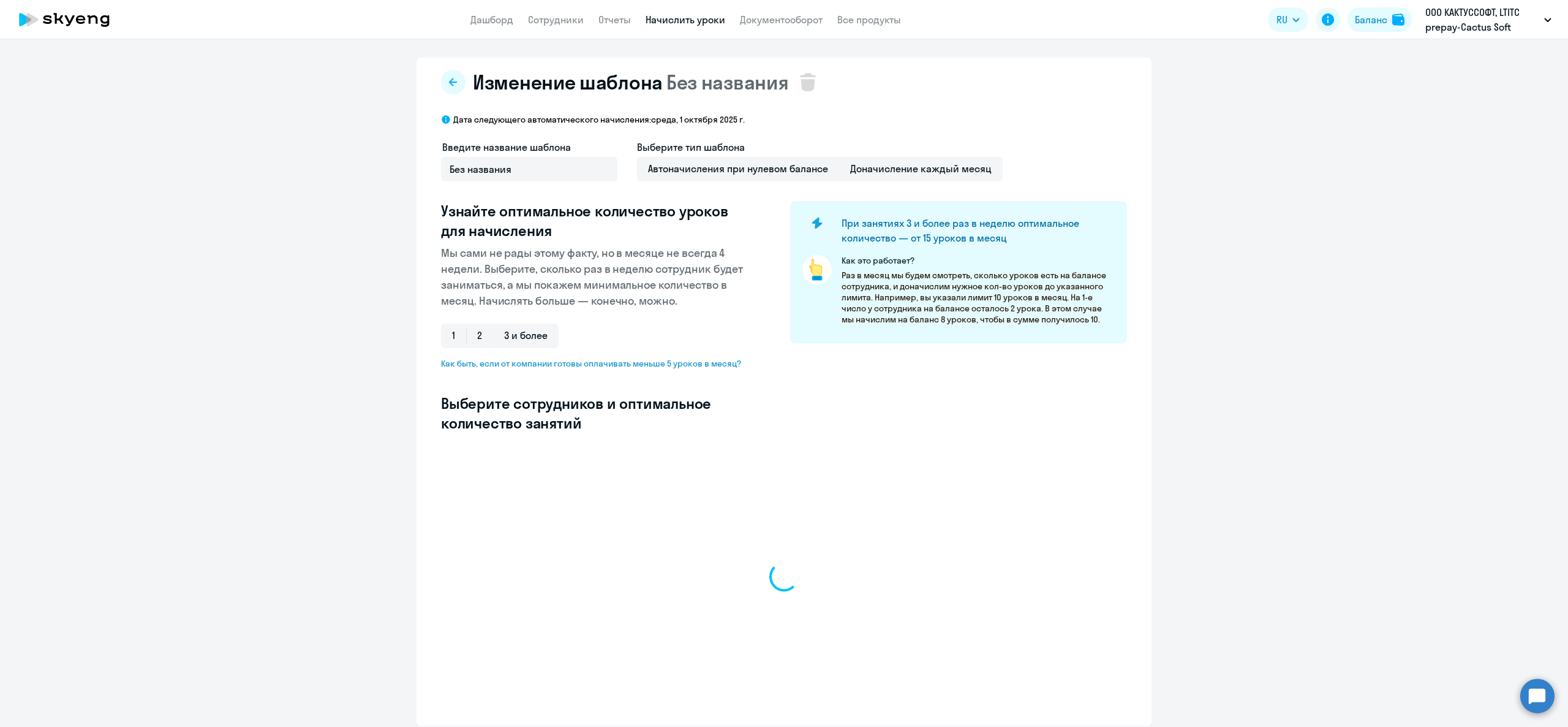
select select "10"
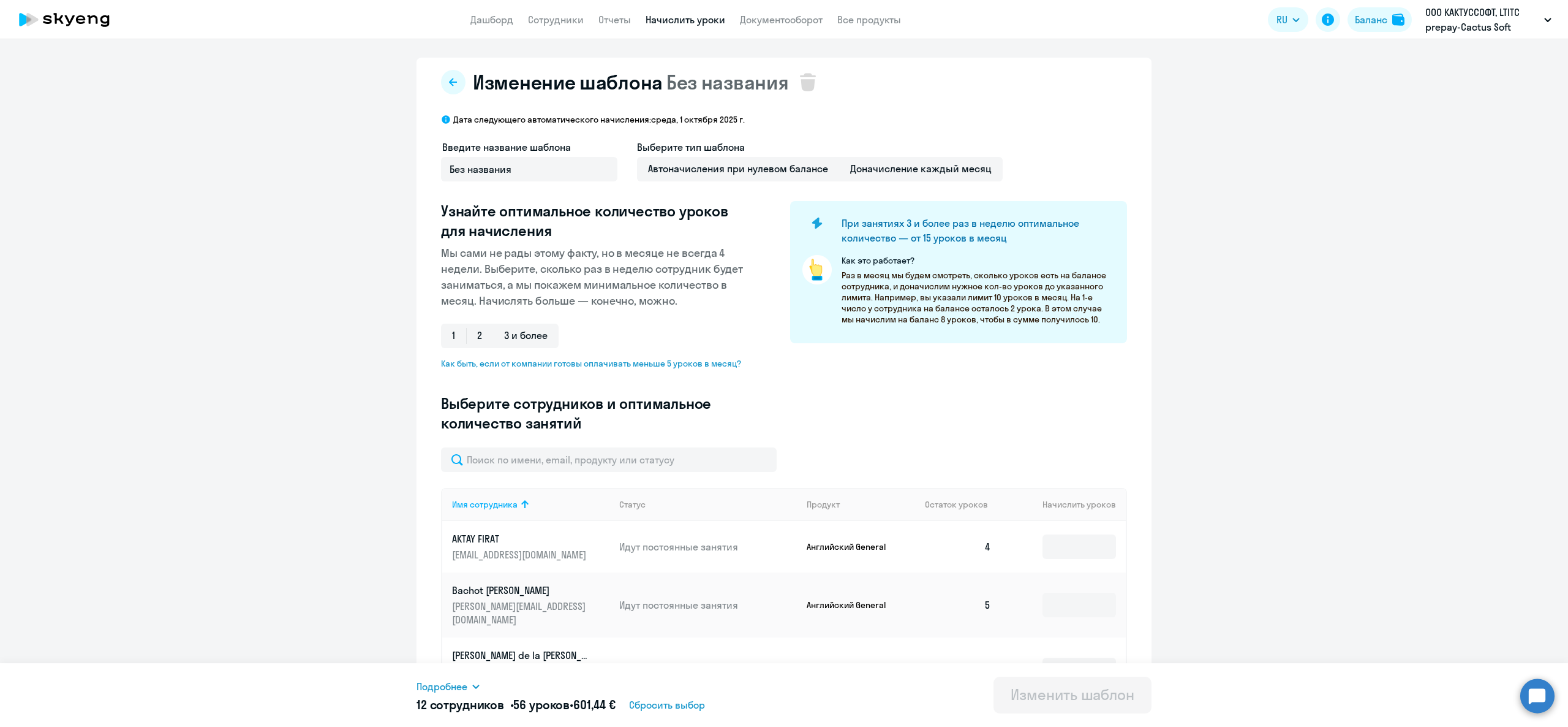
click at [680, 12] on app-menu-item-link "Начислить уроки" at bounding box center [686, 20] width 80 height 15
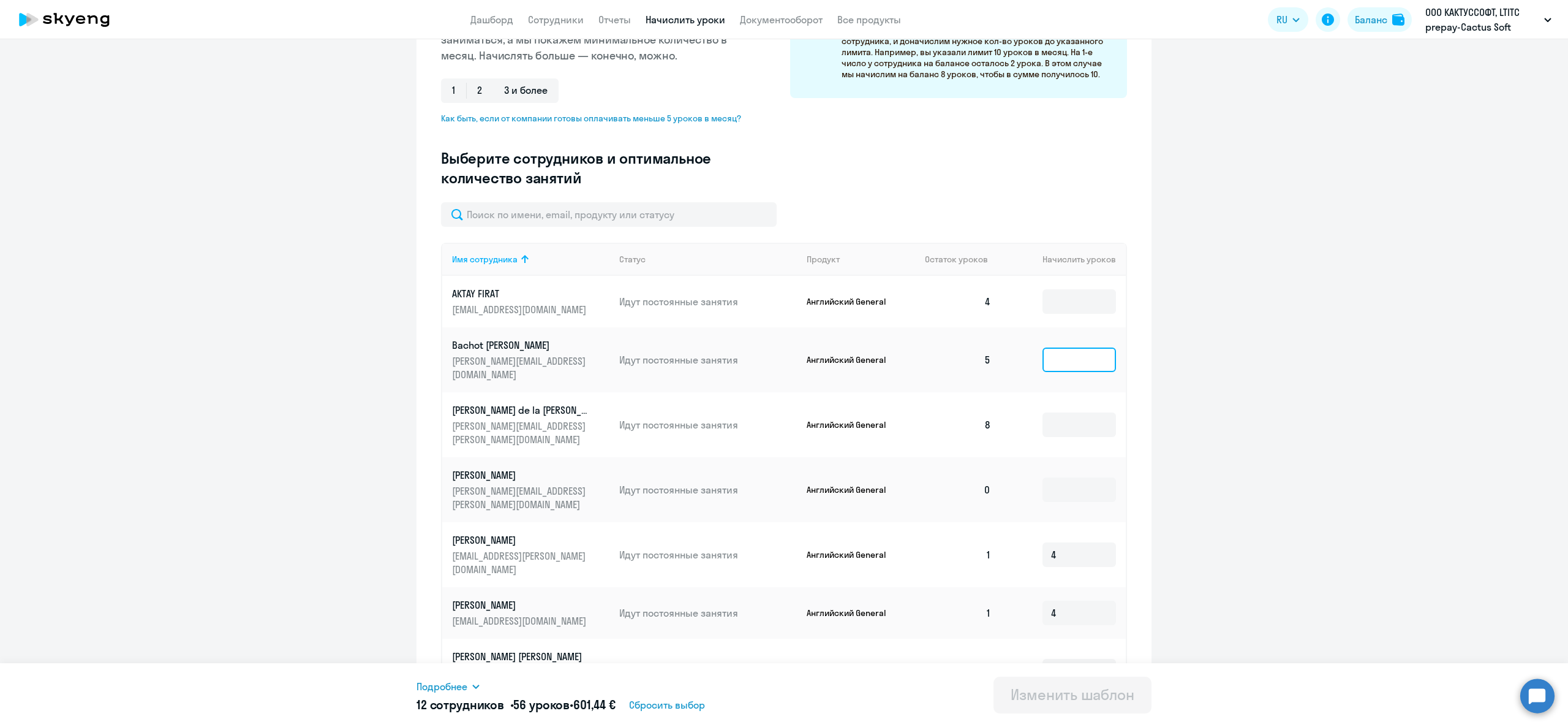
click at [1043, 367] on input at bounding box center [1079, 360] width 73 height 24
type input "8"
type input "4"
click at [695, 21] on link "Начислить уроки" at bounding box center [686, 19] width 80 height 12
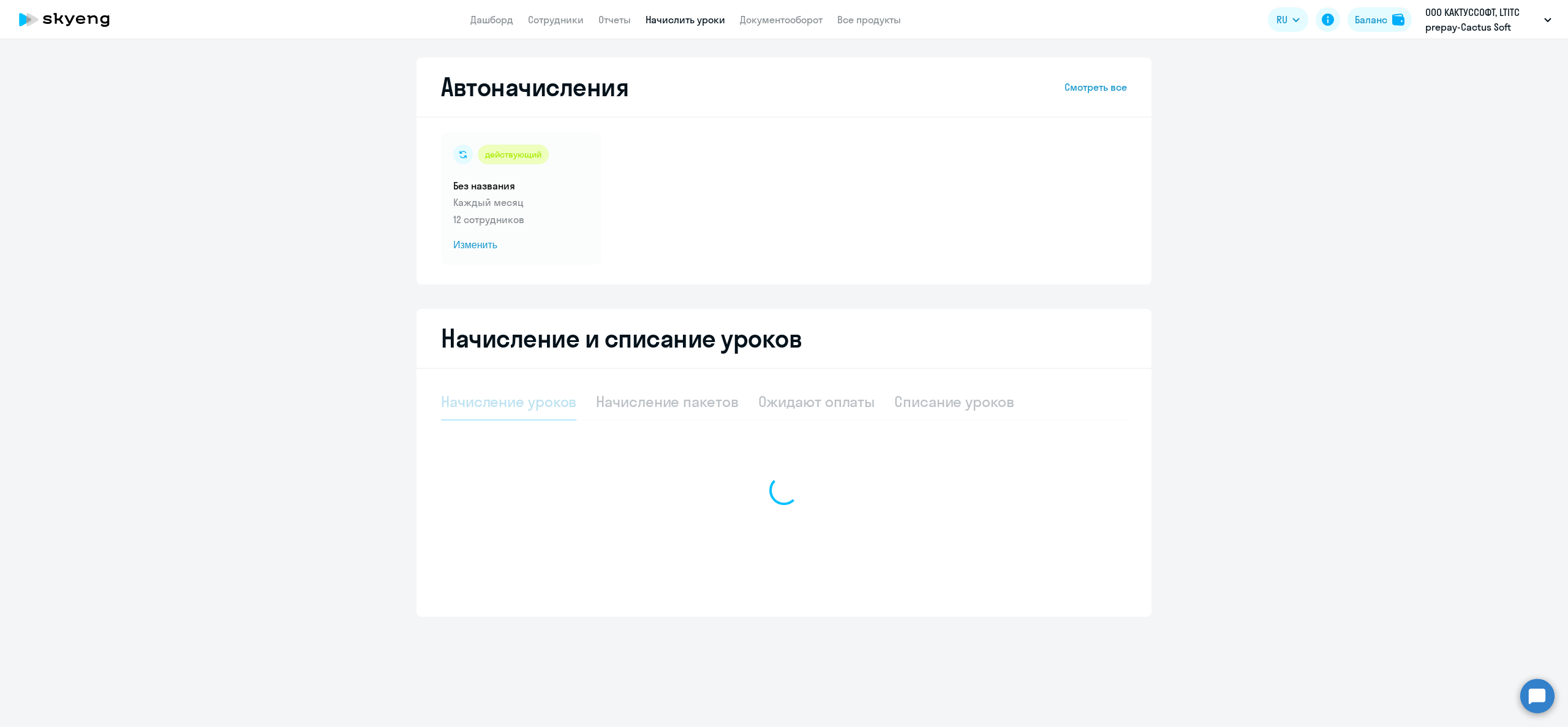
select select "10"
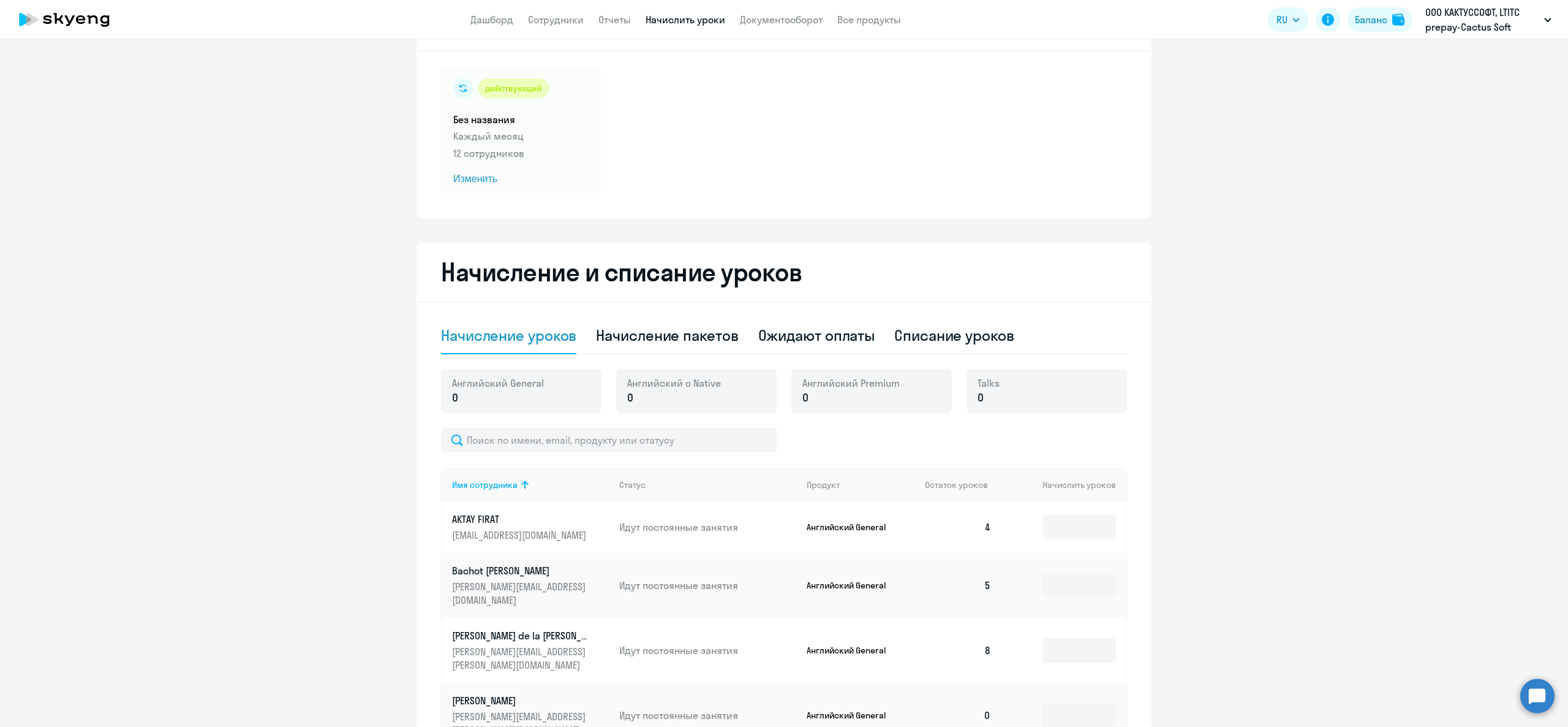
scroll to position [122, 0]
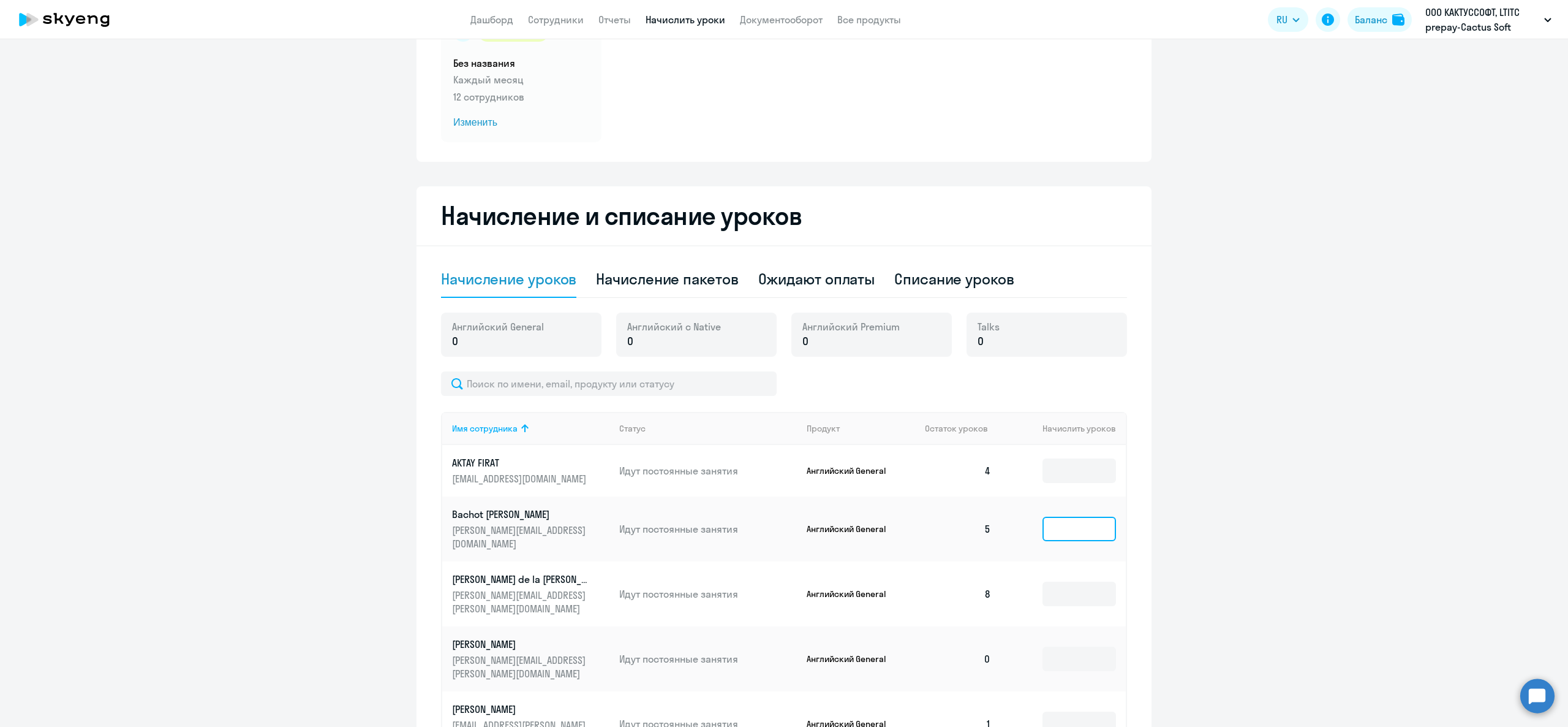
click at [1052, 521] on input at bounding box center [1079, 529] width 73 height 24
click at [964, 286] on div "Списание уроков" at bounding box center [954, 279] width 120 height 19
select select "10"
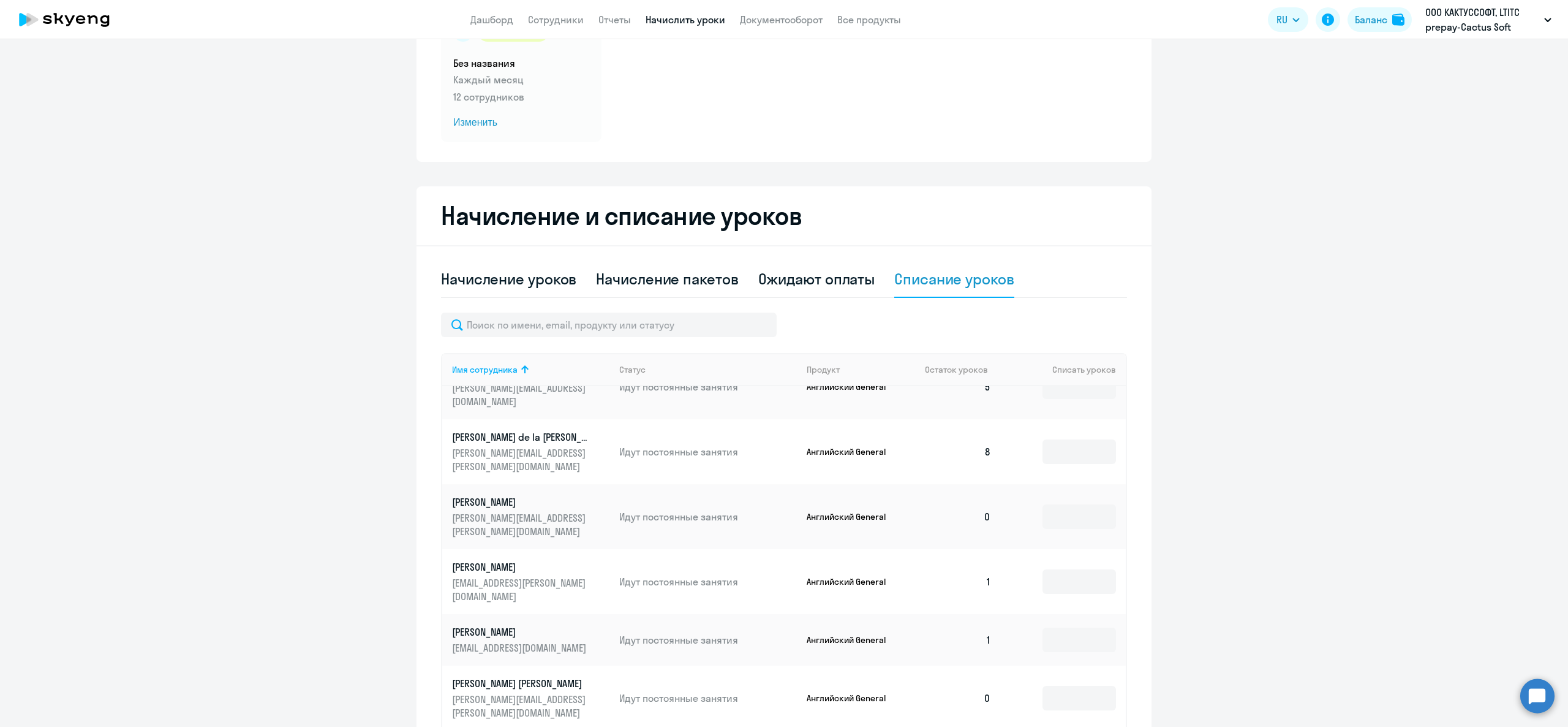
scroll to position [0, 0]
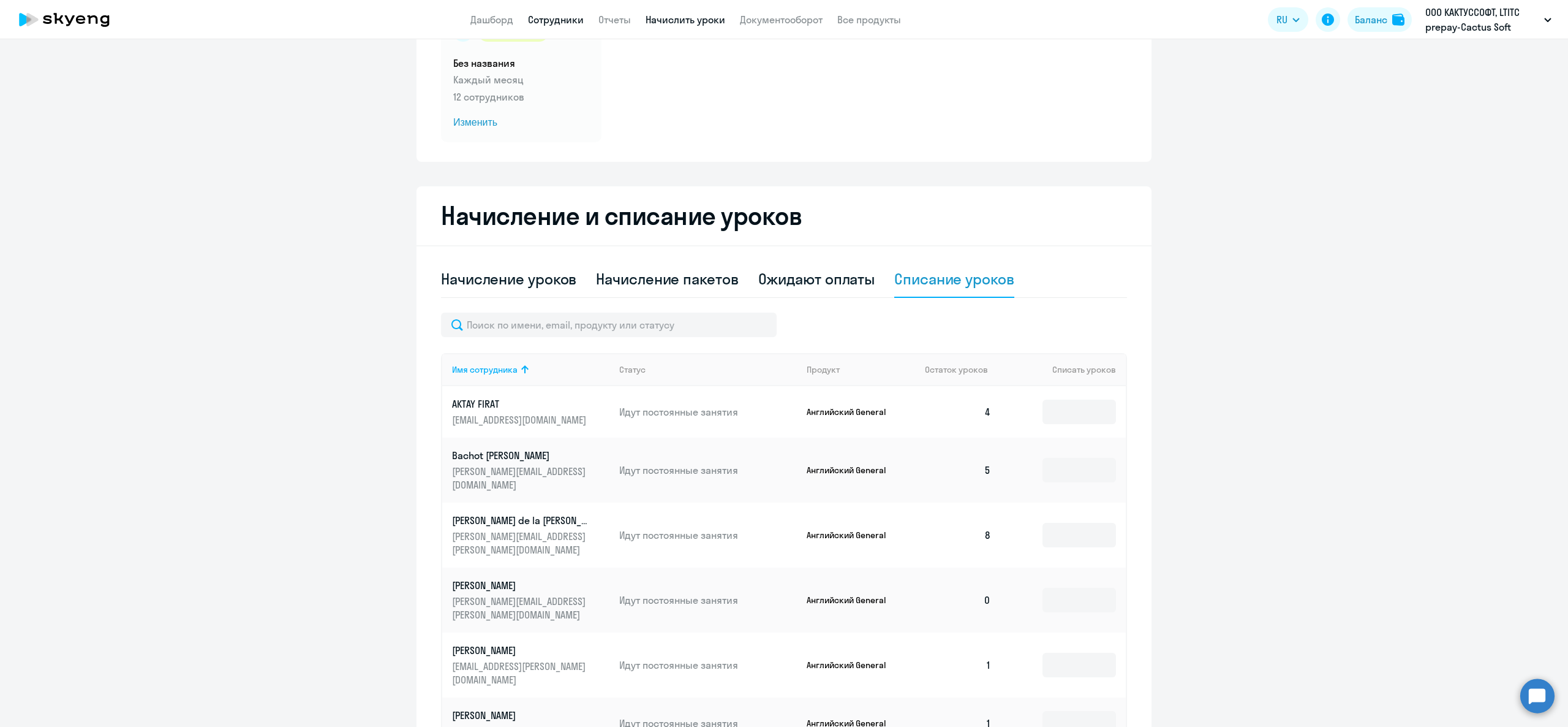
click at [578, 14] on link "Сотрудники" at bounding box center [556, 19] width 56 height 12
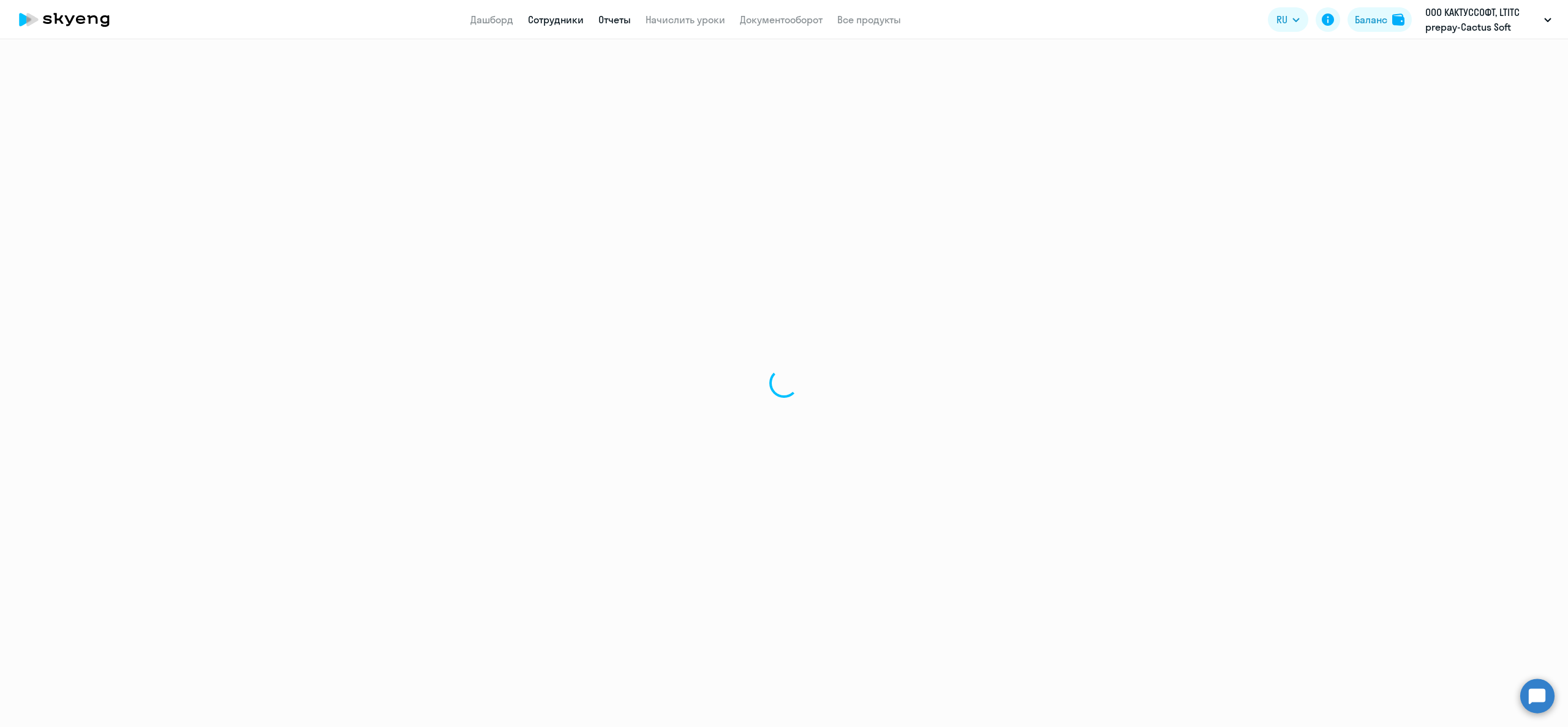
select select "30"
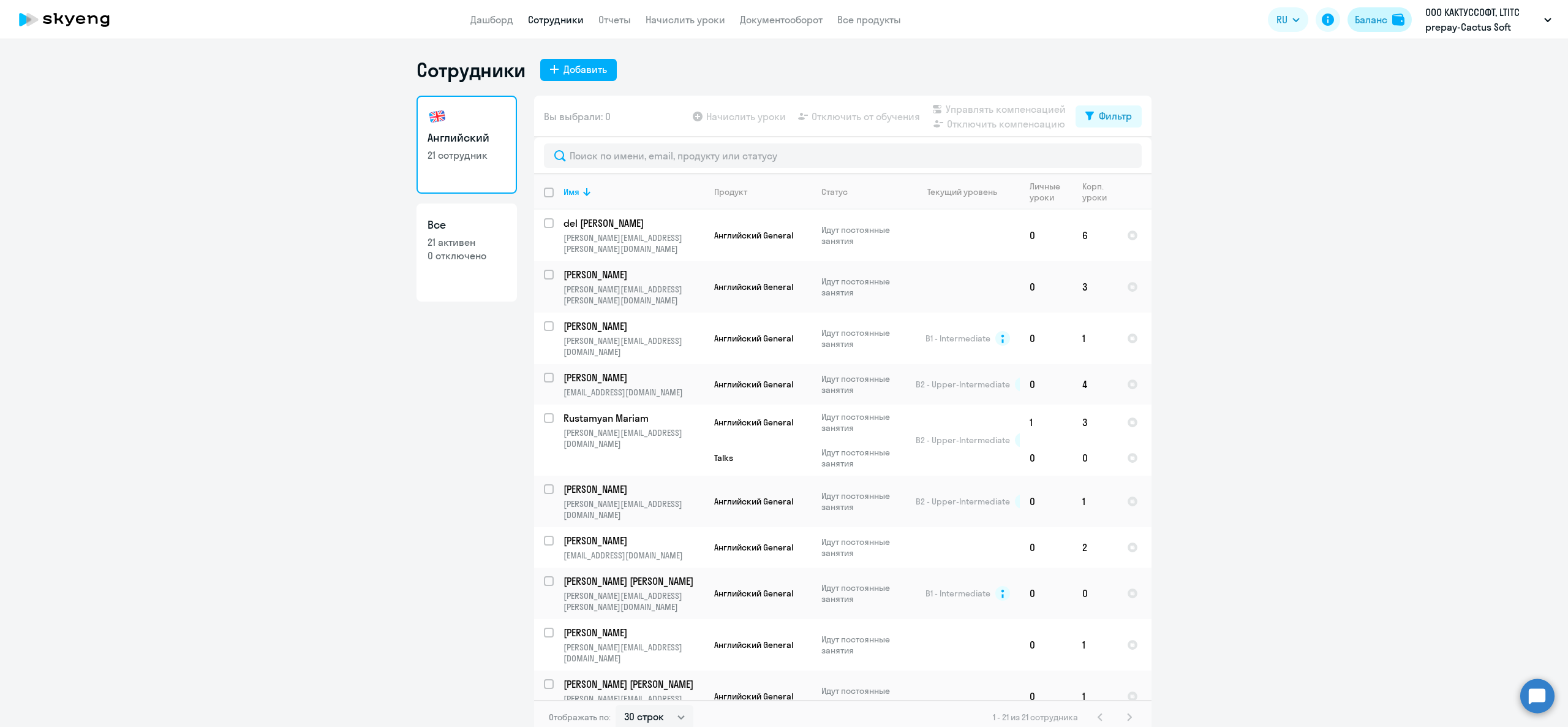
click at [1387, 15] on div "Баланс" at bounding box center [1371, 19] width 32 height 15
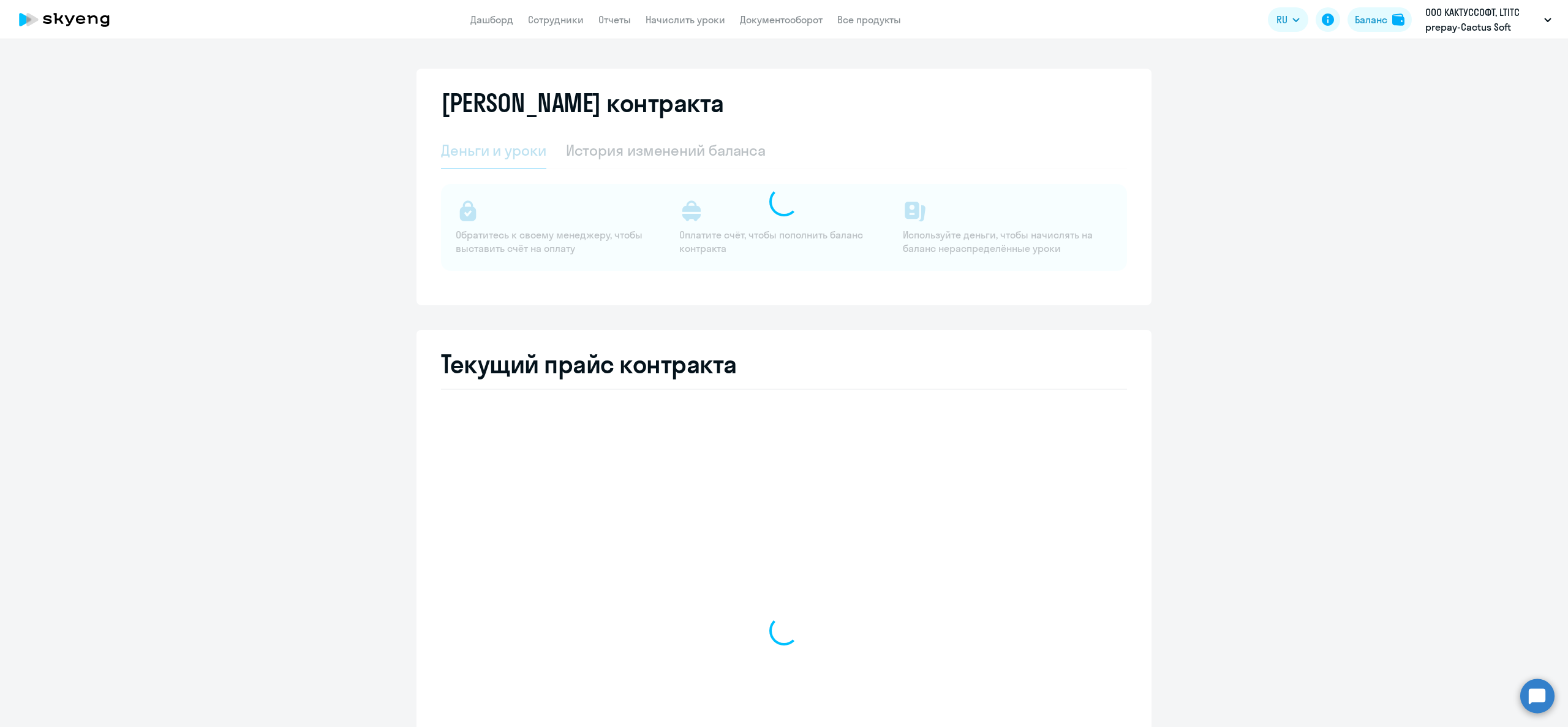
select select "english_adult_not_native_speaker"
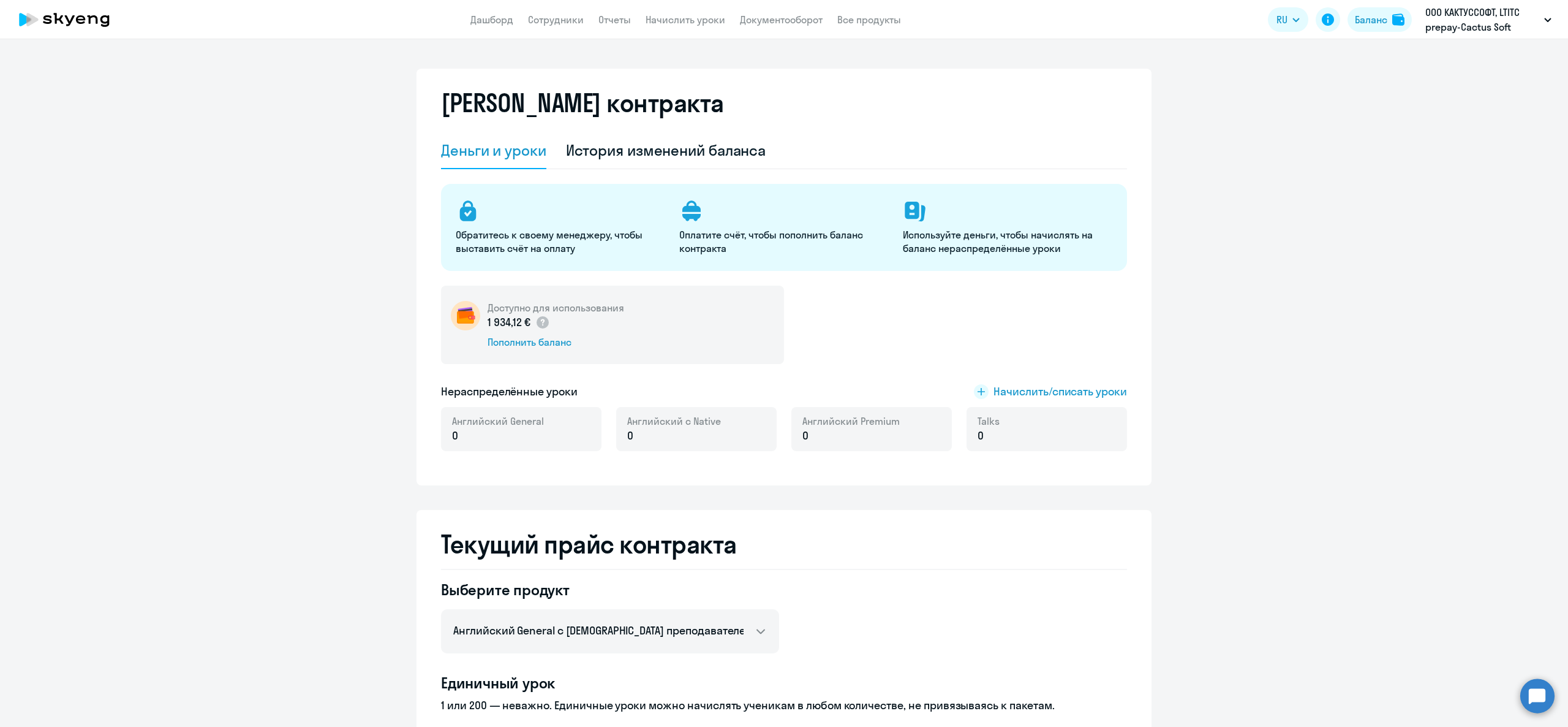
click at [479, 394] on h5 "Нераспределённые уроки" at bounding box center [509, 391] width 136 height 16
click at [576, 392] on div "Нераспределённые уроки Начислить/списать уроки" at bounding box center [784, 391] width 686 height 16
click at [706, 12] on app-menu-item-link "Начислить уроки" at bounding box center [686, 20] width 80 height 15
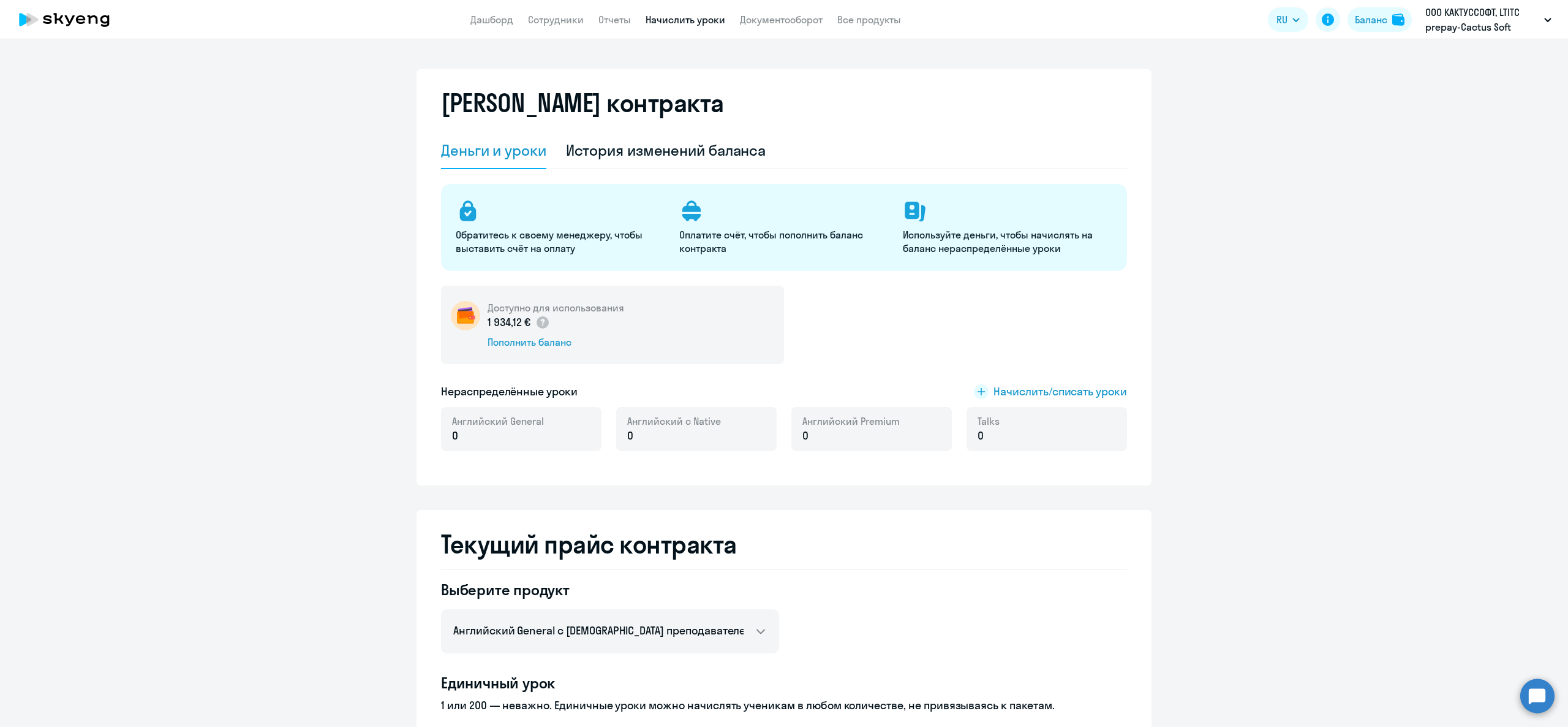
click at [700, 24] on link "Начислить уроки" at bounding box center [686, 19] width 80 height 12
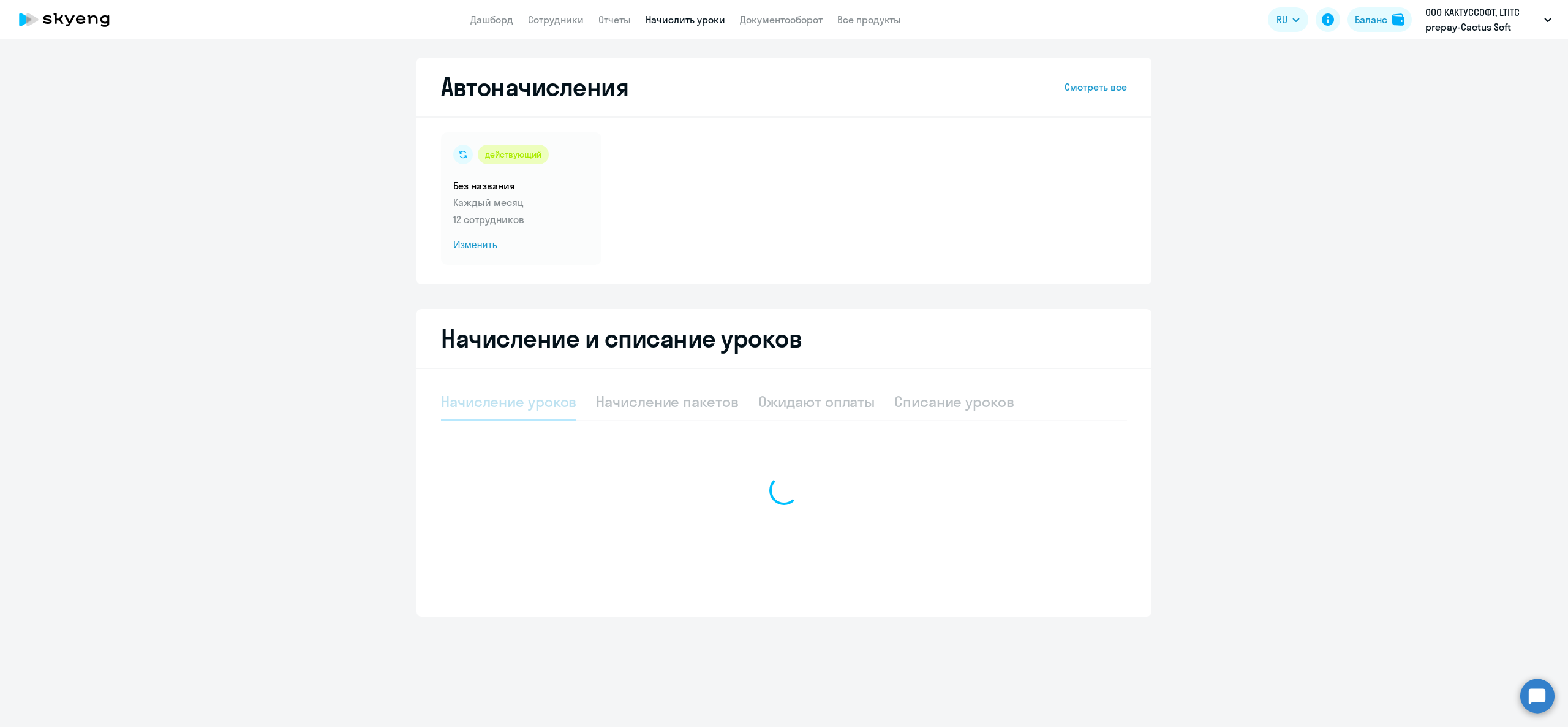
select select "10"
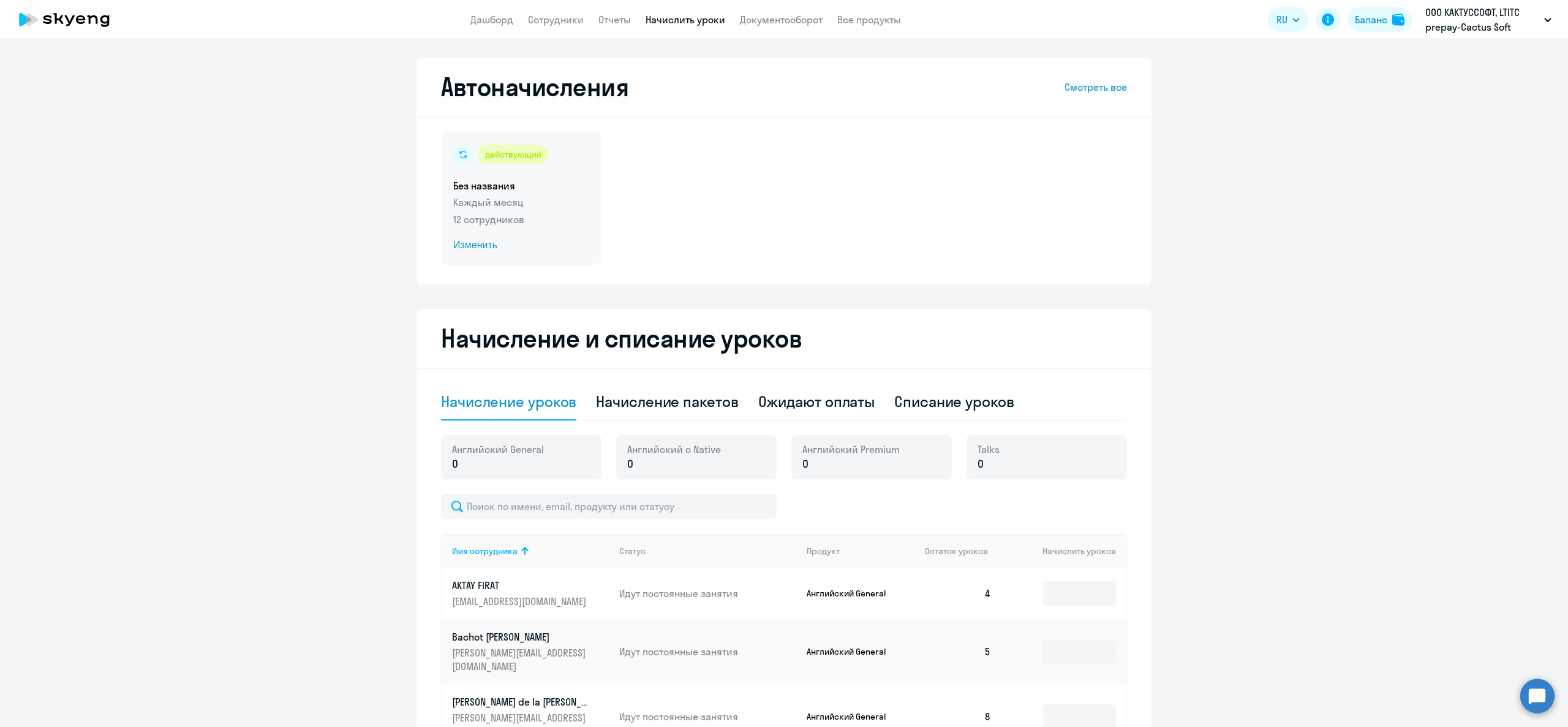
click at [496, 210] on div "действующий Без названия Каждый месяц 12 сотрудников Изменить" at bounding box center [522, 199] width 161 height 133
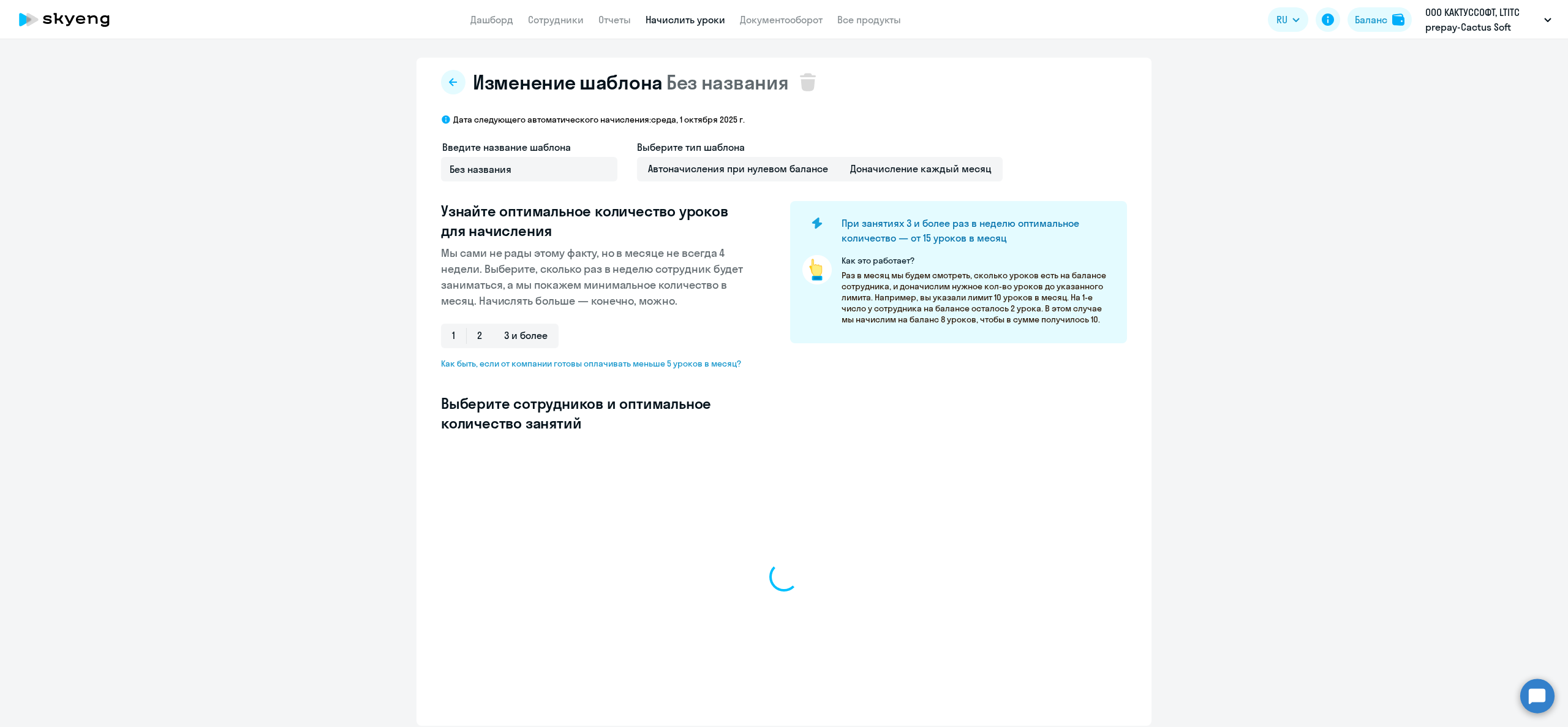
select select "10"
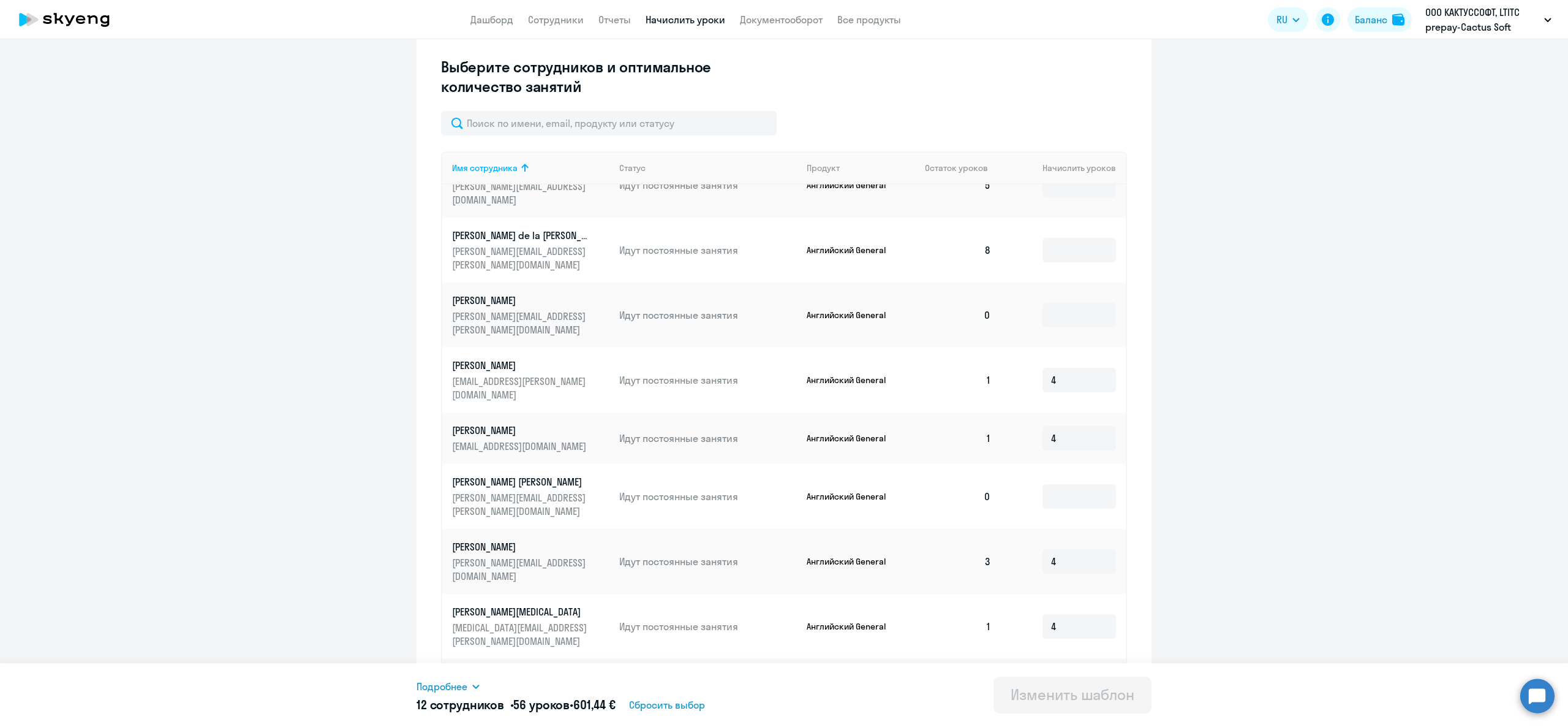
scroll to position [422, 0]
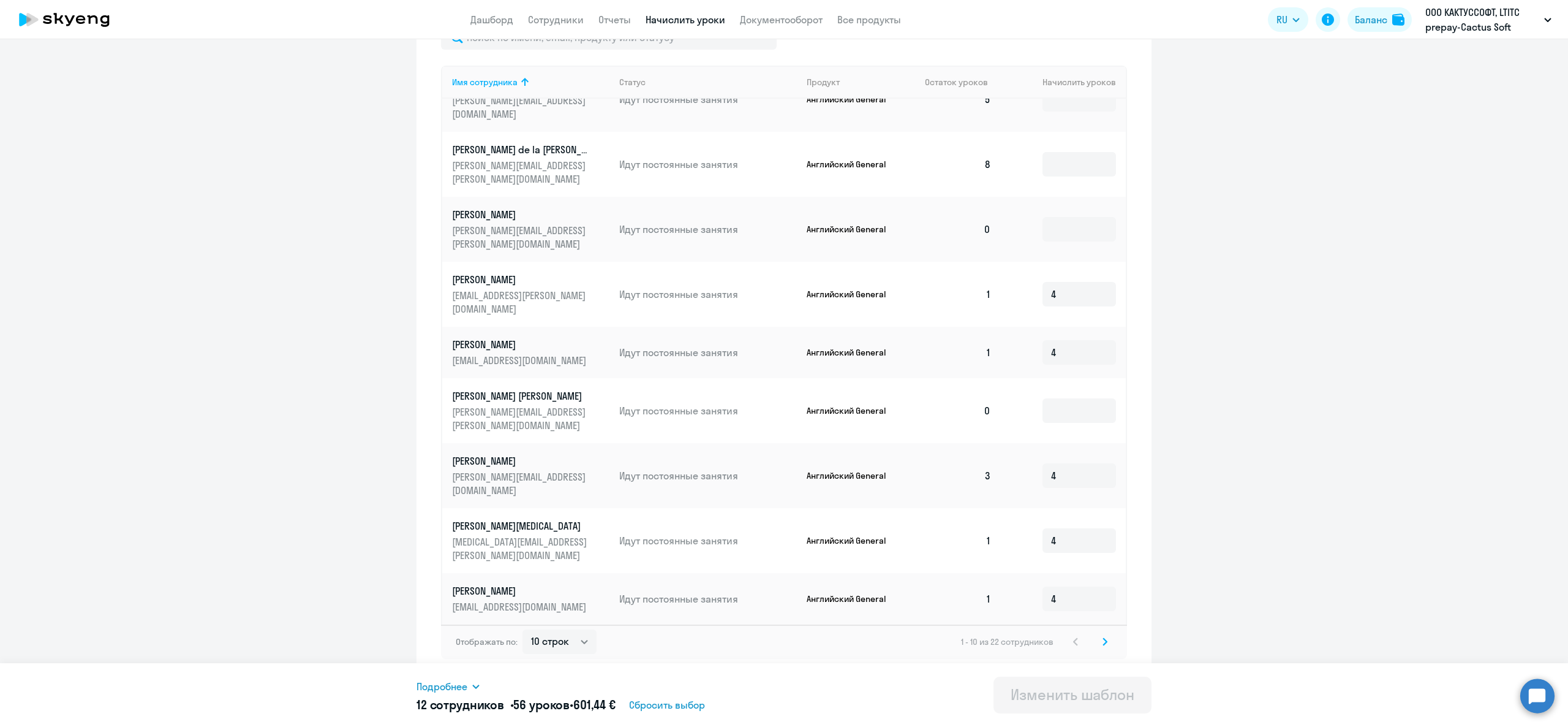
click at [1102, 642] on icon at bounding box center [1105, 641] width 5 height 8
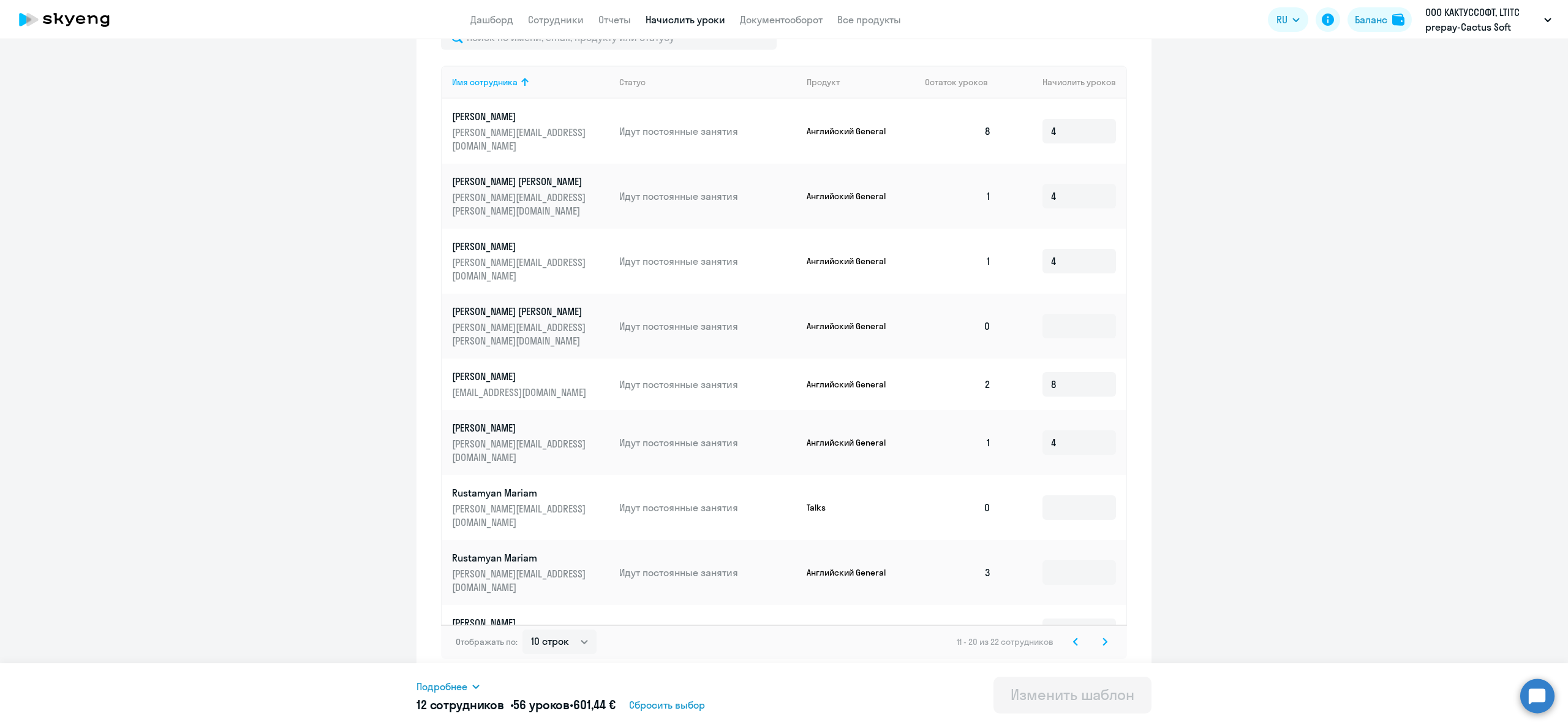
click at [1064, 650] on div "Отображать по: 10 строк 30 строк 50 строк 11 - 20 из 22 сотрудников" at bounding box center [784, 641] width 686 height 34
click at [1073, 638] on icon at bounding box center [1076, 641] width 5 height 8
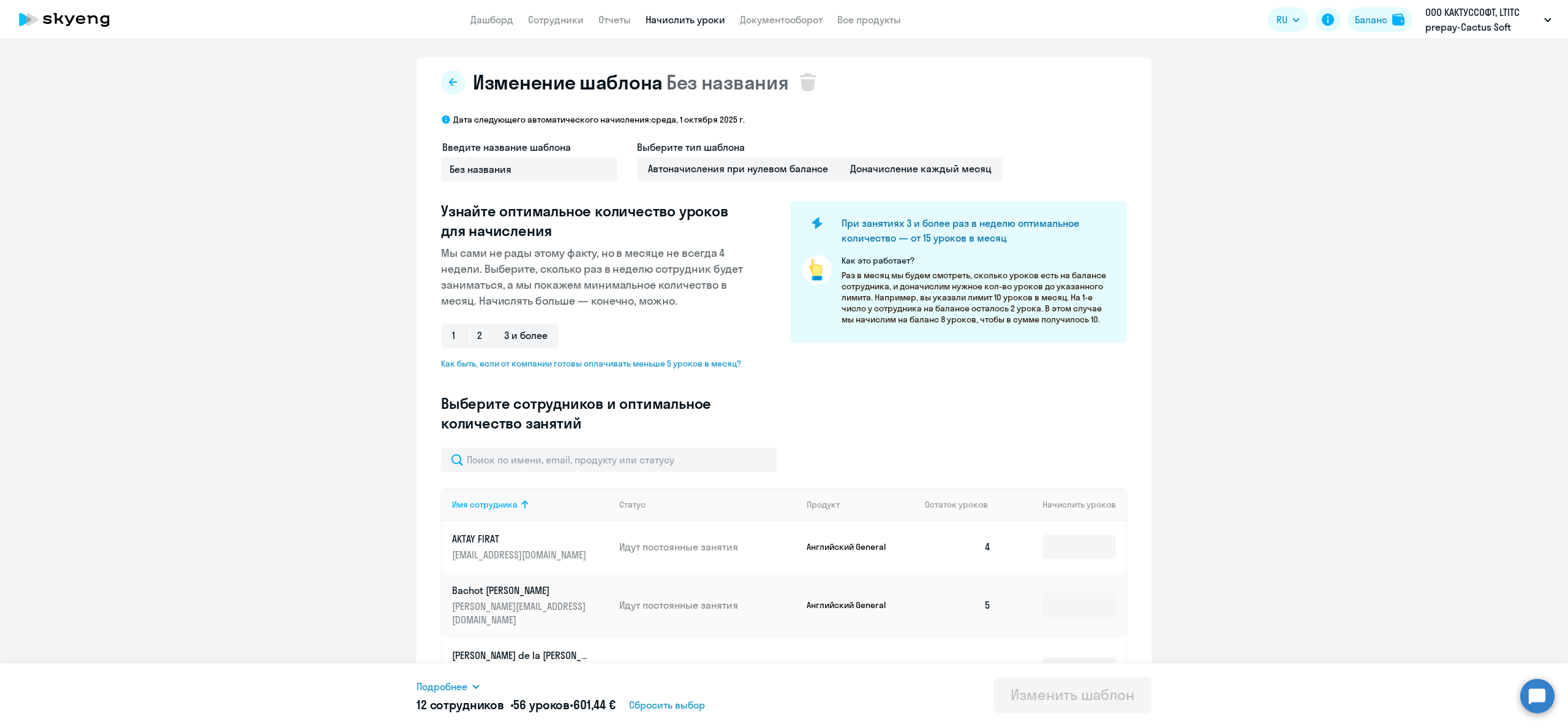
drag, startPoint x: 684, startPoint y: 12, endPoint x: 681, endPoint y: 22, distance: 10.4
click at [682, 12] on app-menu-item-link "Начислить уроки" at bounding box center [686, 20] width 80 height 15
click at [682, 23] on link "Начислить уроки" at bounding box center [686, 19] width 80 height 12
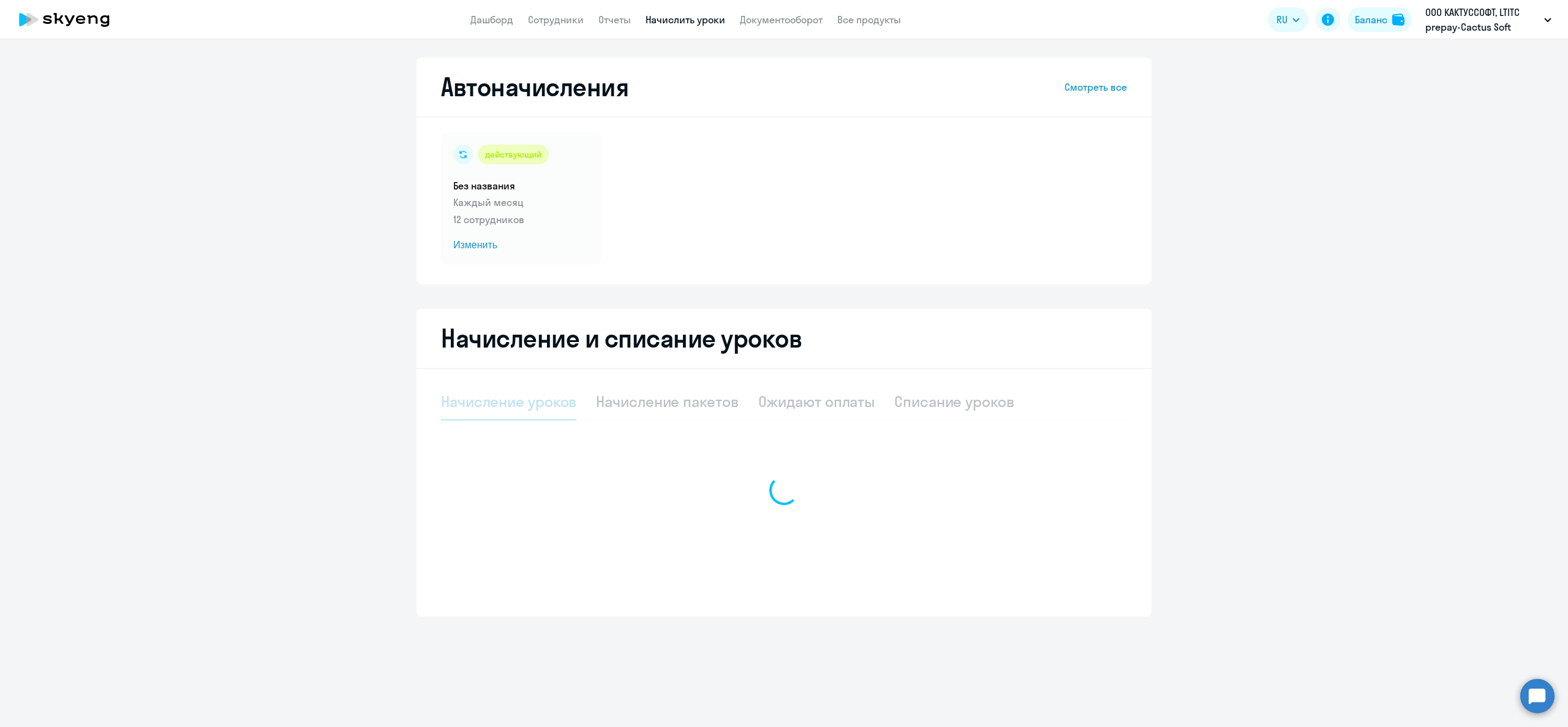
select select "10"
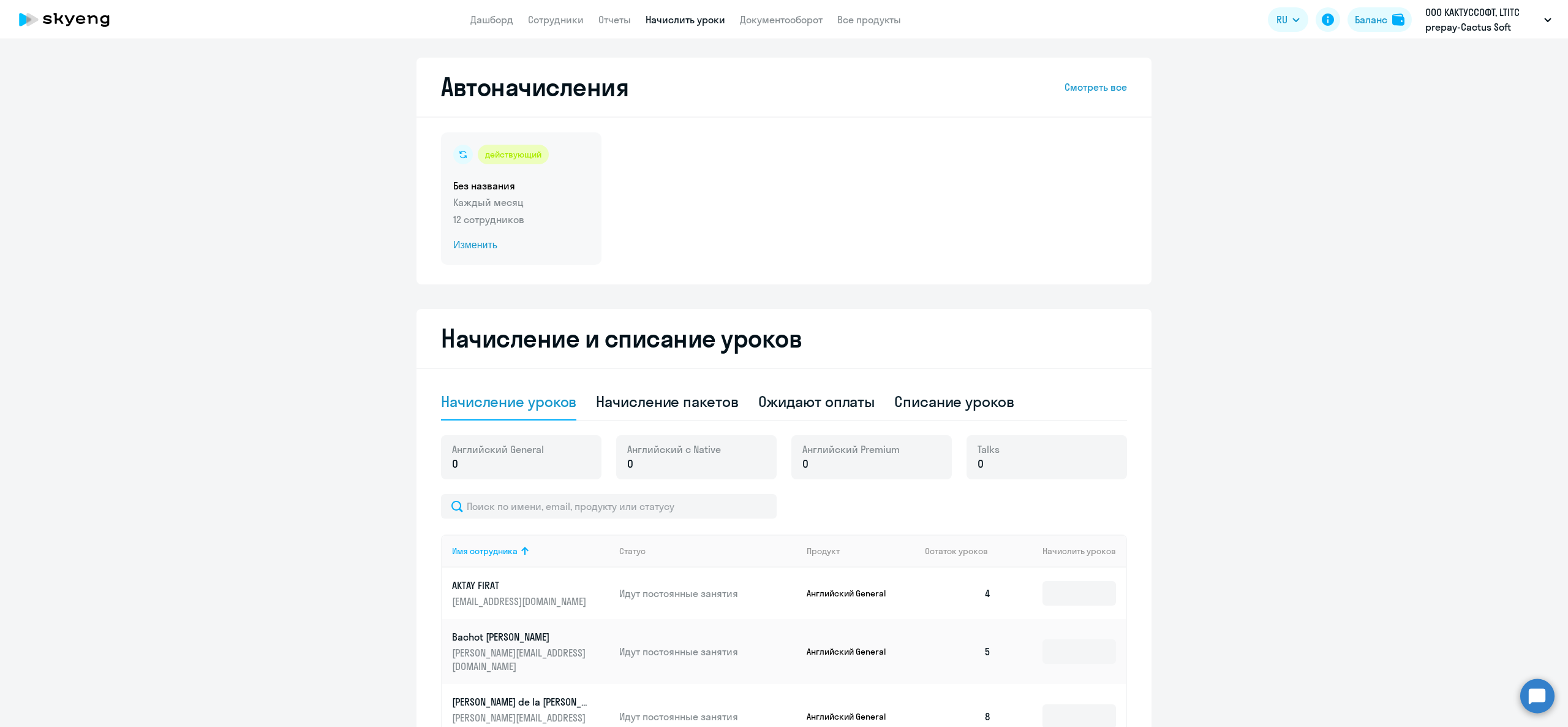
click at [475, 215] on p "12 сотрудников" at bounding box center [521, 219] width 136 height 15
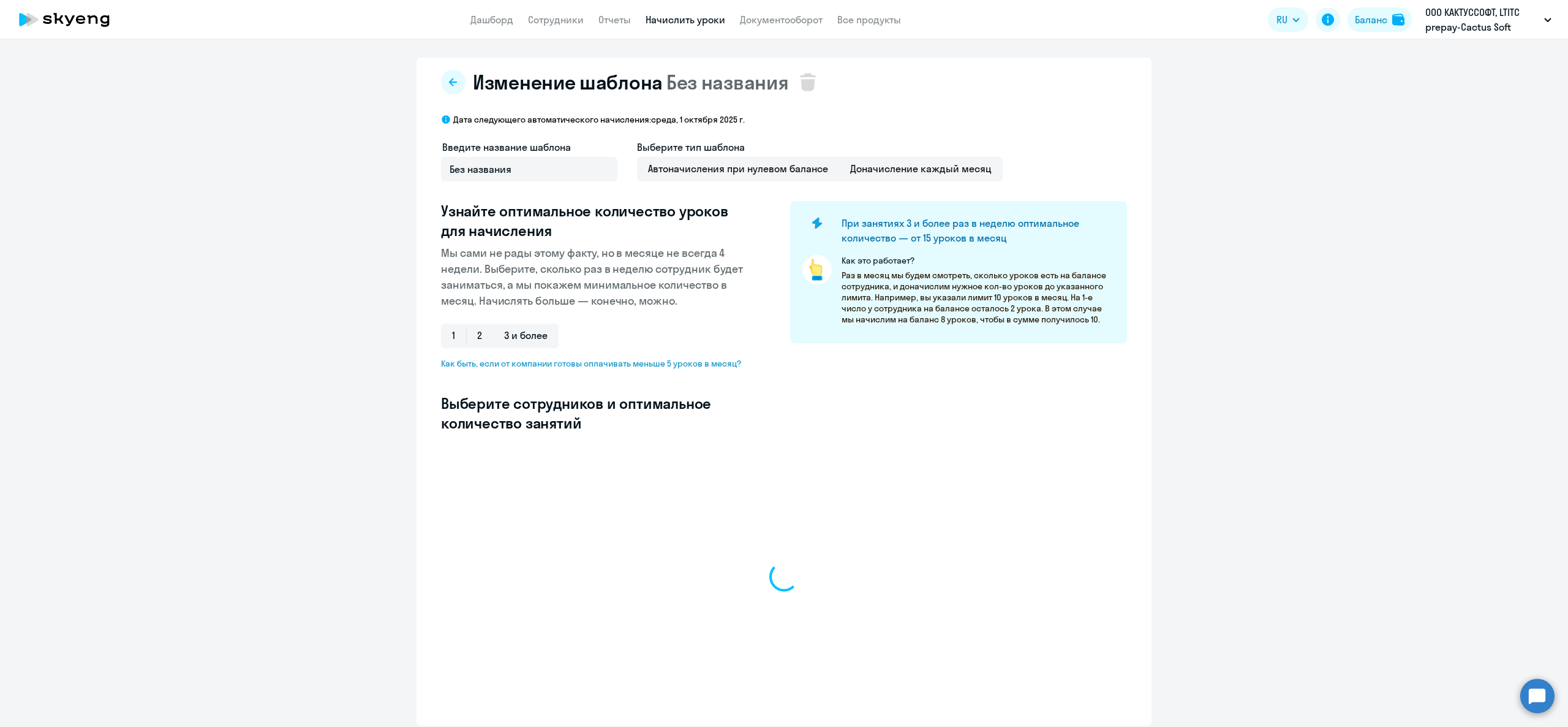
select select "10"
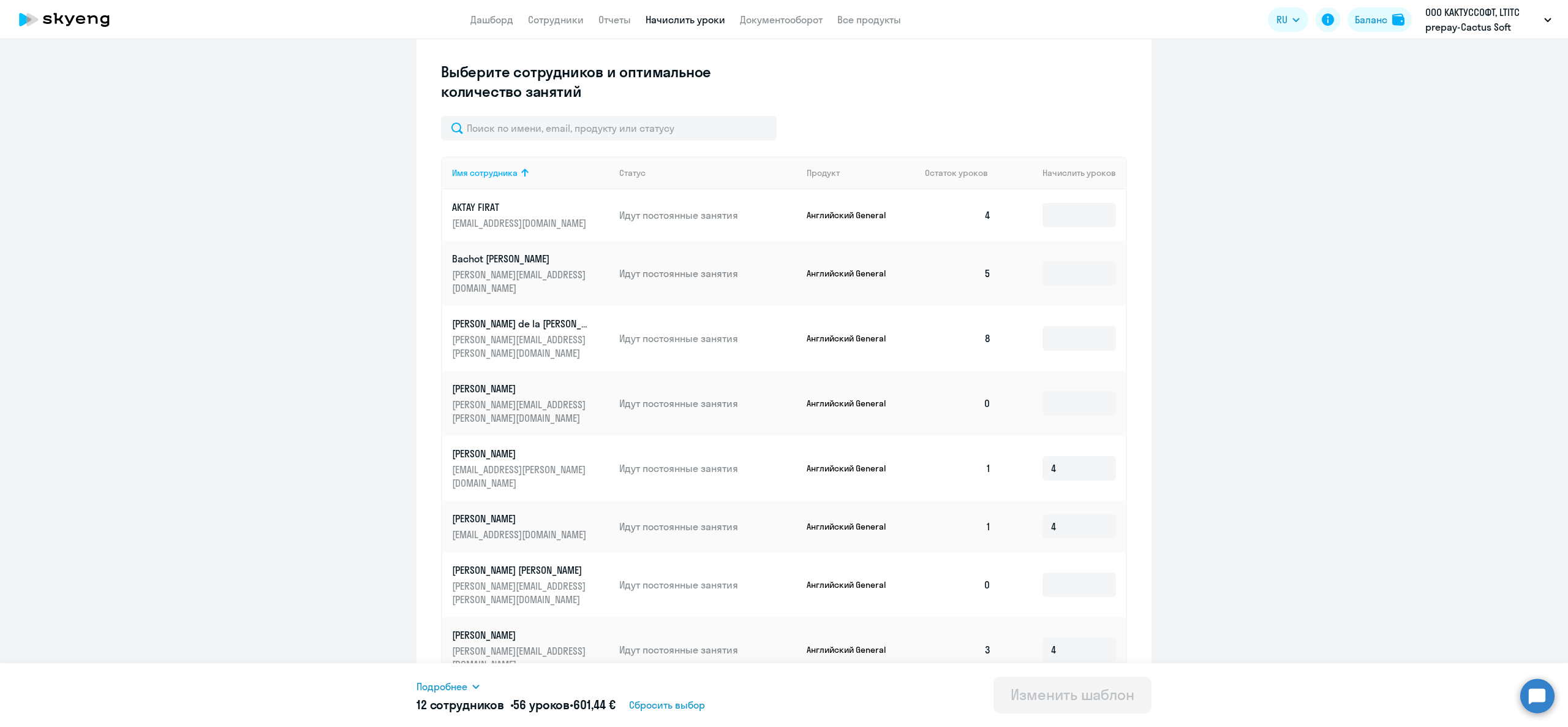
scroll to position [177, 0]
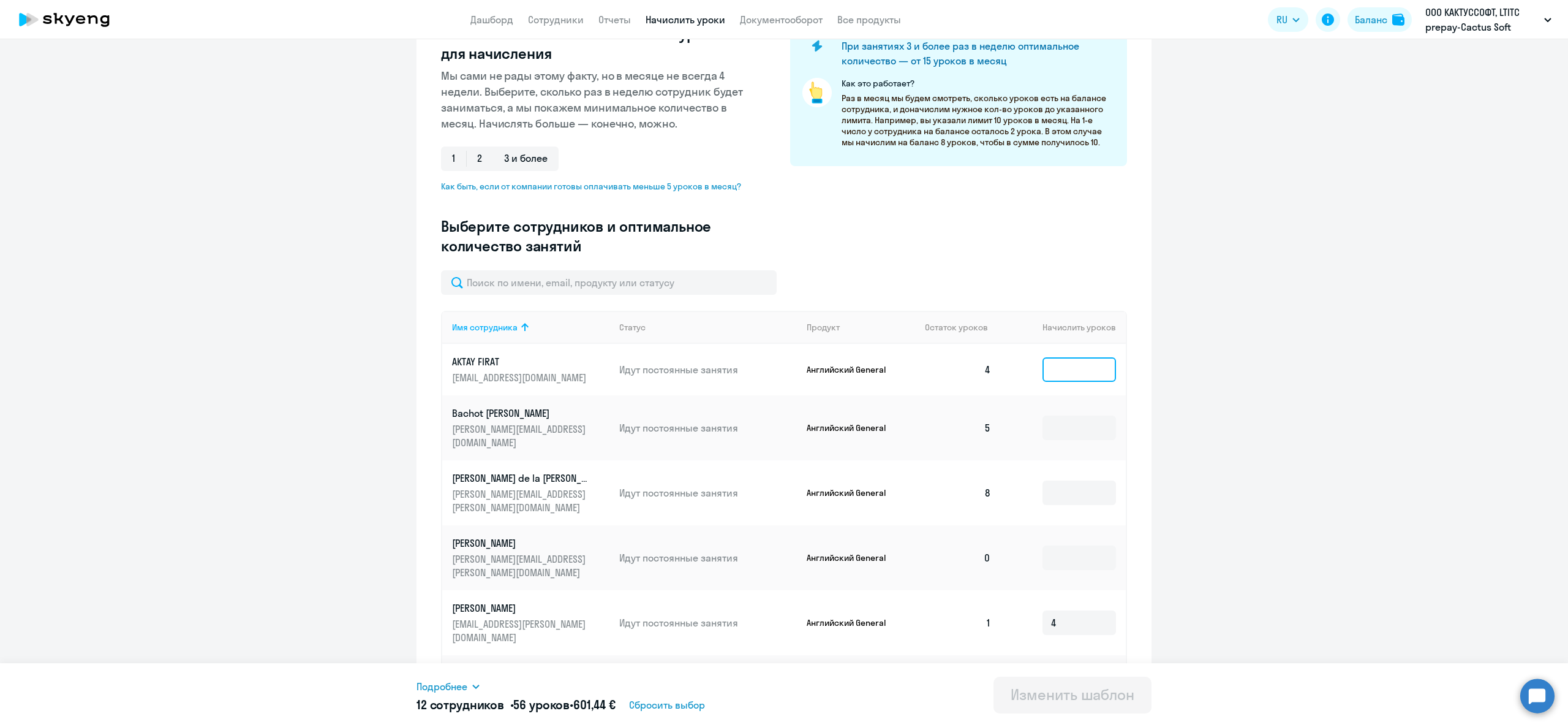
click at [1050, 367] on input at bounding box center [1079, 369] width 73 height 24
type input "4"
click at [1056, 419] on input at bounding box center [1079, 428] width 73 height 24
type input "4"
click at [1073, 492] on input at bounding box center [1079, 493] width 73 height 24
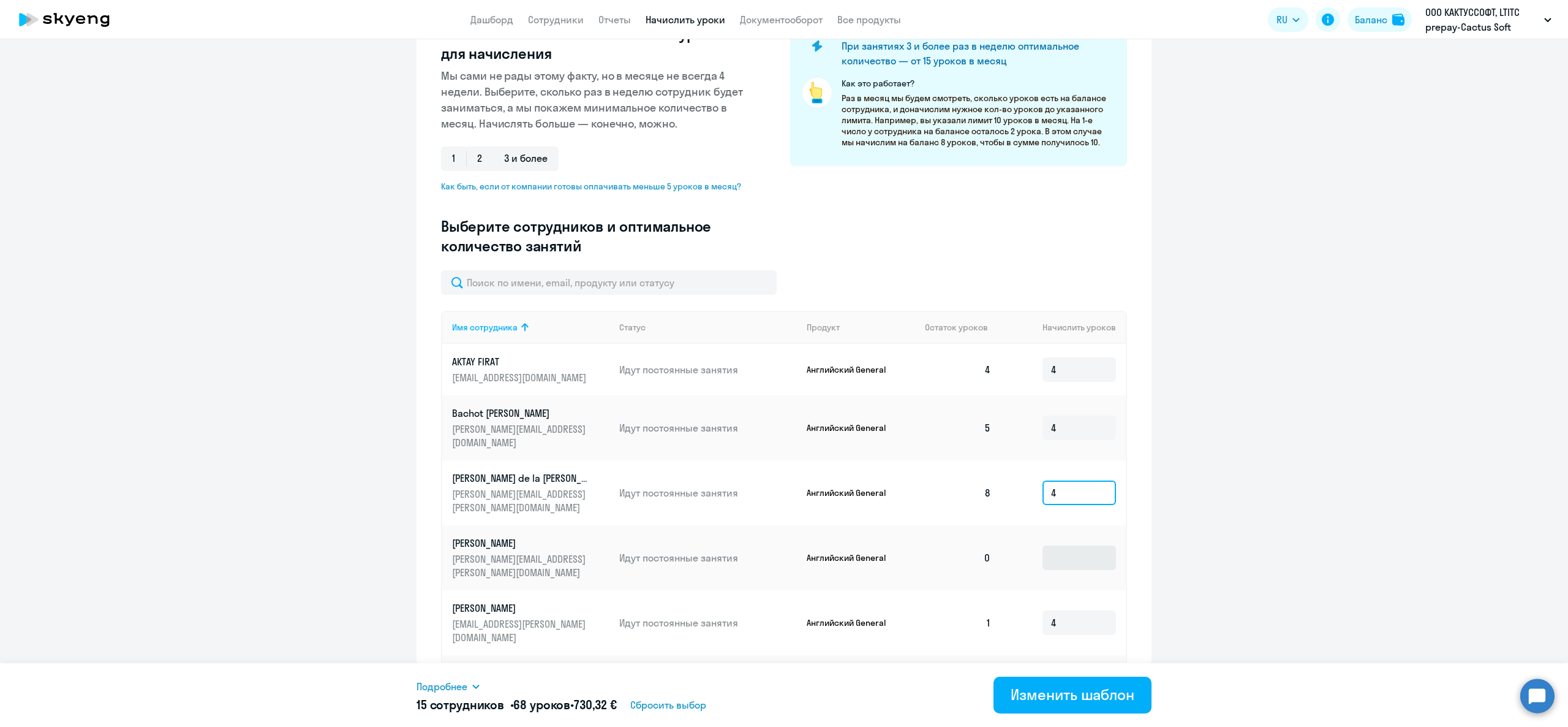
type input "4"
click at [1074, 555] on input at bounding box center [1079, 558] width 73 height 24
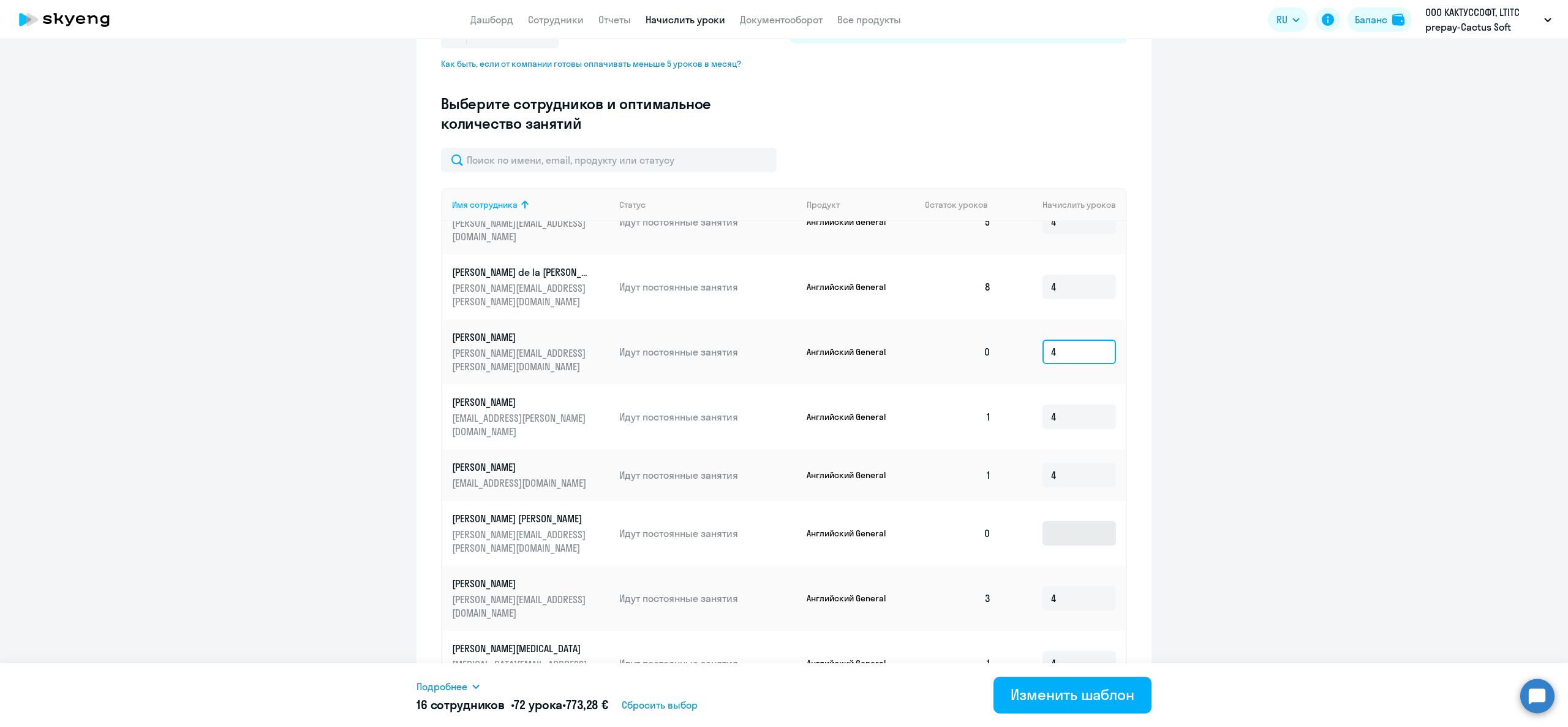
type input "4"
click at [1043, 521] on input at bounding box center [1079, 533] width 73 height 24
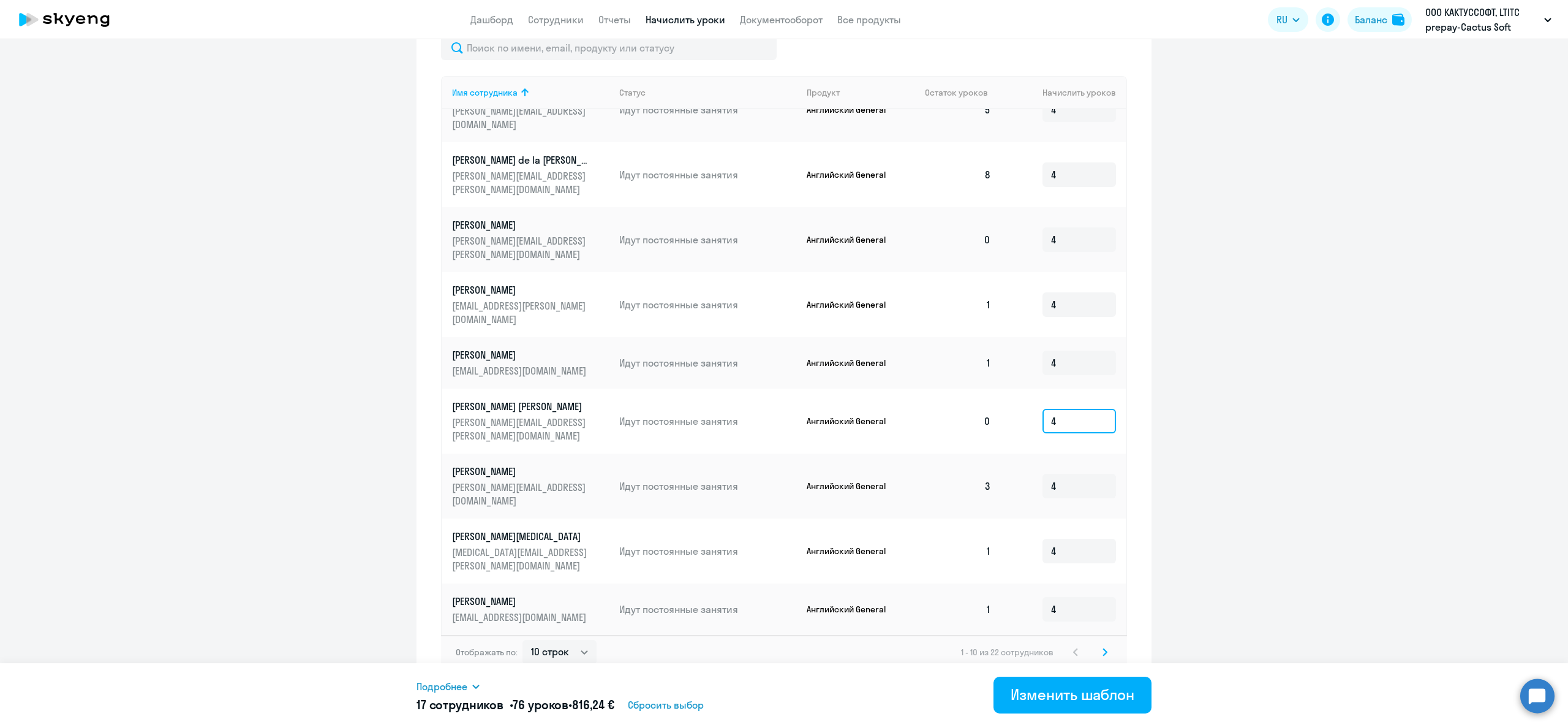
scroll to position [422, 0]
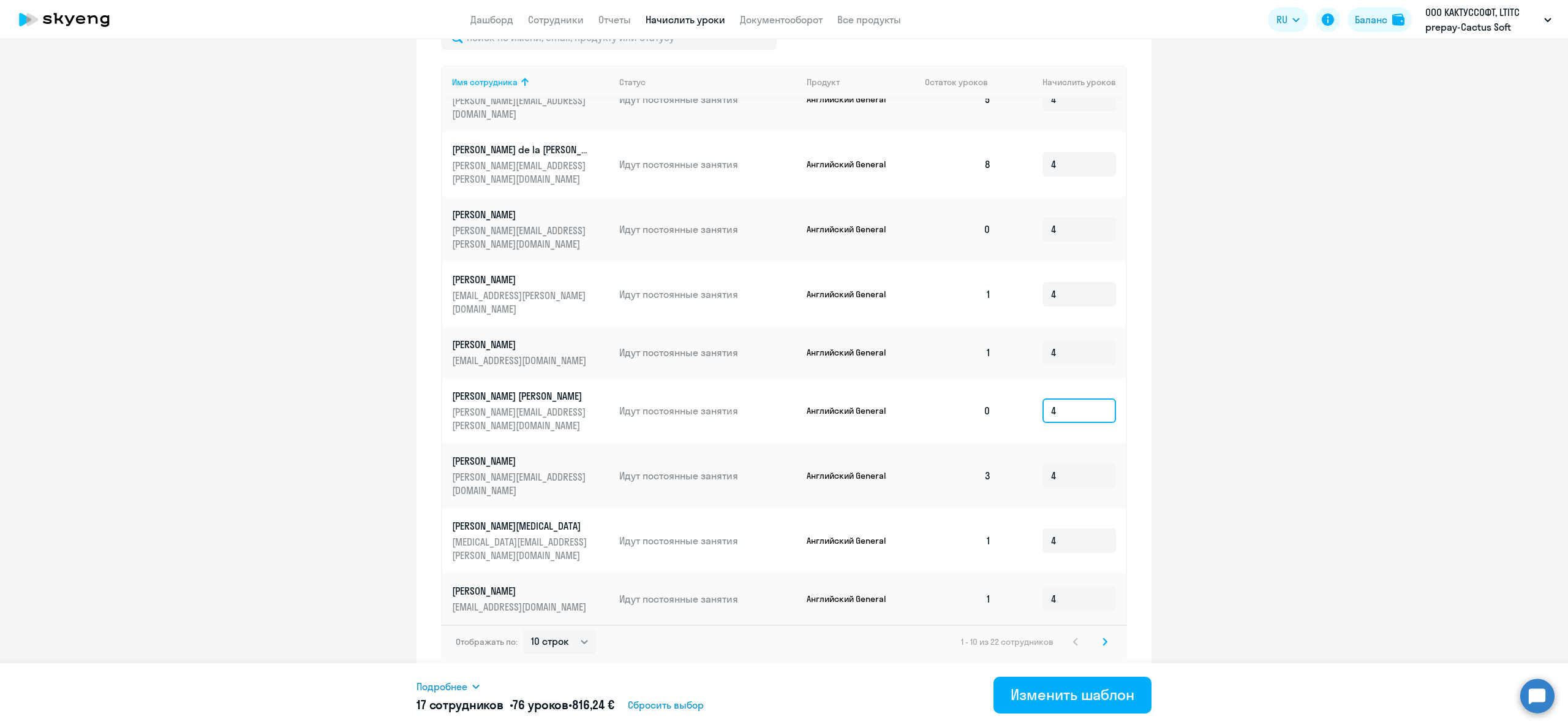
type input "4"
click at [1098, 638] on svg-icon at bounding box center [1105, 641] width 15 height 15
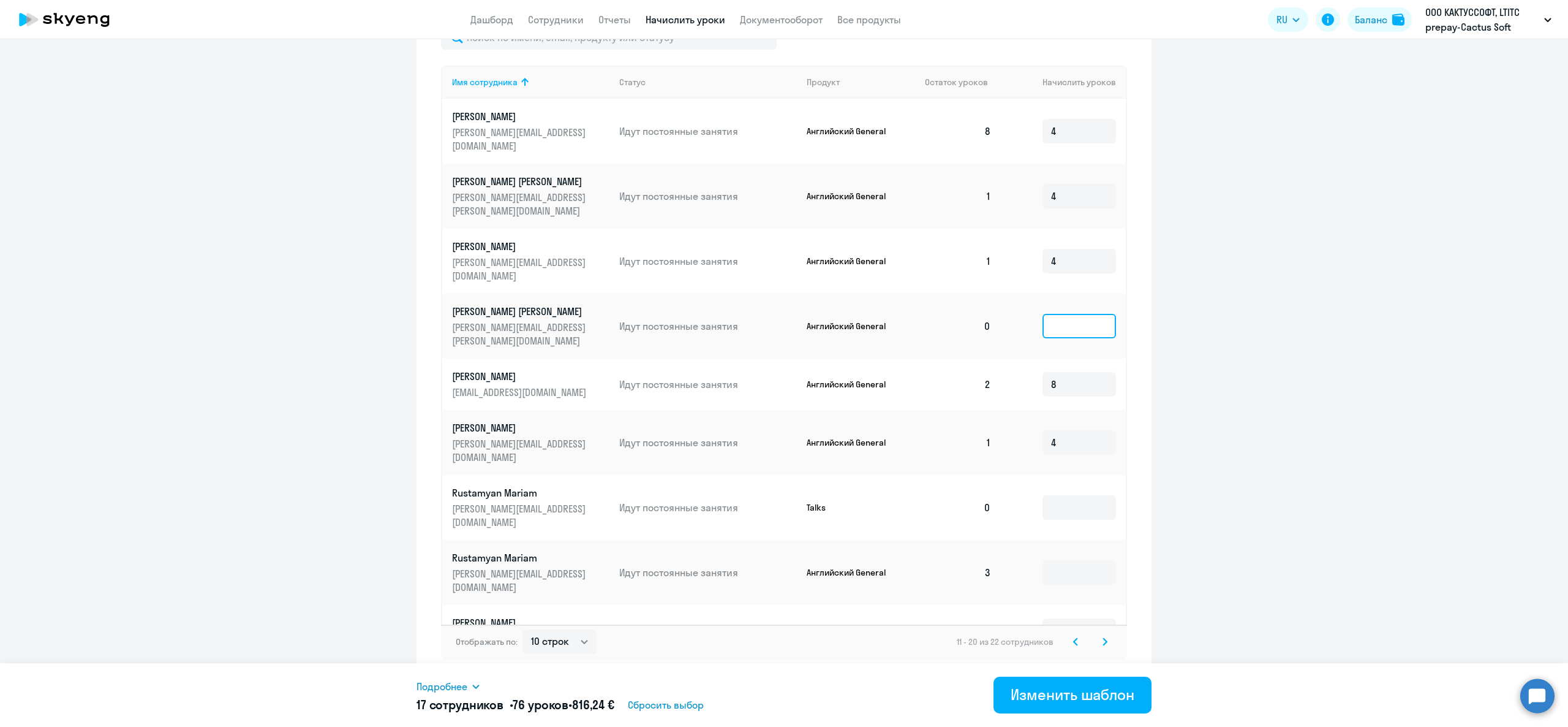
click at [1048, 315] on input at bounding box center [1079, 326] width 73 height 24
type input "4"
click at [1055, 585] on input at bounding box center [1079, 572] width 73 height 24
type input "4"
click at [697, 14] on link "Начислить уроки" at bounding box center [686, 19] width 80 height 12
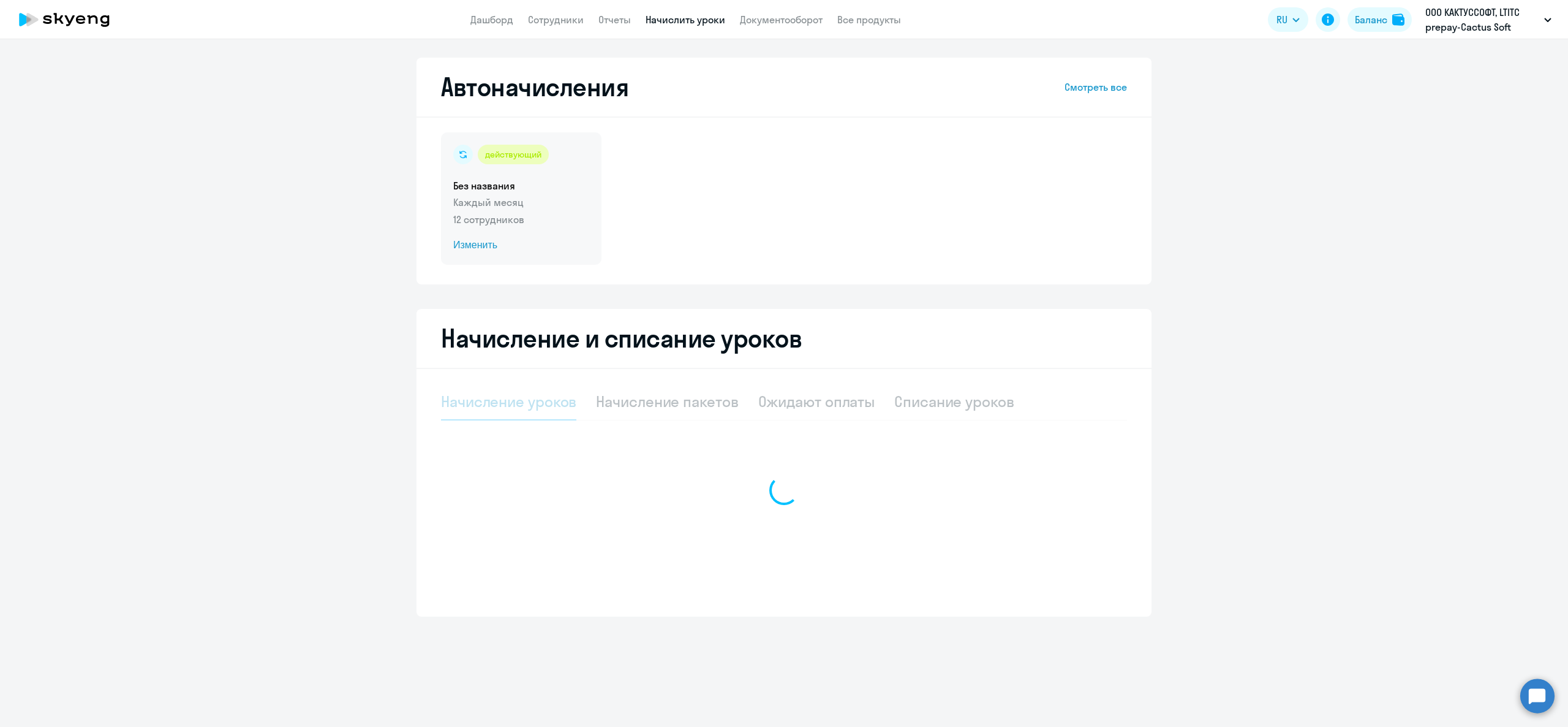
select select "10"
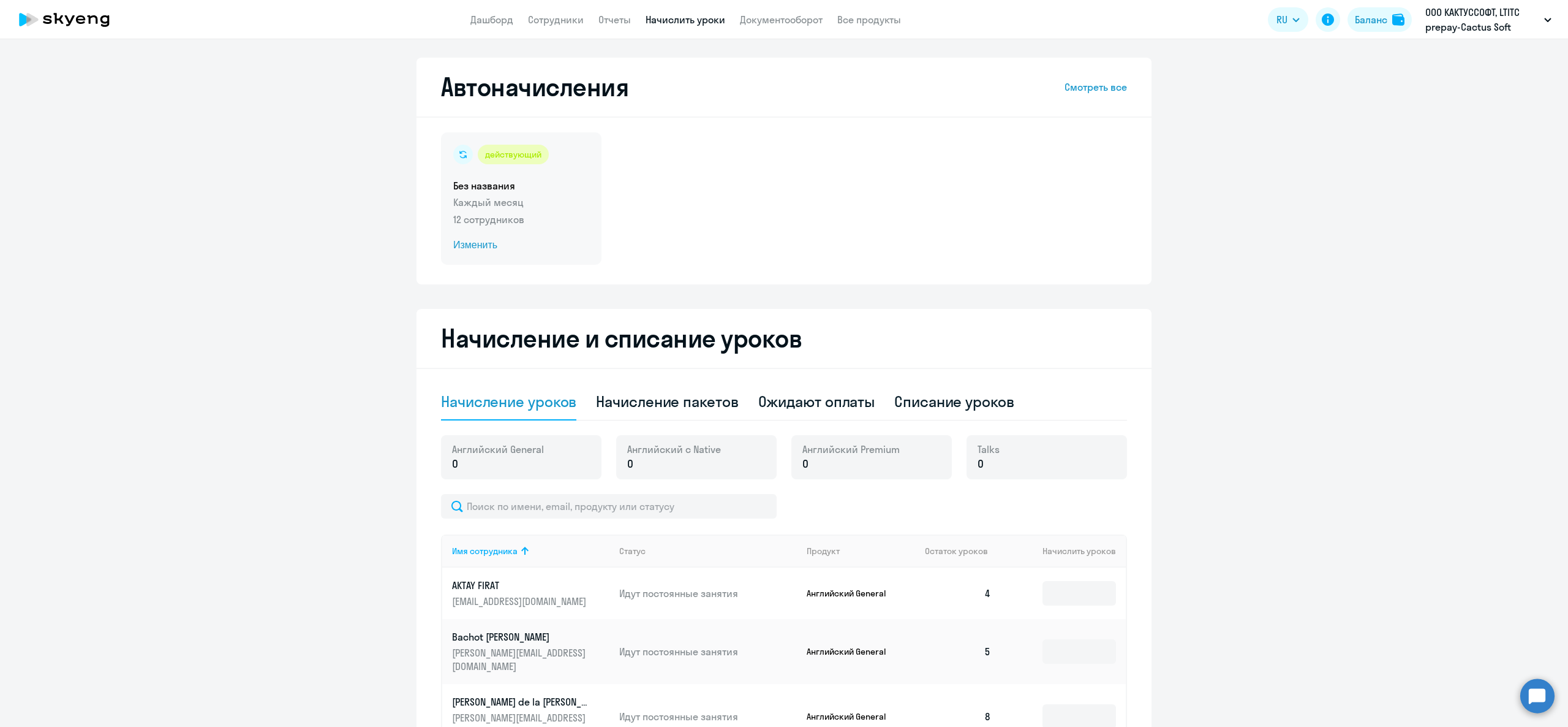
click at [518, 203] on p "Каждый месяц" at bounding box center [521, 202] width 136 height 15
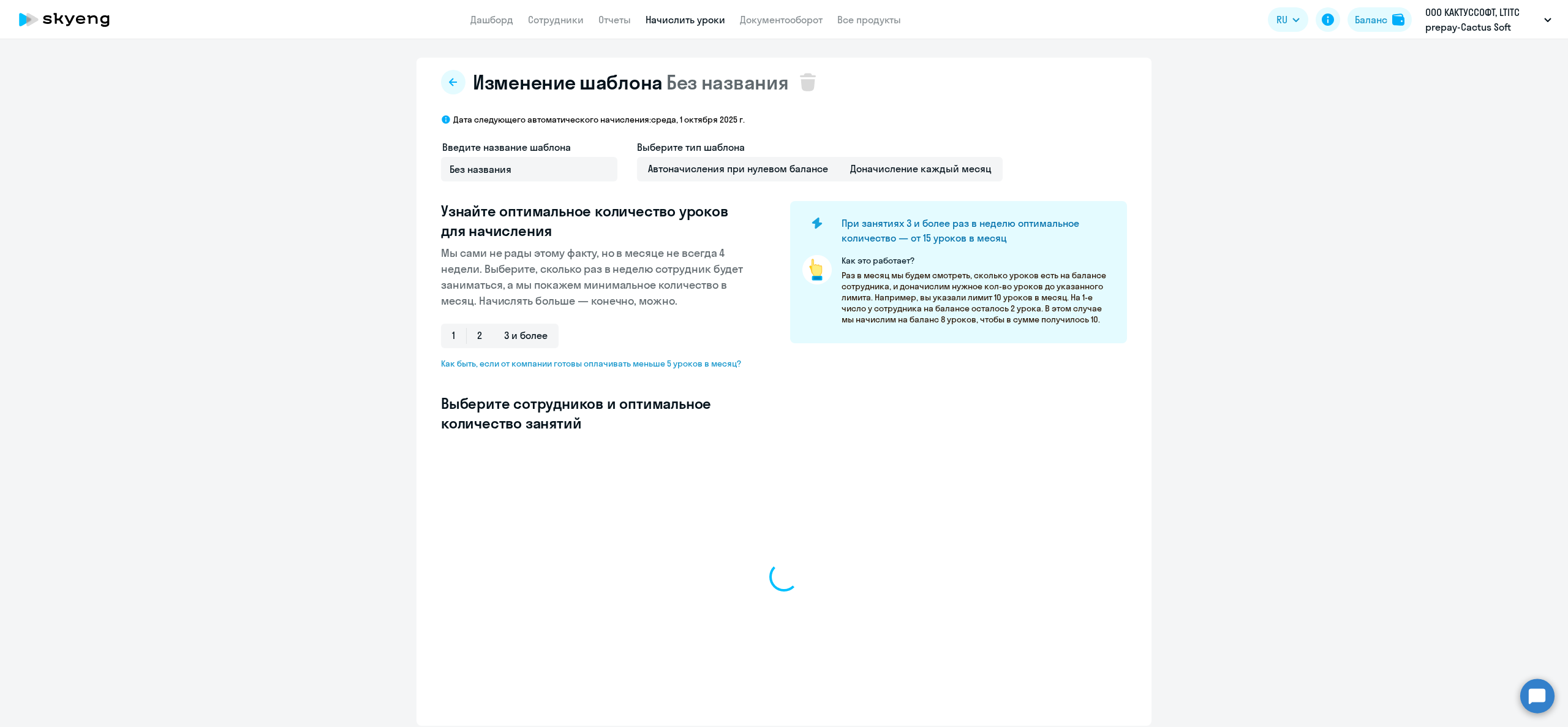
select select "10"
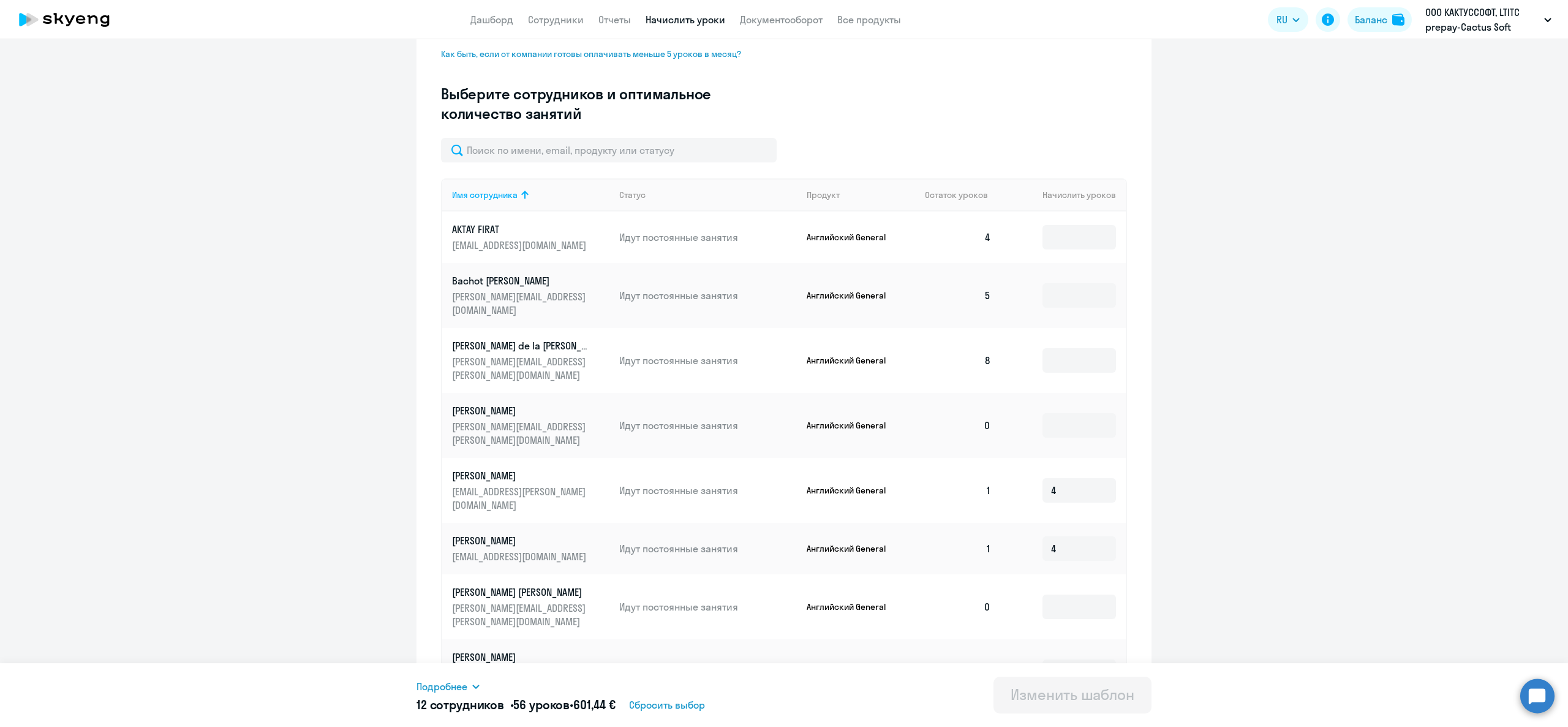
scroll to position [55, 0]
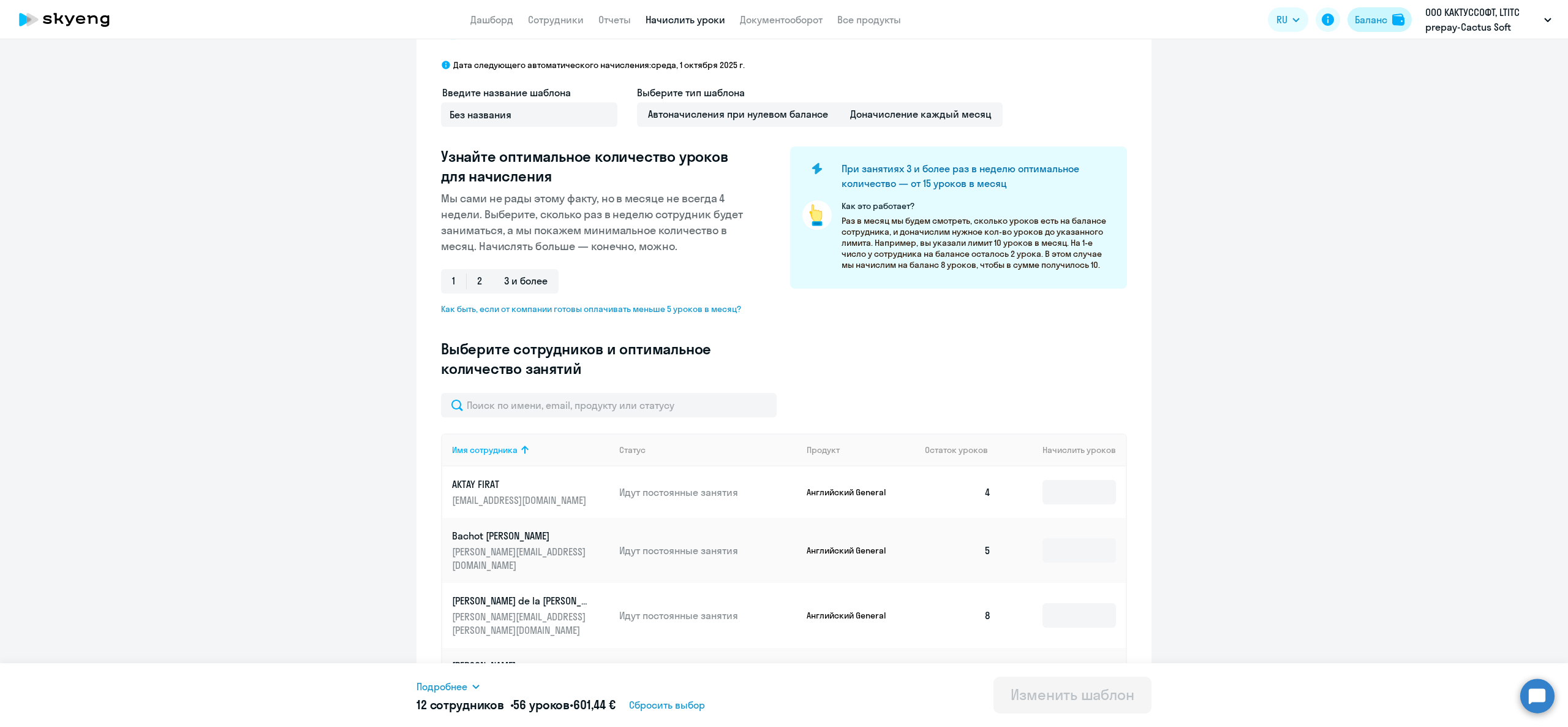
click at [1377, 8] on button "Баланс" at bounding box center [1380, 19] width 64 height 24
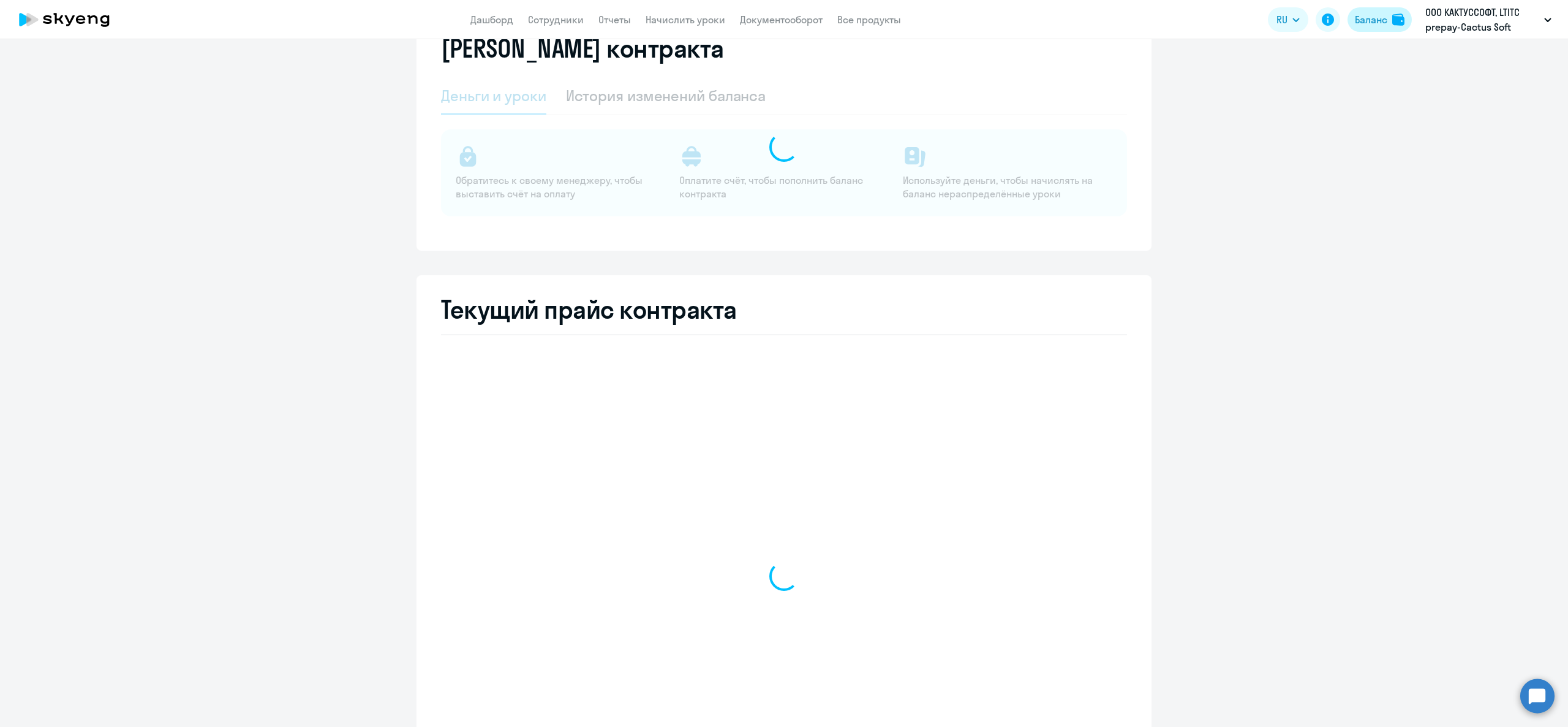
select select "english_adult_not_native_speaker"
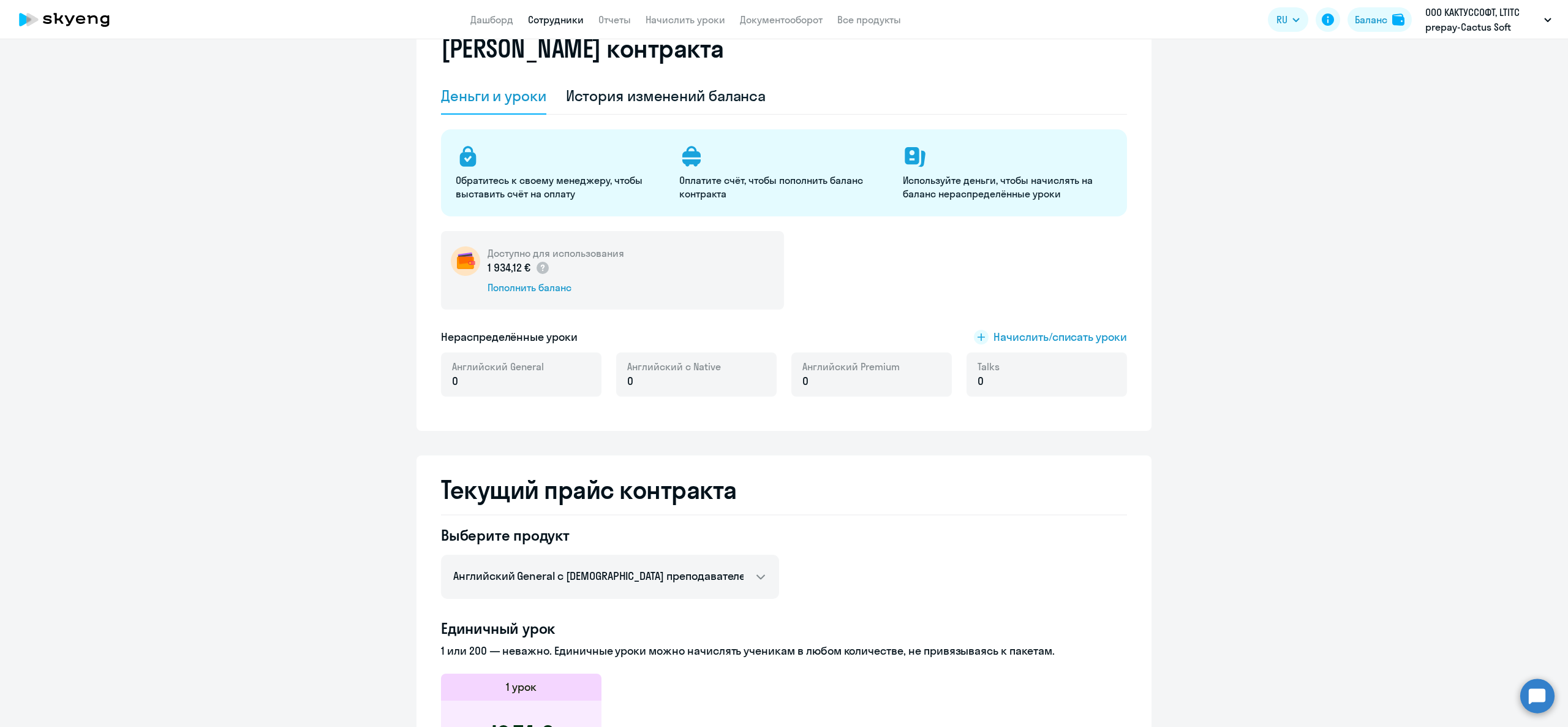
click at [567, 16] on link "Сотрудники" at bounding box center [556, 19] width 56 height 12
select select "30"
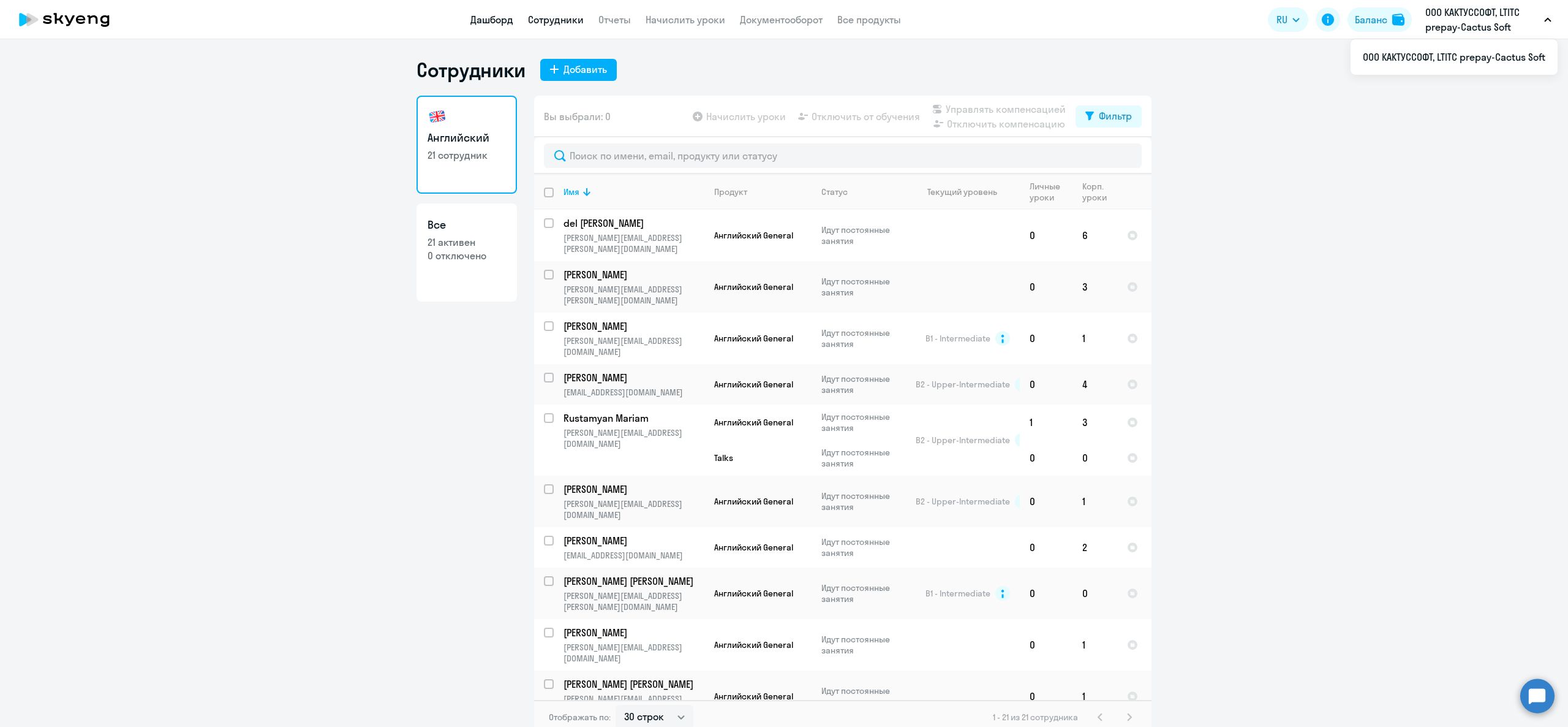
click at [476, 17] on link "Дашборд" at bounding box center [491, 19] width 43 height 12
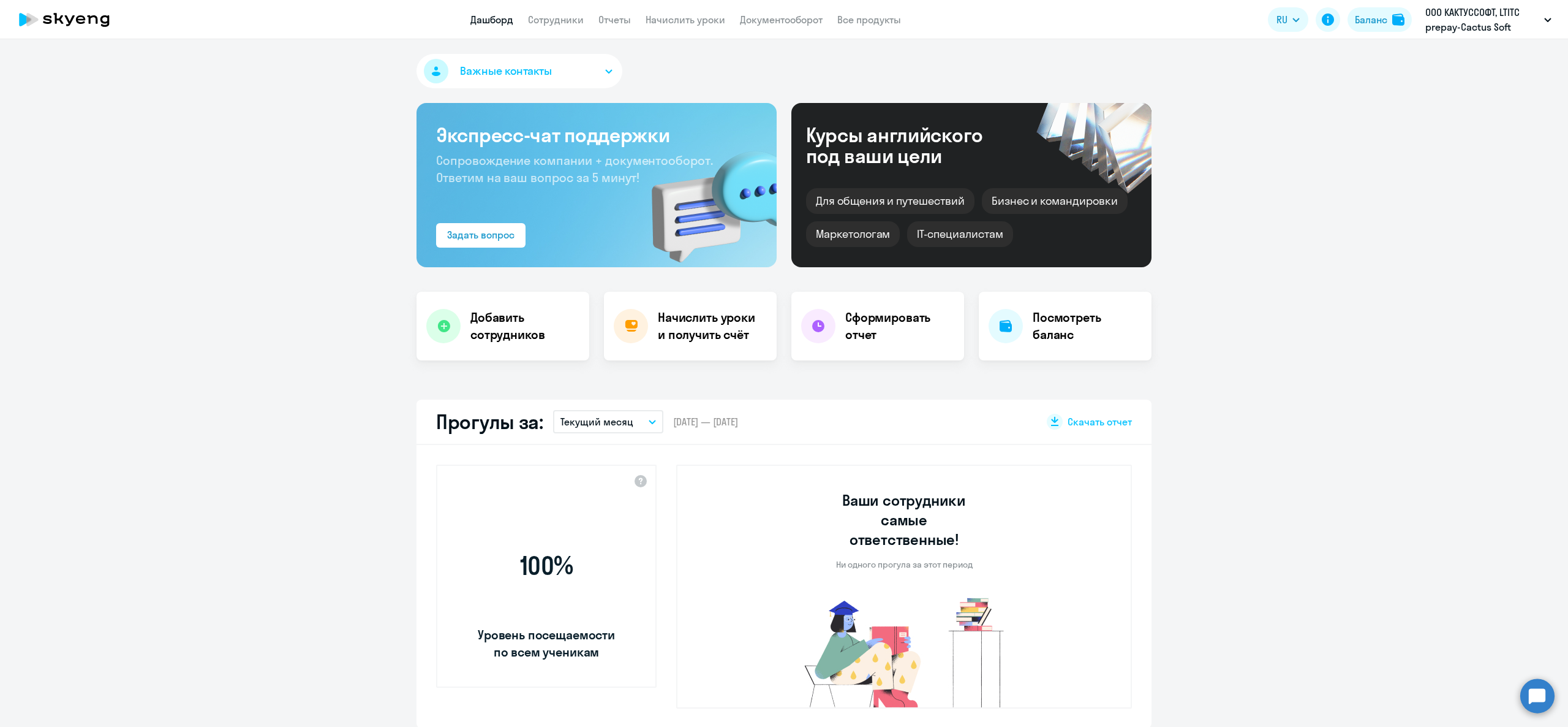
select select "30"
click at [566, 24] on link "Сотрудники" at bounding box center [556, 19] width 56 height 12
select select "30"
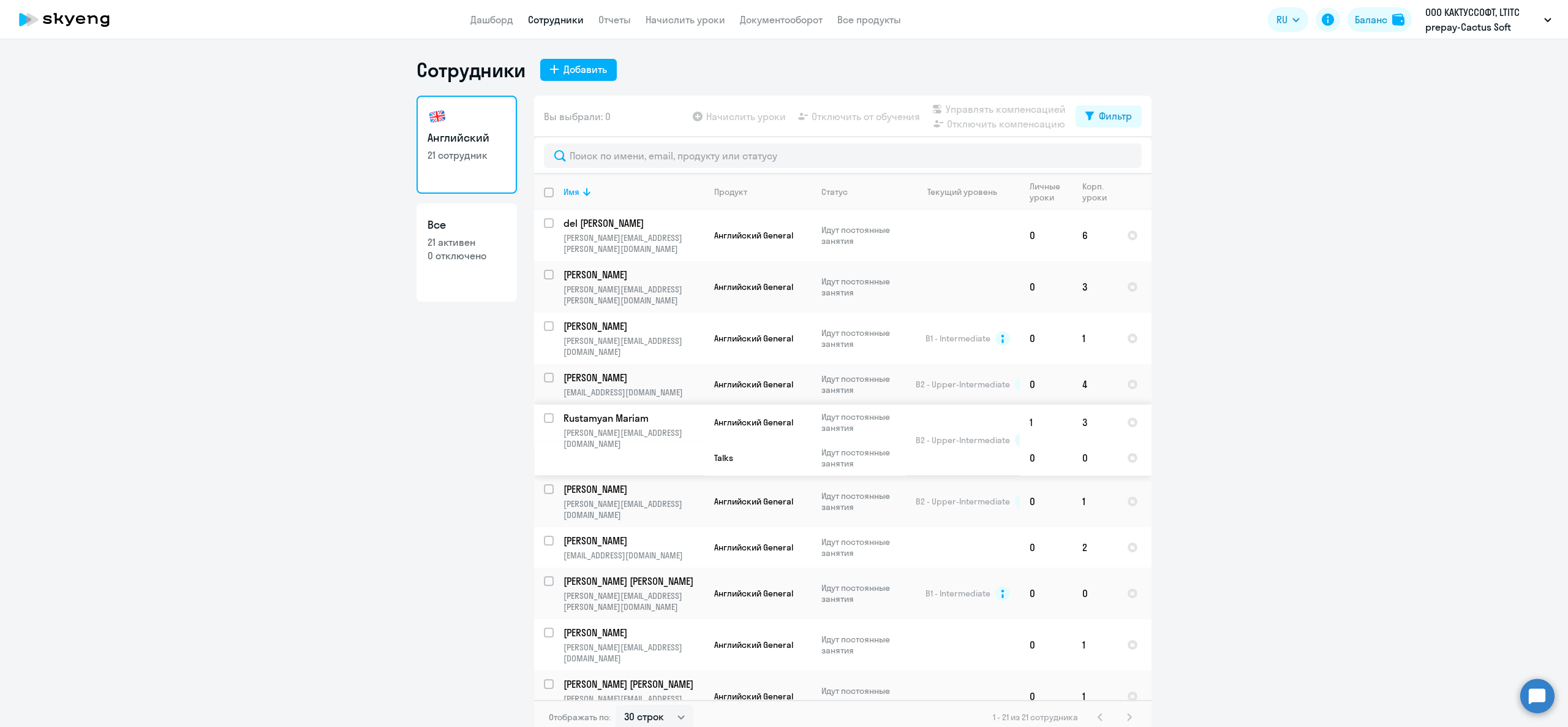
click at [544, 413] on input "select row 15182394" at bounding box center [556, 425] width 24 height 24
checkbox input "true"
click at [625, 411] on p "Rustamyan Mariam" at bounding box center [632, 418] width 138 height 14
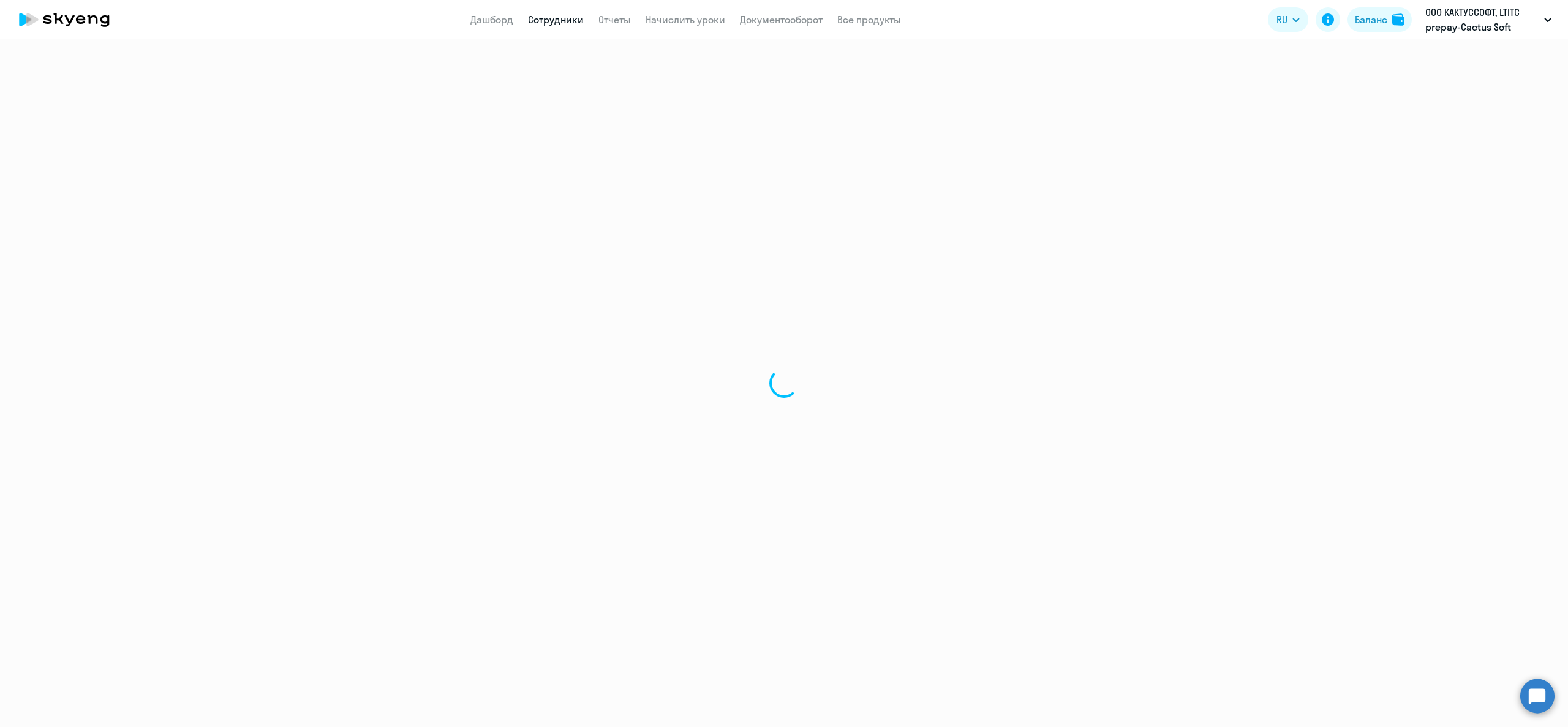
select select "english"
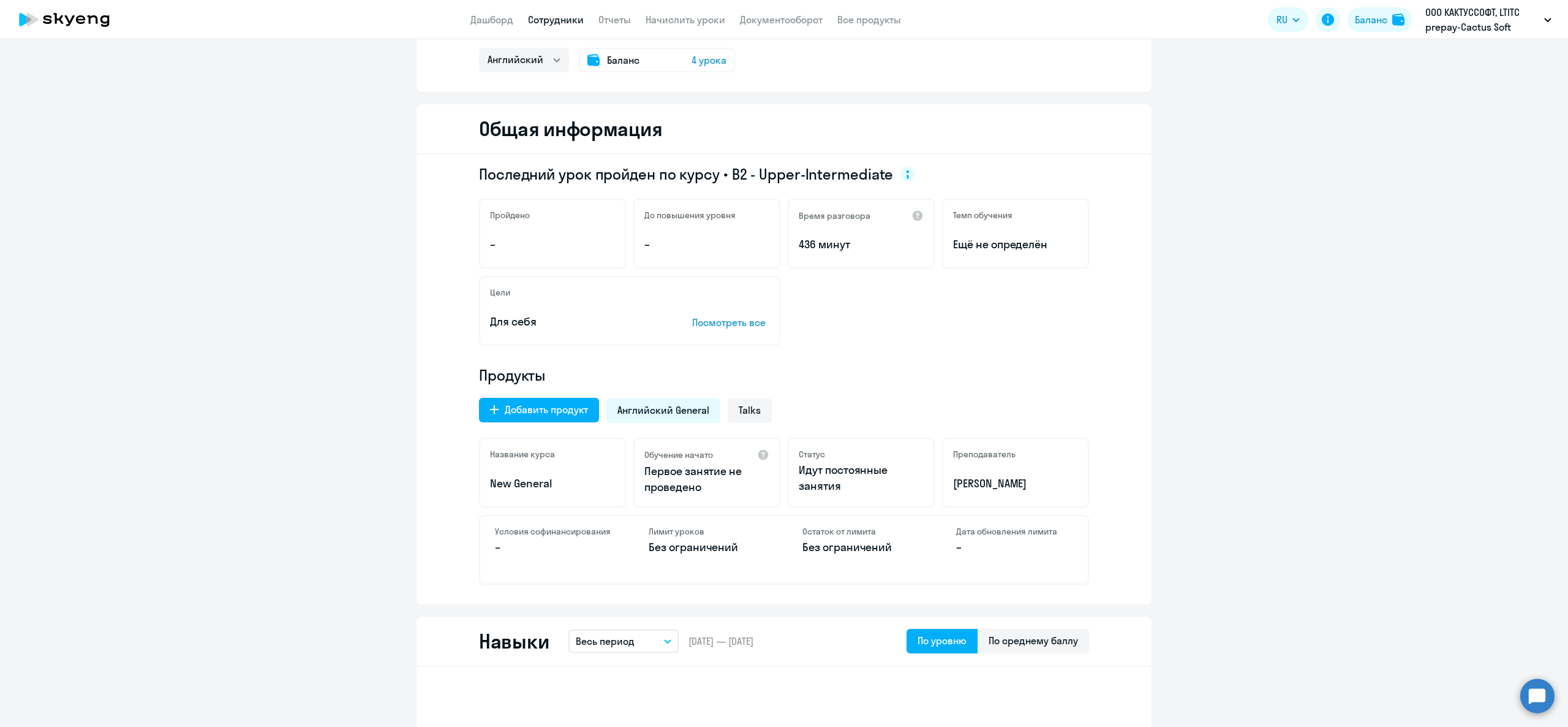
scroll to position [122, 0]
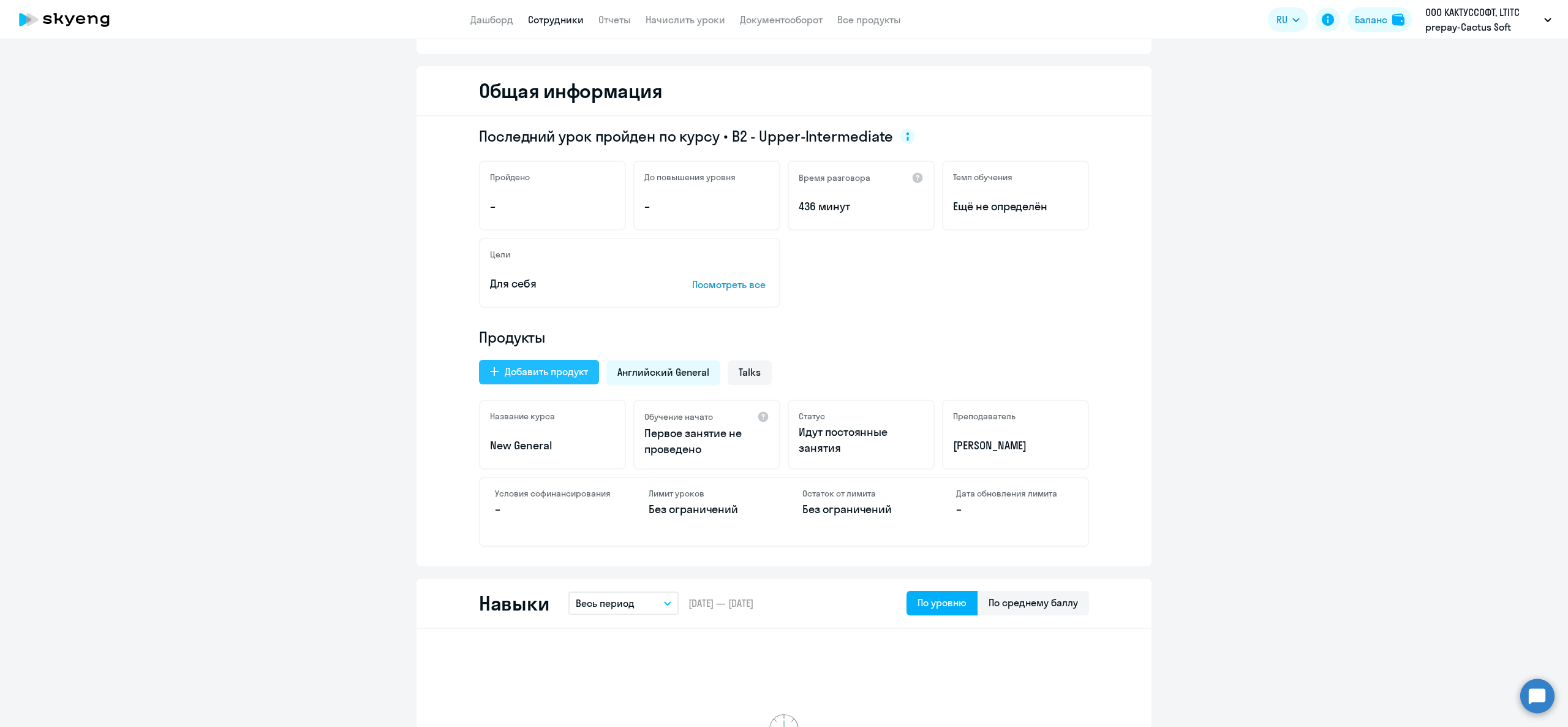
click at [518, 367] on div "Добавить продукт" at bounding box center [547, 371] width 84 height 15
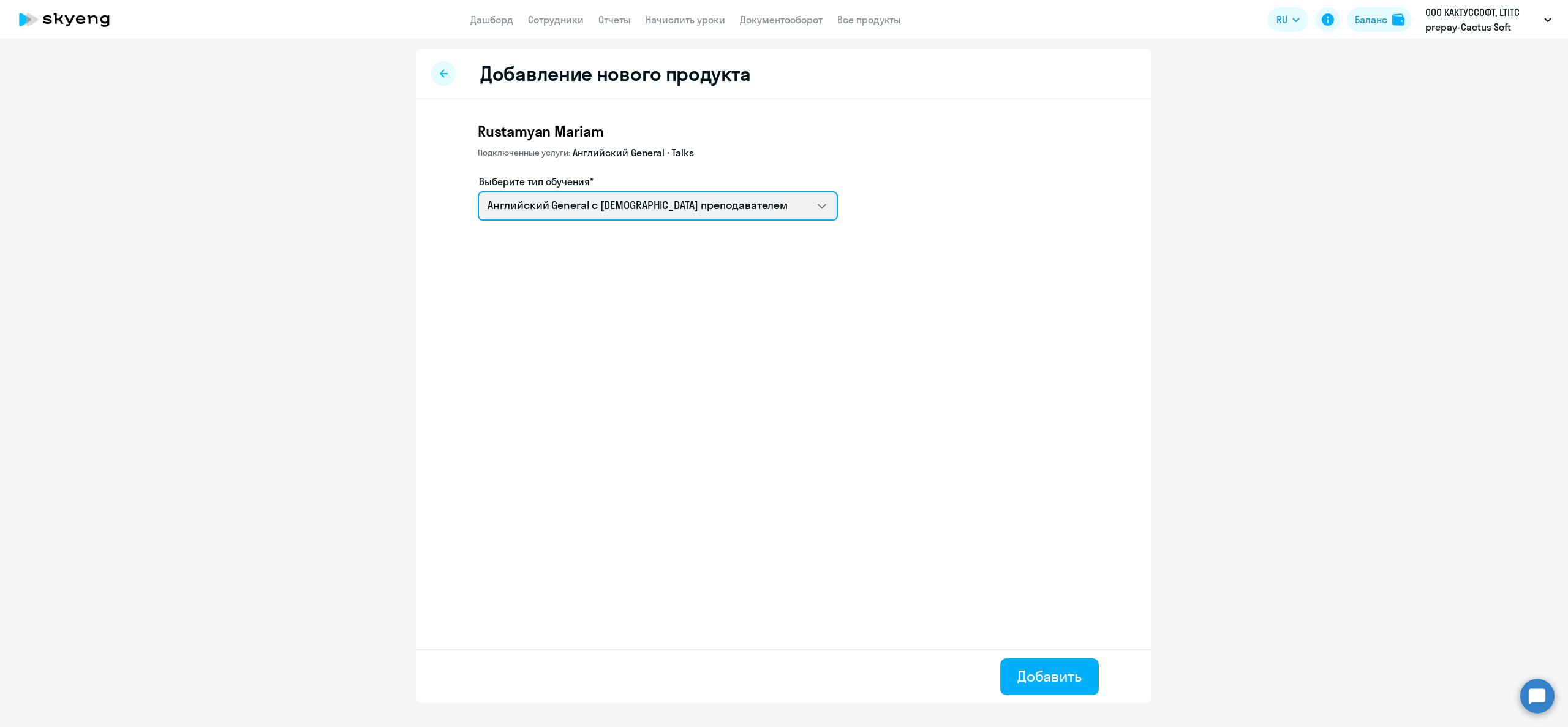
click at [561, 216] on select "Английский General с [DEMOGRAPHIC_DATA] преподавателем Премиум [DEMOGRAPHIC_DAT…" at bounding box center [658, 206] width 360 height 30
click at [606, 210] on select "Английский General с [DEMOGRAPHIC_DATA] преподавателем Премиум [DEMOGRAPHIC_DAT…" at bounding box center [658, 206] width 360 height 30
select select "english_adult_not_native_speaker_premium"
click at [478, 191] on select "Английский General с [DEMOGRAPHIC_DATA] преподавателем Премиум [DEMOGRAPHIC_DAT…" at bounding box center [658, 206] width 360 height 30
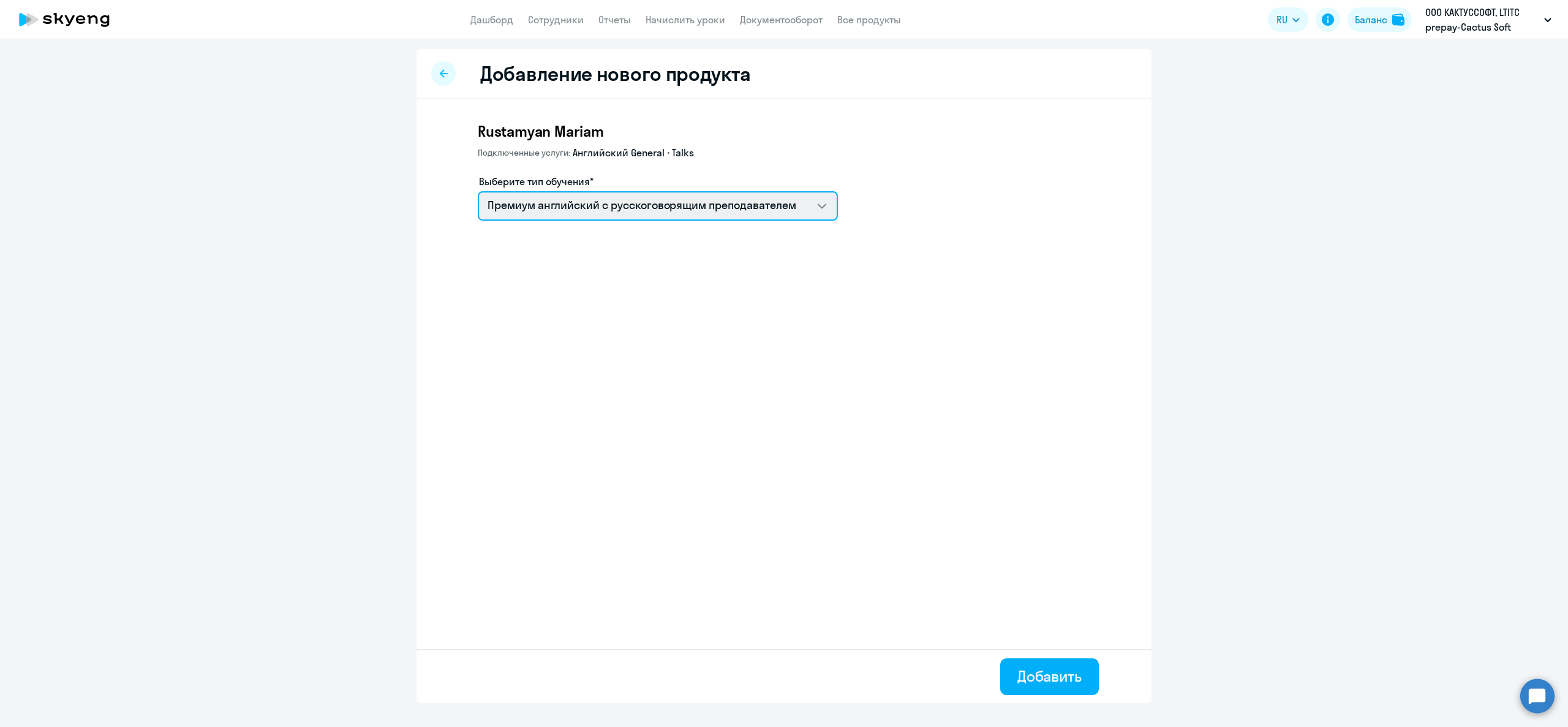
click at [621, 205] on select "Английский General с [DEMOGRAPHIC_DATA] преподавателем Премиум [DEMOGRAPHIC_DAT…" at bounding box center [658, 206] width 360 height 30
click at [478, 191] on select "Английский General с [DEMOGRAPHIC_DATA] преподавателем Премиум [DEMOGRAPHIC_DAT…" at bounding box center [658, 206] width 360 height 30
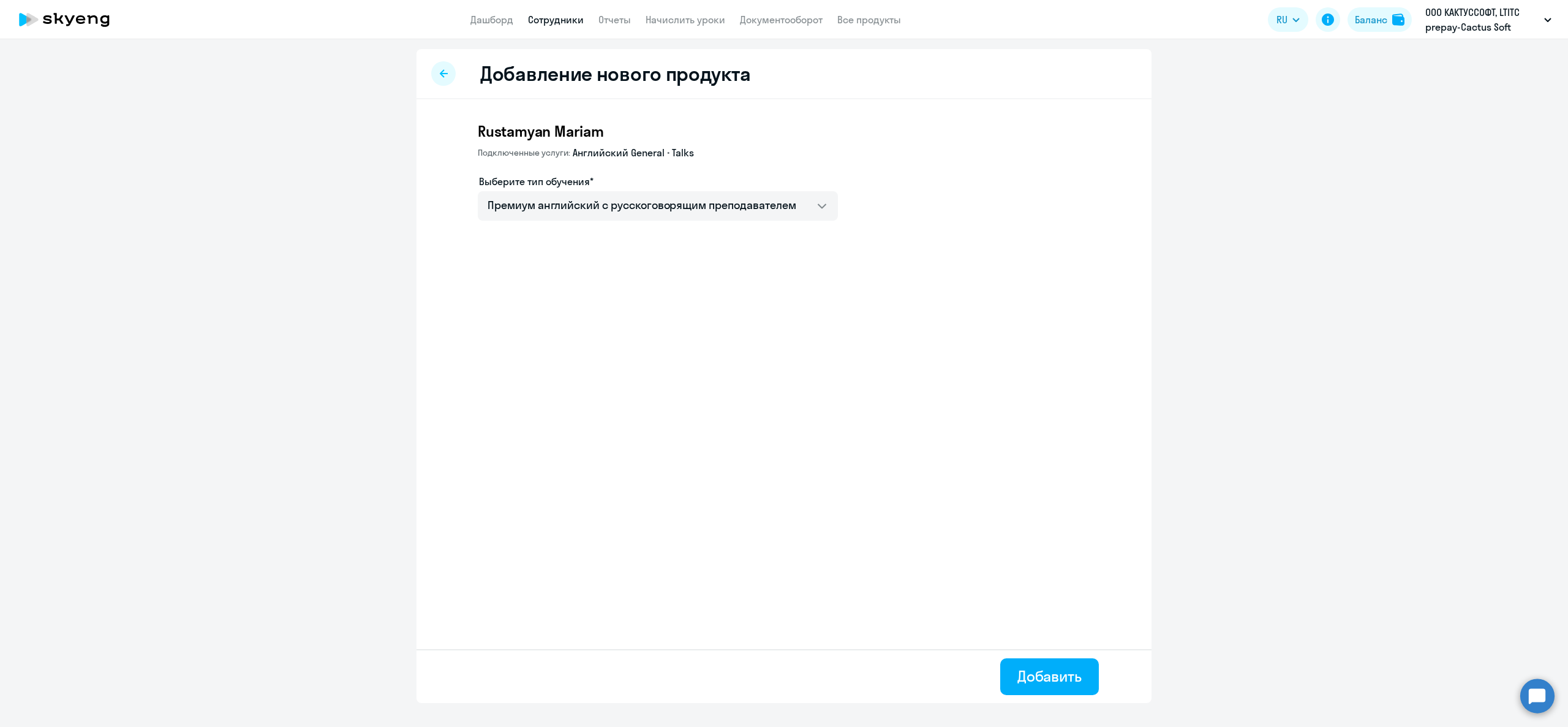
click at [572, 16] on link "Сотрудники" at bounding box center [556, 19] width 56 height 12
select select "30"
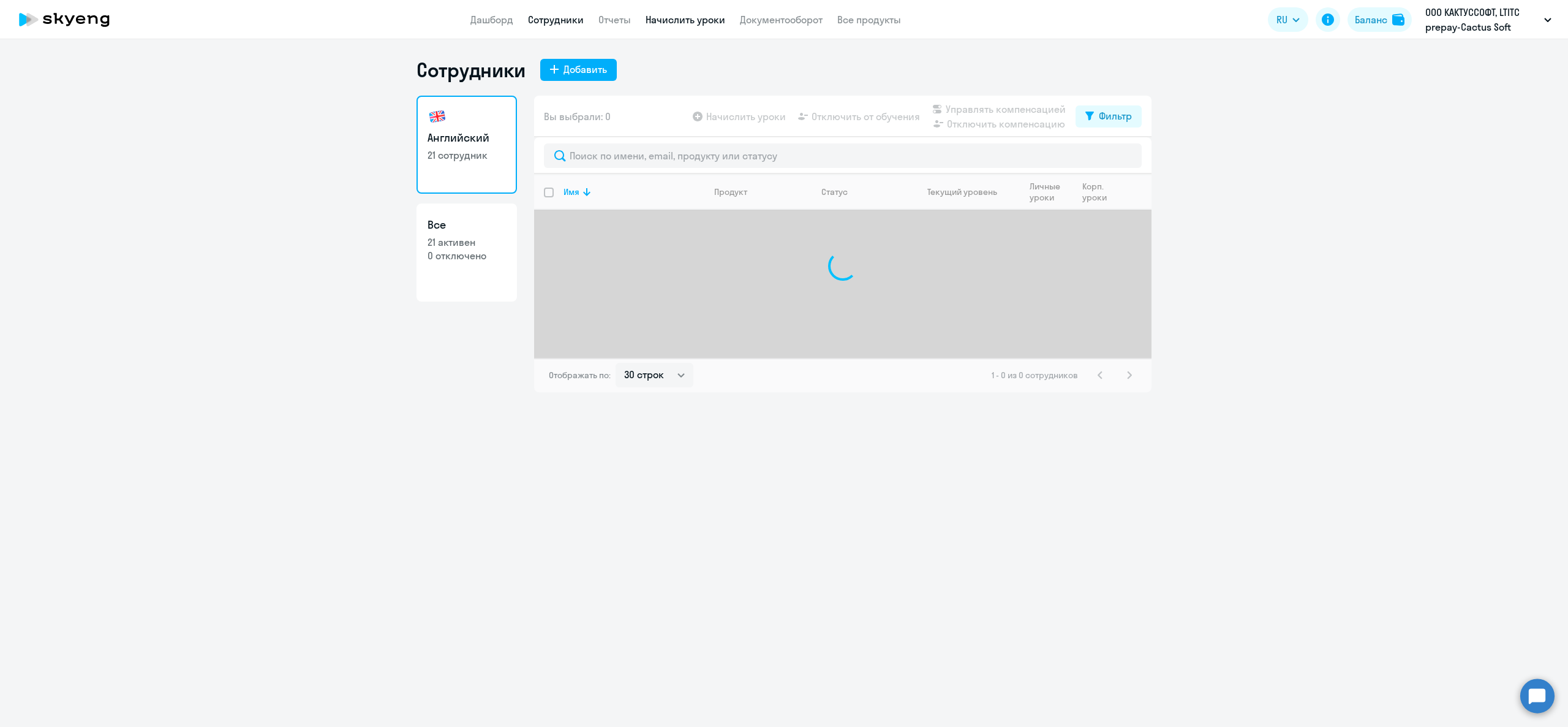
click at [688, 21] on link "Начислить уроки" at bounding box center [686, 19] width 80 height 12
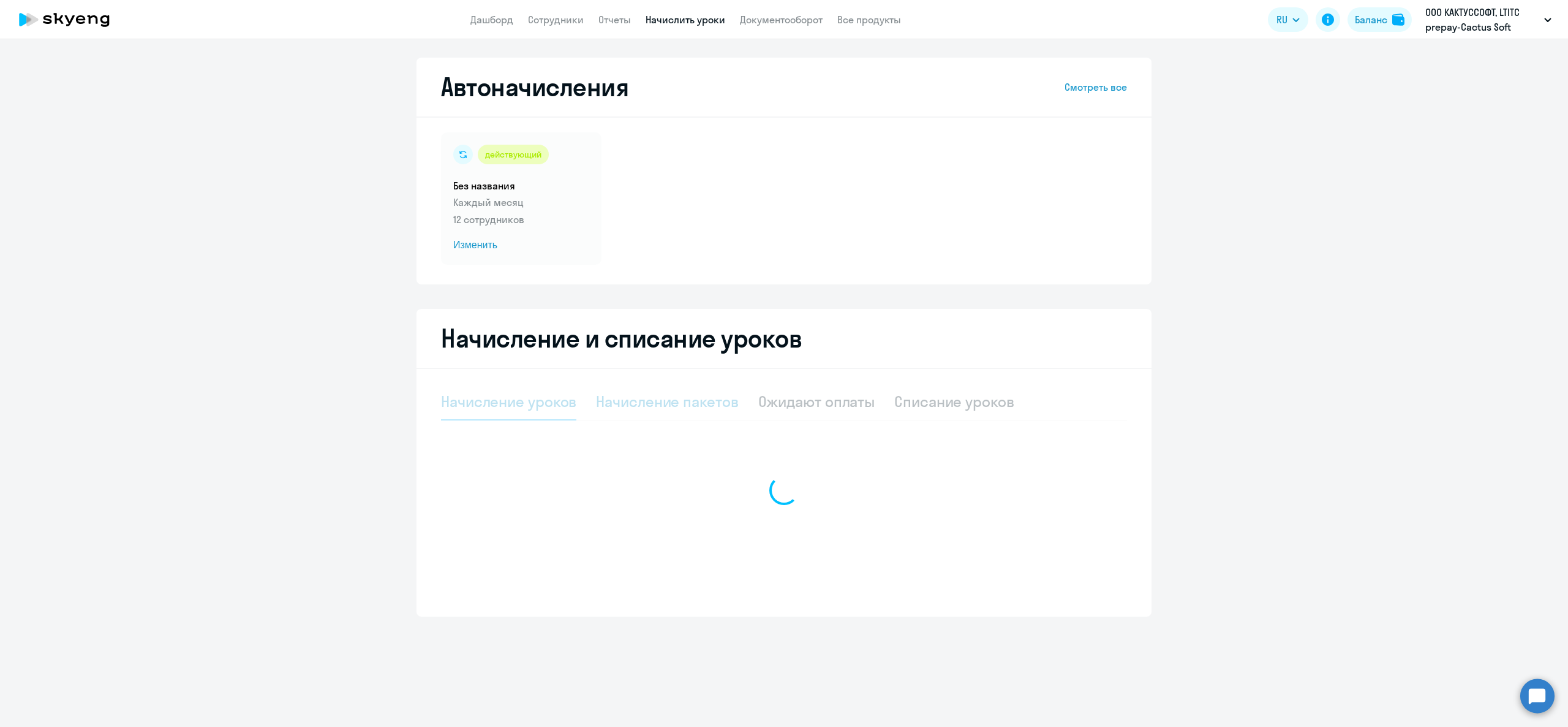
select select "10"
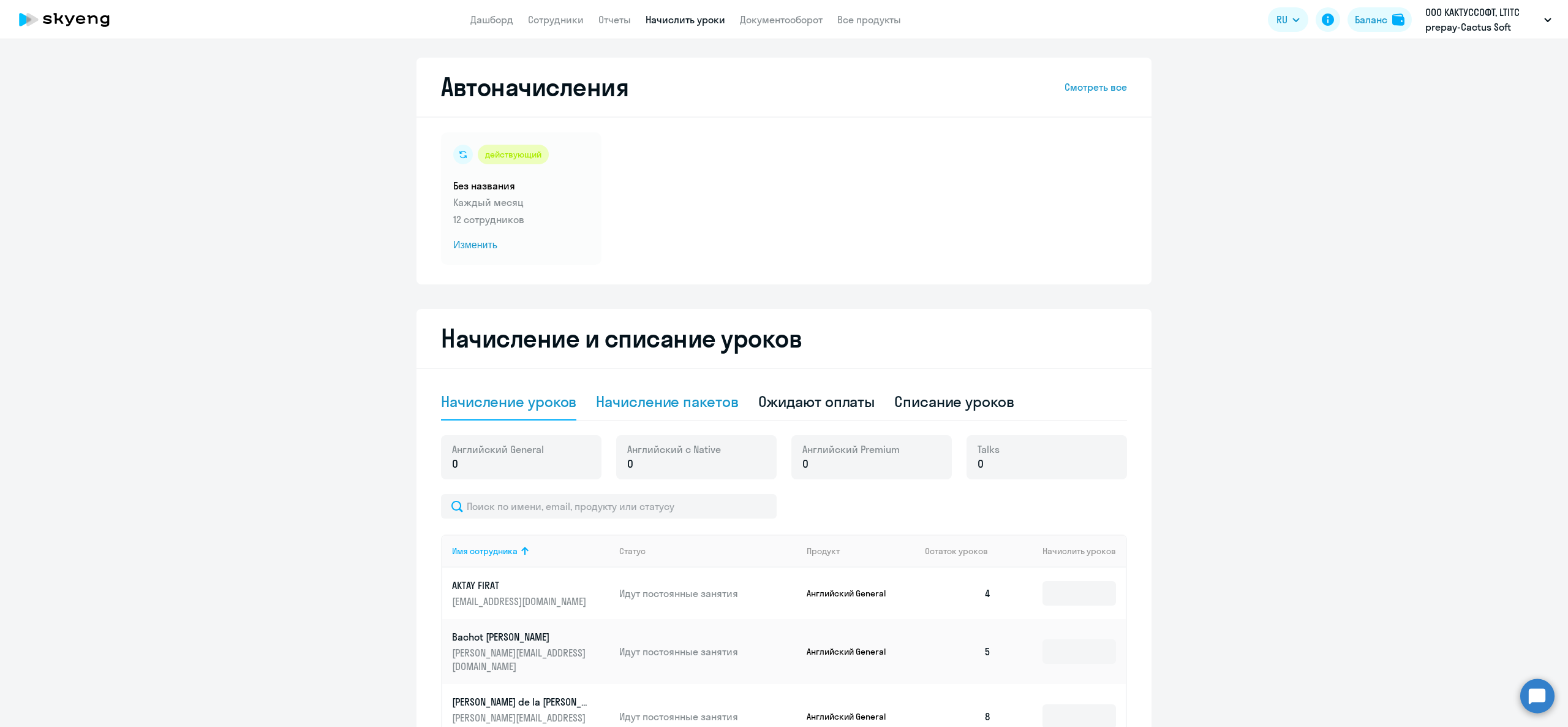
scroll to position [245, 0]
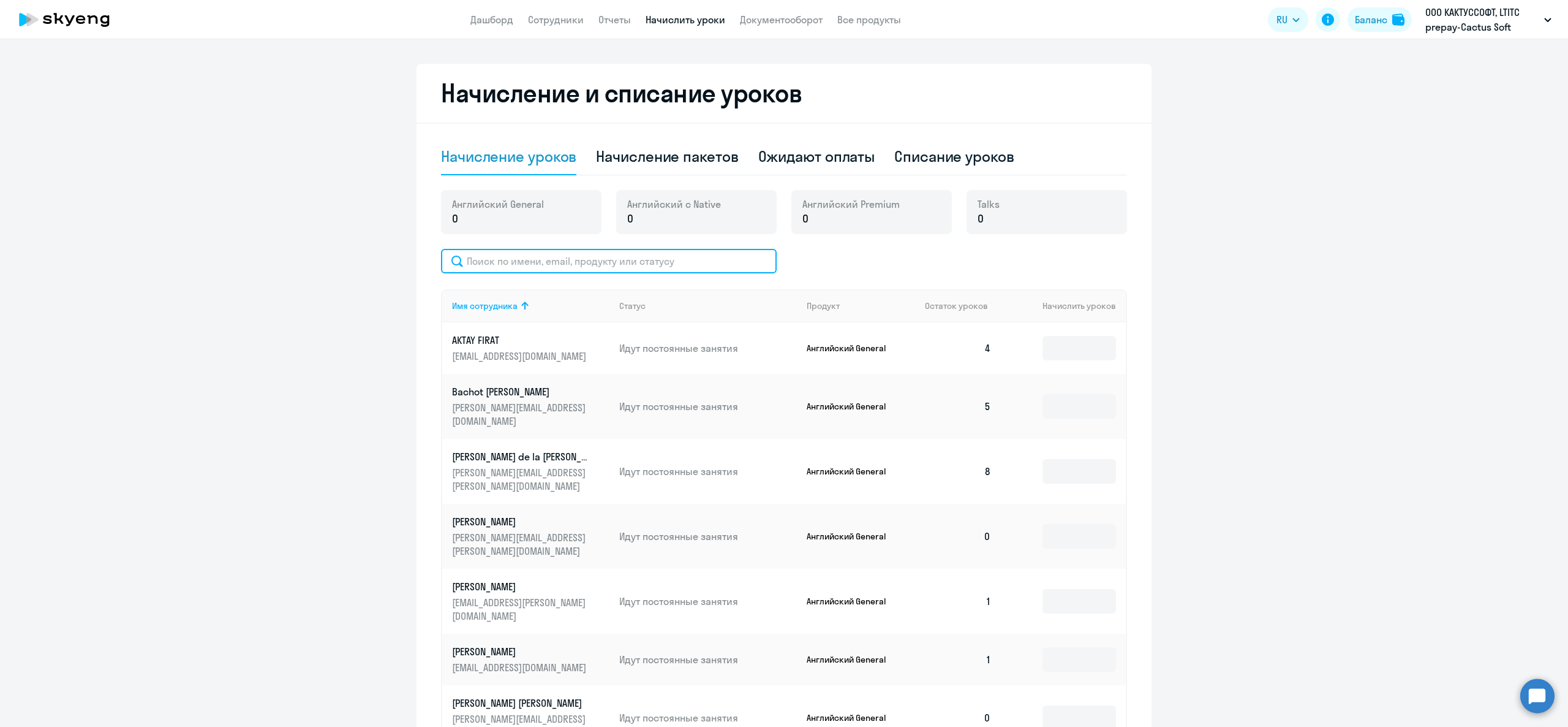
click at [574, 267] on input "text" at bounding box center [609, 261] width 336 height 24
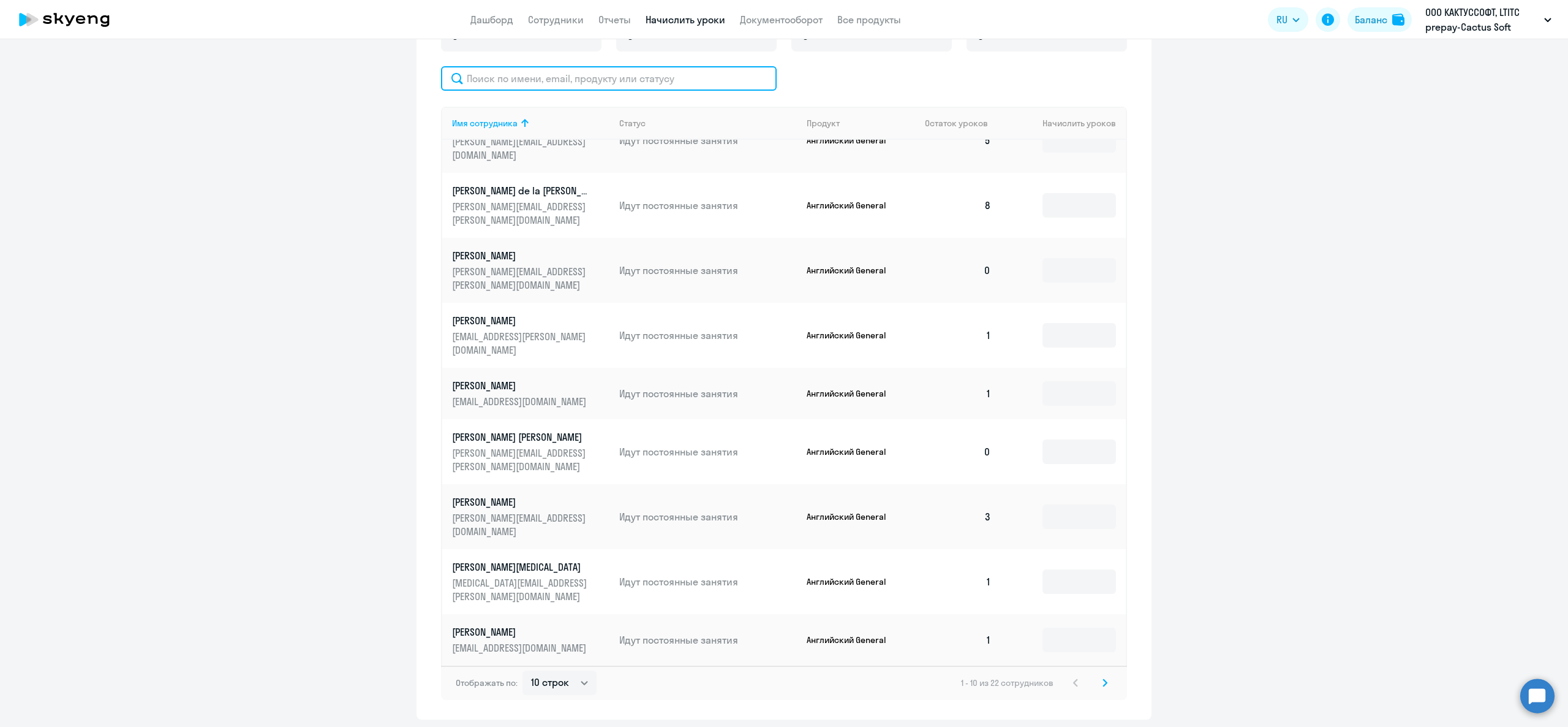
scroll to position [469, 0]
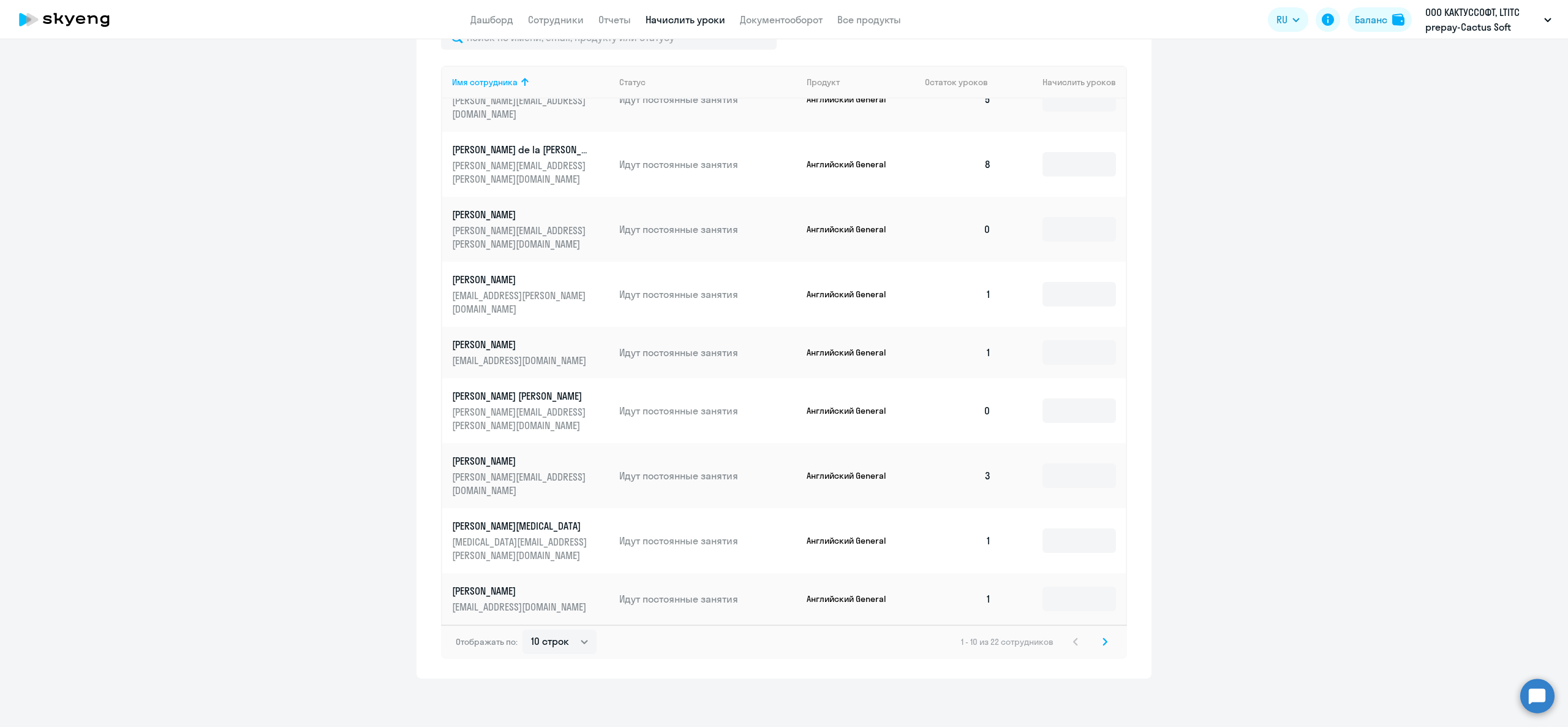
click at [1103, 645] on icon at bounding box center [1105, 641] width 4 height 6
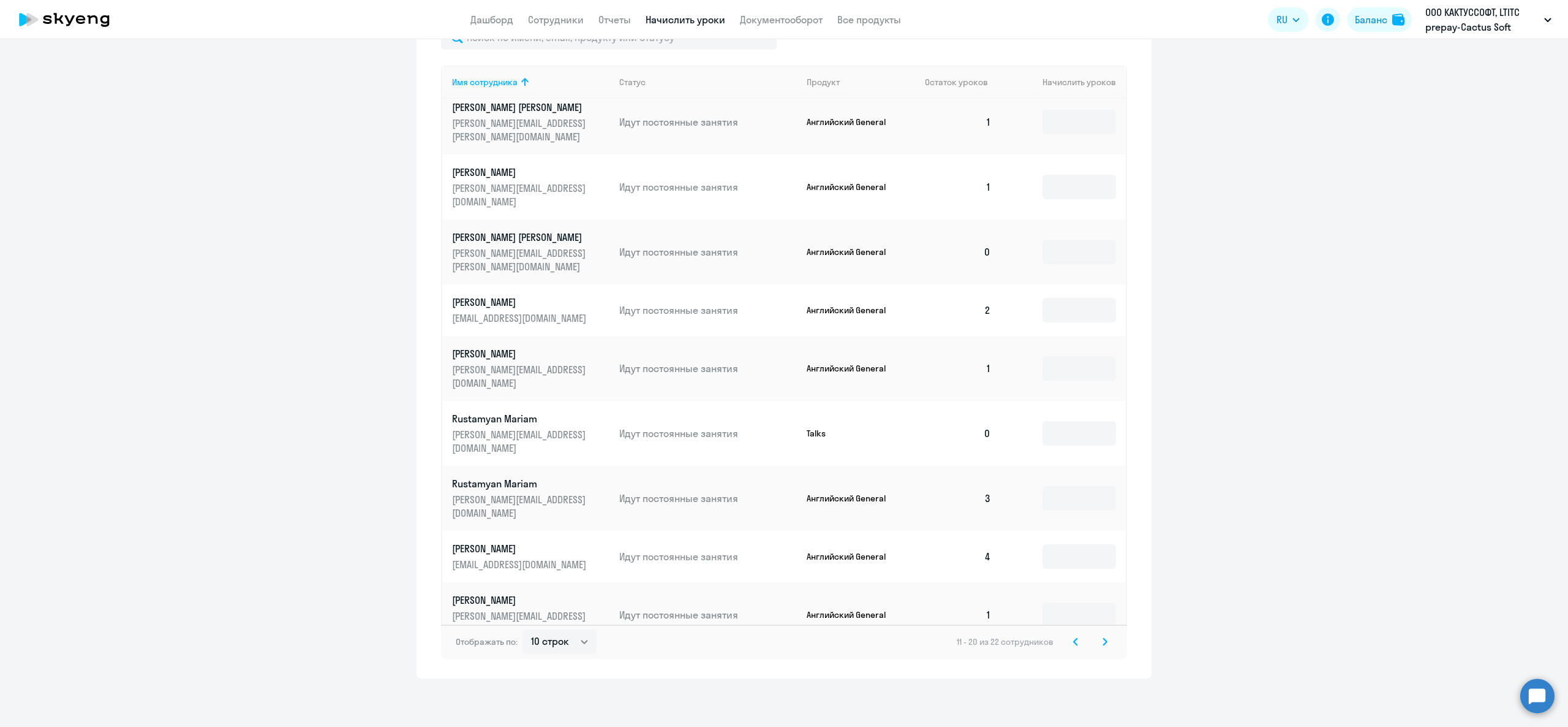
scroll to position [110, 0]
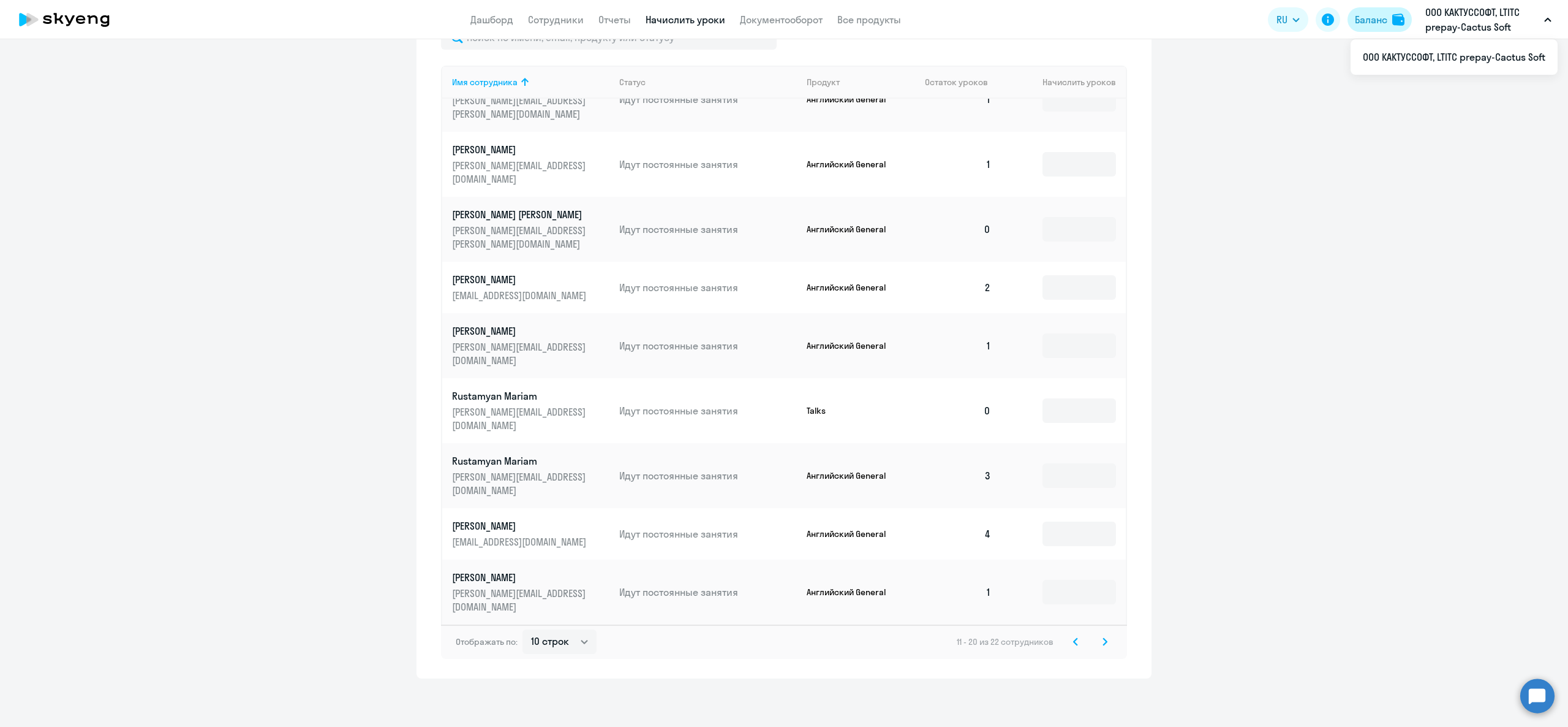
click at [1370, 15] on div "Баланс" at bounding box center [1371, 19] width 32 height 15
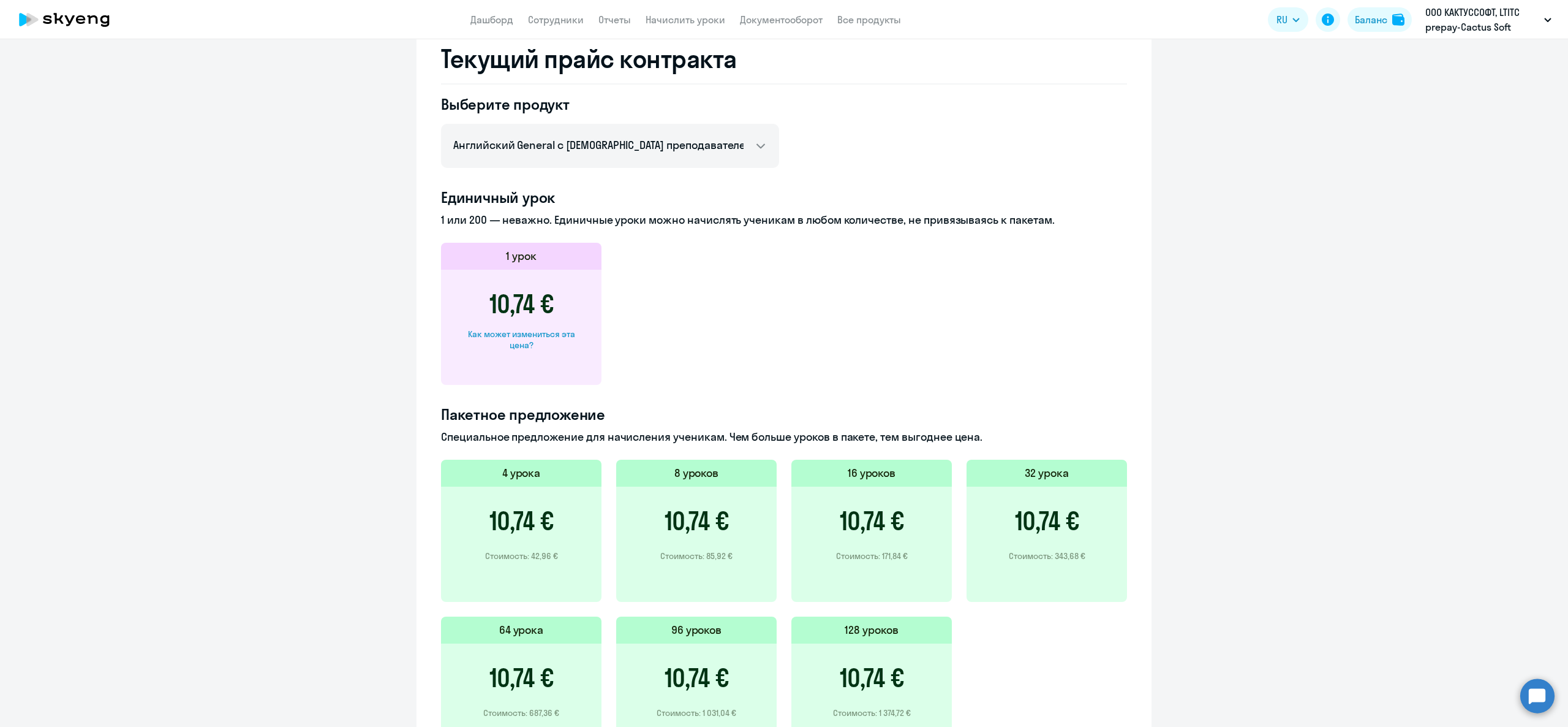
scroll to position [347, 0]
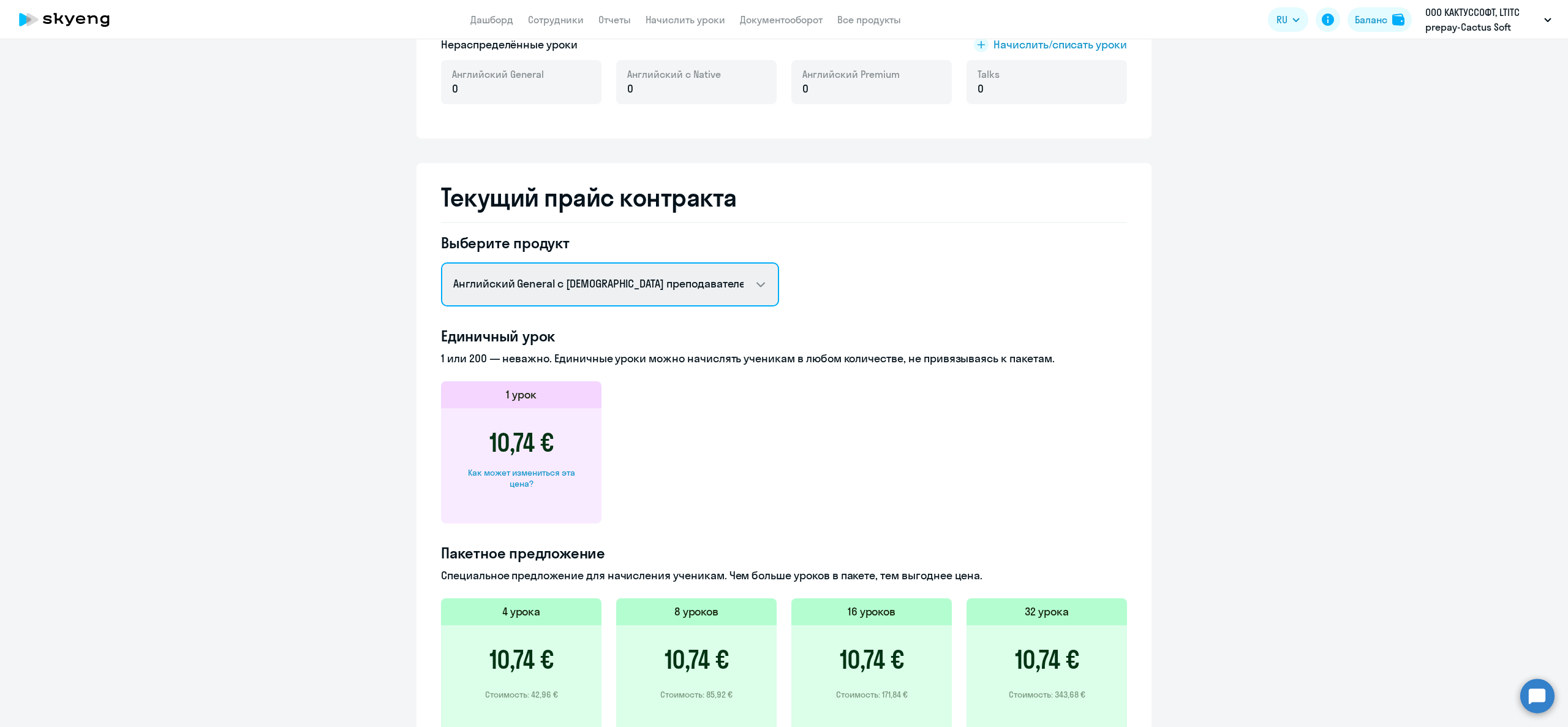
click at [587, 276] on select "Английский General с [DEMOGRAPHIC_DATA] преподавателем Английский General с [DE…" at bounding box center [610, 284] width 338 height 44
select select "english_adult_not_native_speaker_premium"
click at [441, 262] on select "Английский General с [DEMOGRAPHIC_DATA] преподавателем Английский General с [DE…" at bounding box center [610, 284] width 338 height 44
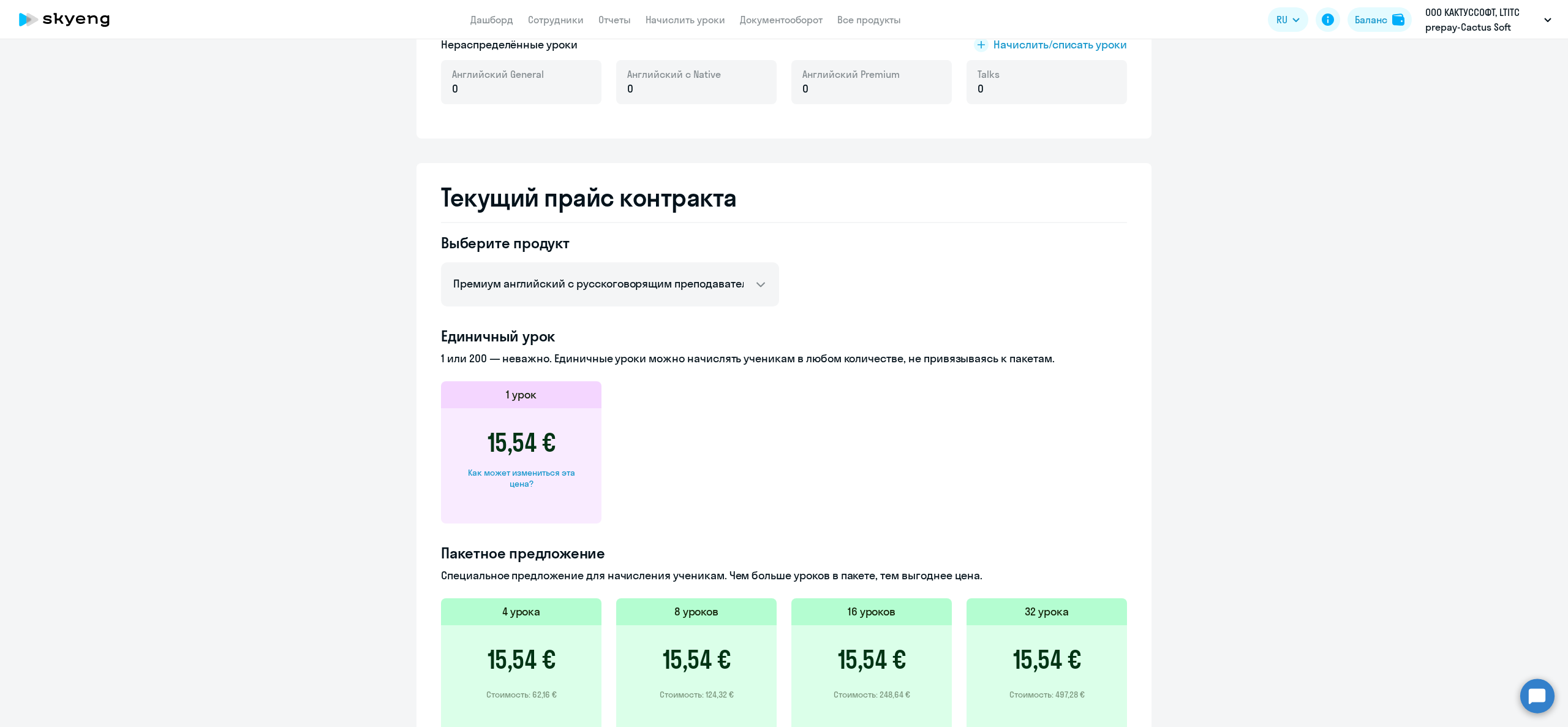
drag, startPoint x: 470, startPoint y: 441, endPoint x: 523, endPoint y: 441, distance: 53.0
click at [523, 441] on div "15,54 € Как может измениться эта цена?" at bounding box center [522, 465] width 161 height 115
click at [521, 443] on h3 "15,54 €" at bounding box center [522, 443] width 68 height 30
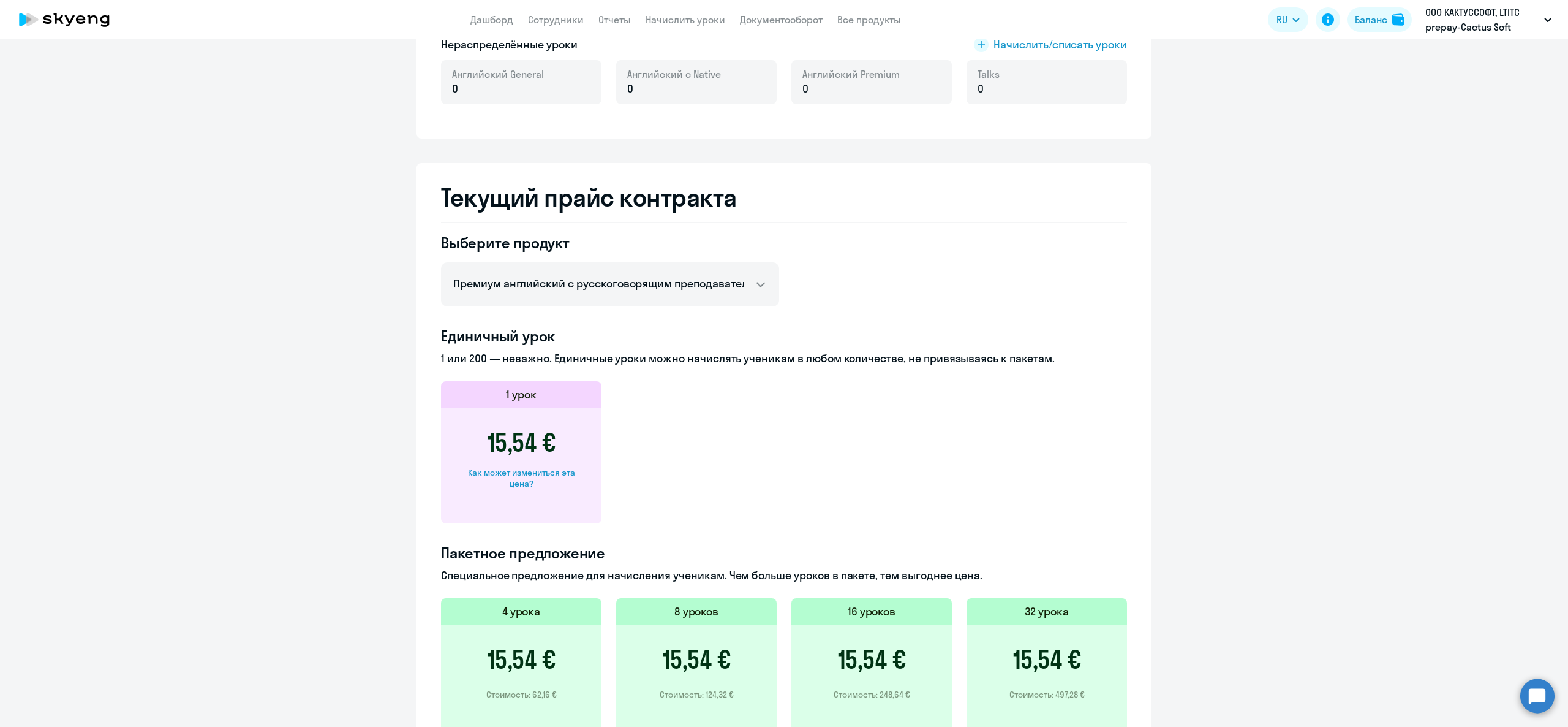
click at [520, 443] on h3 "15,54 €" at bounding box center [522, 443] width 68 height 30
